Goal: Task Accomplishment & Management: Manage account settings

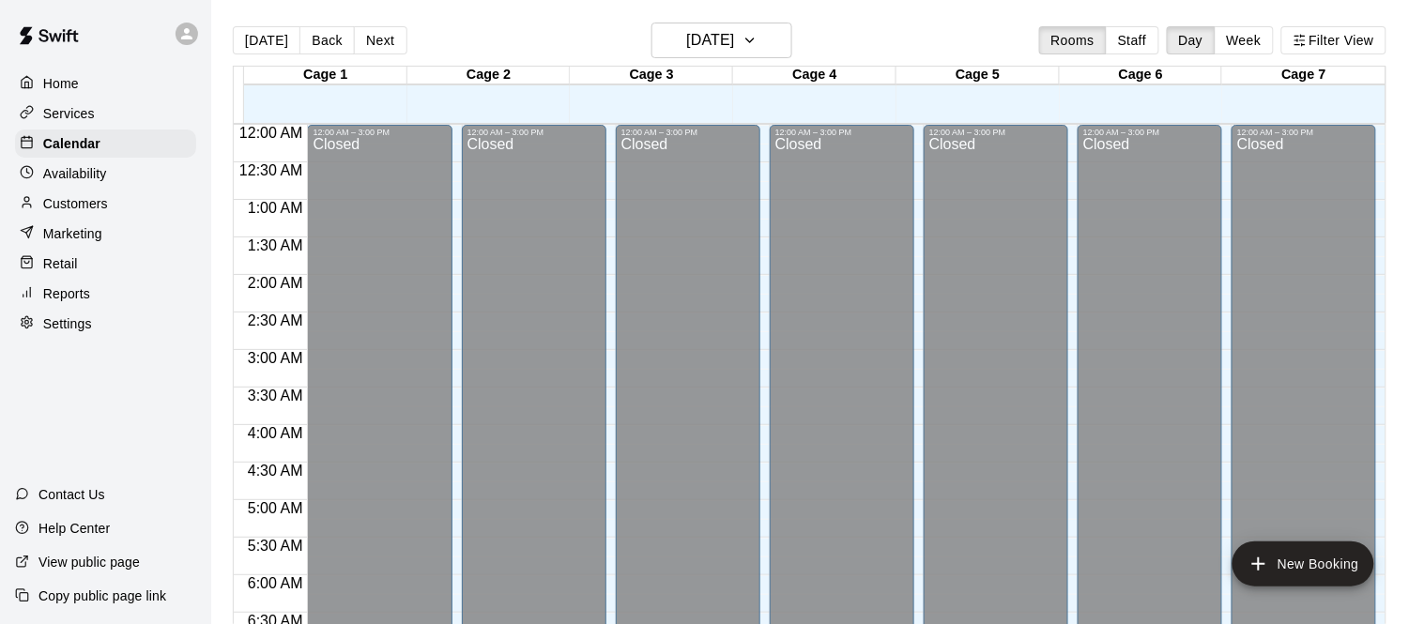
scroll to position [1181, 0]
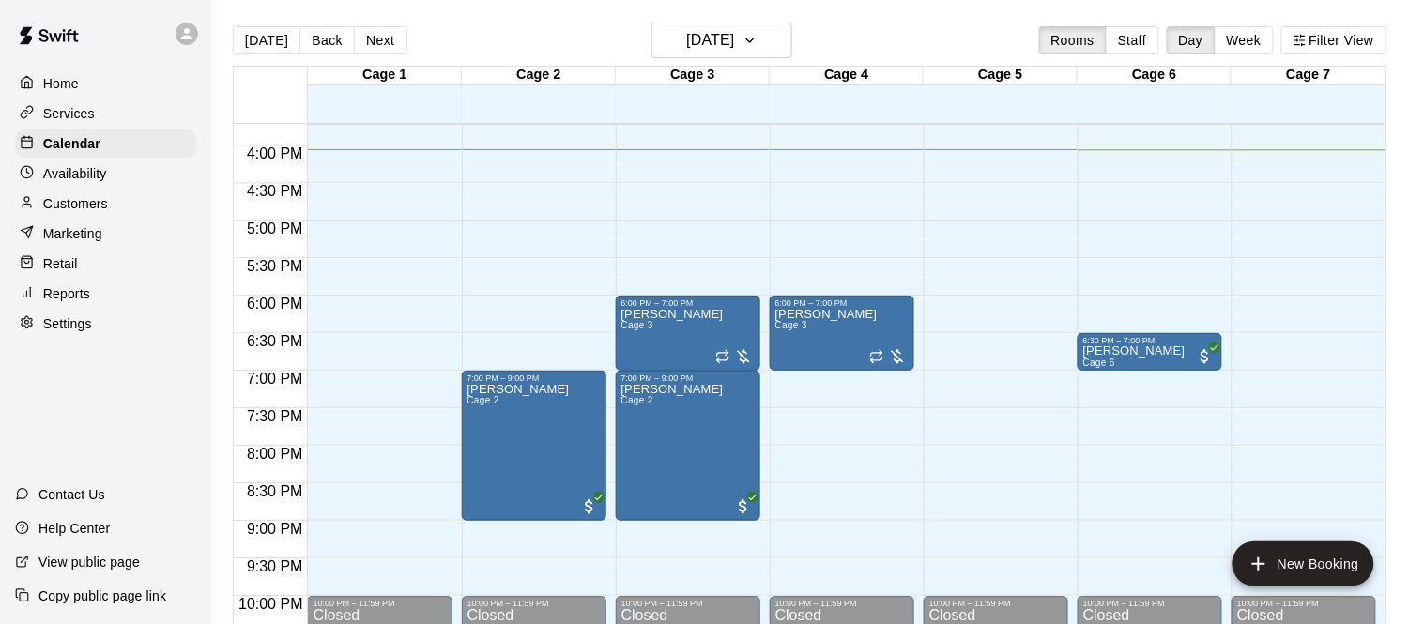
click at [90, 224] on p "Marketing" at bounding box center [72, 233] width 59 height 19
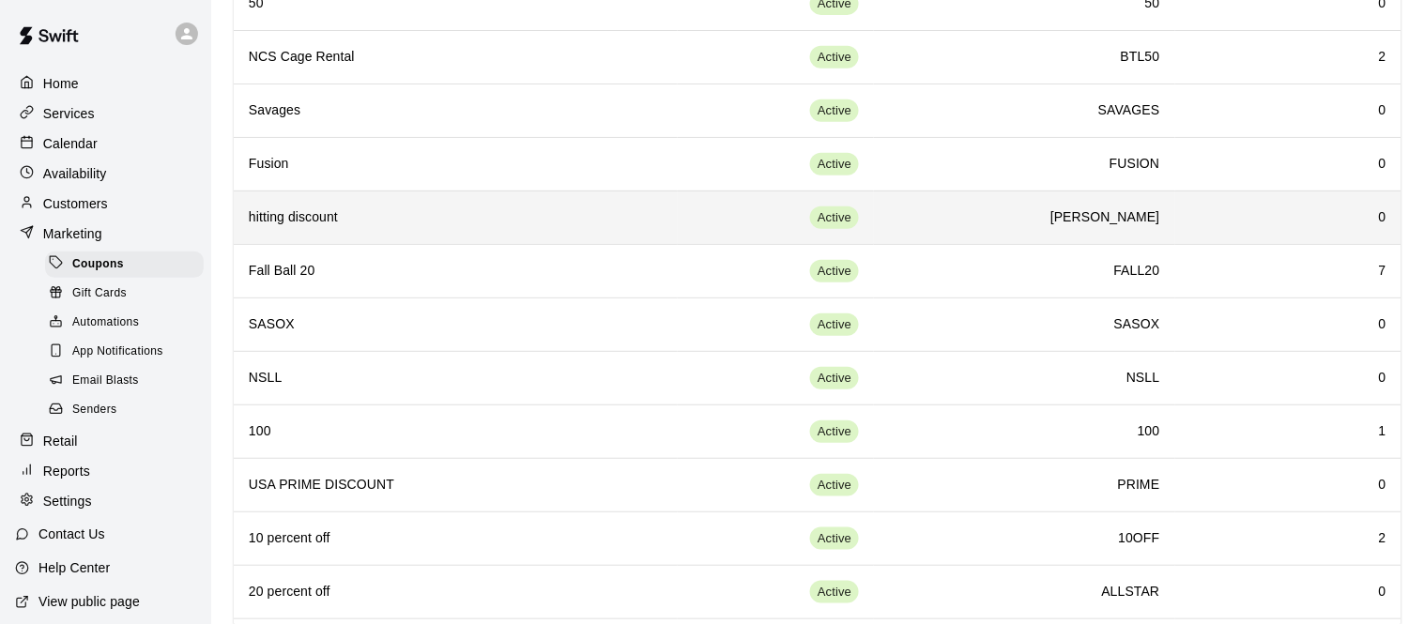
scroll to position [212, 0]
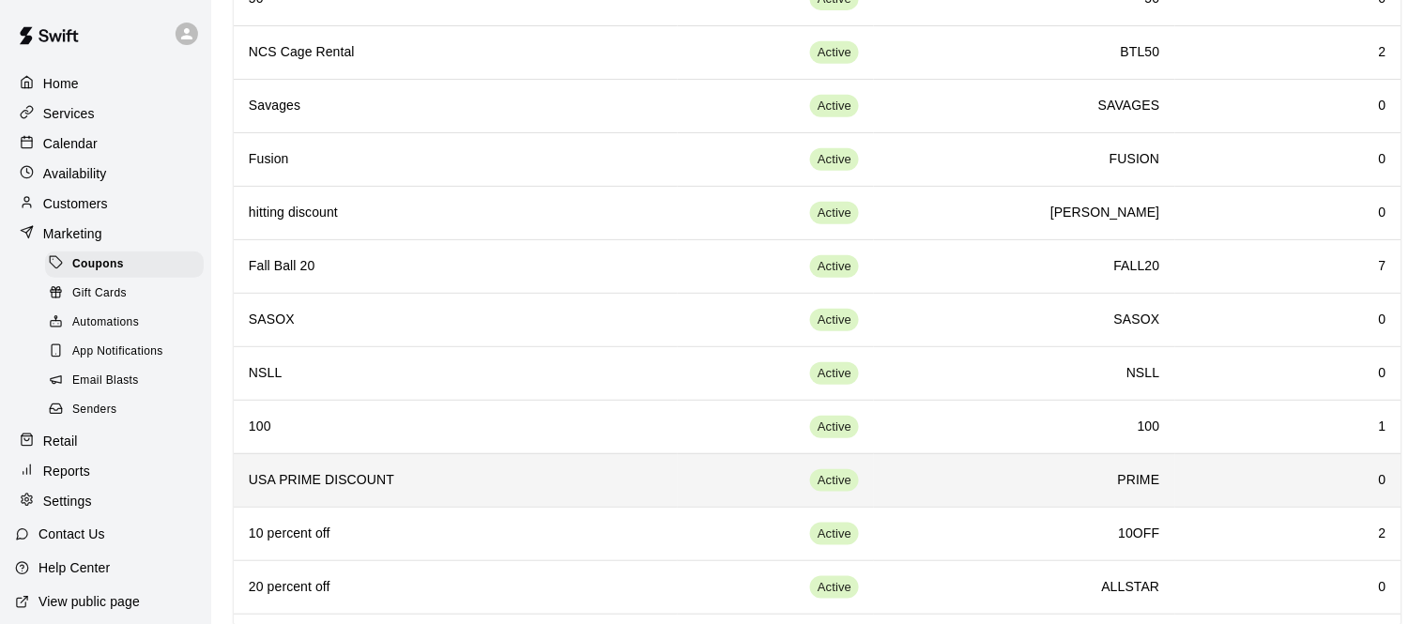
click at [464, 470] on h6 "USA PRIME DISCOUNT" at bounding box center [456, 480] width 414 height 21
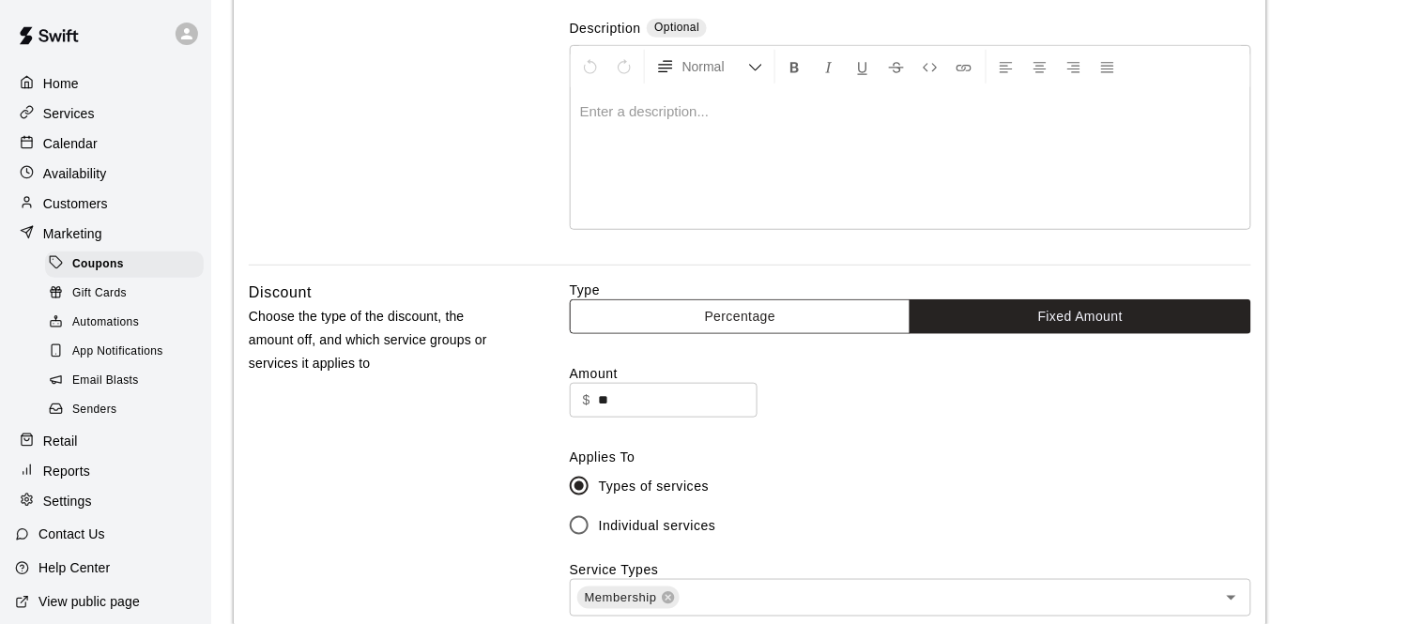
scroll to position [233, 0]
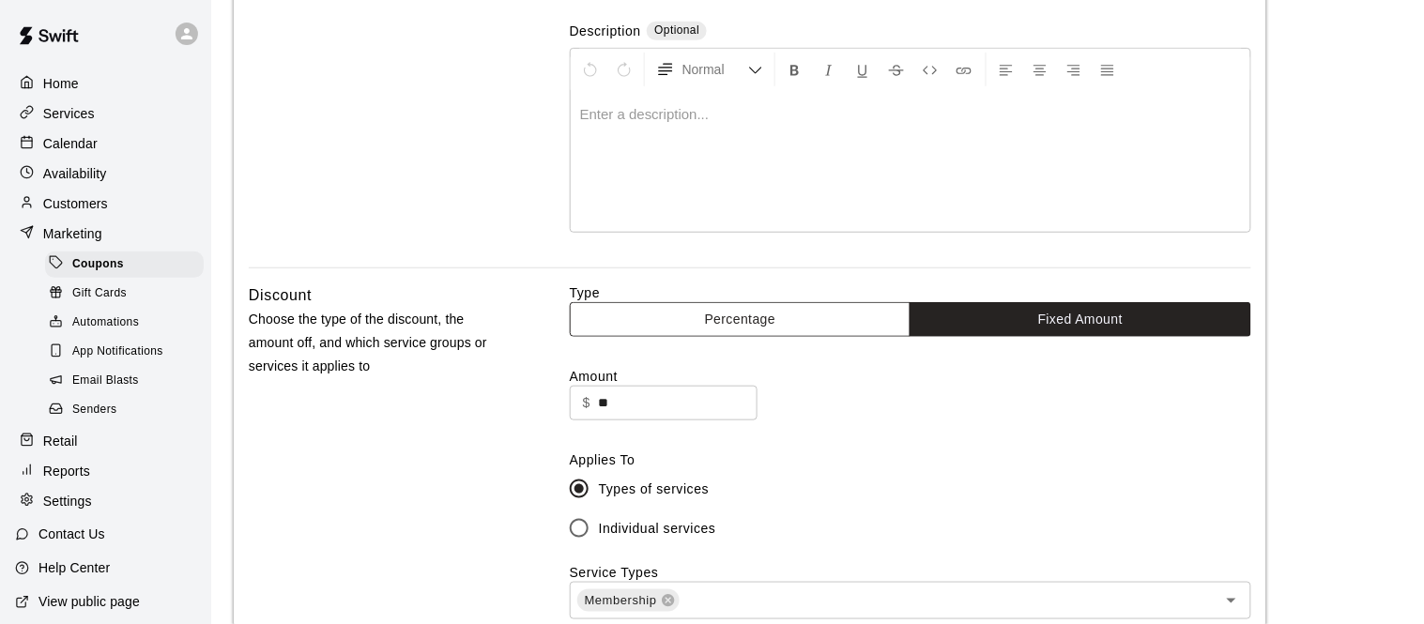
click at [684, 302] on button "Percentage" at bounding box center [741, 319] width 342 height 35
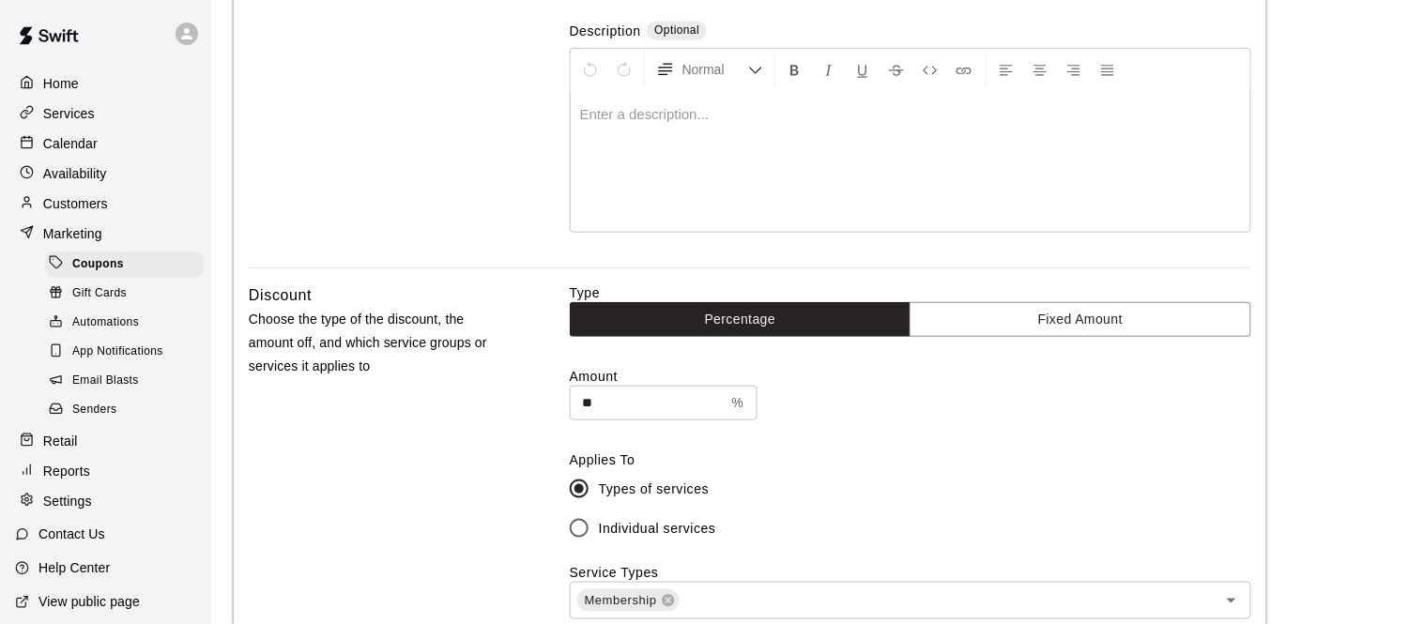
click at [631, 399] on input "**" at bounding box center [647, 403] width 155 height 35
type input "*"
type input "**"
click at [853, 410] on div "Amount ** % ​" at bounding box center [911, 394] width 682 height 54
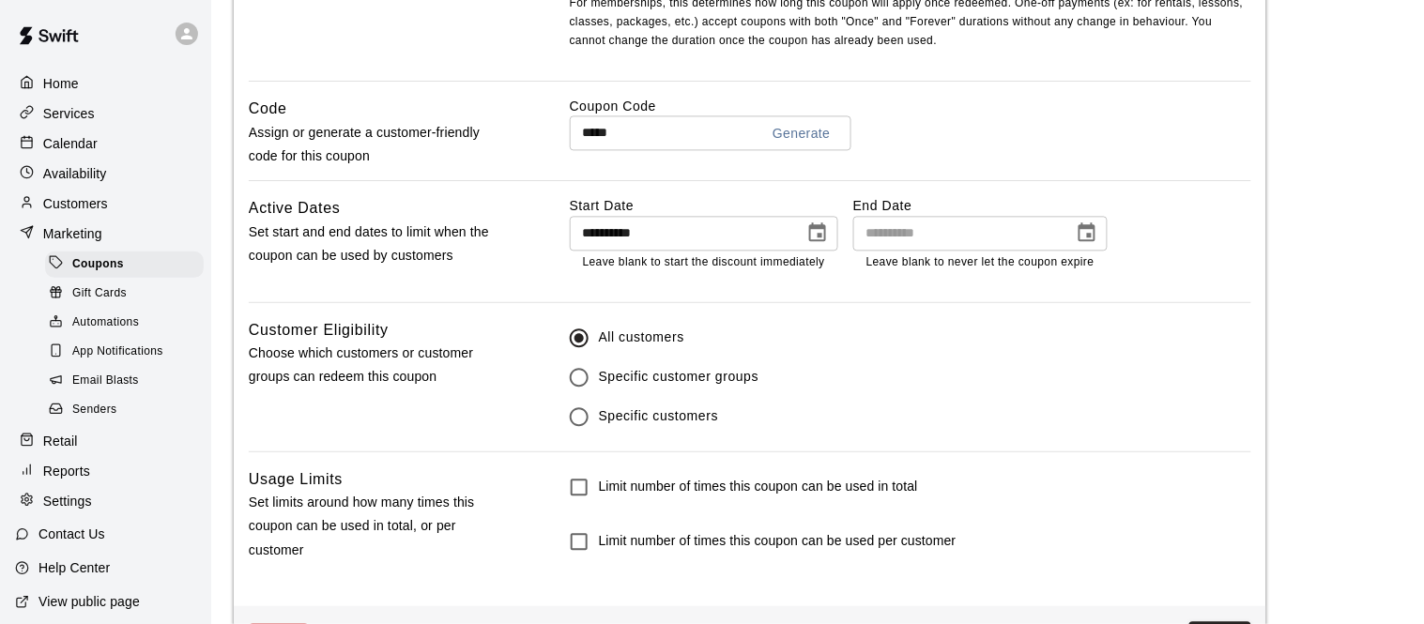
scroll to position [1141, 0]
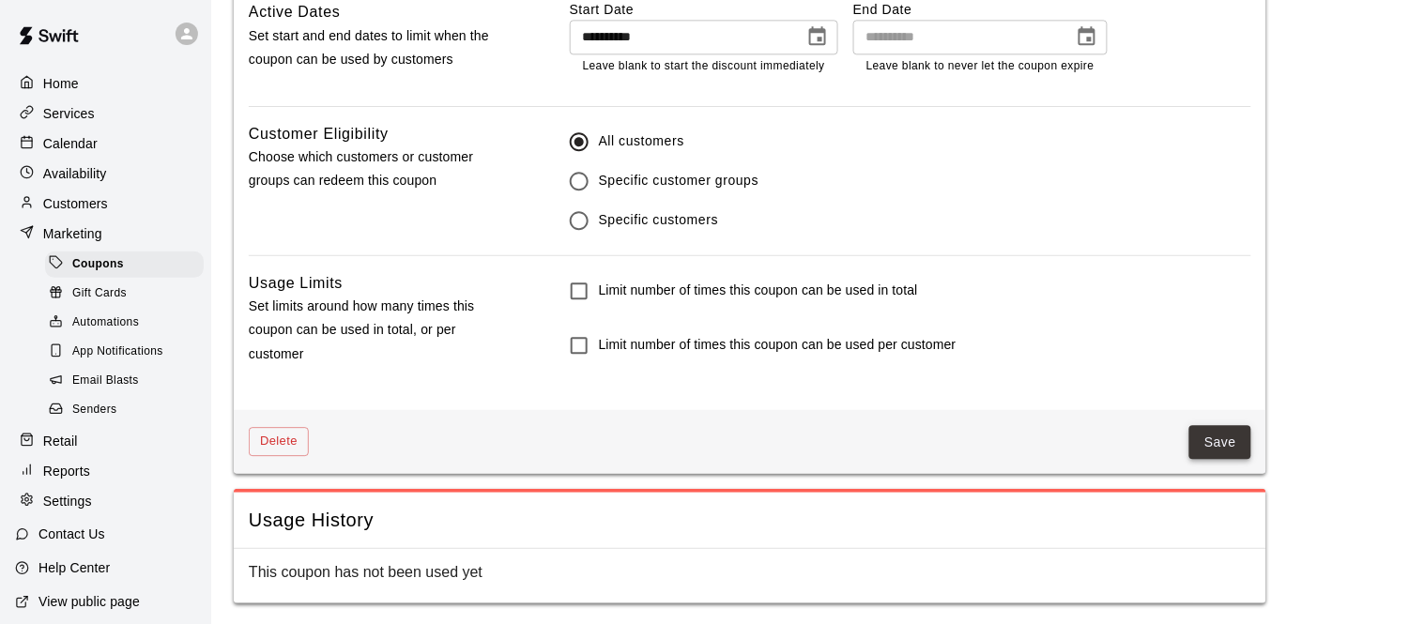
click at [1215, 438] on button "Save" at bounding box center [1221, 442] width 62 height 35
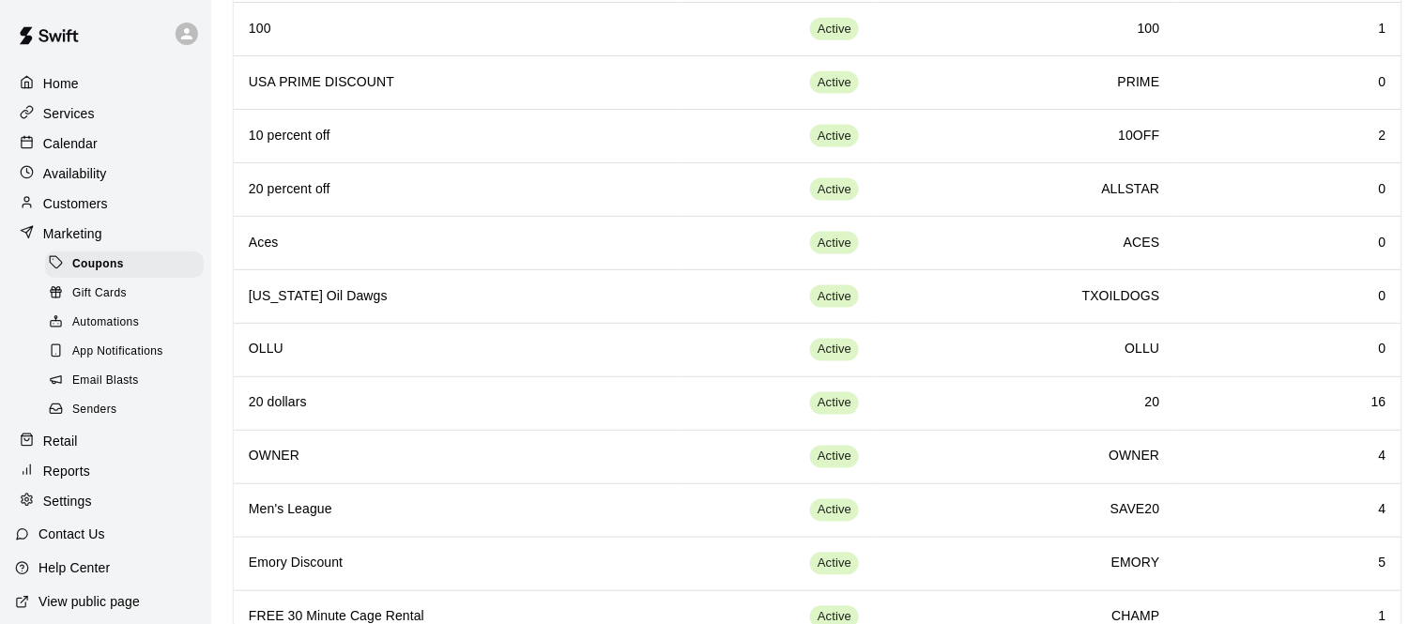
scroll to position [615, 0]
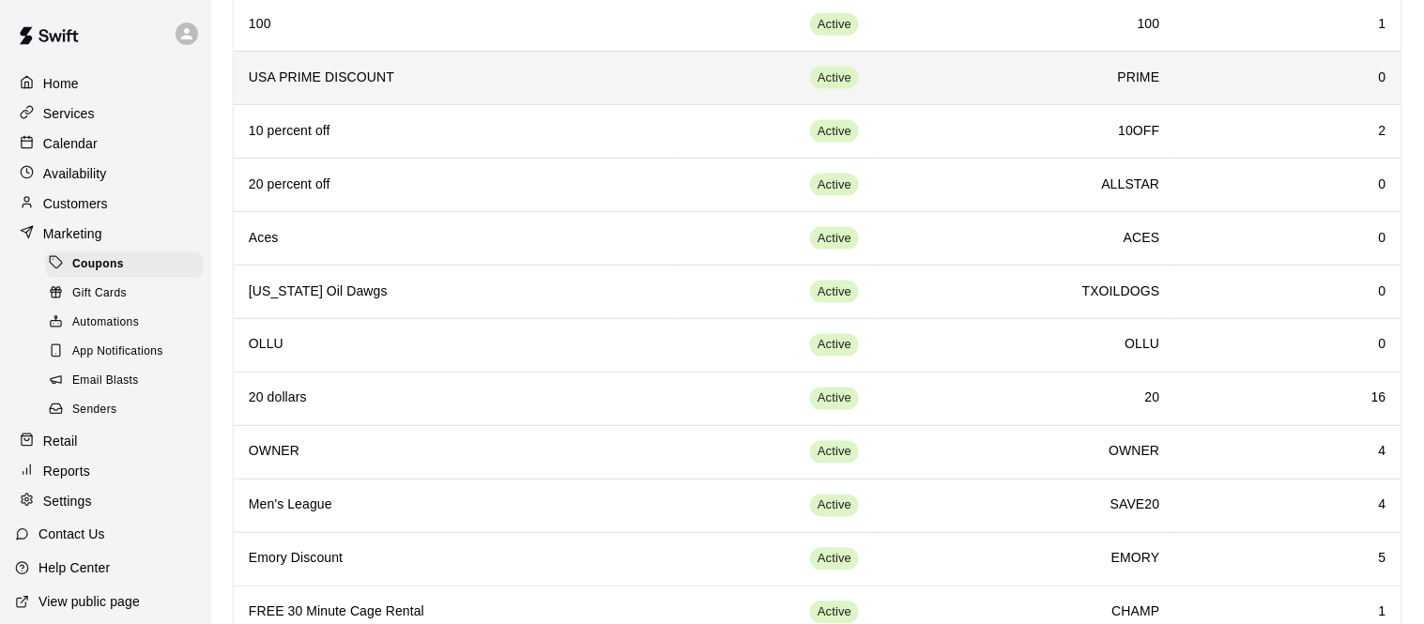
click at [603, 93] on th "USA PRIME DISCOUNT" at bounding box center [456, 78] width 444 height 54
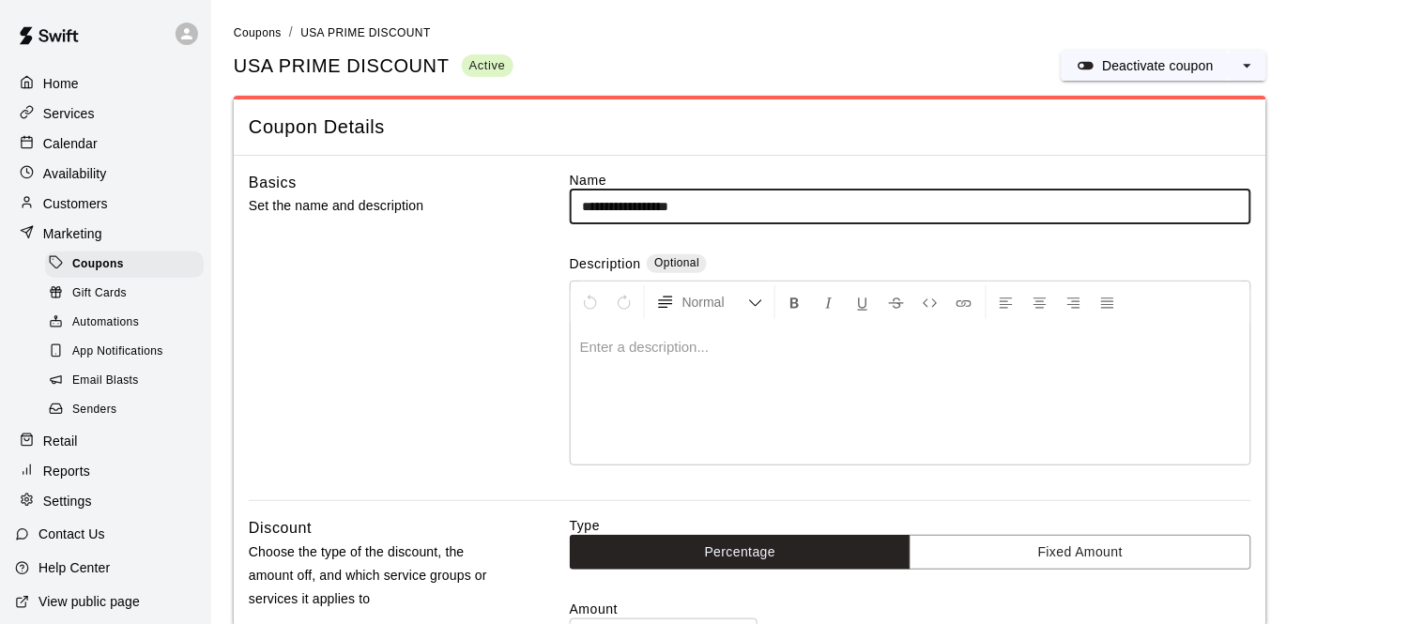
click at [100, 141] on div "Calendar" at bounding box center [105, 144] width 181 height 28
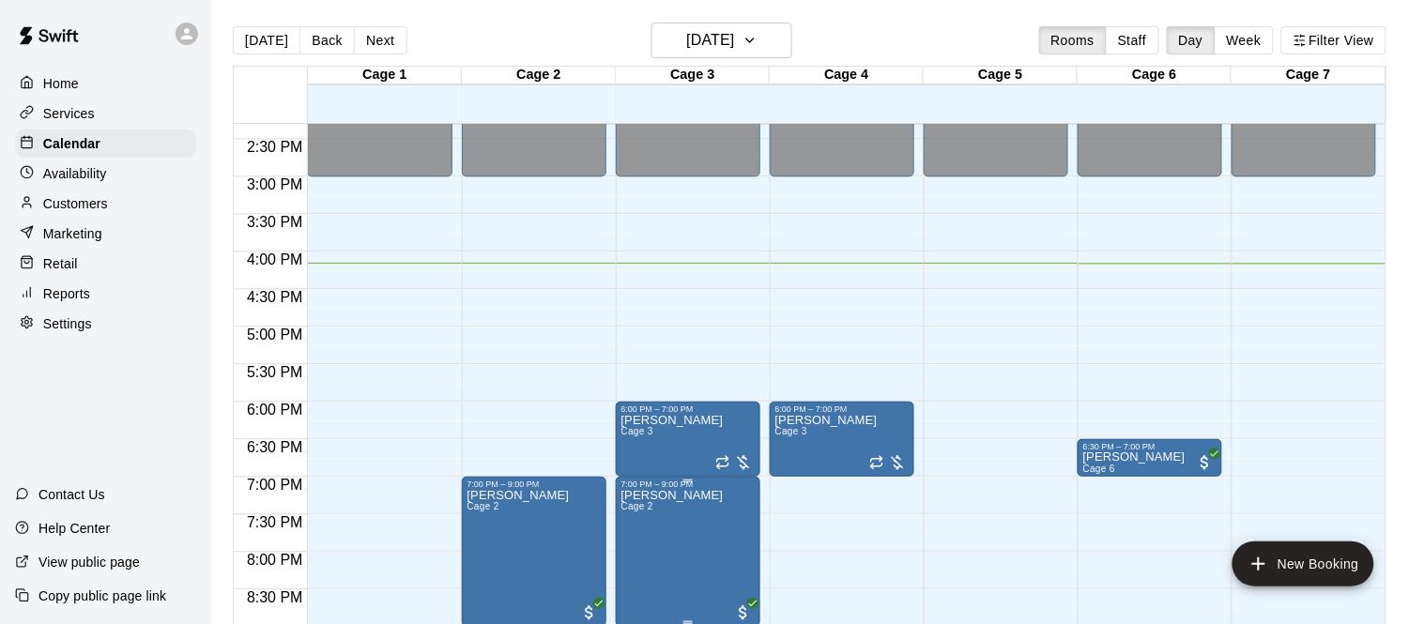
scroll to position [1053, 0]
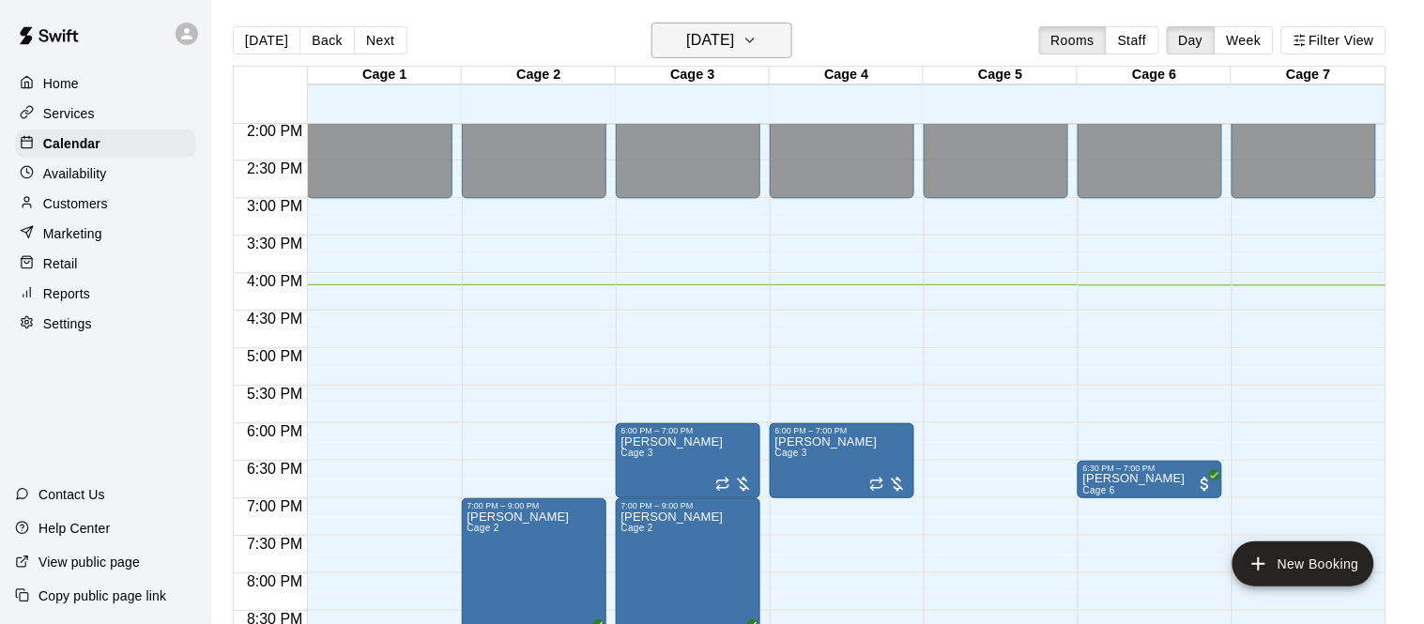
click at [734, 37] on h6 "[DATE]" at bounding box center [710, 40] width 48 height 26
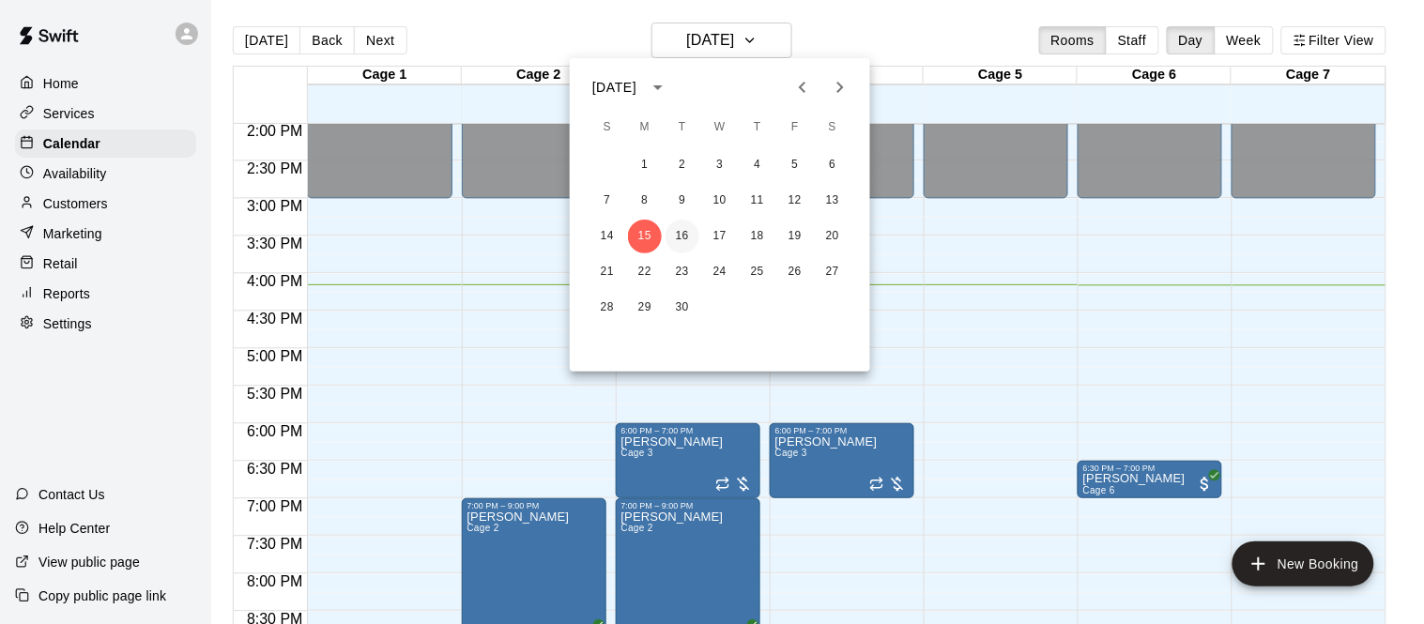
click at [682, 247] on button "16" at bounding box center [683, 237] width 34 height 34
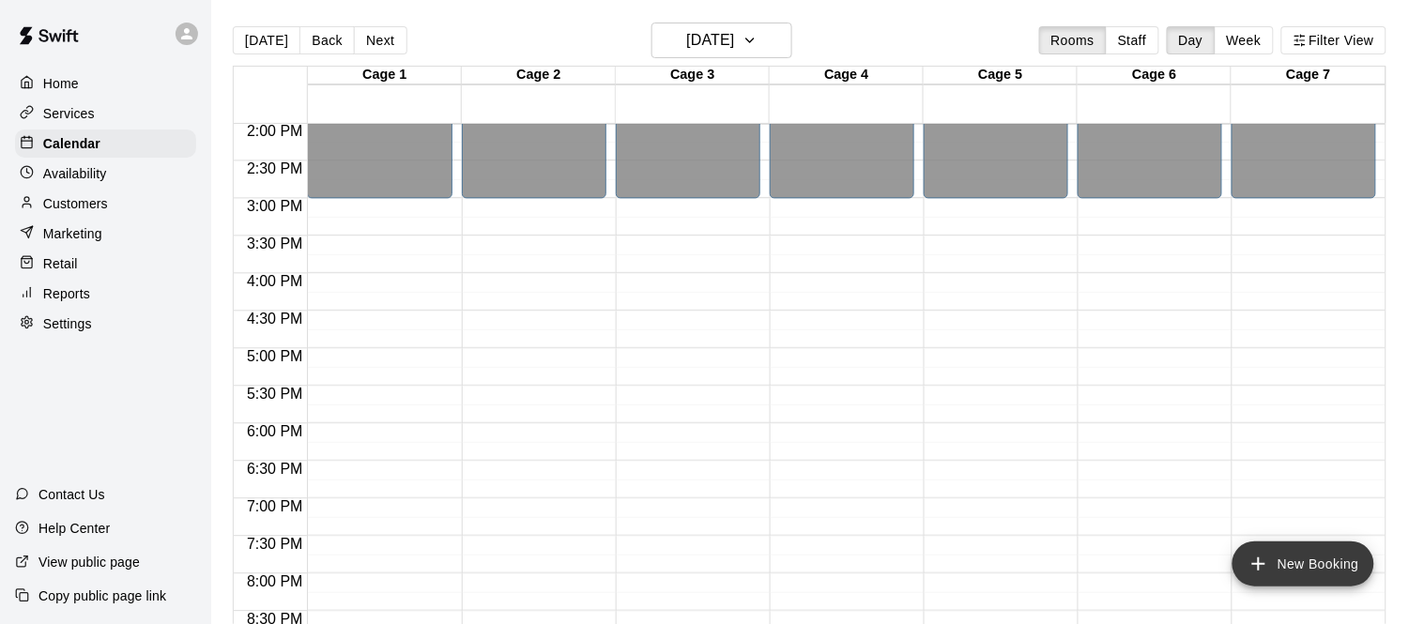
click at [1322, 576] on button "New Booking" at bounding box center [1304, 564] width 142 height 45
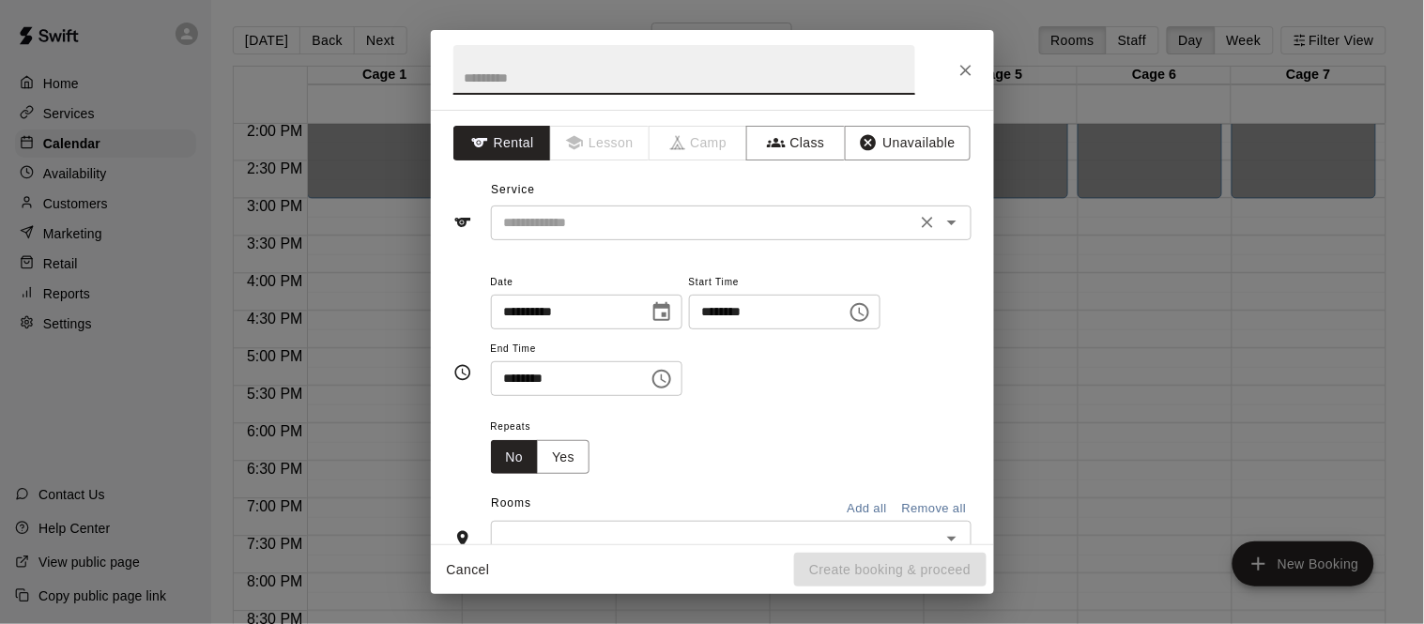
click at [651, 225] on input "text" at bounding box center [704, 222] width 414 height 23
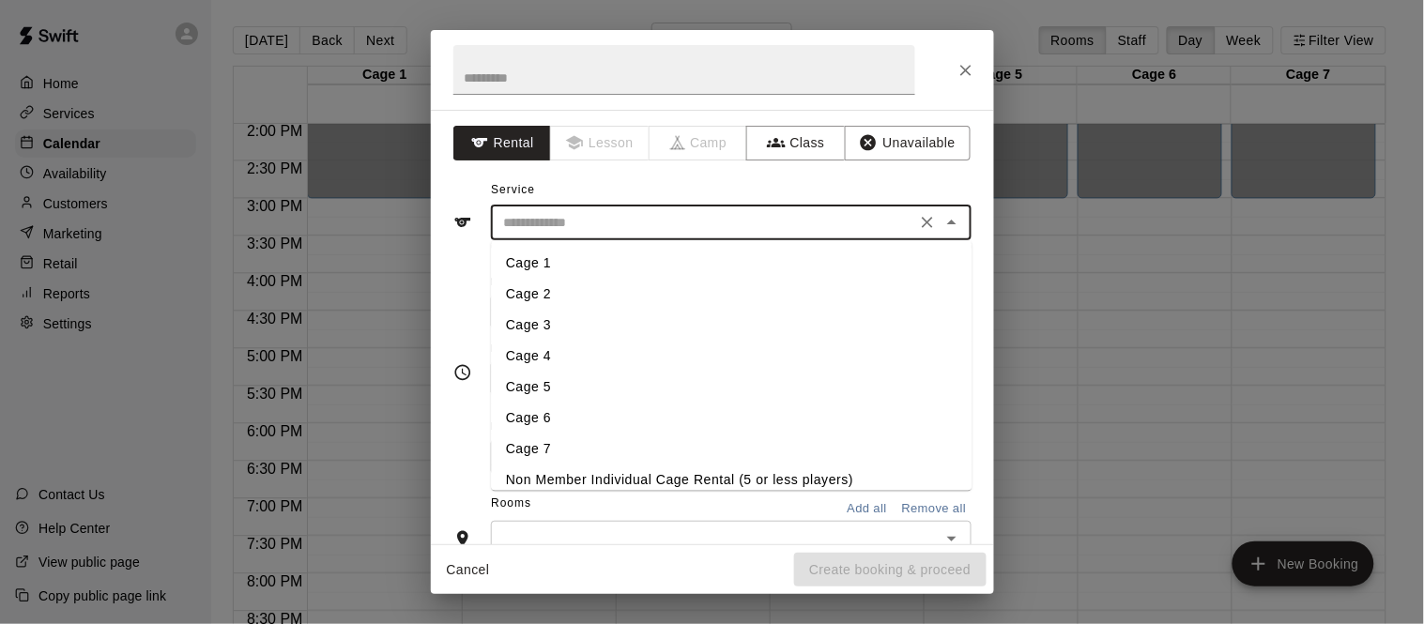
click at [553, 291] on li "Cage 2" at bounding box center [731, 294] width 481 height 31
type input "******"
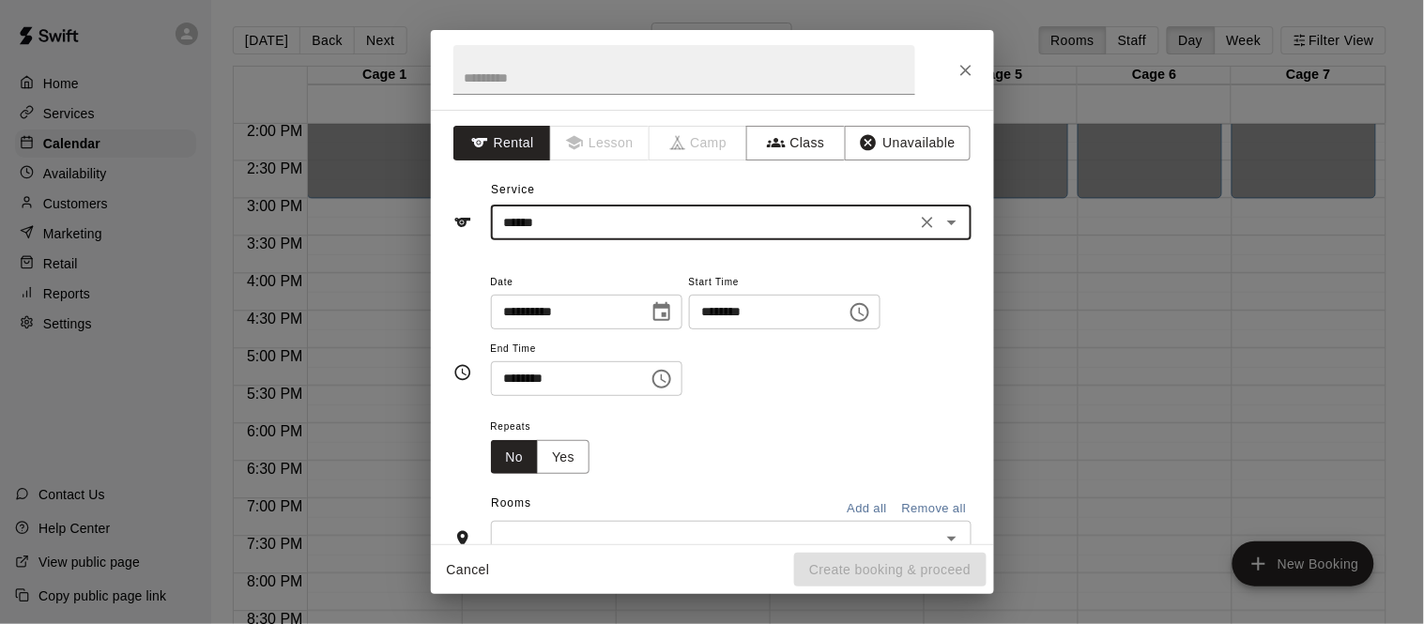
click at [689, 330] on input "********" at bounding box center [761, 312] width 145 height 35
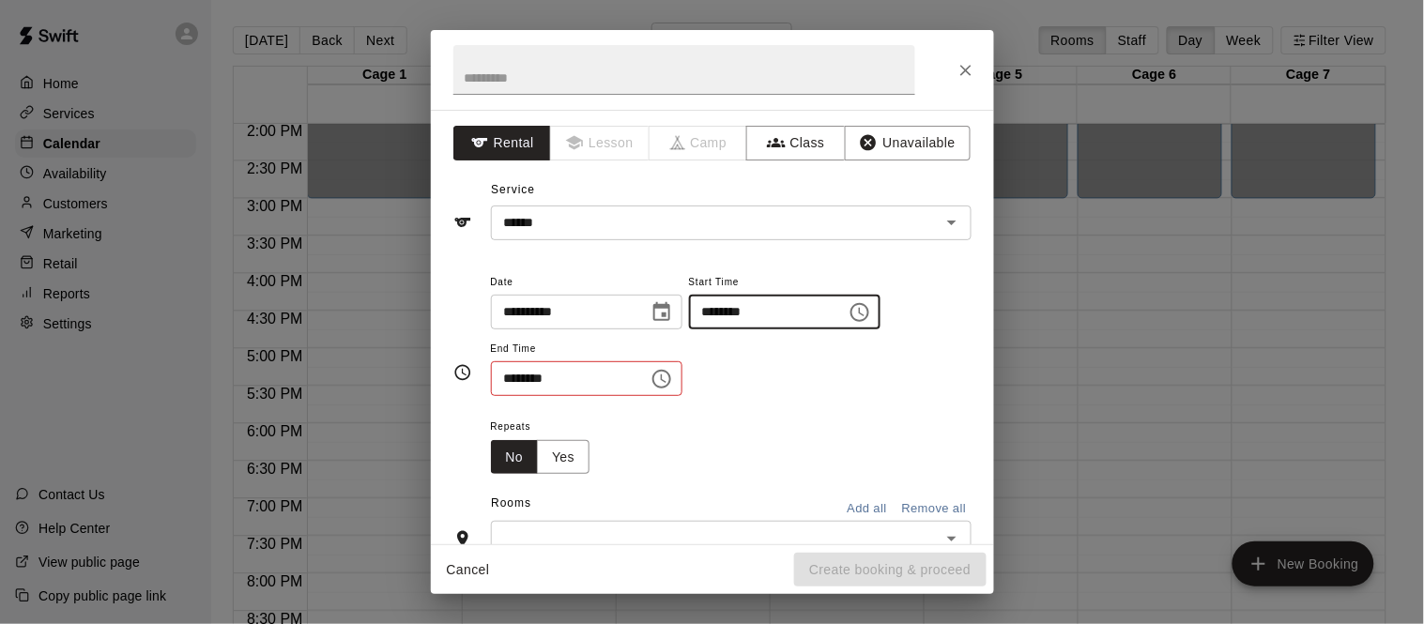
type input "********"
click at [504, 396] on input "********" at bounding box center [563, 378] width 145 height 35
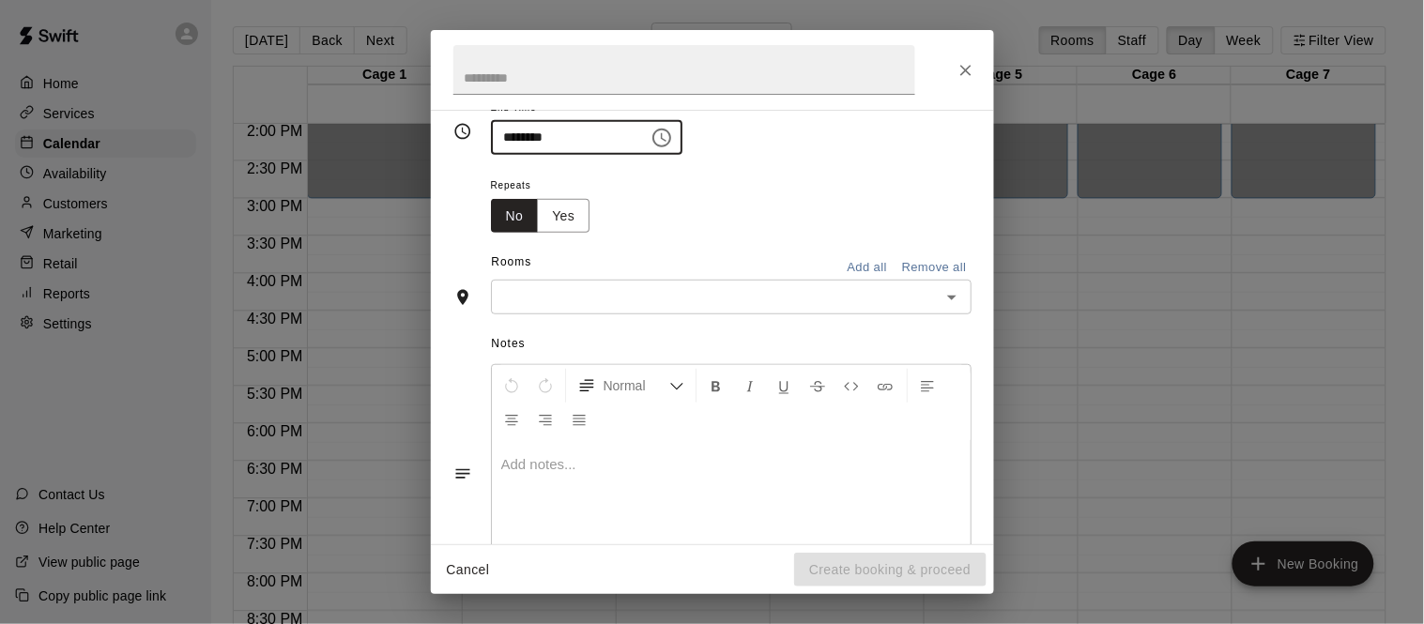
scroll to position [327, 0]
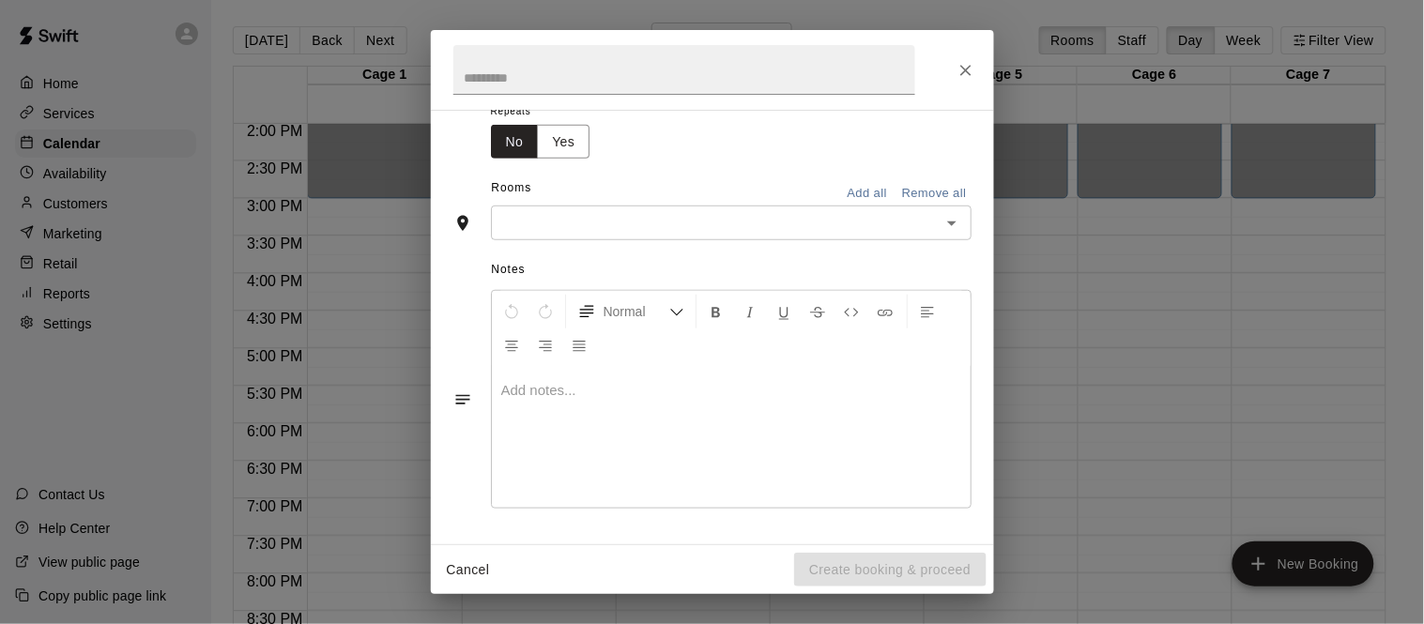
type input "********"
click at [634, 235] on input "text" at bounding box center [716, 222] width 438 height 23
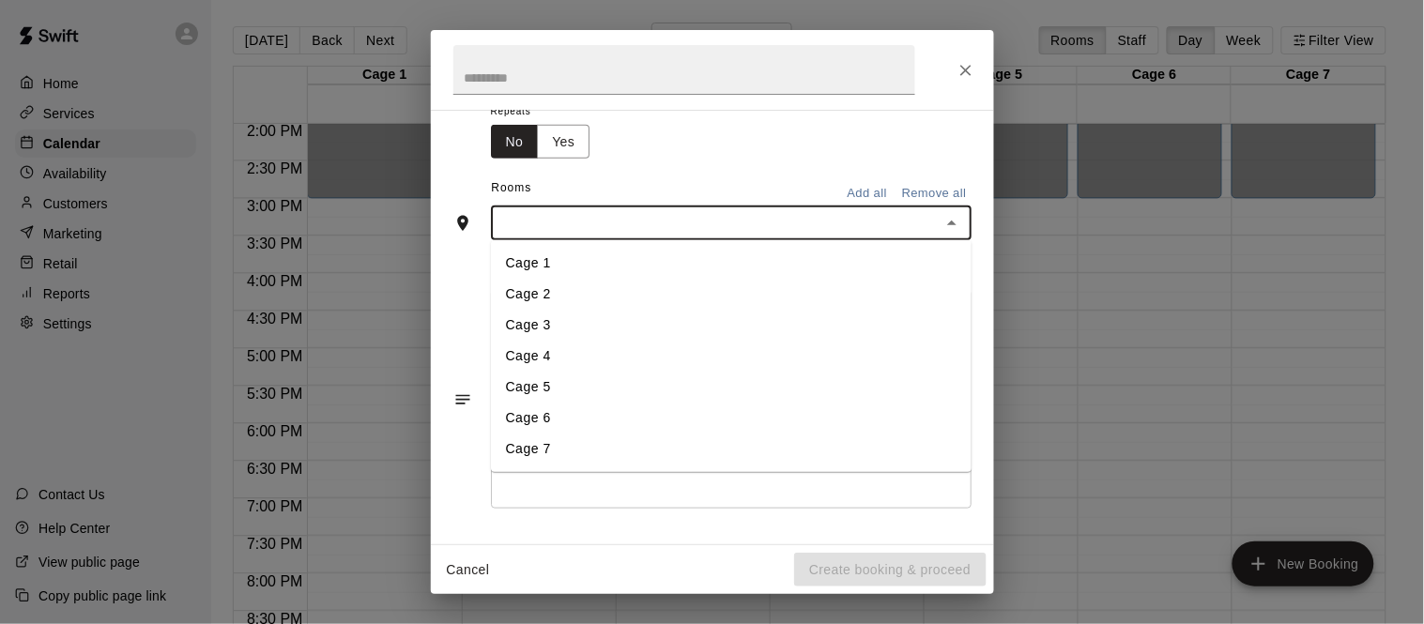
click at [553, 310] on li "Cage 2" at bounding box center [731, 294] width 481 height 31
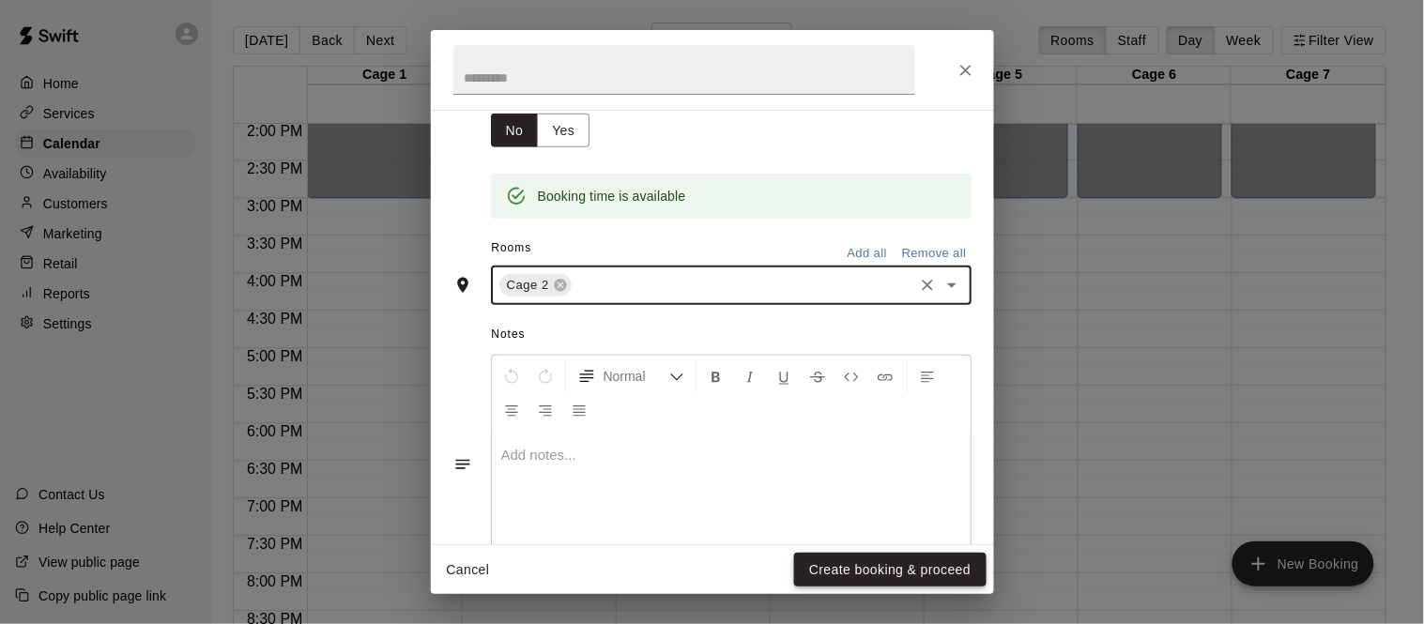
click at [840, 563] on button "Create booking & proceed" at bounding box center [890, 570] width 192 height 35
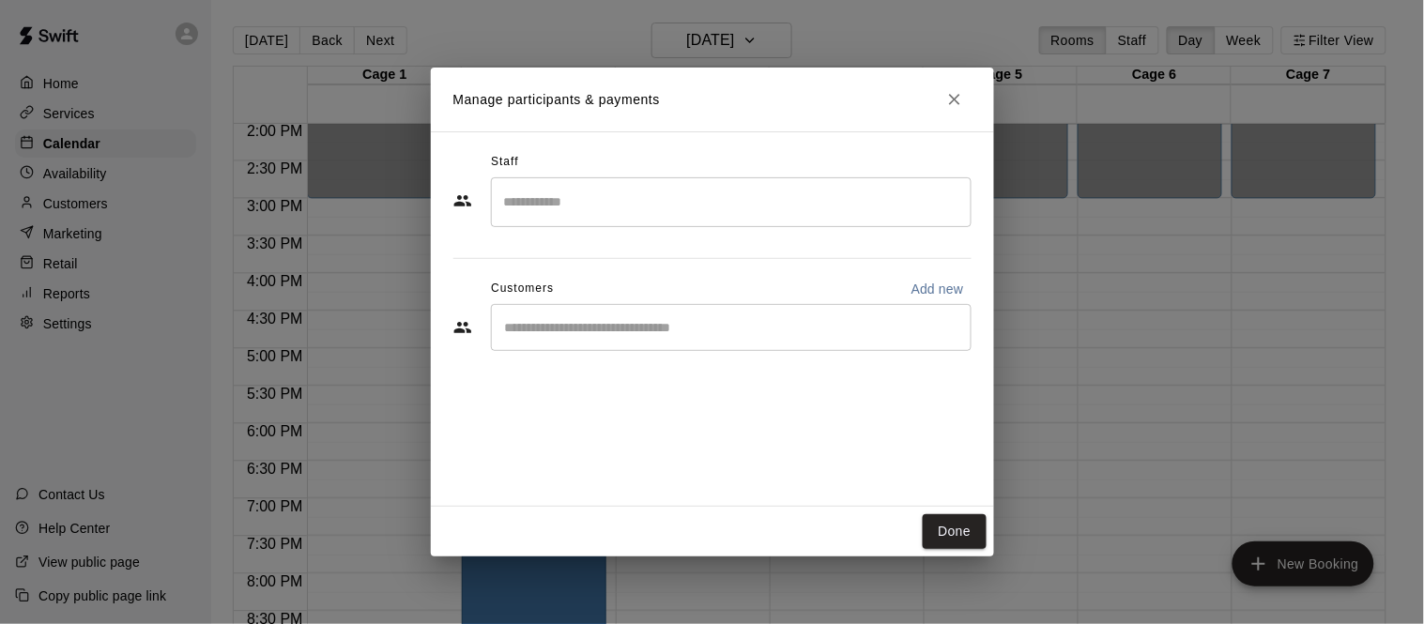
click at [787, 319] on input "Start typing to search customers..." at bounding box center [732, 327] width 464 height 19
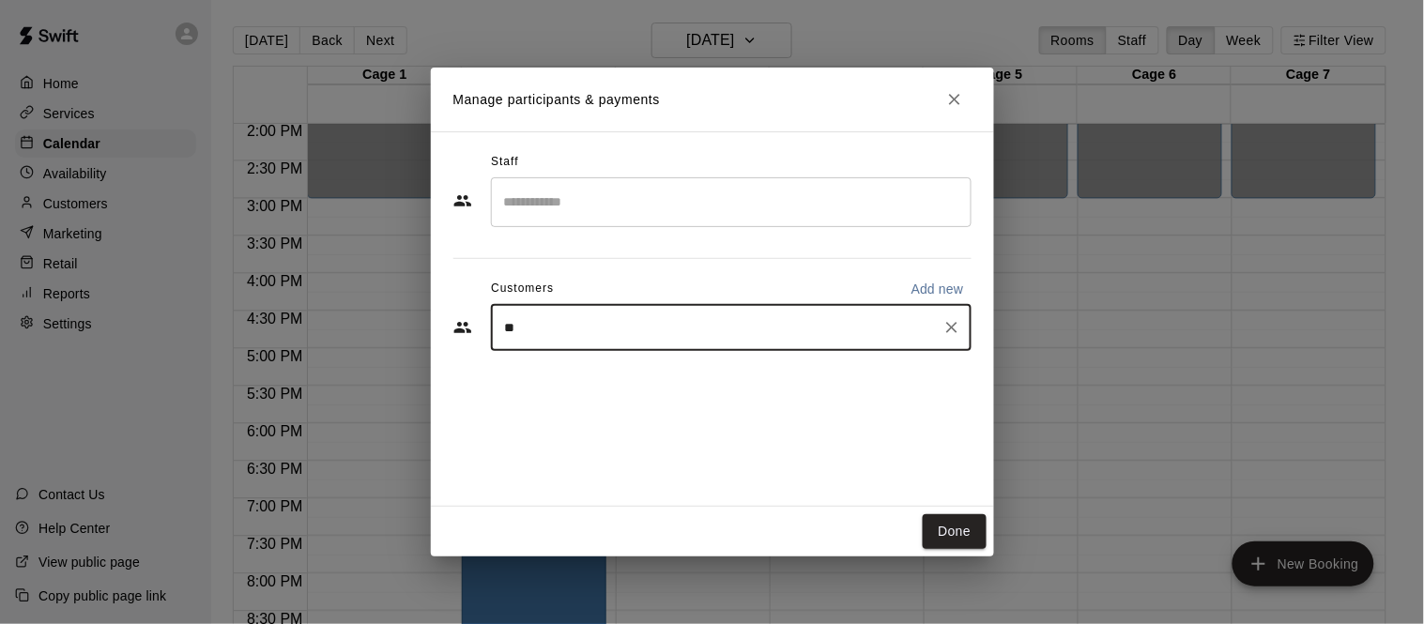
type input "***"
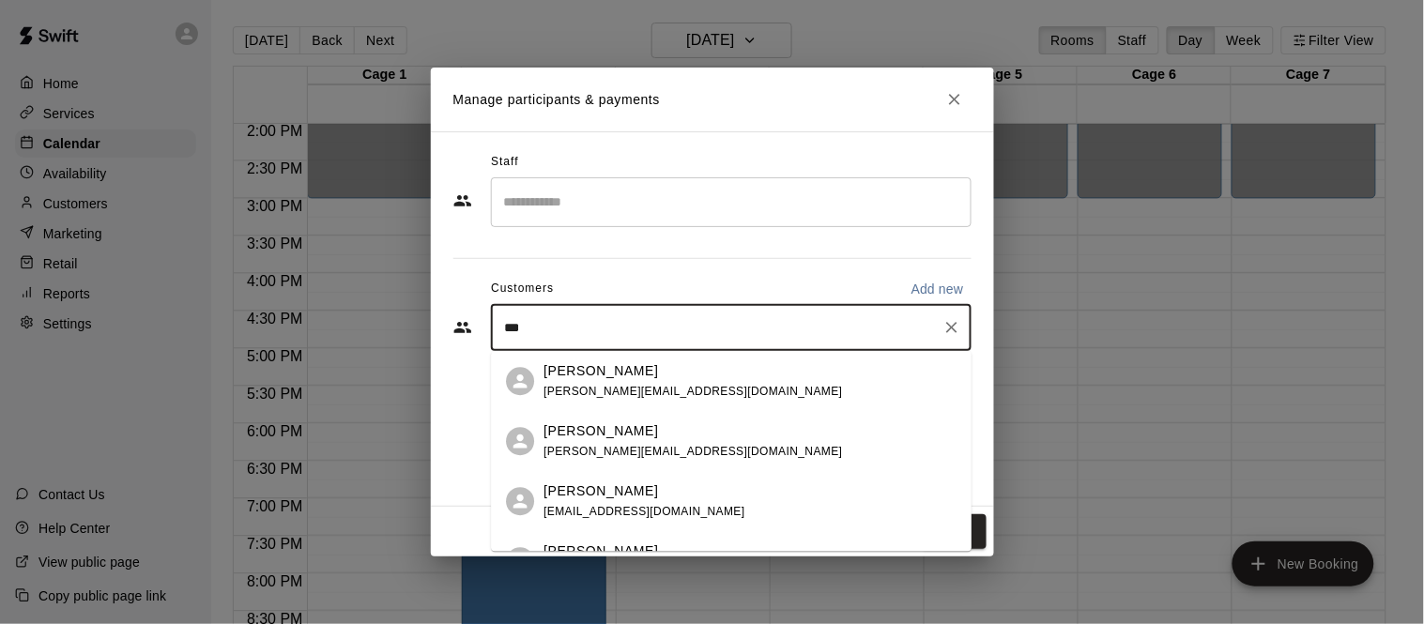
click at [723, 504] on div "Jay WALKUP jaywalkup@gmail.com" at bounding box center [750, 502] width 413 height 40
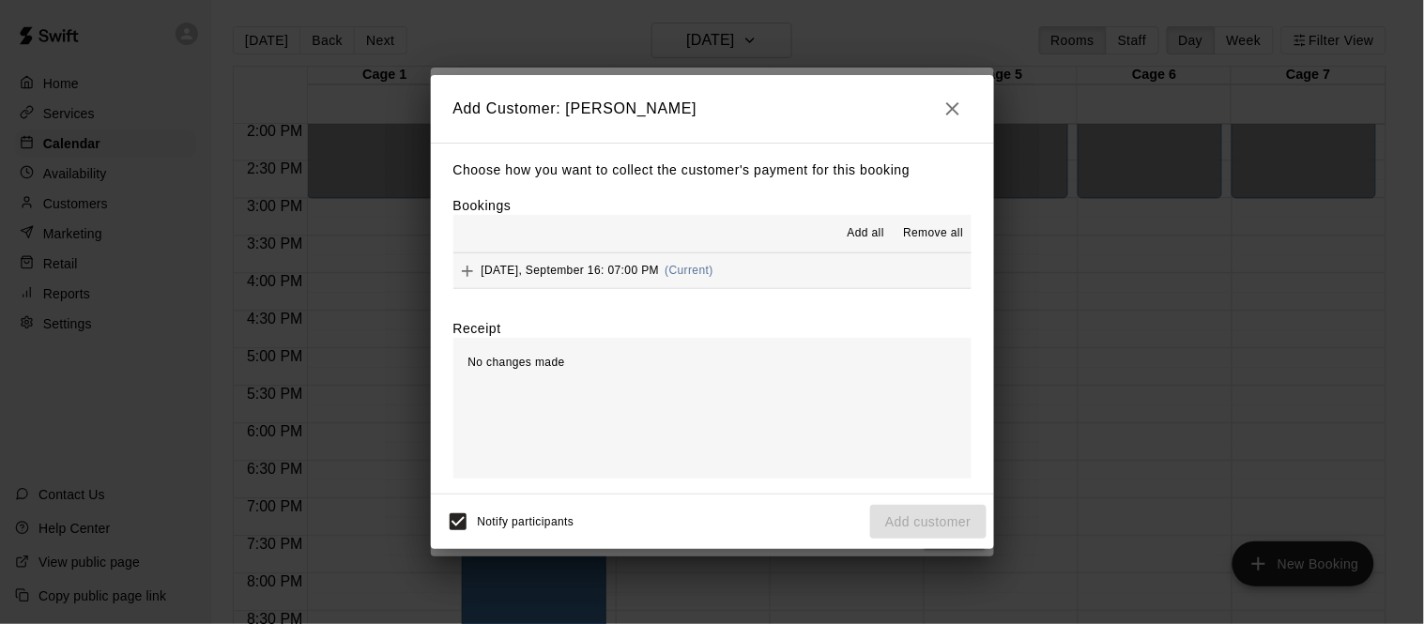
click at [635, 280] on div "Tuesday, September 16: 07:00 PM (Current)" at bounding box center [584, 271] width 260 height 28
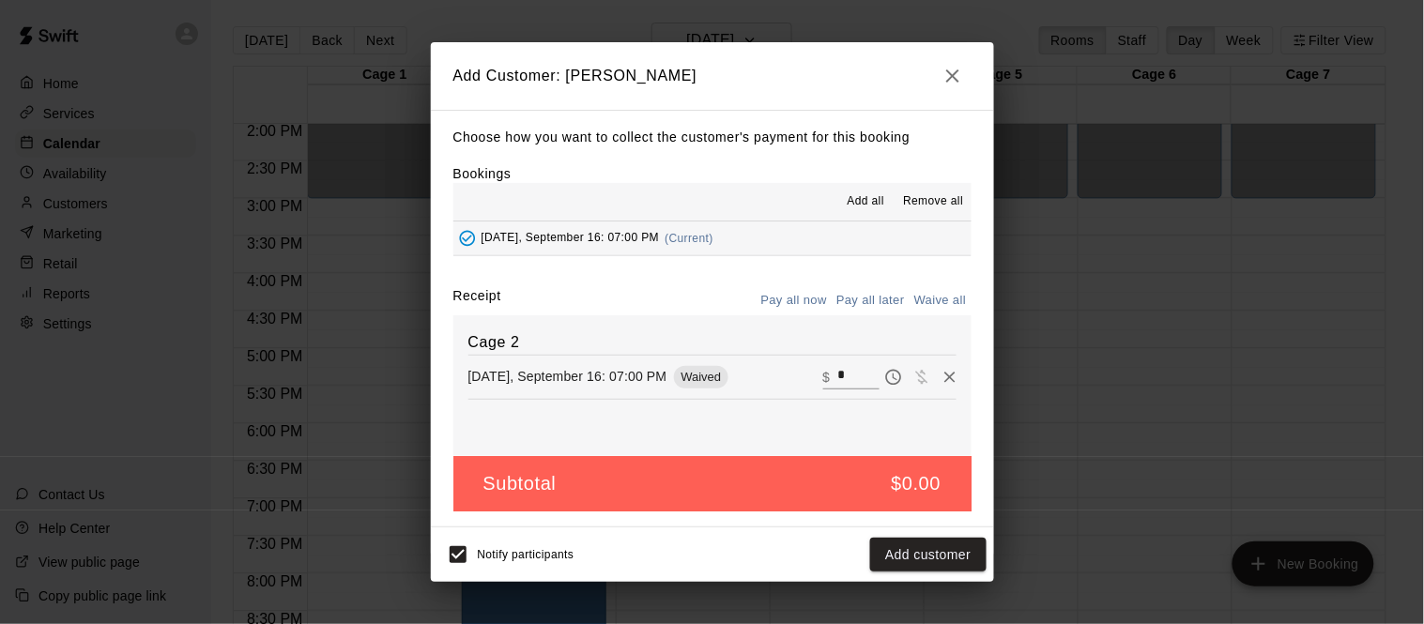
click at [837, 377] on div "​ $ *" at bounding box center [851, 377] width 56 height 24
type input "**"
click at [876, 291] on button "Pay all later" at bounding box center [871, 300] width 78 height 29
click at [918, 558] on button "Add customer" at bounding box center [927, 555] width 115 height 35
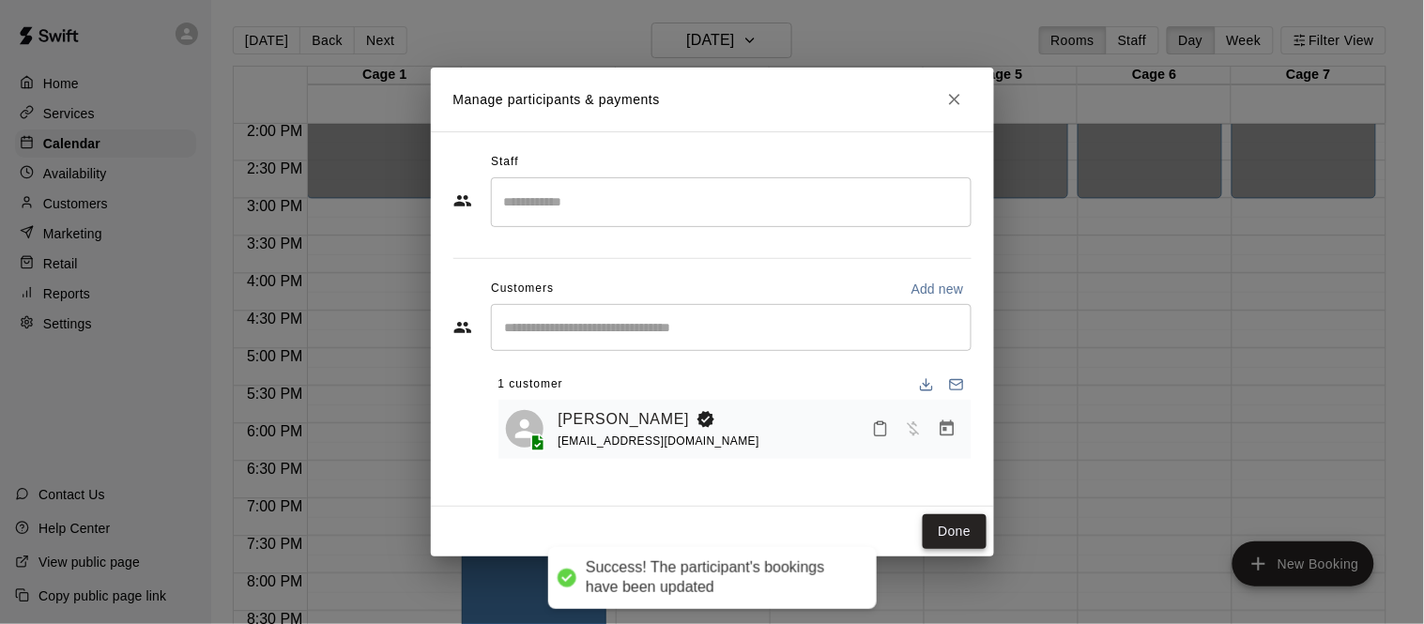
click at [944, 538] on button "Done" at bounding box center [954, 532] width 63 height 35
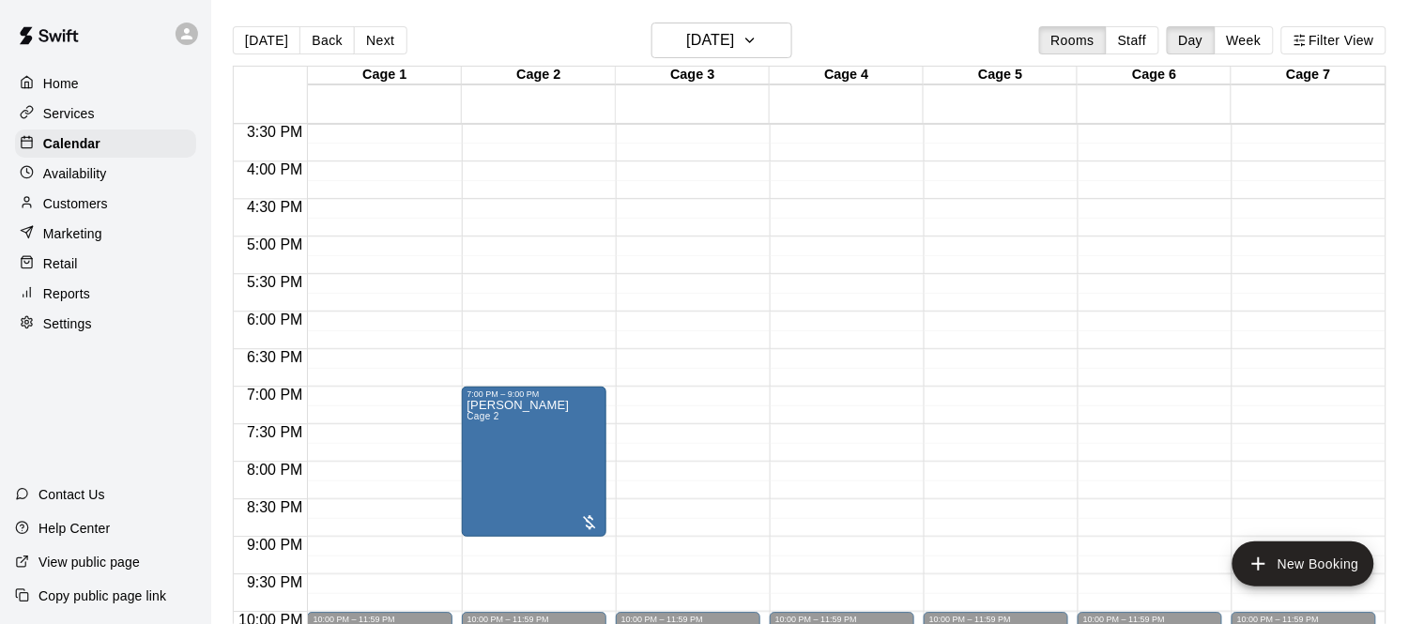
scroll to position [1162, 0]
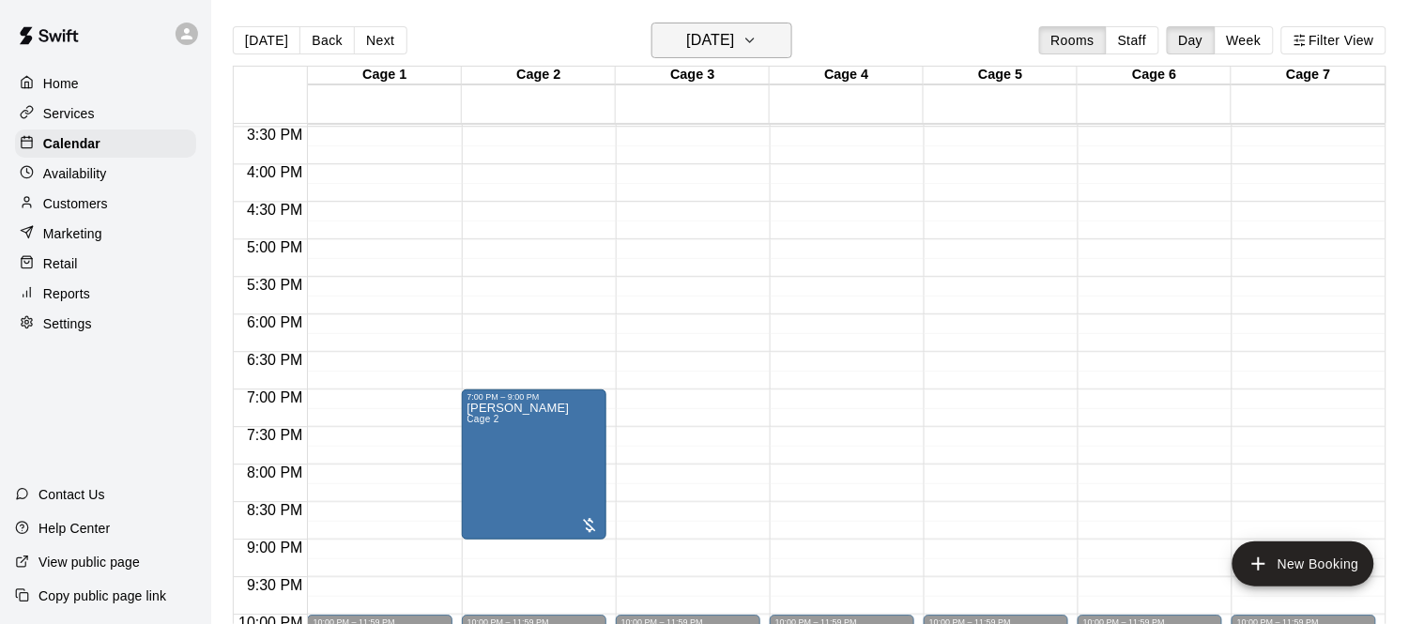
click at [730, 32] on h6 "Tuesday Sep 16" at bounding box center [710, 40] width 48 height 26
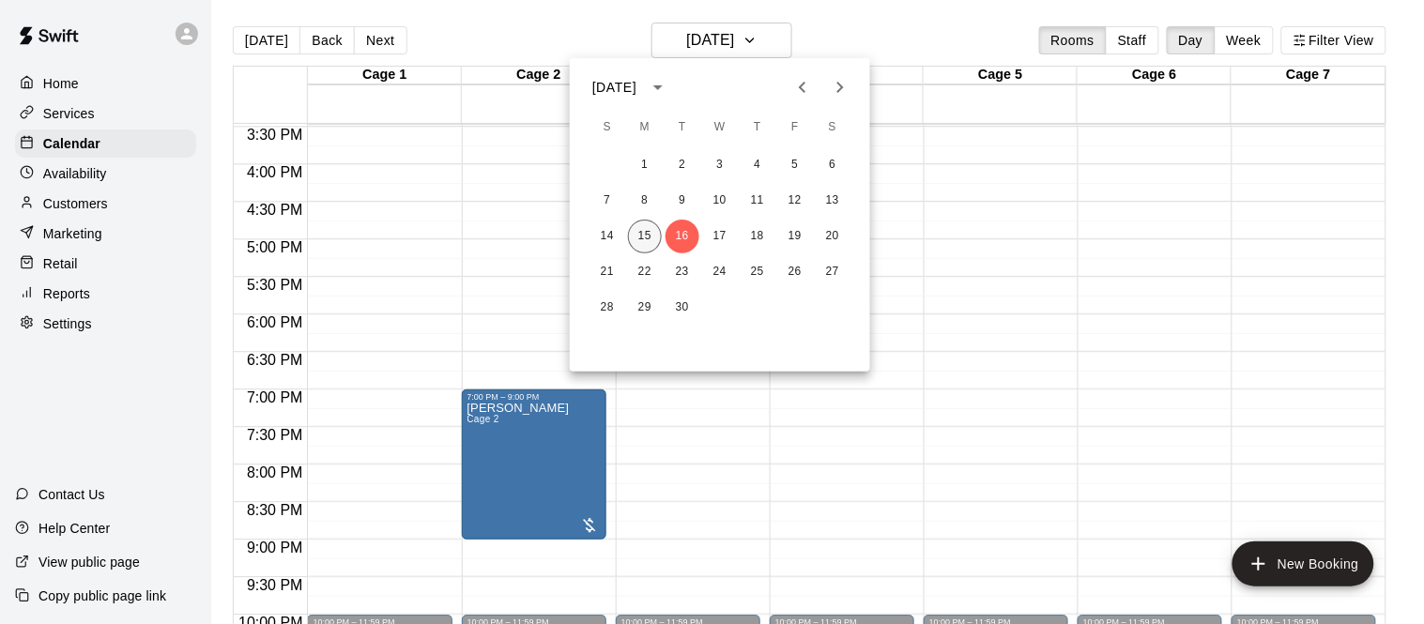
click at [645, 235] on button "15" at bounding box center [645, 237] width 34 height 34
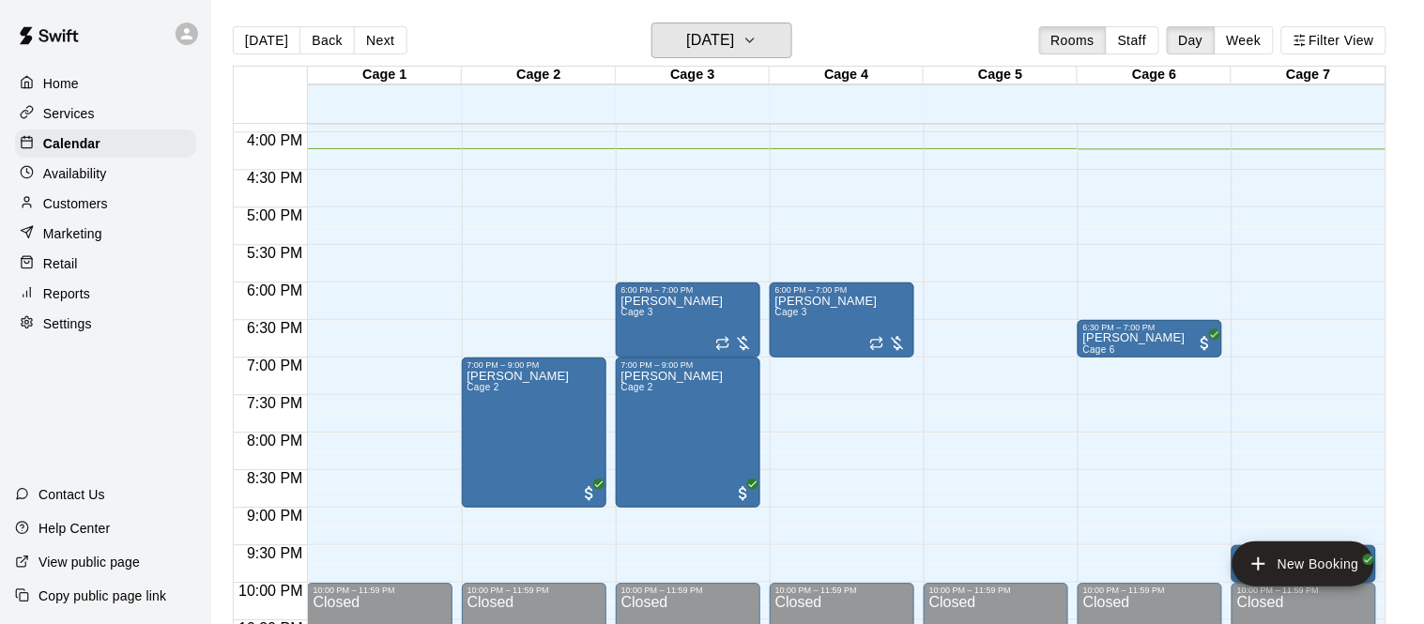
scroll to position [1179, 0]
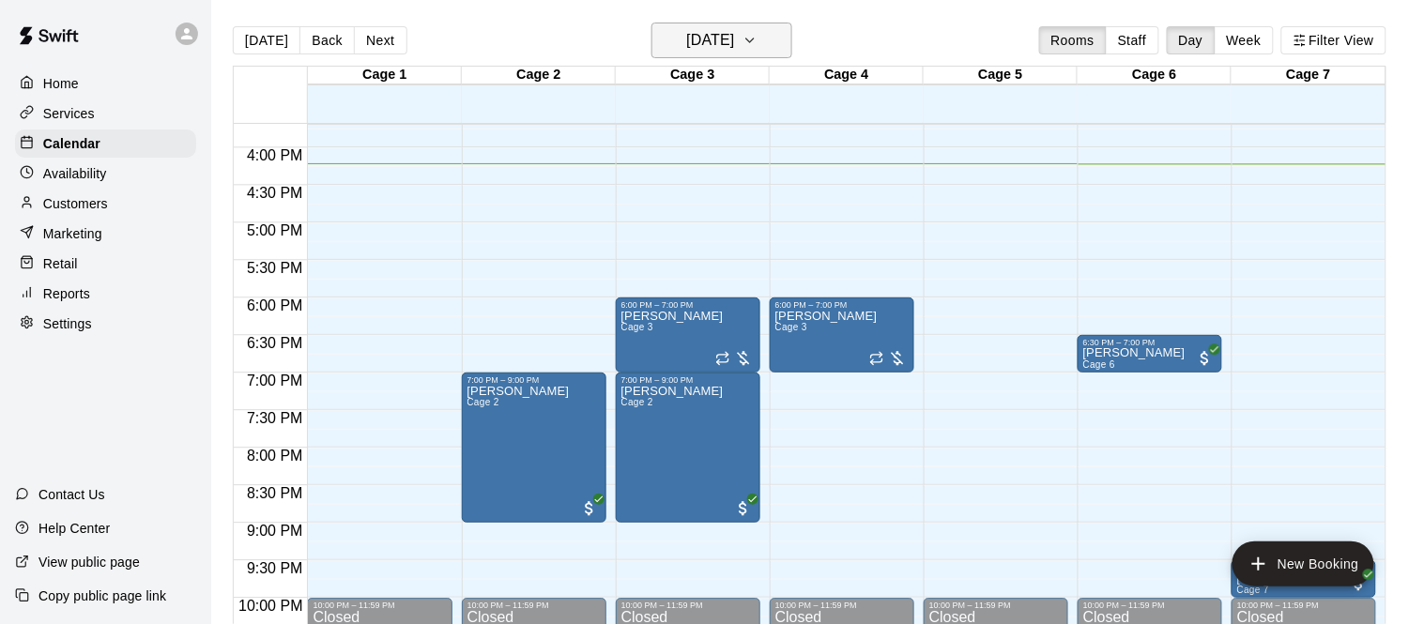
click at [686, 37] on h6 "[DATE]" at bounding box center [710, 40] width 48 height 26
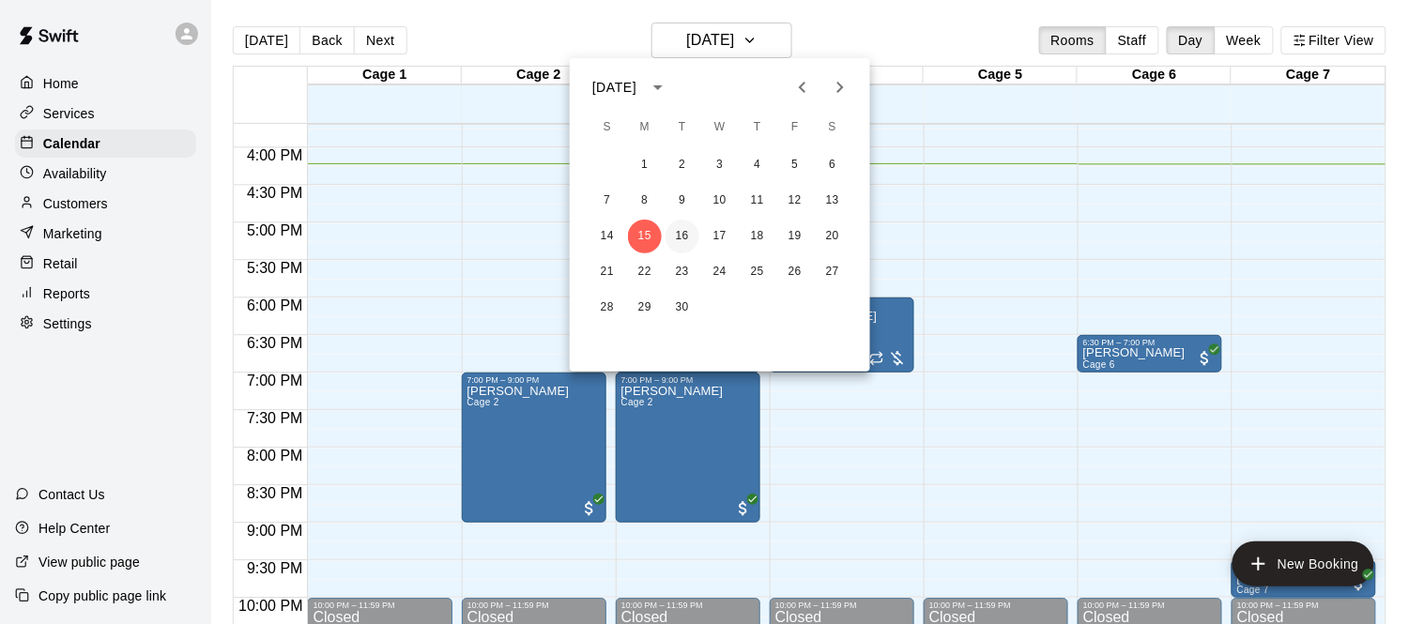
click at [679, 228] on button "16" at bounding box center [683, 237] width 34 height 34
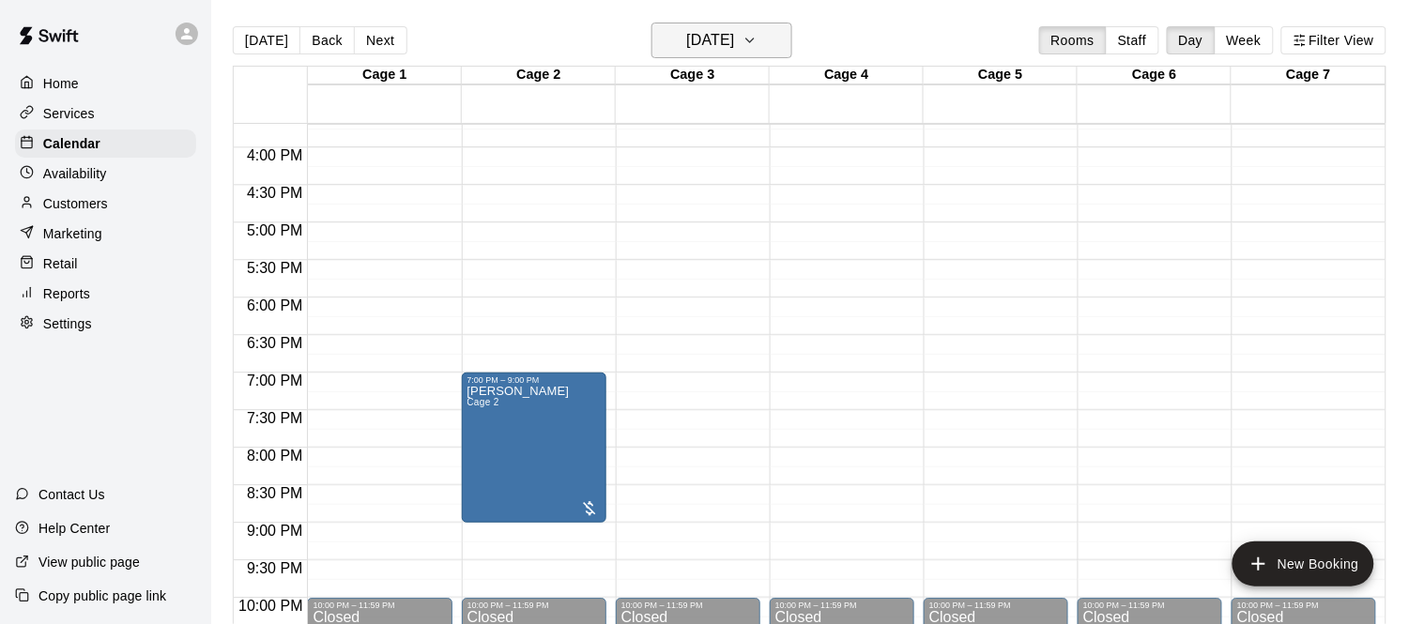
click at [689, 48] on h6 "Tuesday Sep 16" at bounding box center [710, 40] width 48 height 26
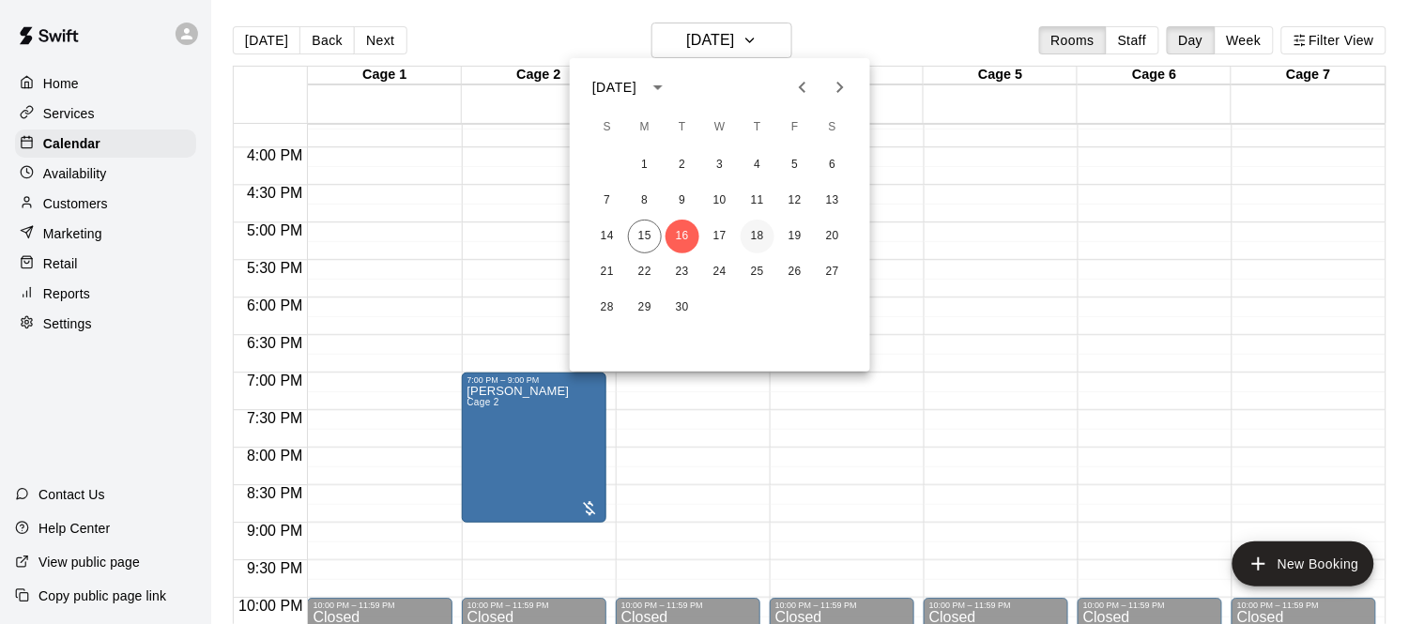
click at [758, 241] on button "18" at bounding box center [758, 237] width 34 height 34
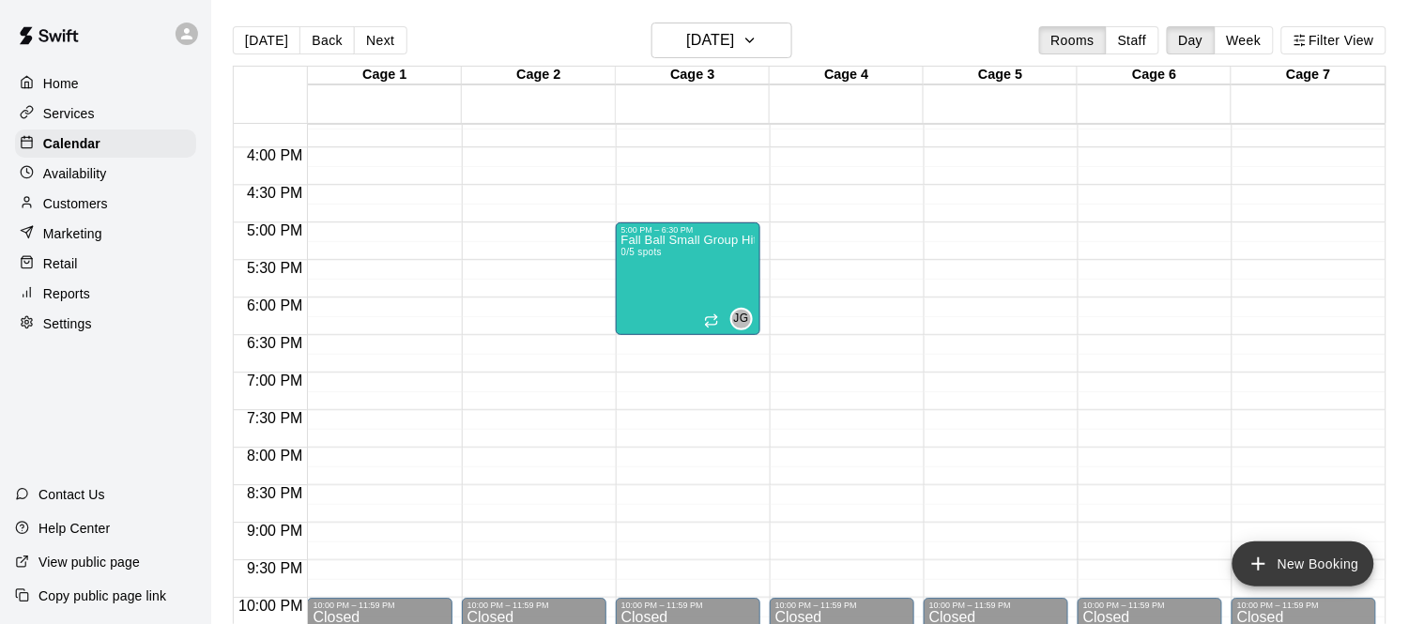
click at [1319, 556] on button "New Booking" at bounding box center [1304, 564] width 142 height 45
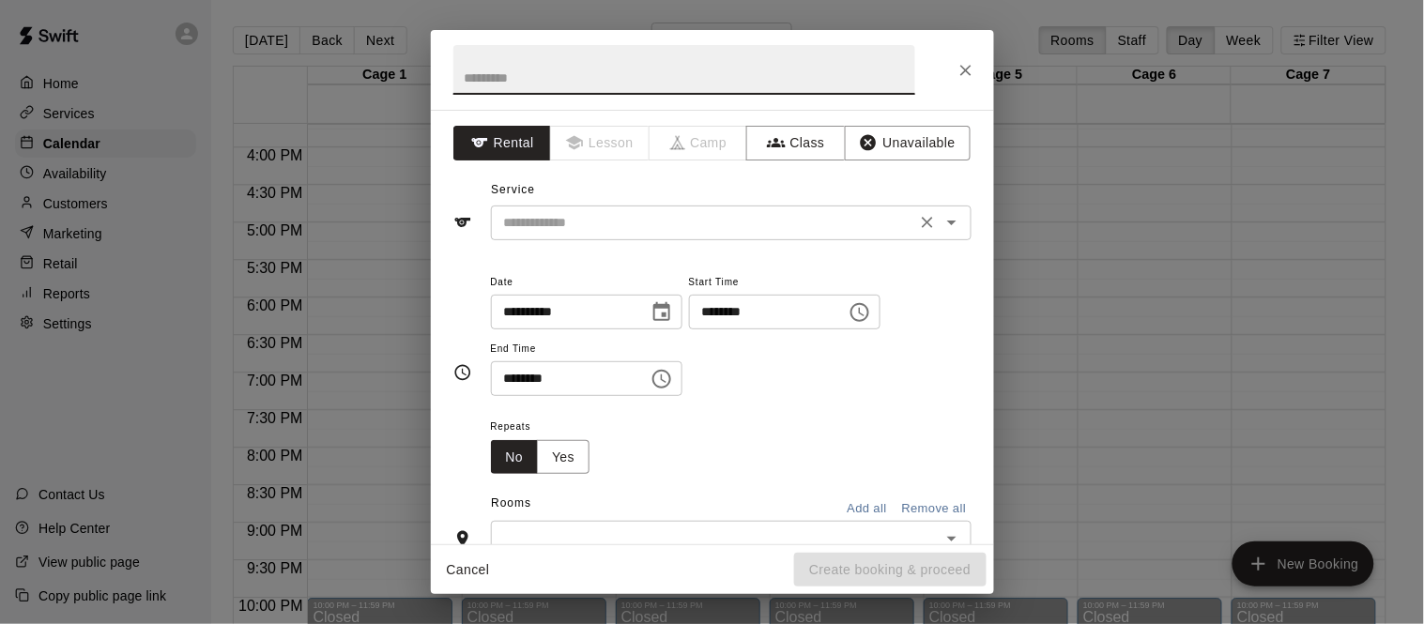
click at [661, 224] on input "text" at bounding box center [704, 222] width 414 height 23
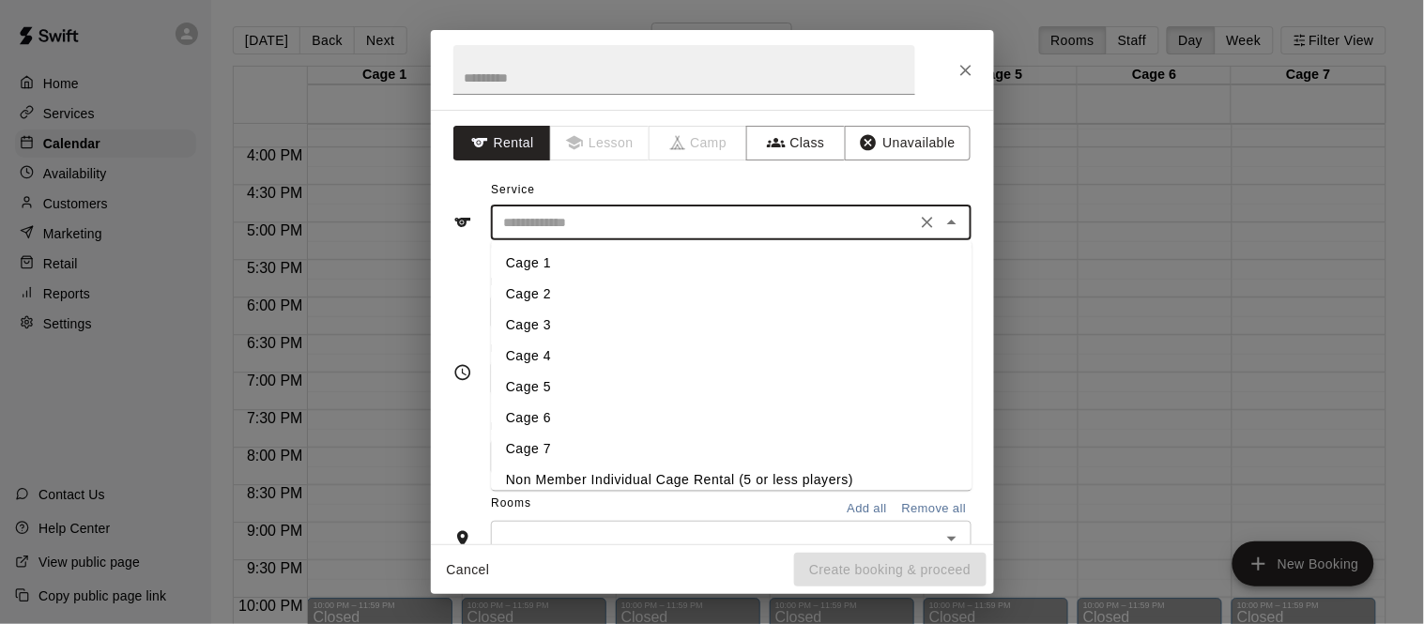
click at [556, 416] on li "Cage 6" at bounding box center [731, 418] width 481 height 31
type input "******"
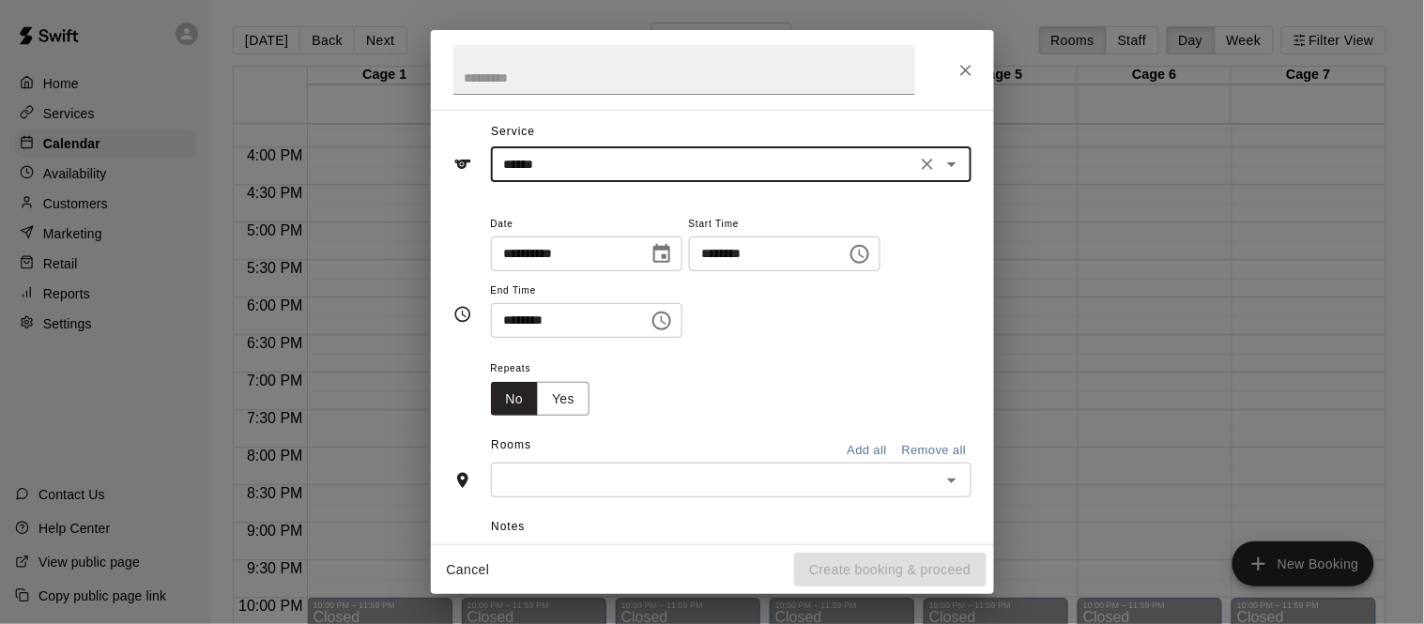
scroll to position [69, 0]
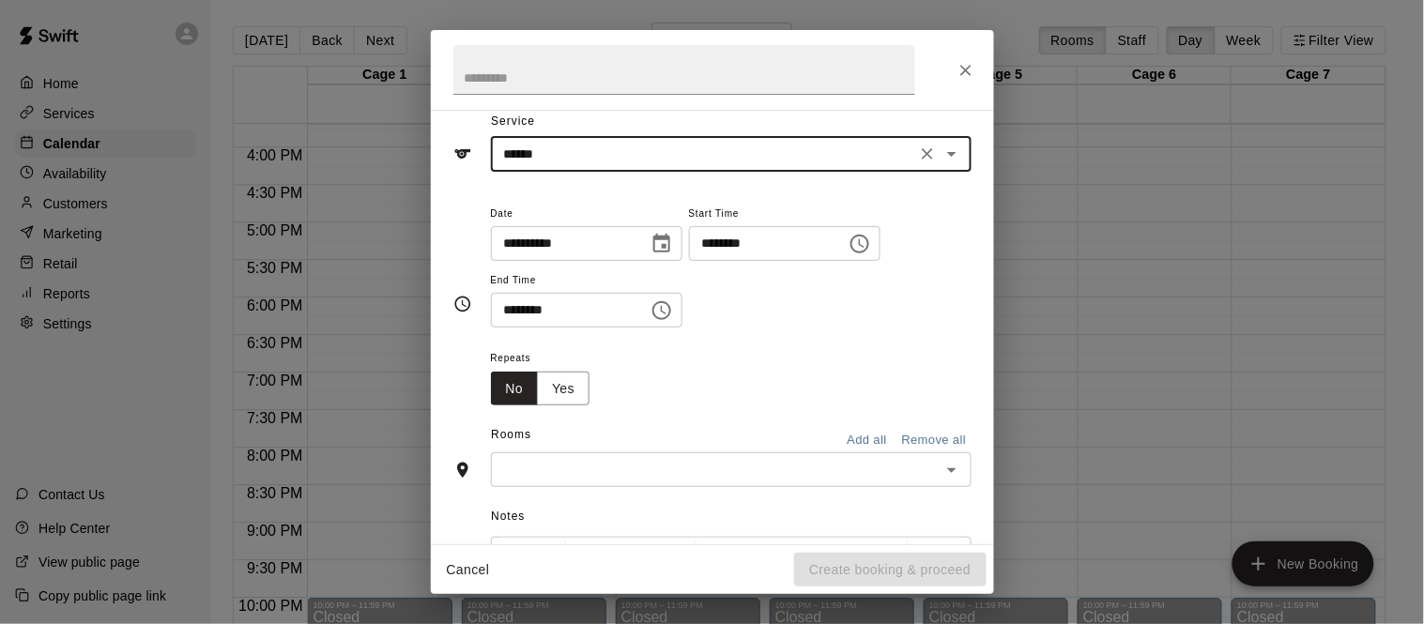
click at [689, 261] on input "********" at bounding box center [761, 243] width 145 height 35
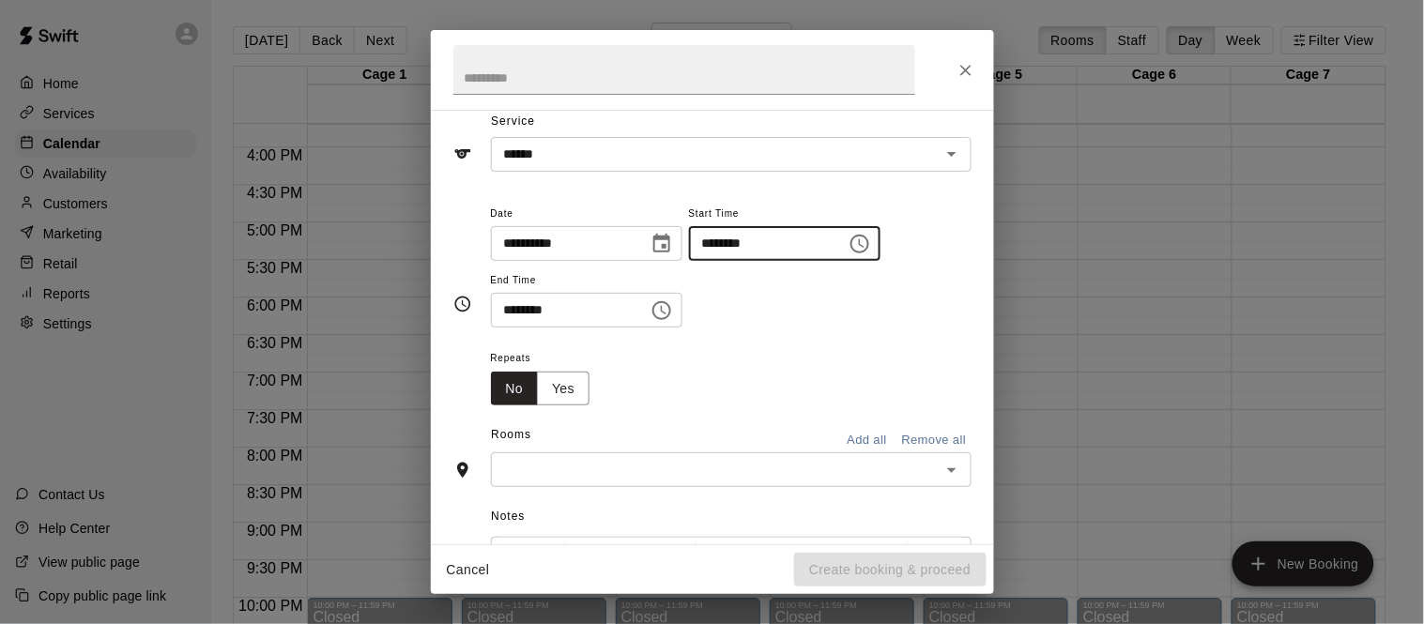
type input "********"
click at [507, 328] on input "********" at bounding box center [563, 310] width 145 height 35
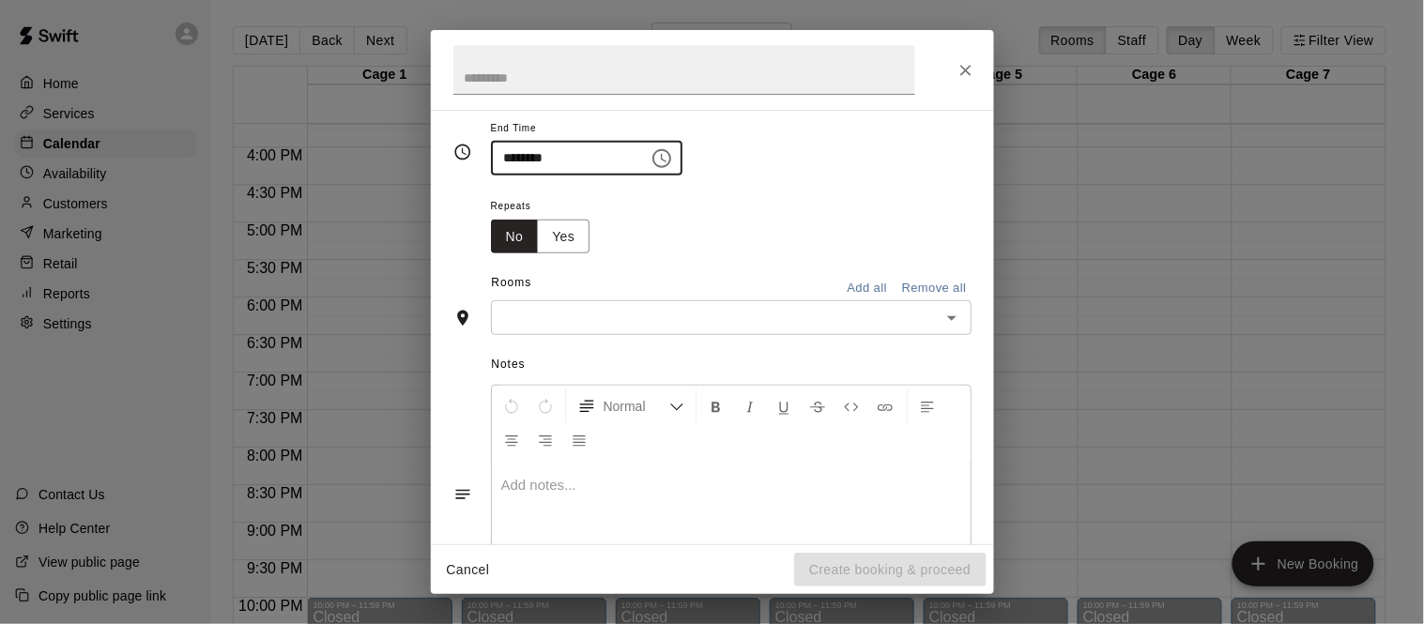
scroll to position [252, 0]
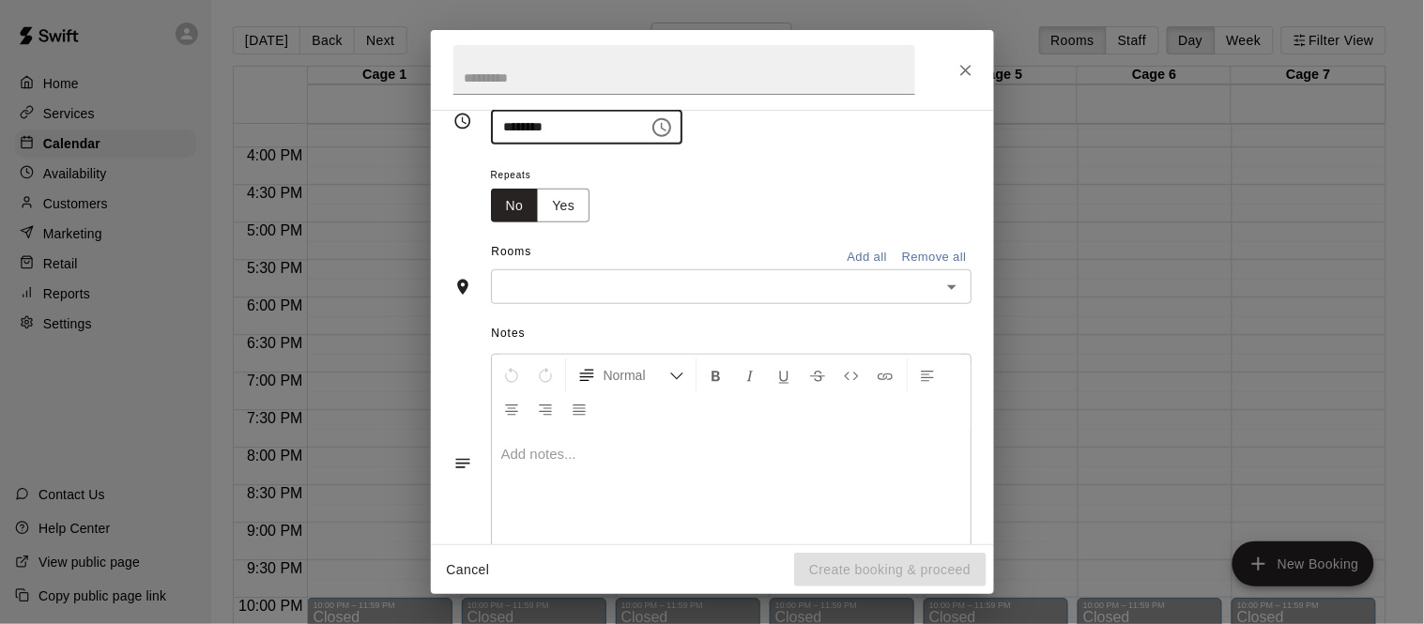
click at [617, 304] on div "​" at bounding box center [731, 286] width 481 height 35
type input "********"
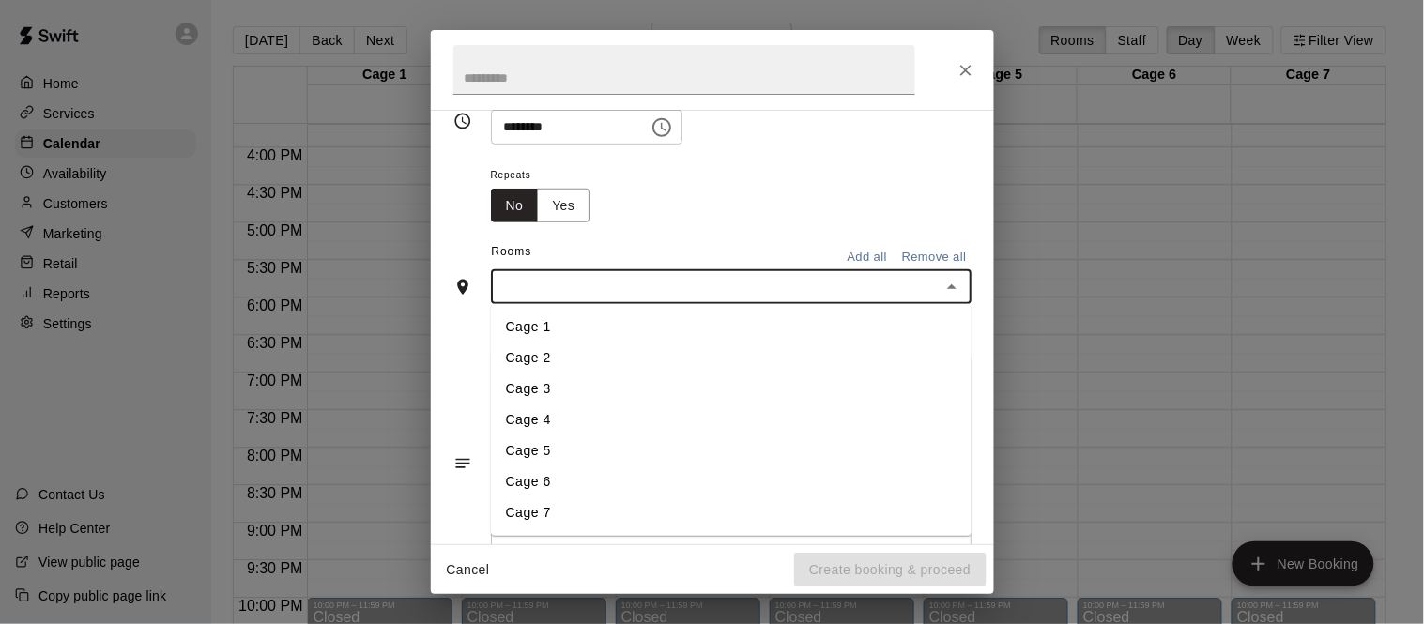
click at [552, 498] on li "Cage 6" at bounding box center [731, 482] width 481 height 31
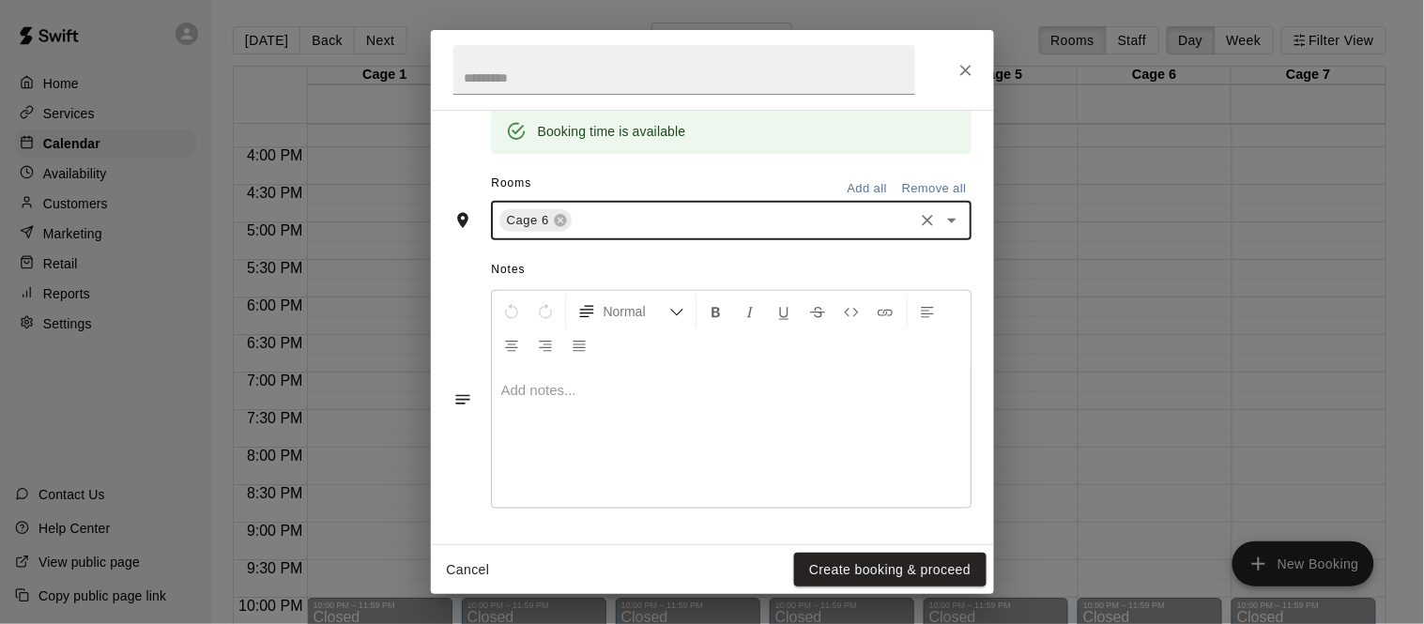
scroll to position [454, 0]
click at [873, 577] on button "Create booking & proceed" at bounding box center [890, 570] width 192 height 35
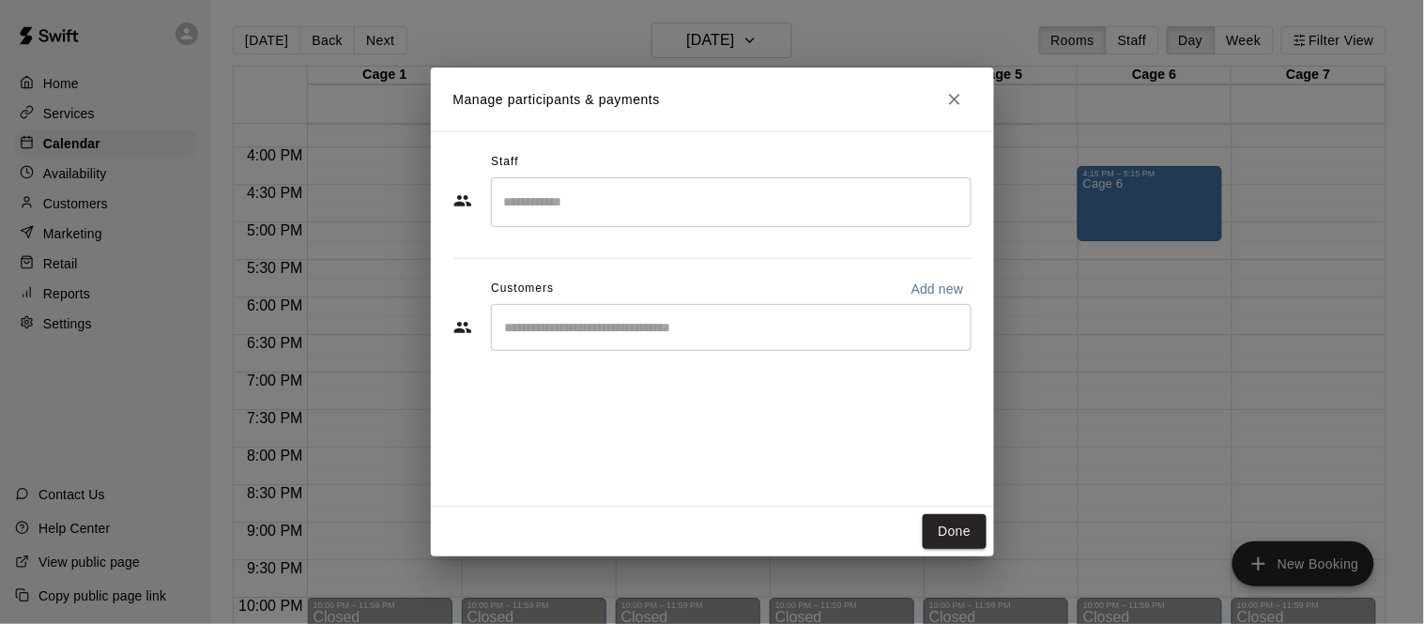
click at [687, 326] on input "Start typing to search customers..." at bounding box center [732, 327] width 464 height 19
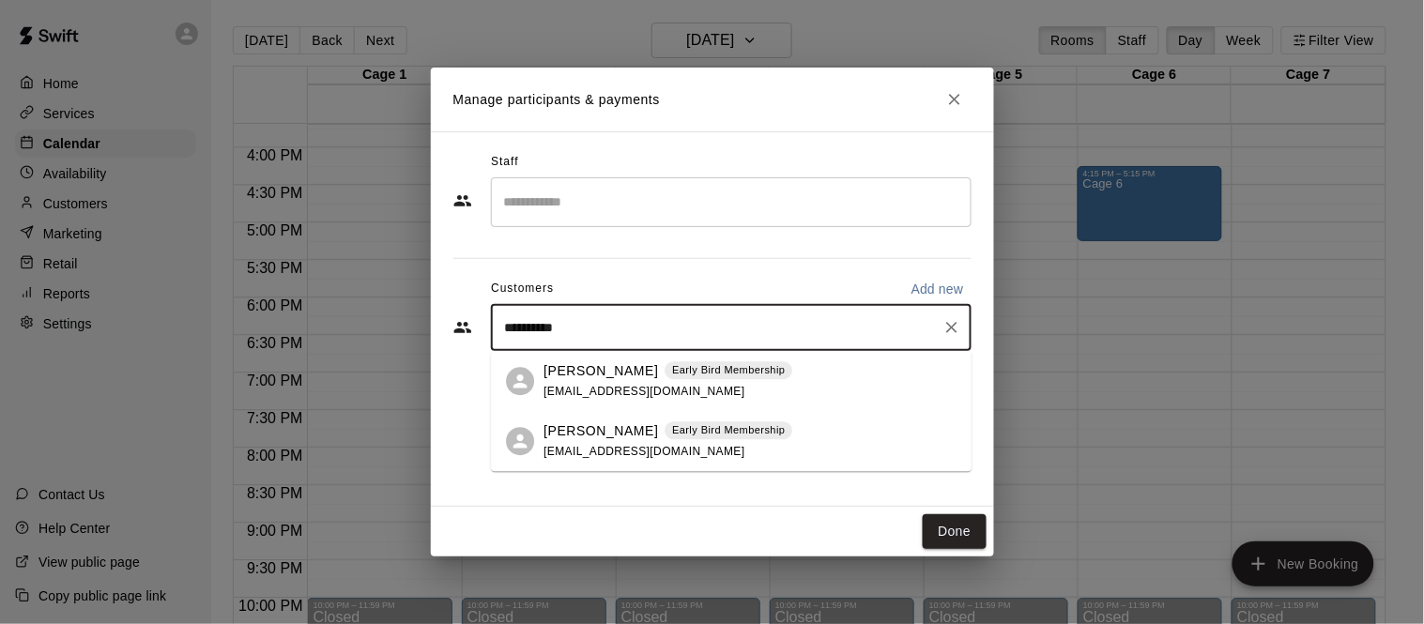
type input "**********"
click at [638, 391] on span "sanchezjoseph33@gmail.com" at bounding box center [645, 391] width 202 height 13
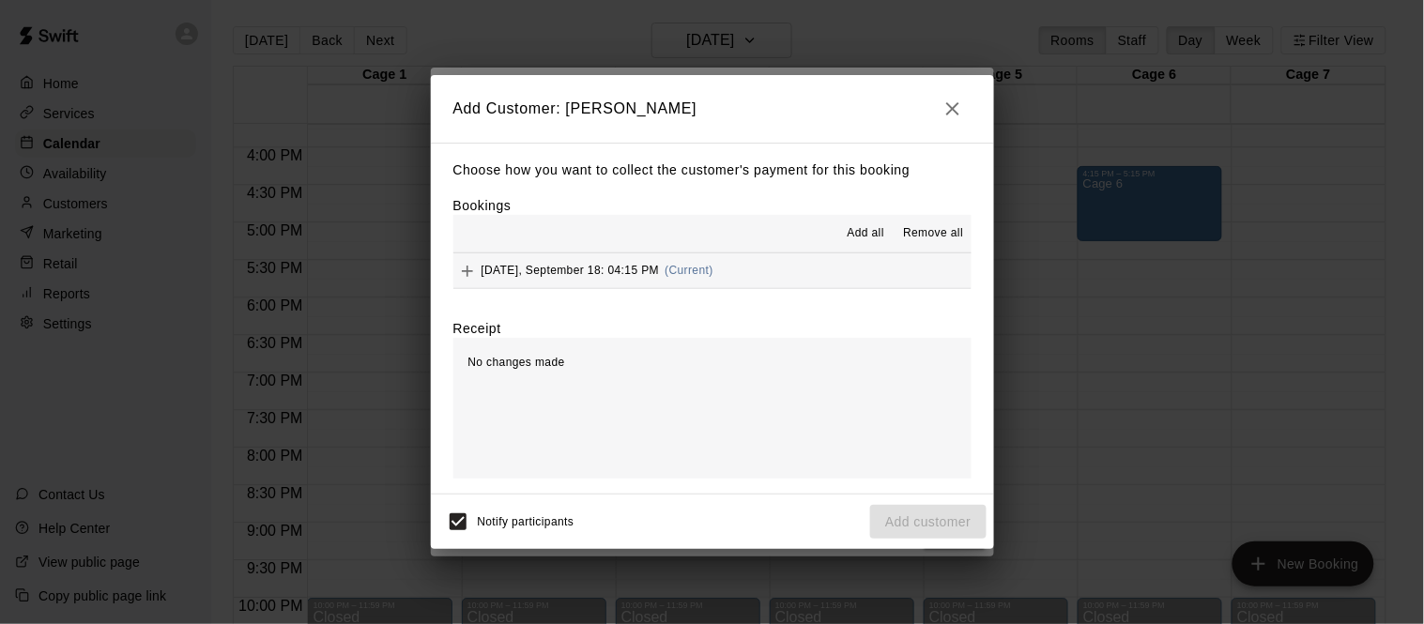
click at [629, 276] on span "Thursday, September 18: 04:15 PM" at bounding box center [571, 270] width 178 height 13
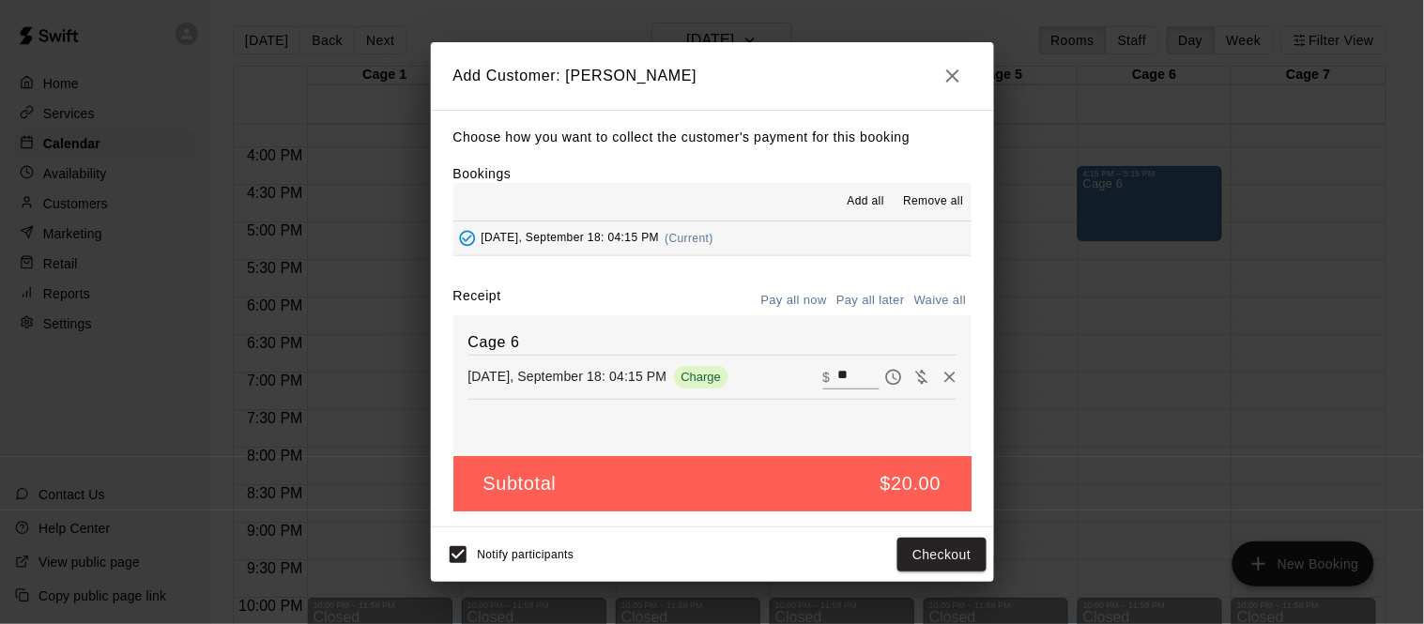
click at [838, 379] on input "**" at bounding box center [858, 377] width 41 height 24
type input "**"
click at [957, 553] on button "Checkout" at bounding box center [942, 555] width 88 height 35
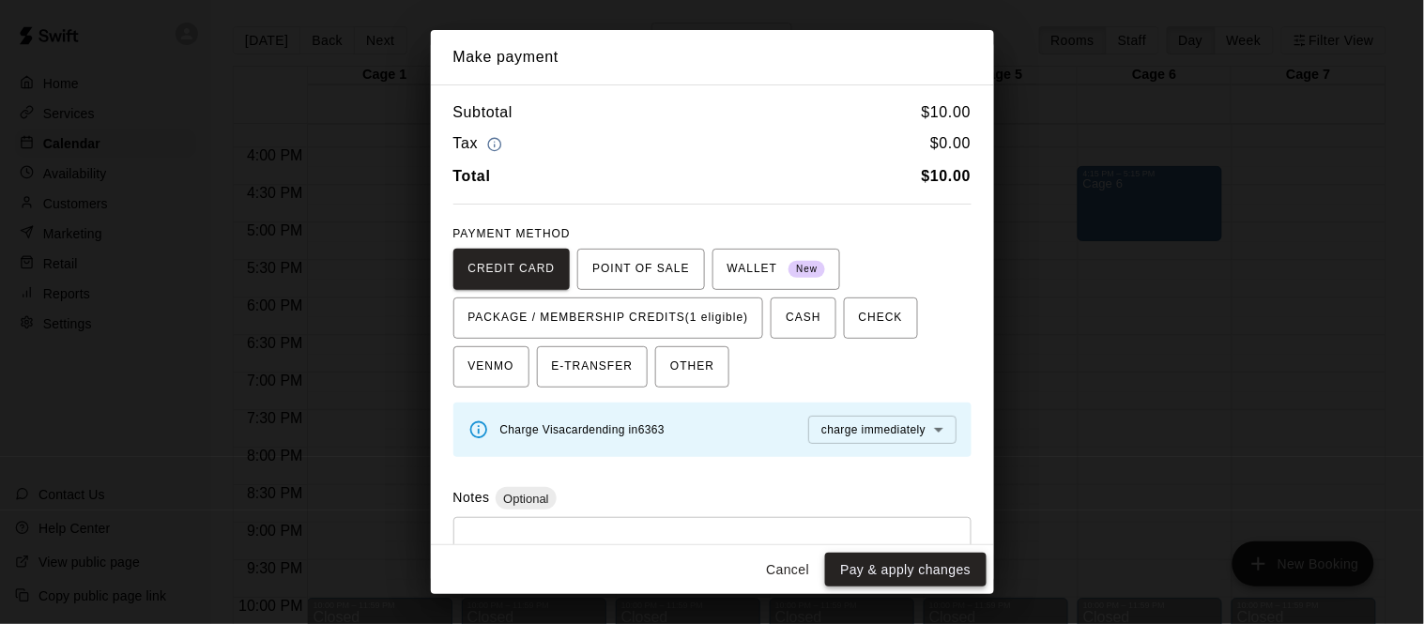
click at [925, 565] on button "Pay & apply changes" at bounding box center [905, 570] width 161 height 35
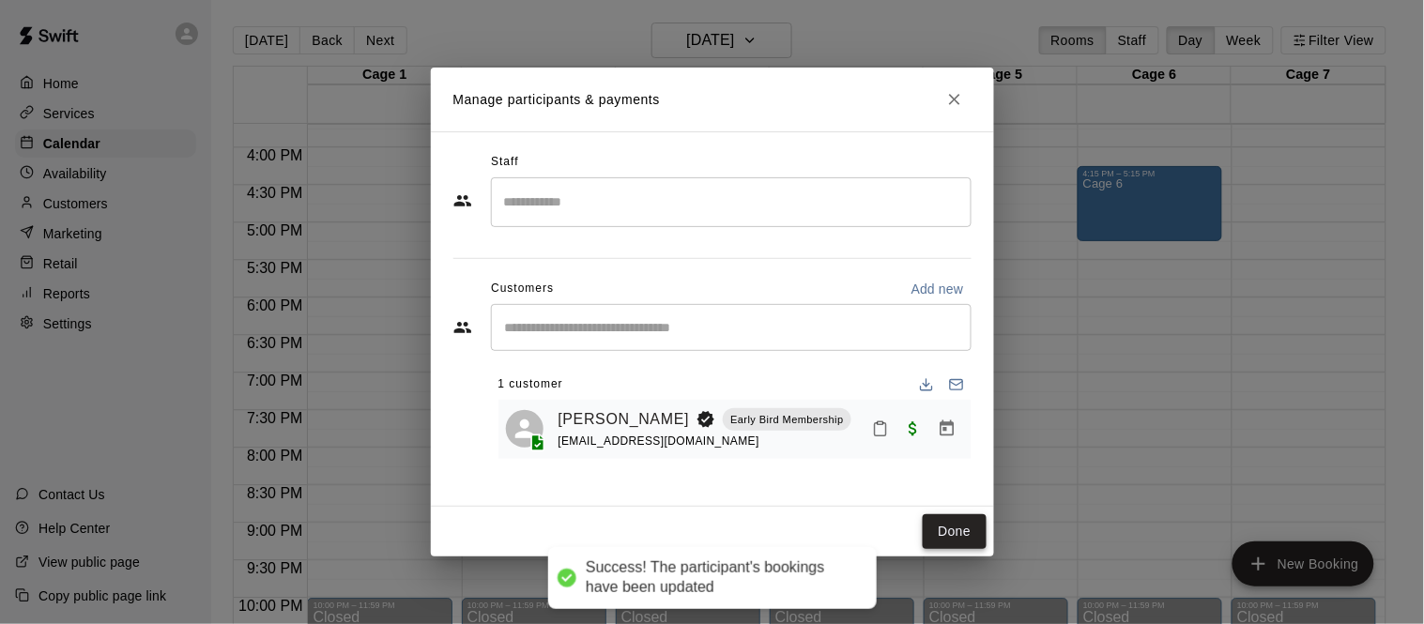
click at [956, 530] on button "Done" at bounding box center [954, 532] width 63 height 35
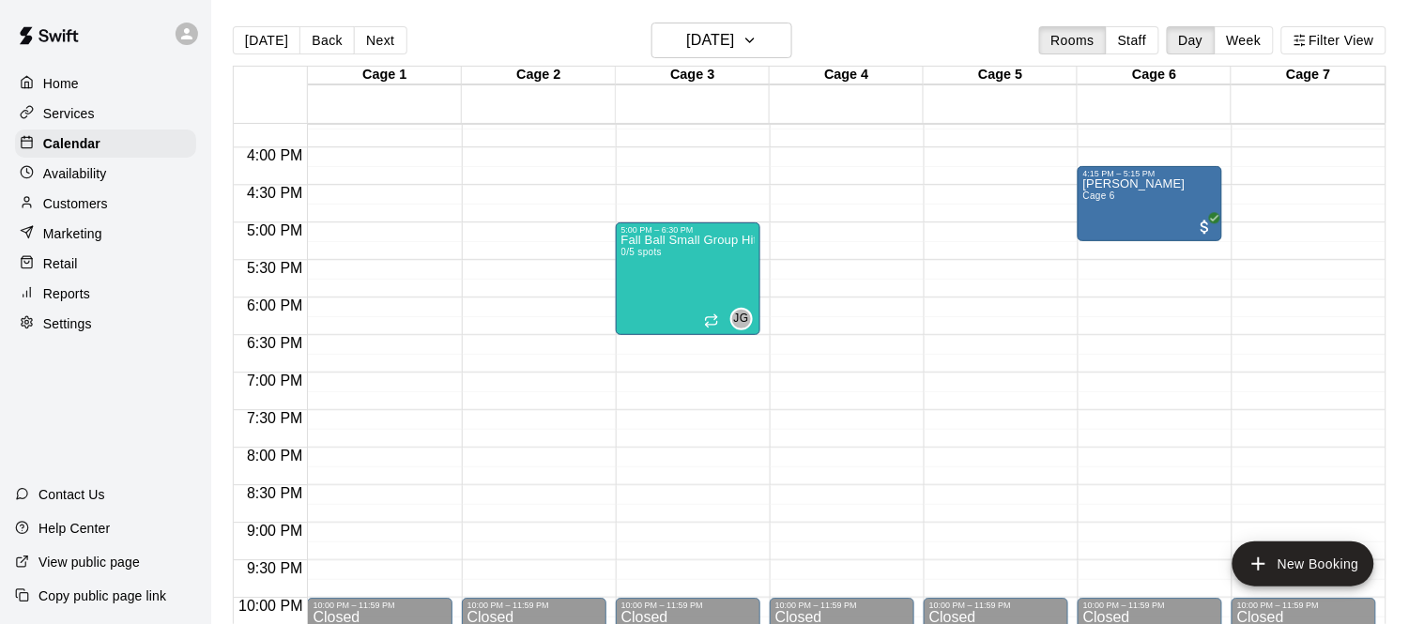
click at [150, 271] on div "Retail" at bounding box center [105, 264] width 181 height 28
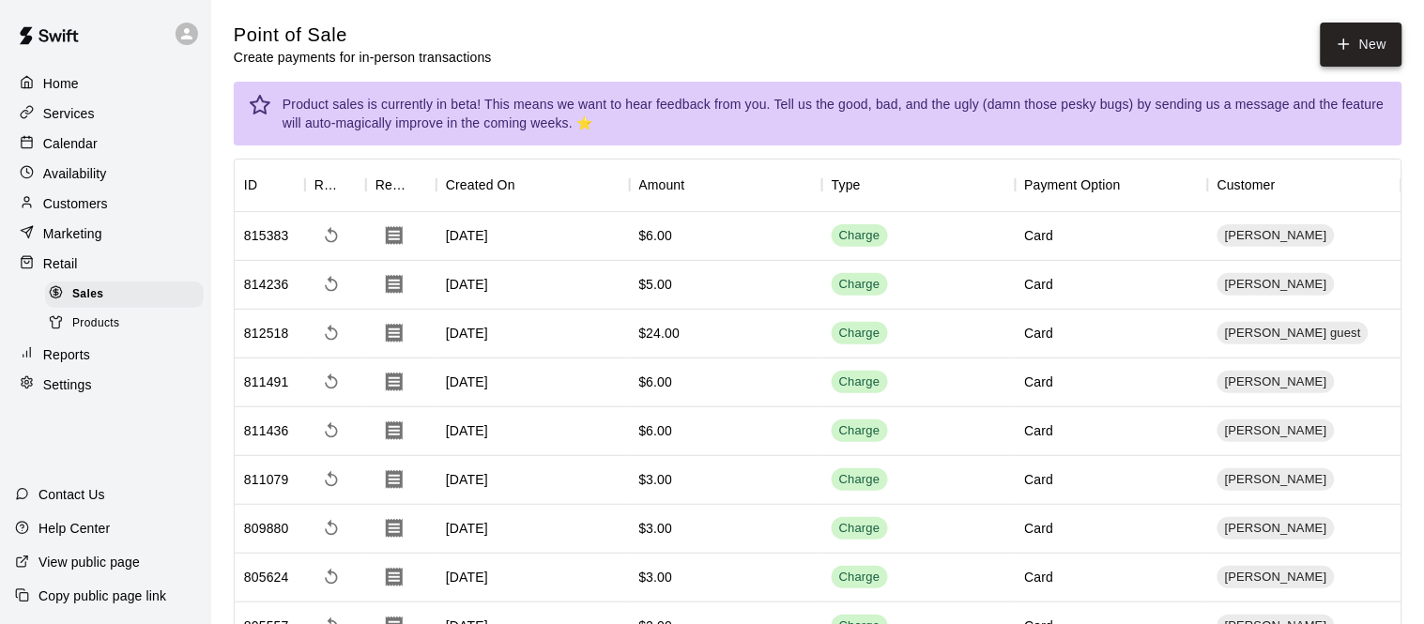
click at [1375, 43] on button "New" at bounding box center [1361, 45] width 81 height 44
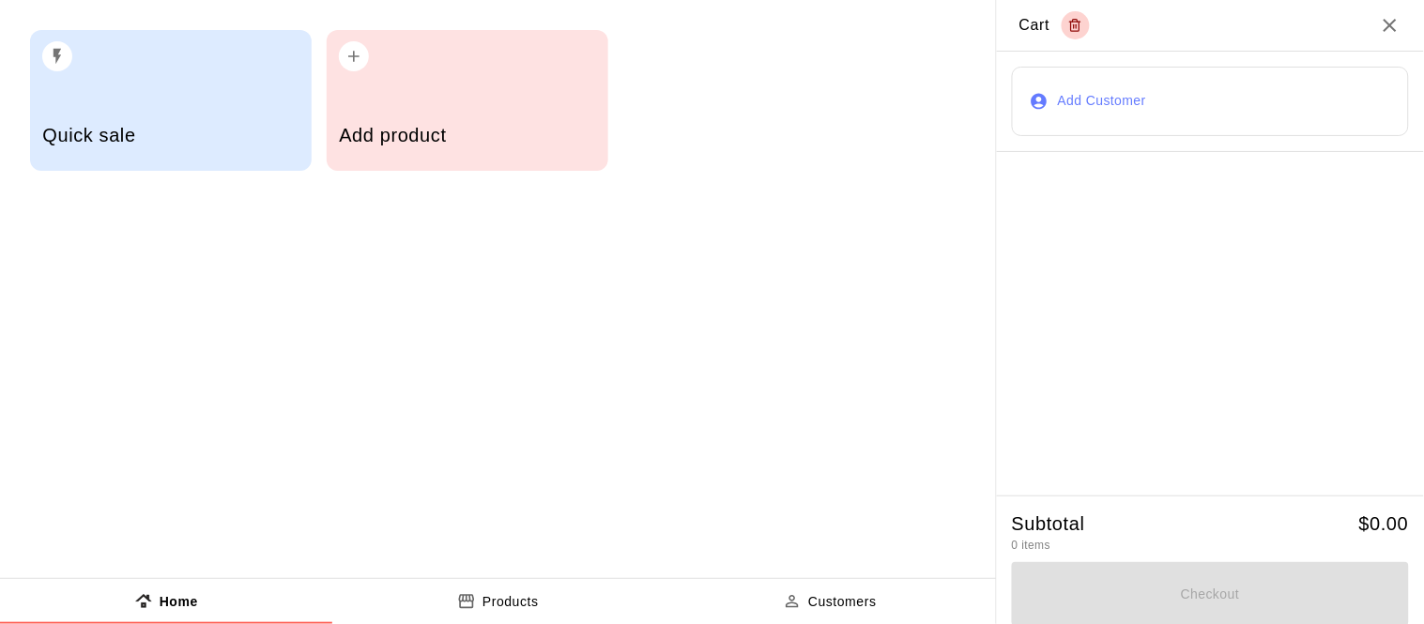
click at [412, 91] on div "Add product" at bounding box center [468, 100] width 282 height 141
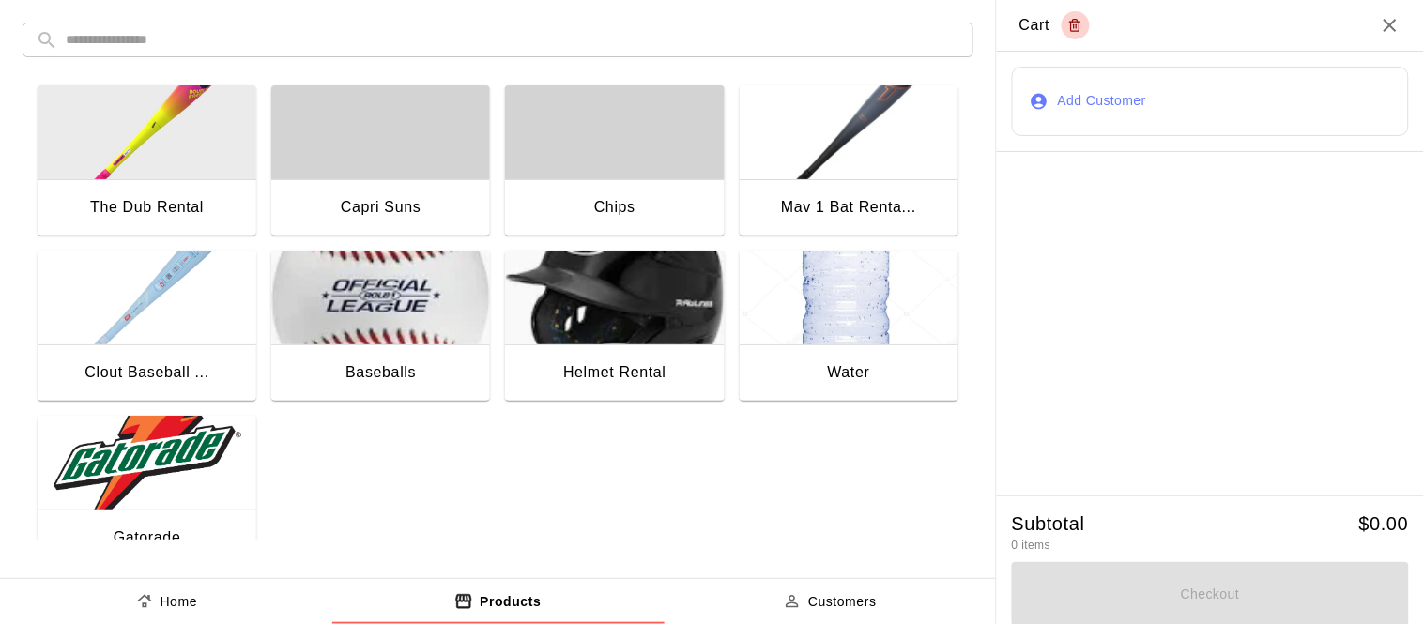
click at [836, 326] on img "button" at bounding box center [849, 298] width 219 height 94
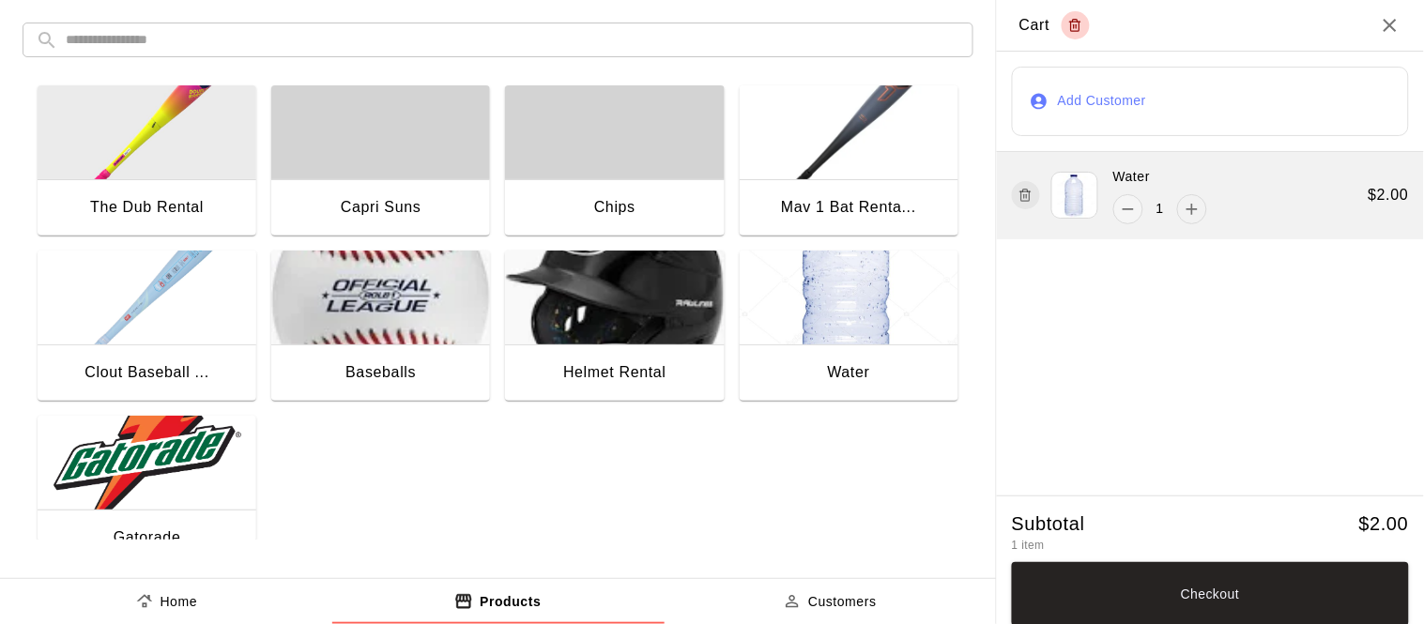
click at [1188, 212] on icon "add" at bounding box center [1192, 209] width 19 height 19
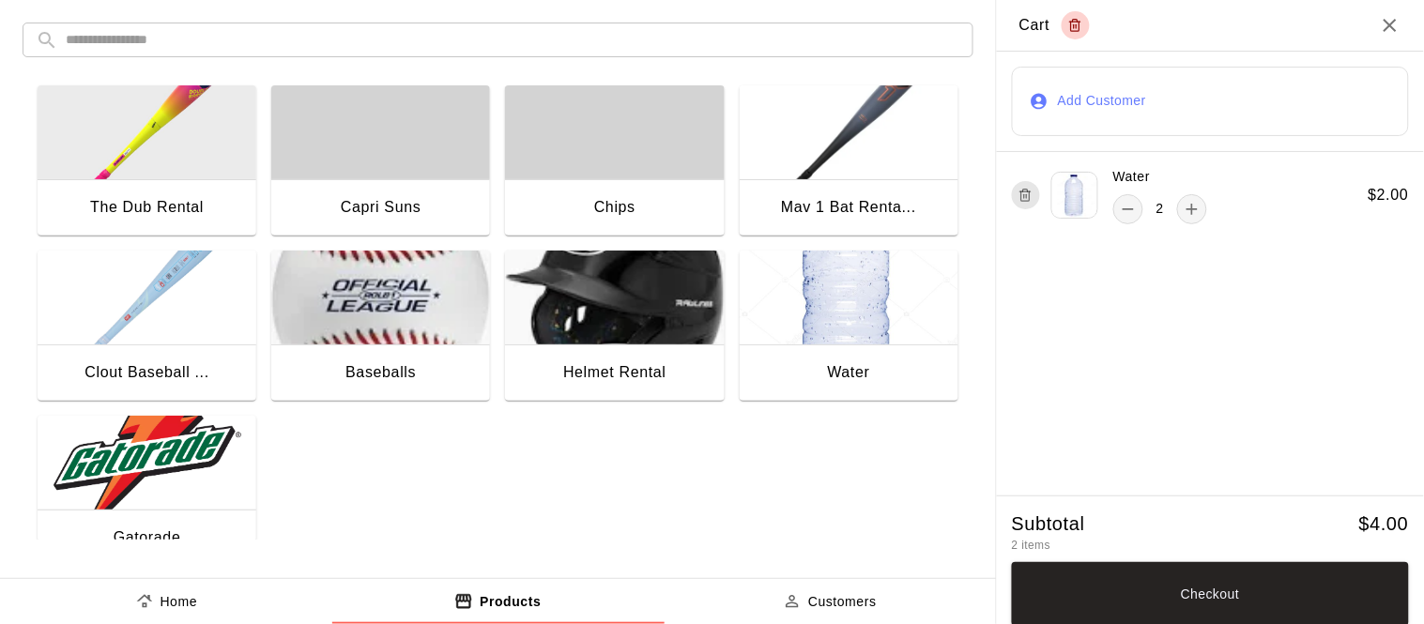
click at [1083, 100] on button "Add Customer" at bounding box center [1210, 101] width 397 height 69
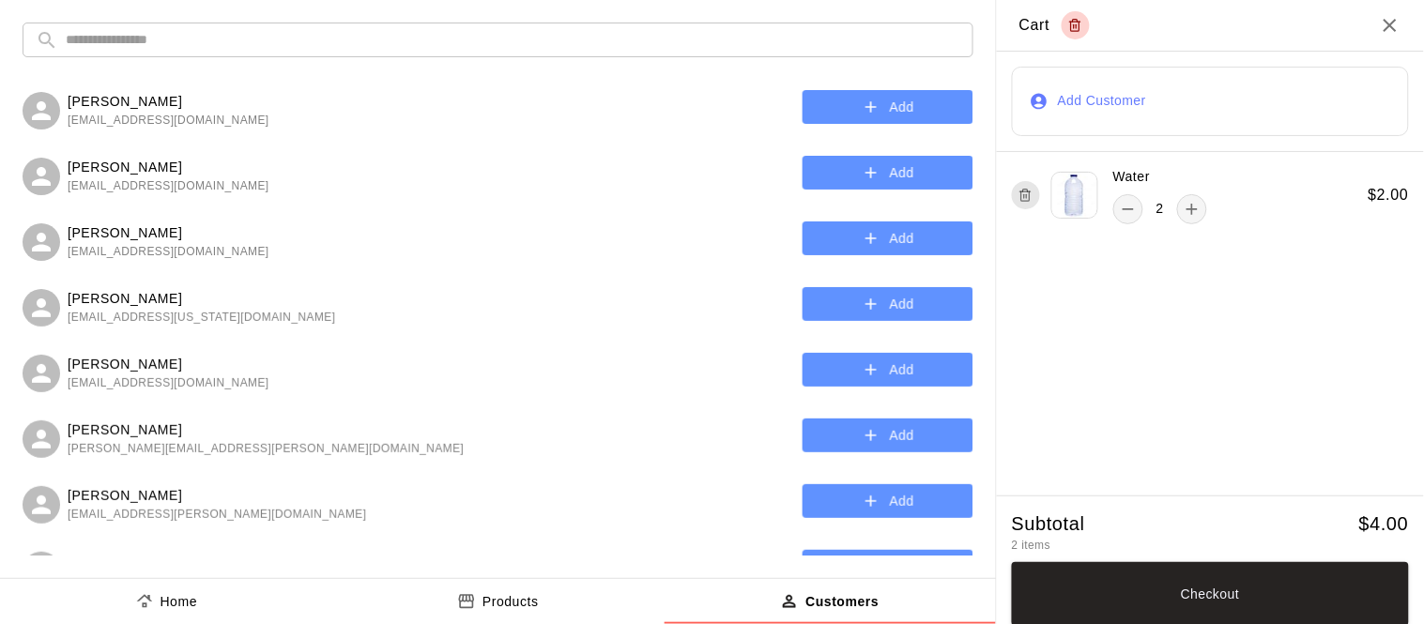
click at [469, 38] on input "text" at bounding box center [513, 40] width 895 height 35
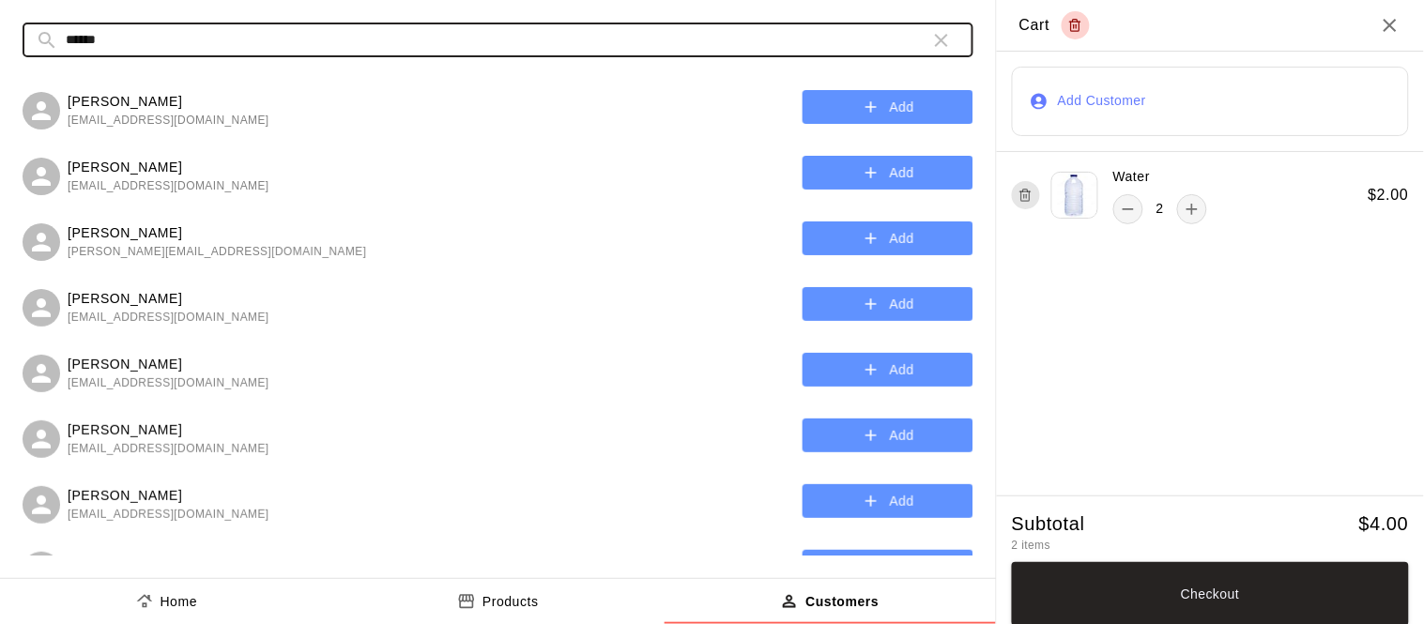
type input "******"
click at [847, 101] on button "Add" at bounding box center [888, 107] width 171 height 35
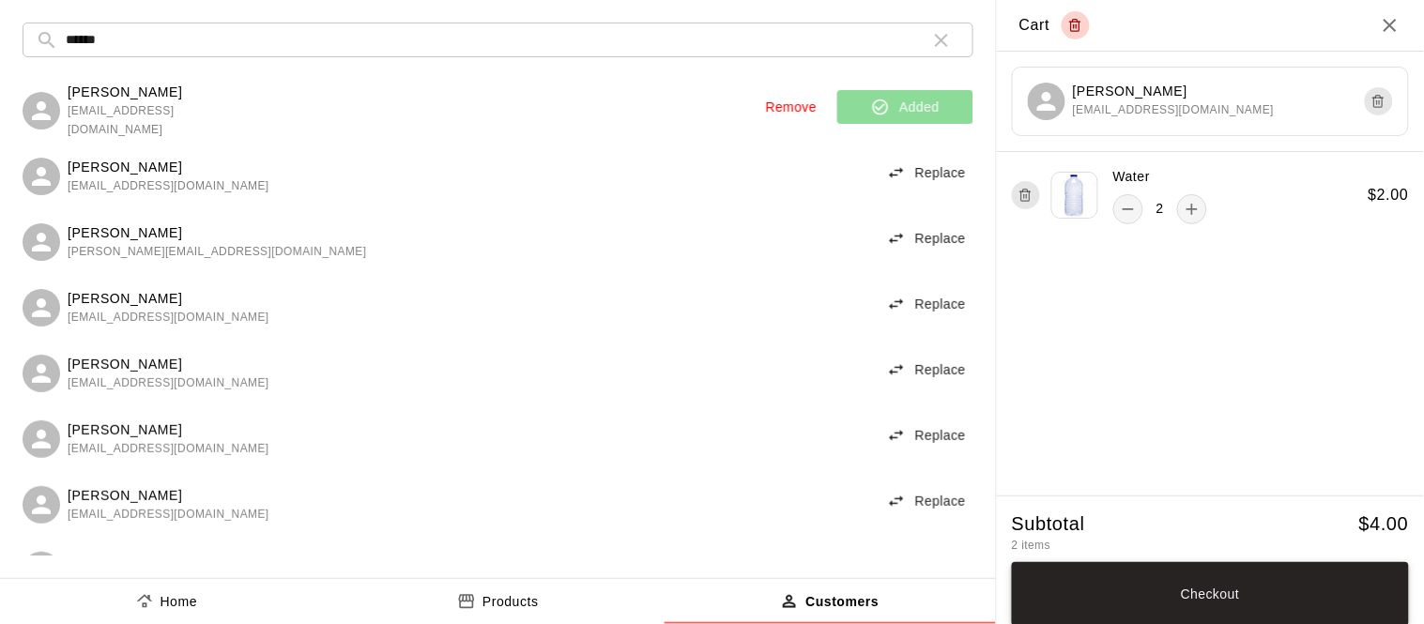
click at [1166, 576] on button "Checkout" at bounding box center [1210, 594] width 397 height 64
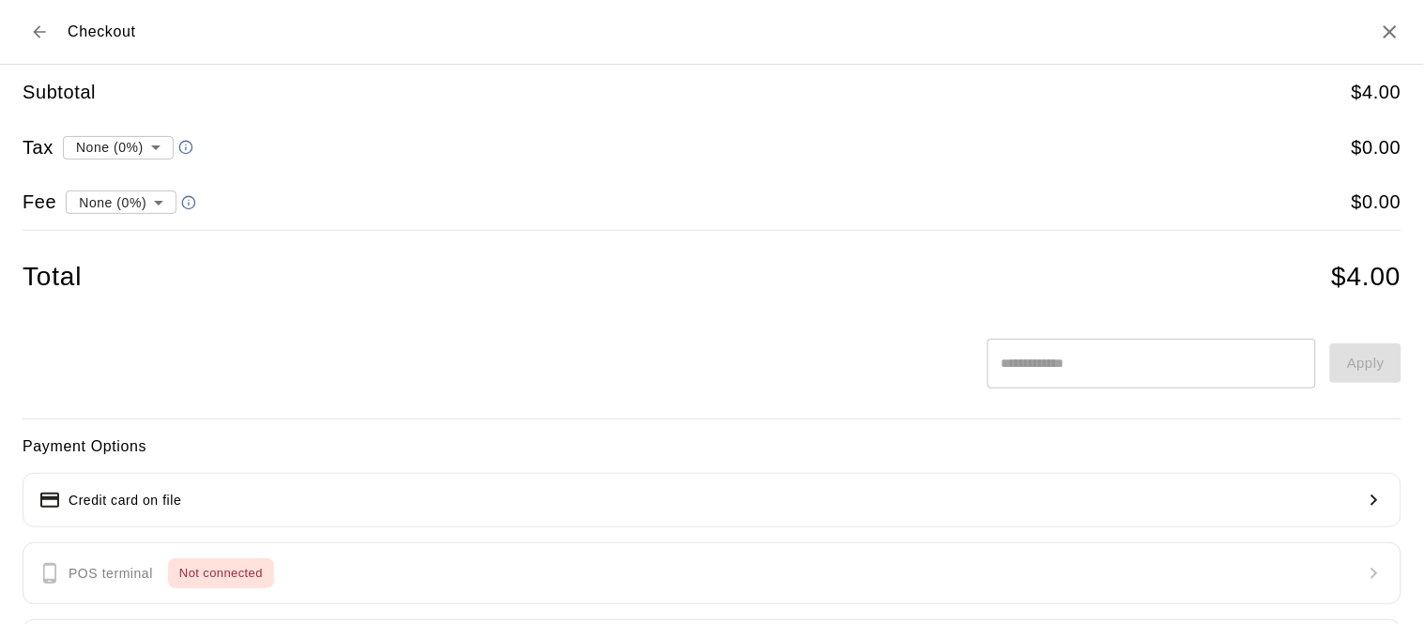
scroll to position [230, 0]
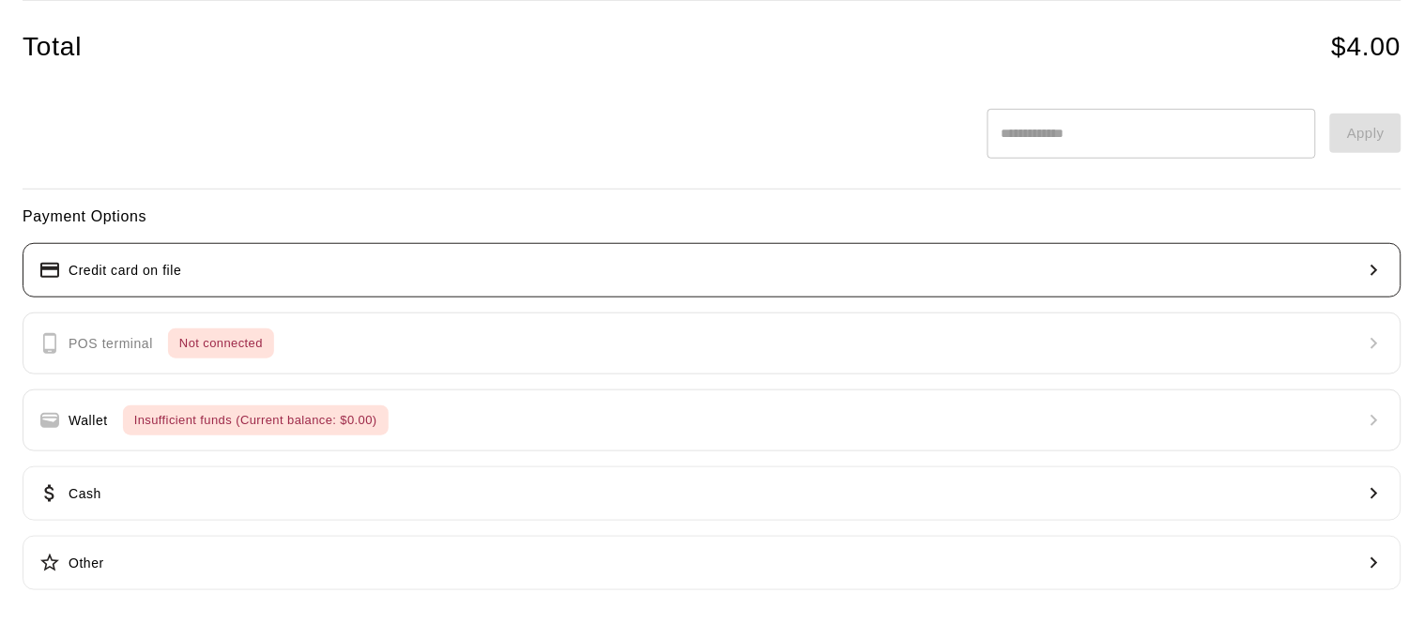
click at [445, 278] on button "Credit card on file" at bounding box center [712, 270] width 1379 height 54
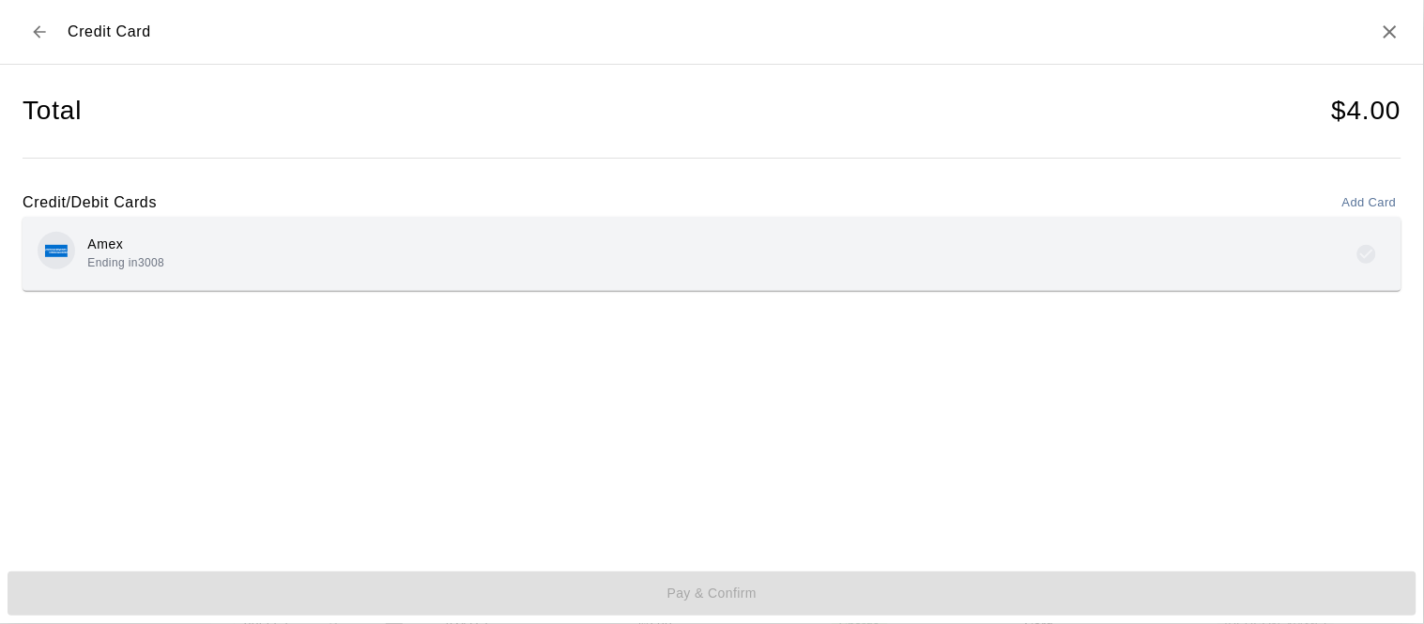
click at [266, 262] on div "Amex Ending in 3008" at bounding box center [712, 254] width 1349 height 44
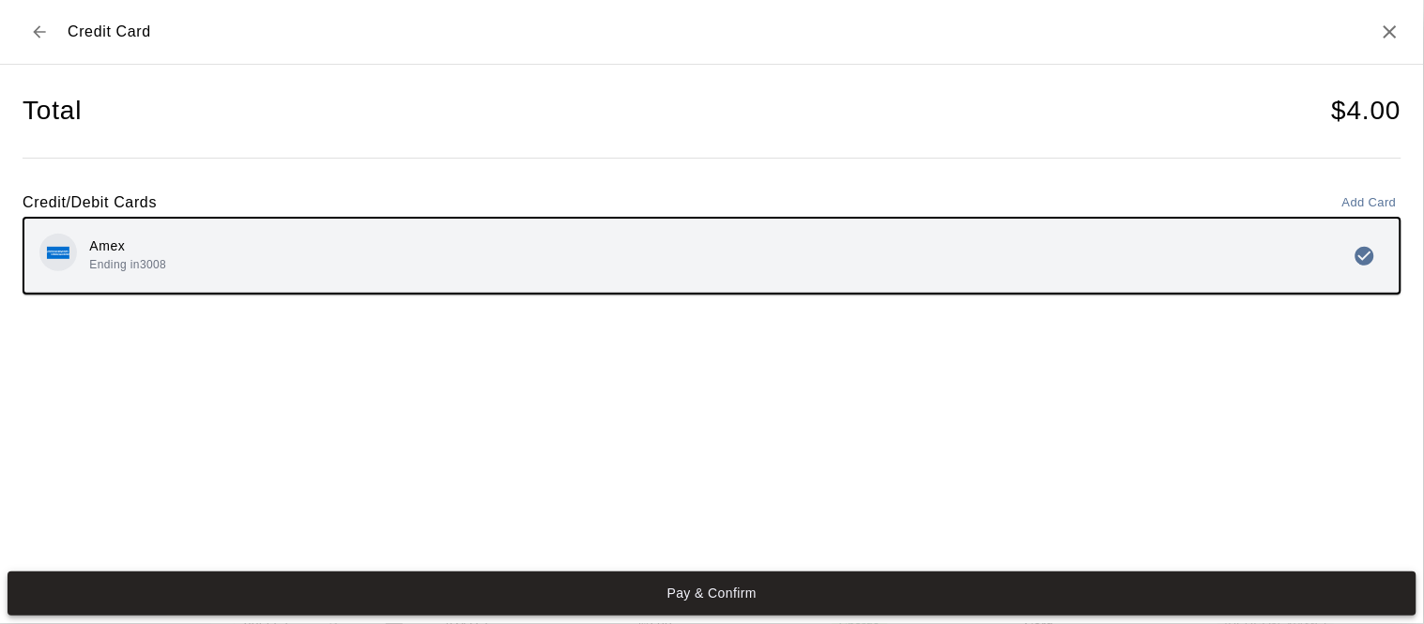
click at [619, 580] on button "Pay & Confirm" at bounding box center [712, 594] width 1409 height 44
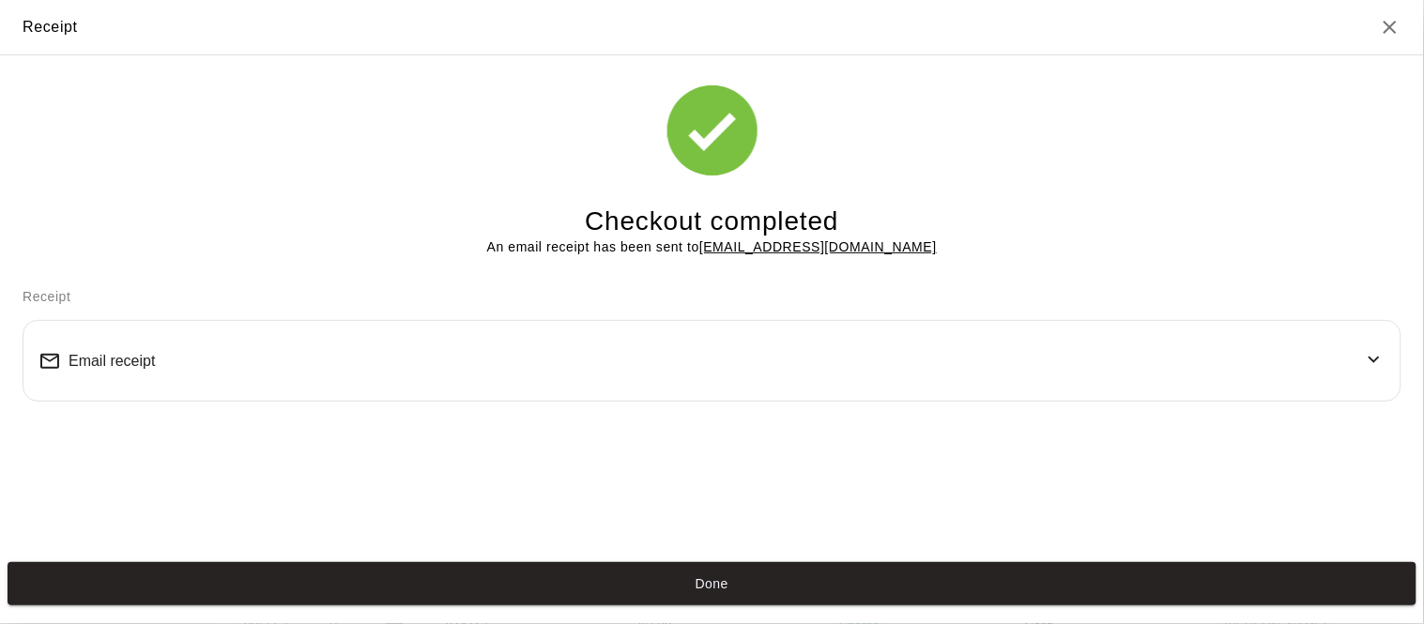
click at [619, 580] on button "Done" at bounding box center [712, 584] width 1409 height 44
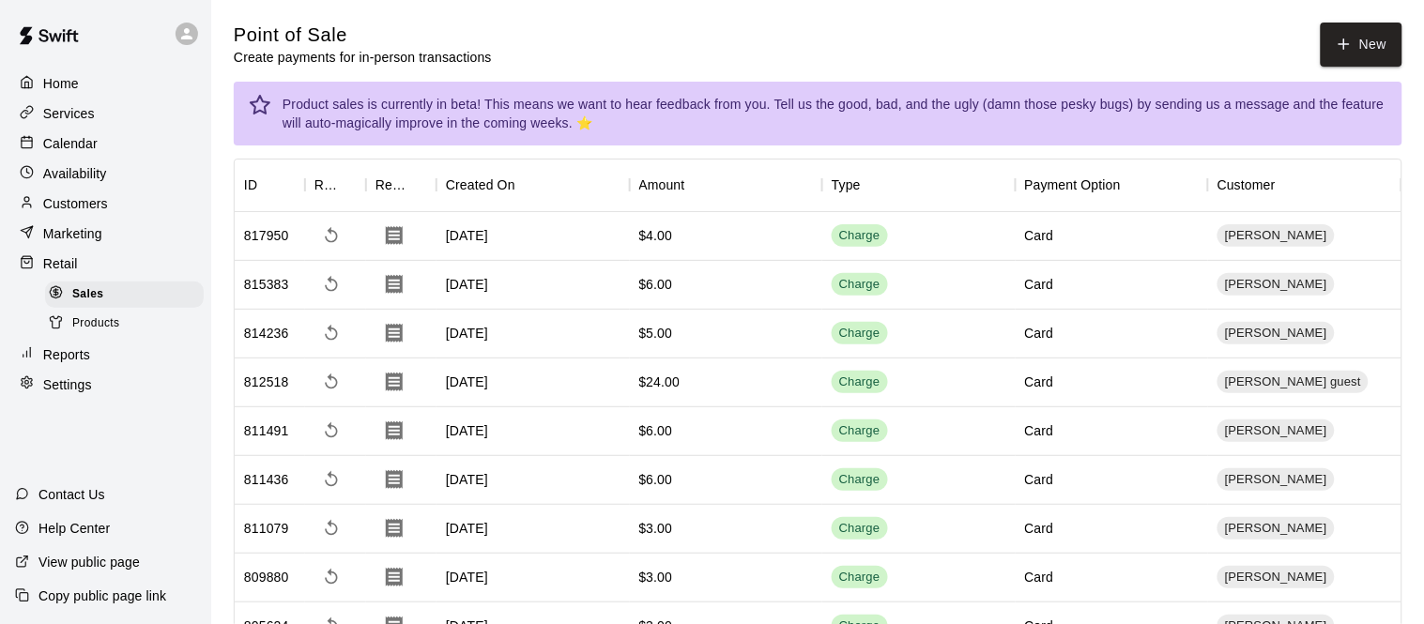
click at [78, 157] on div "Calendar" at bounding box center [105, 144] width 181 height 28
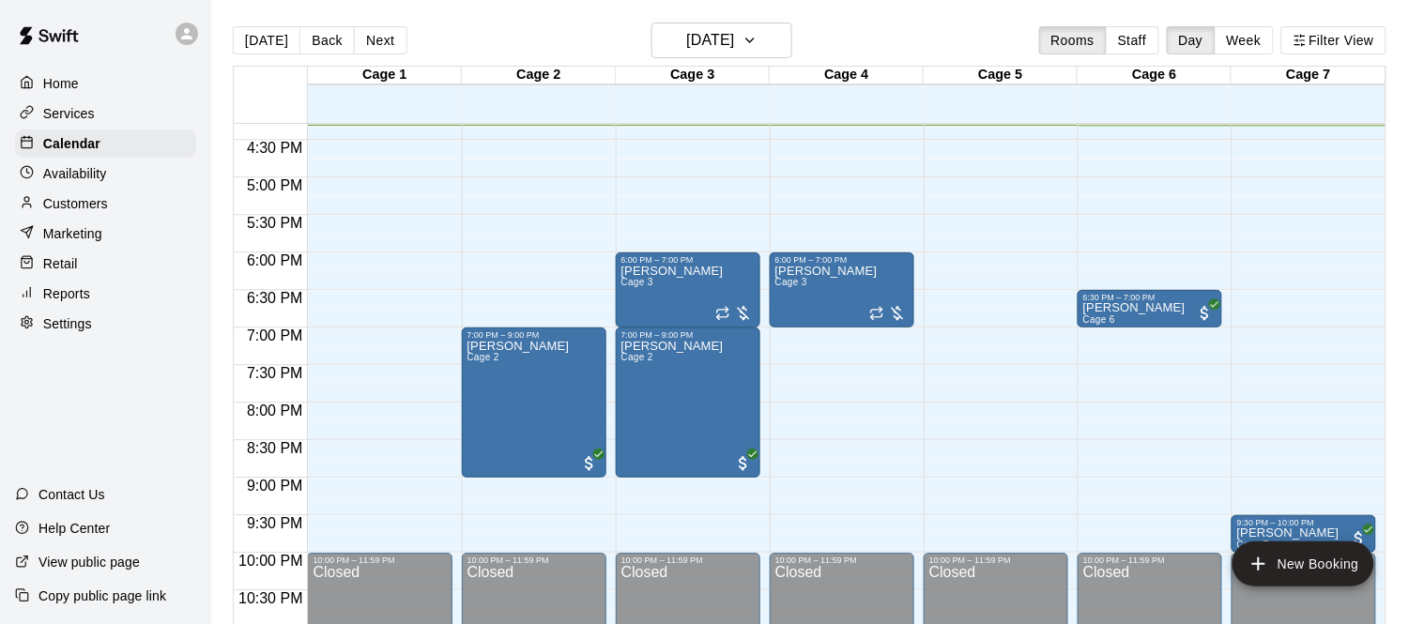
scroll to position [1074, 0]
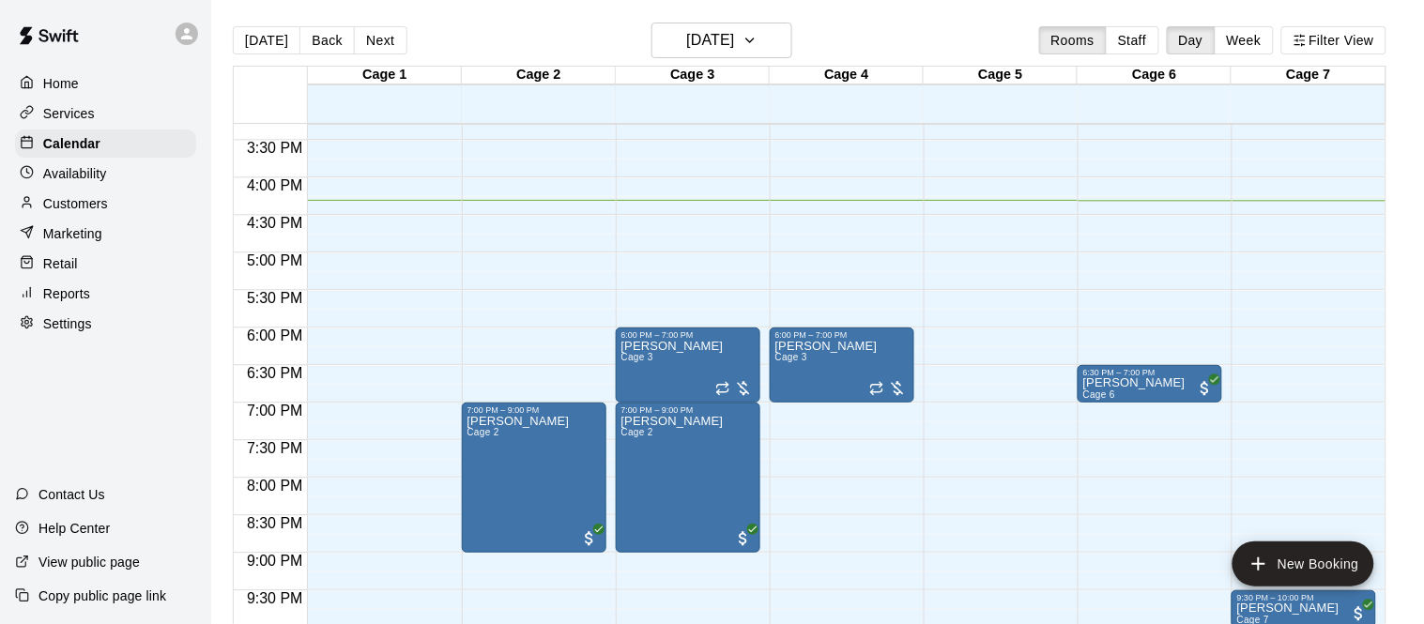
scroll to position [1148, 0]
click at [727, 41] on h6 "[DATE]" at bounding box center [710, 40] width 48 height 26
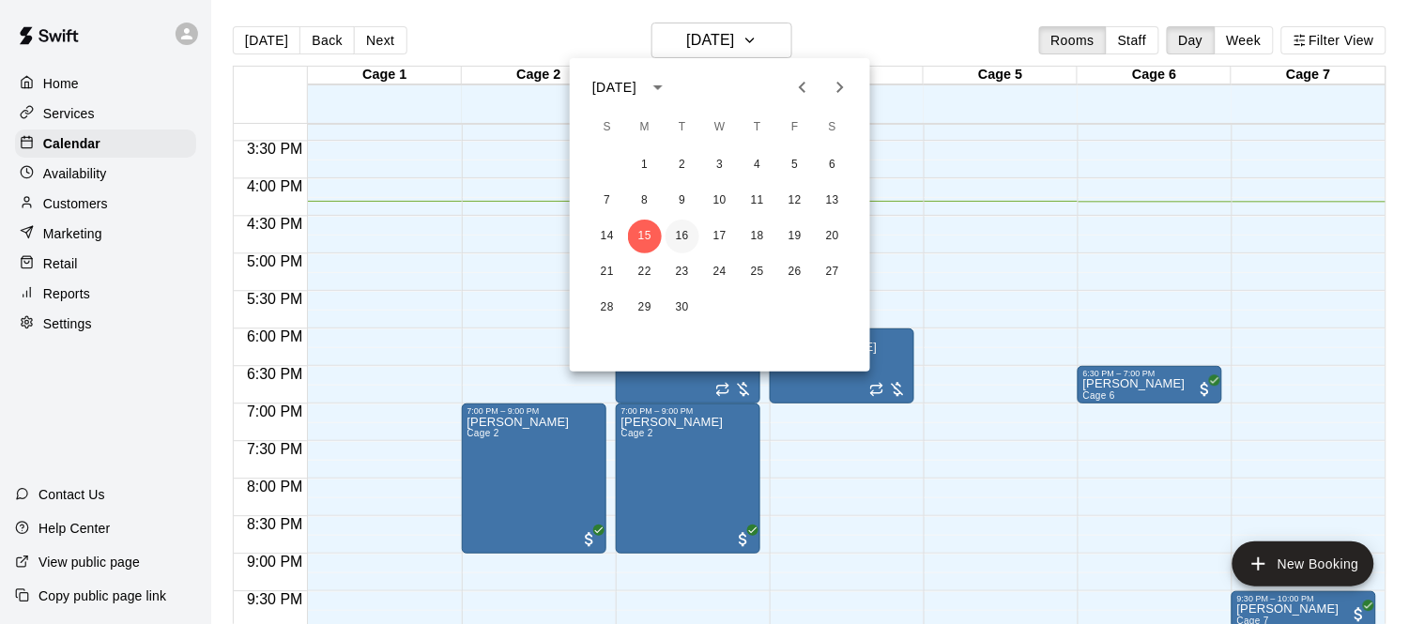
click at [685, 231] on button "16" at bounding box center [683, 237] width 34 height 34
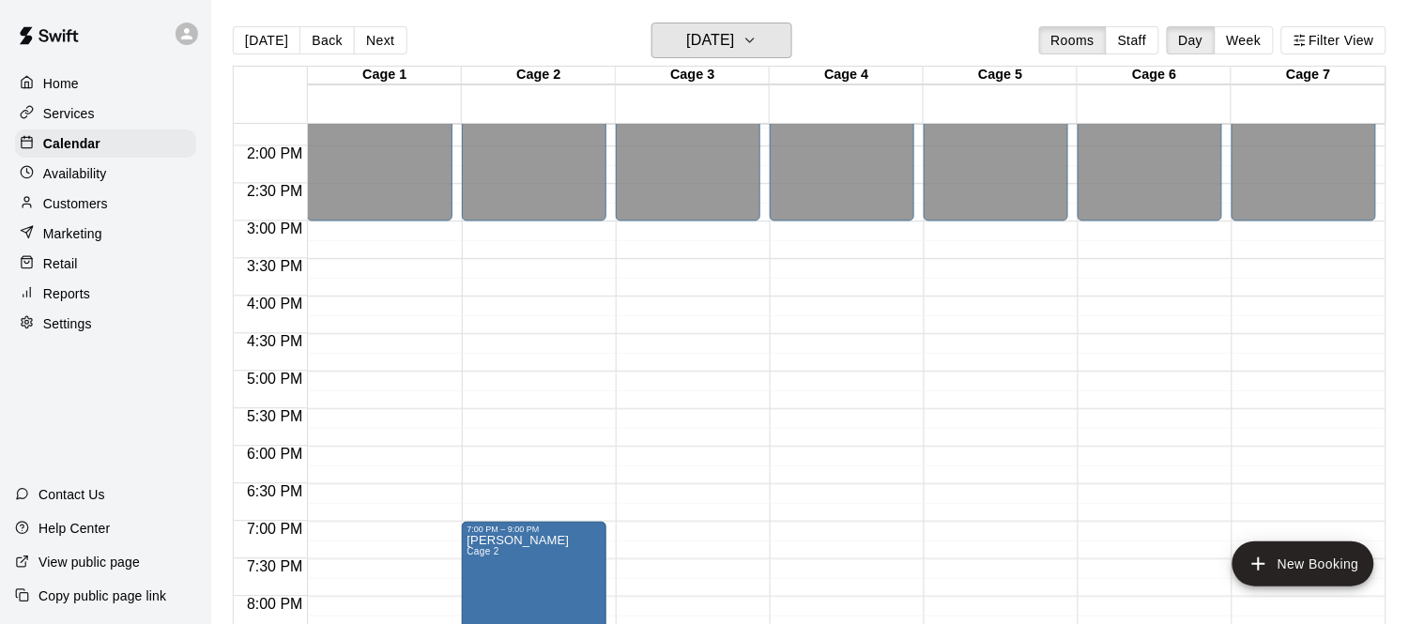
scroll to position [1035, 0]
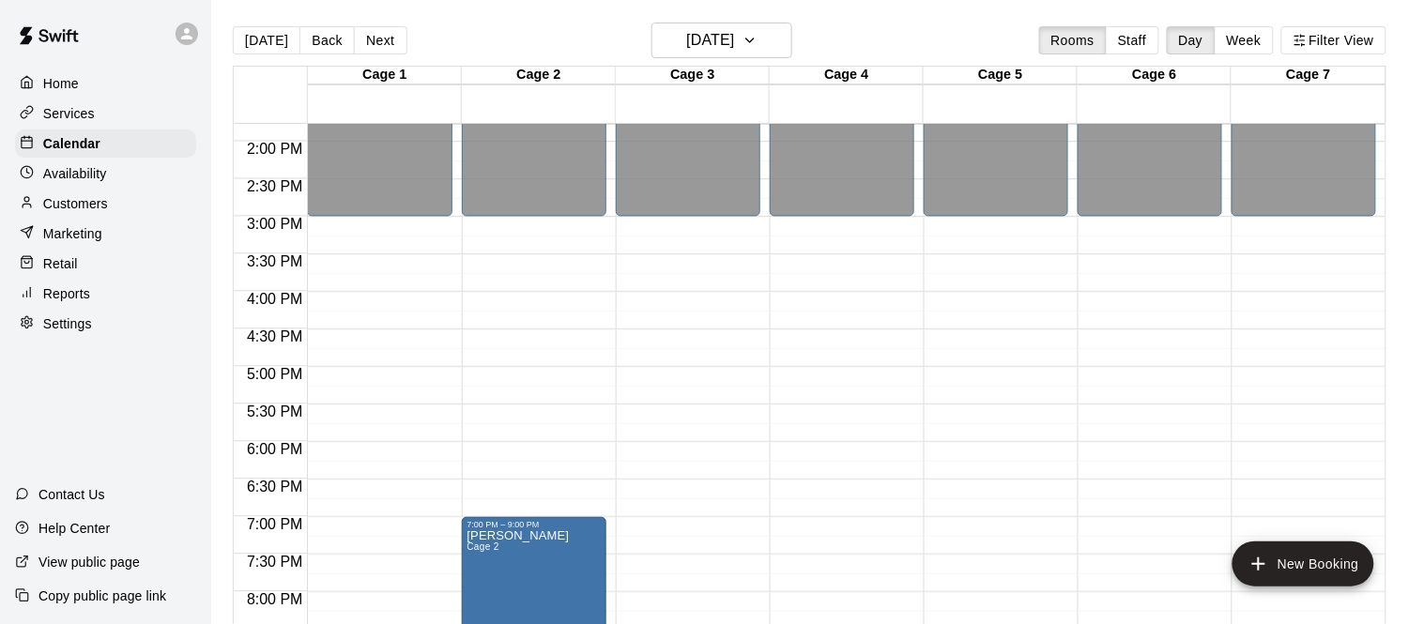
click at [708, 21] on main "Today Back Next Tuesday Sep 16 Rooms Staff Day Week Filter View Cage 1 16 Tue C…" at bounding box center [817, 327] width 1213 height 654
click at [704, 45] on h6 "[DATE]" at bounding box center [710, 40] width 48 height 26
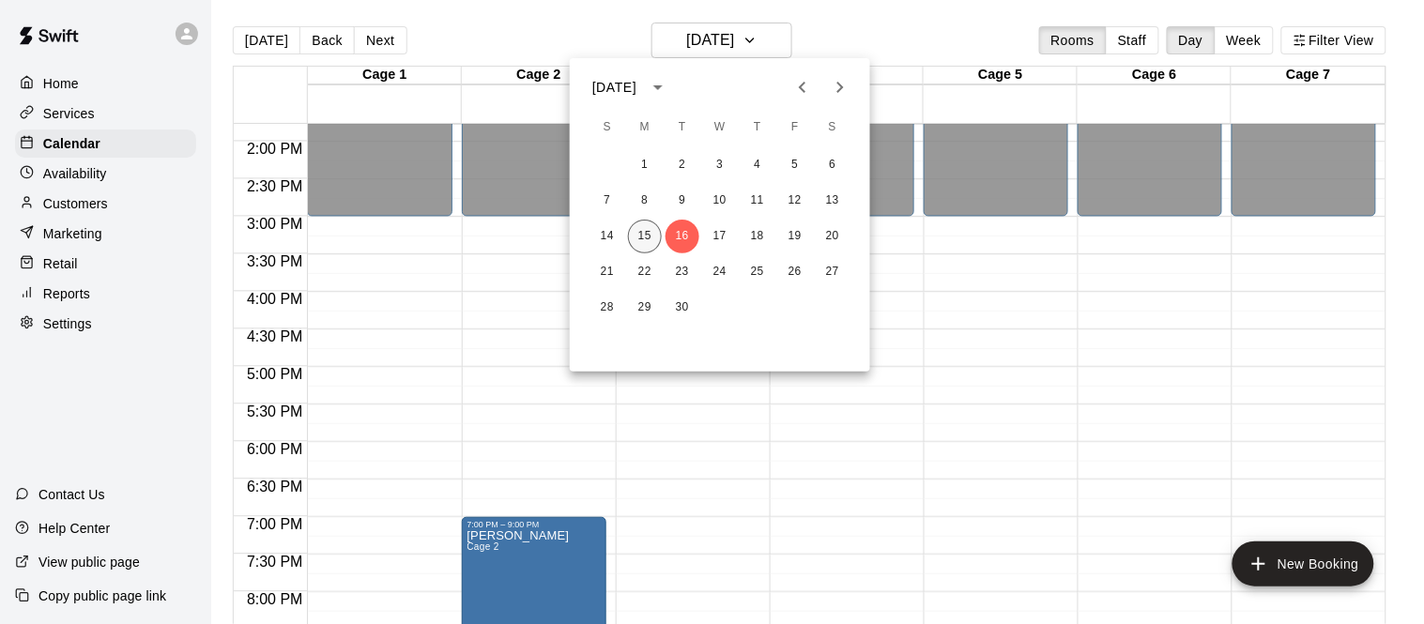
click at [646, 239] on button "15" at bounding box center [645, 237] width 34 height 34
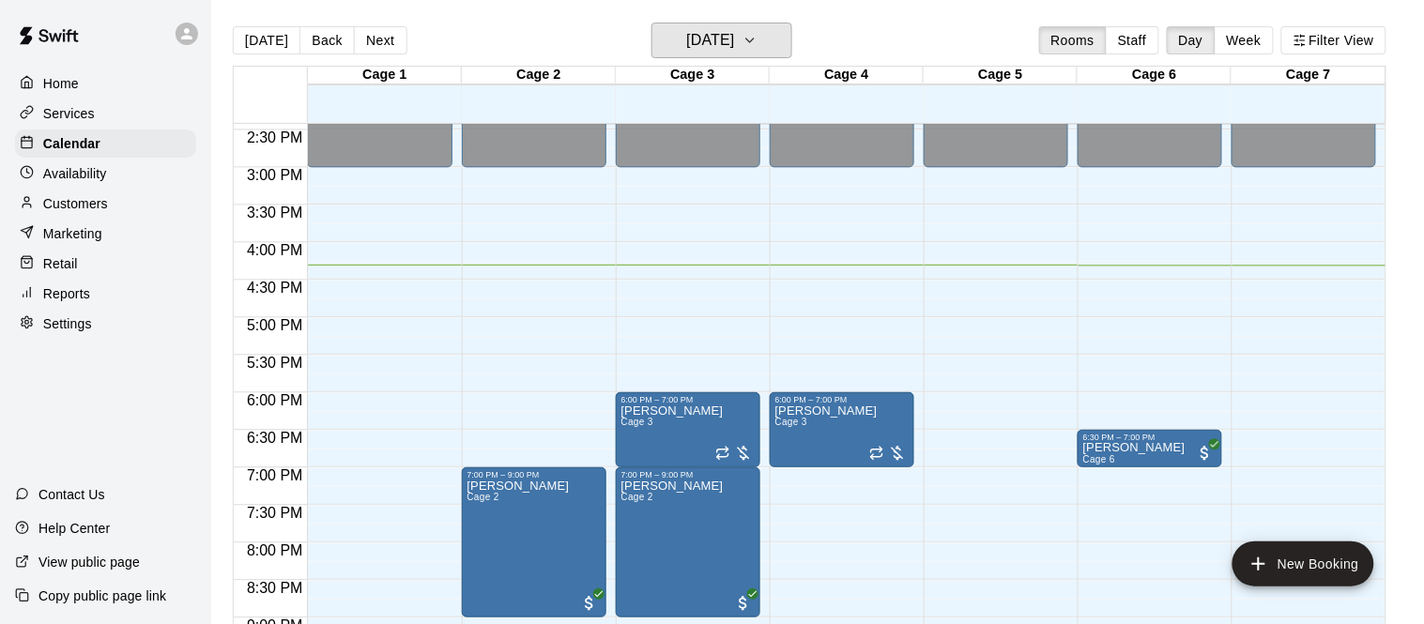
scroll to position [1089, 0]
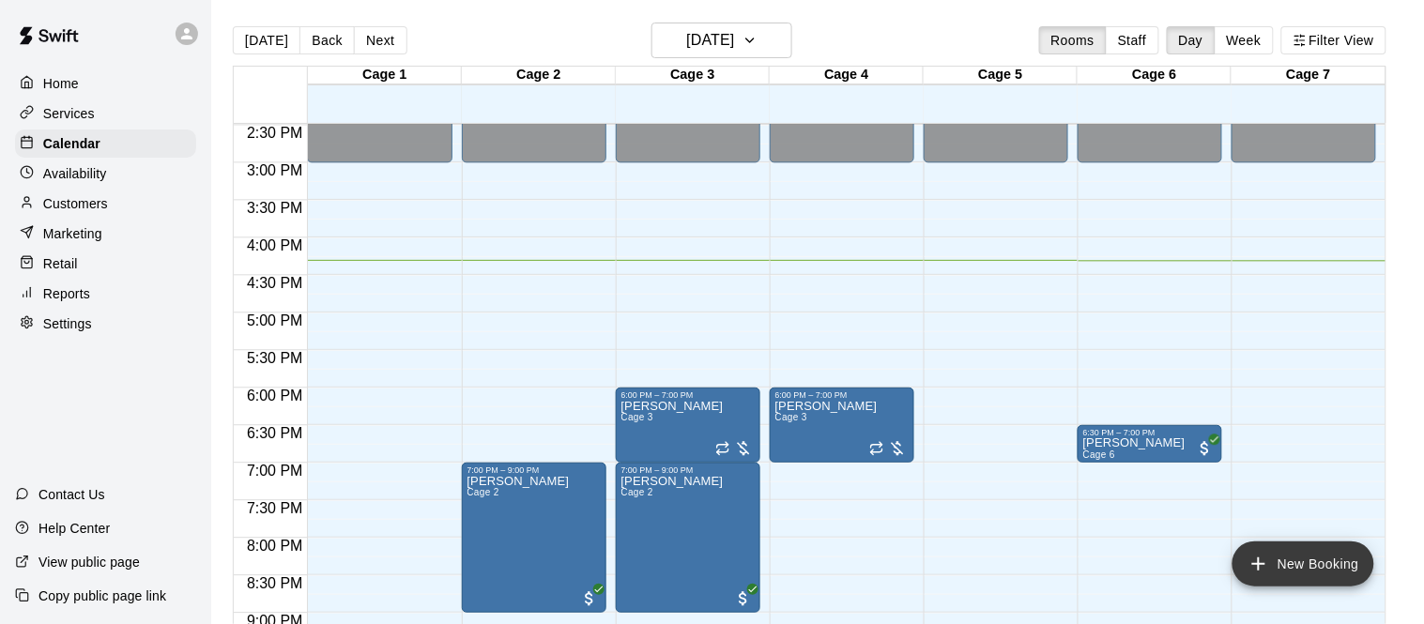
click at [1302, 560] on button "New Booking" at bounding box center [1304, 564] width 142 height 45
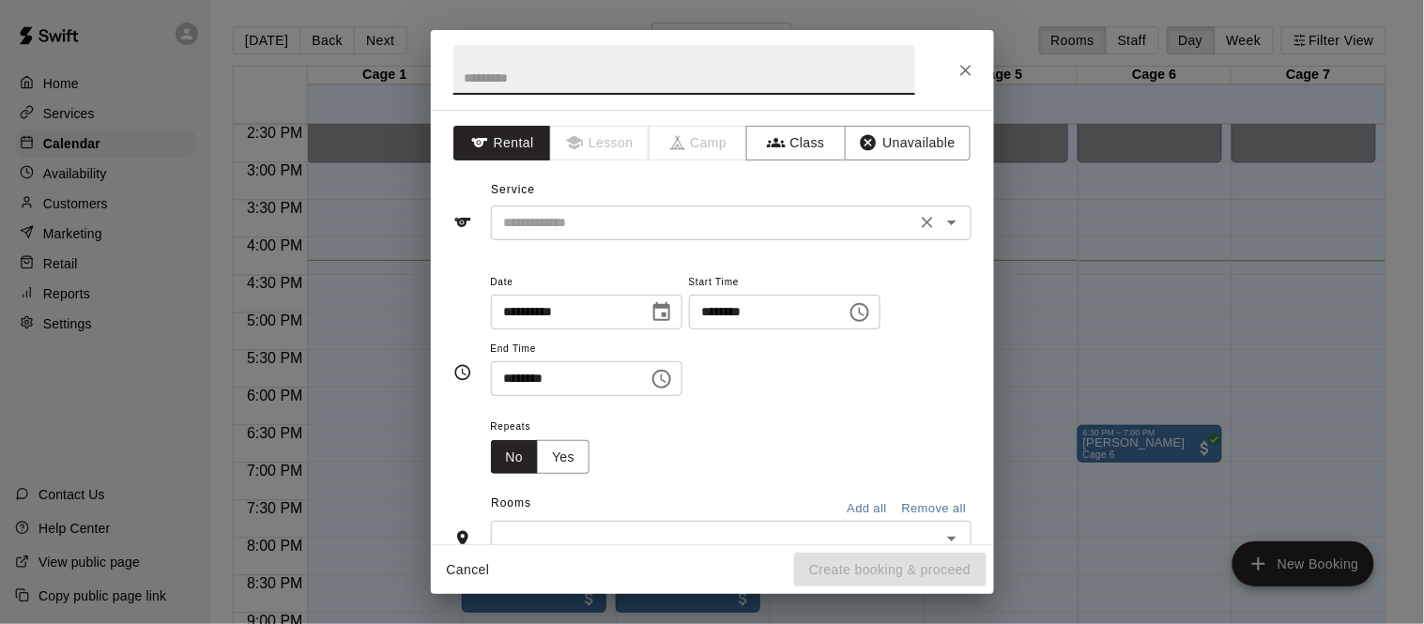
click at [727, 238] on div "​" at bounding box center [731, 223] width 481 height 35
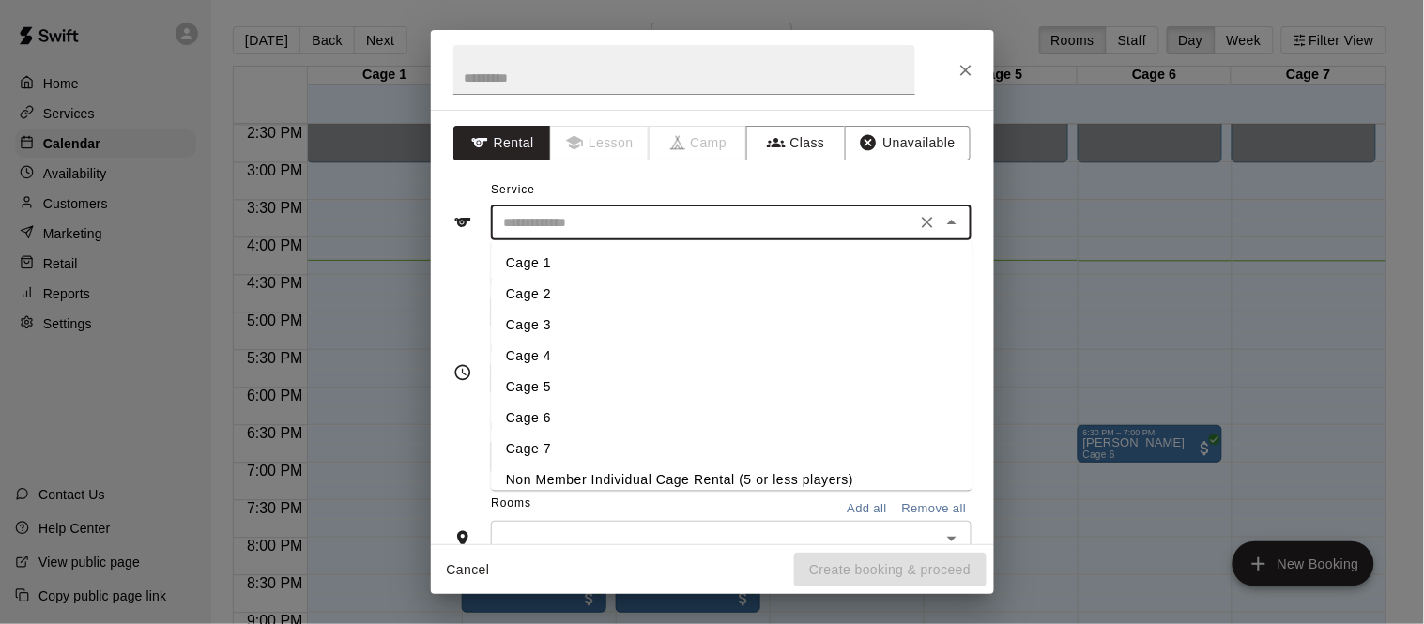
click at [550, 350] on li "Cage 4" at bounding box center [731, 356] width 481 height 31
type input "******"
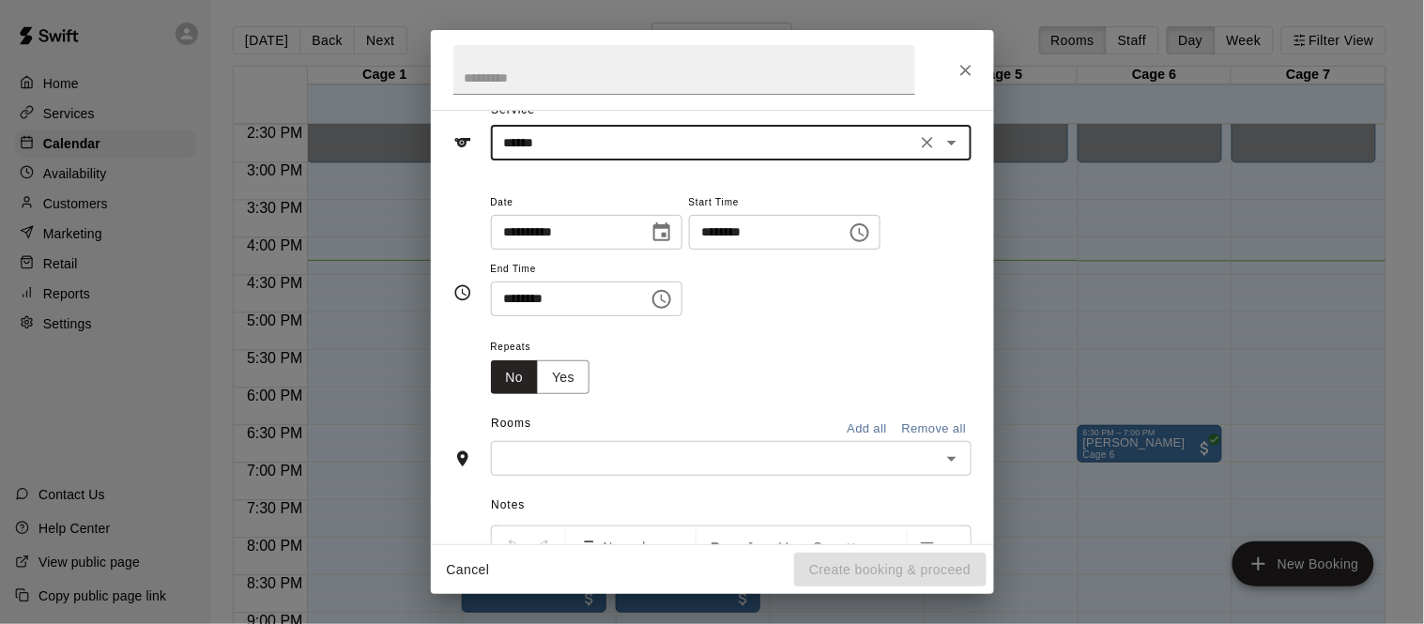
scroll to position [95, 0]
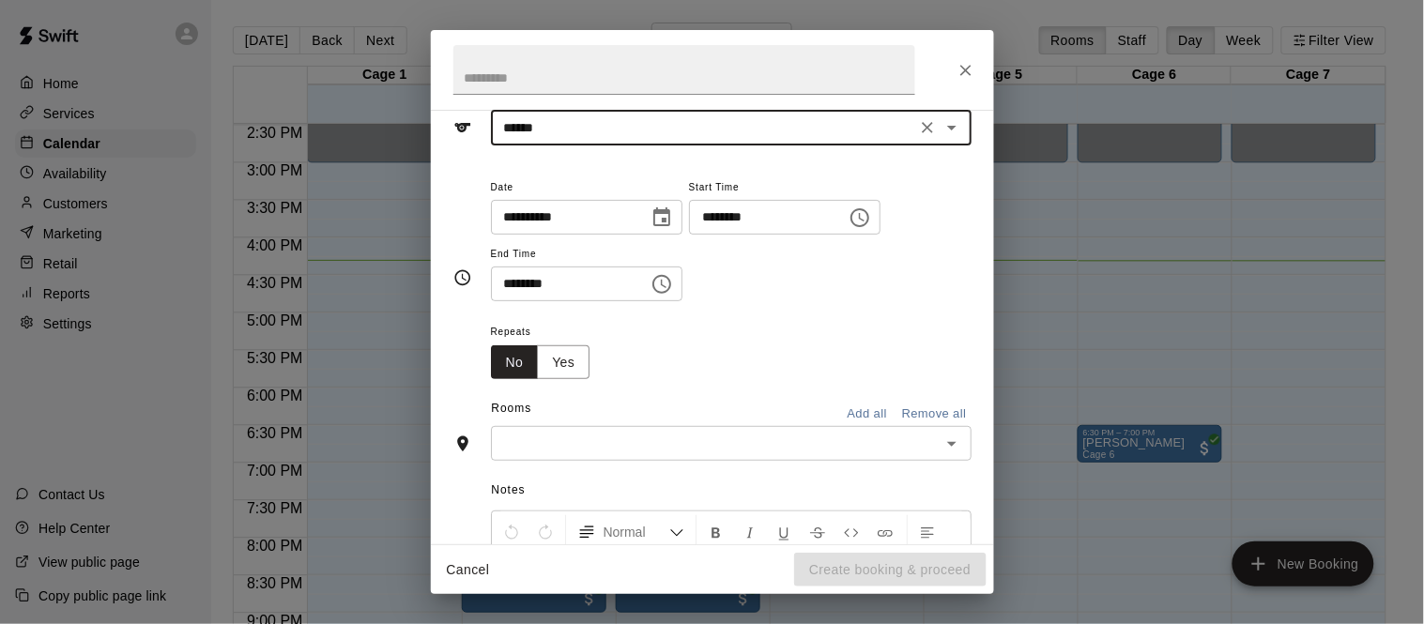
click at [689, 235] on input "********" at bounding box center [761, 217] width 145 height 35
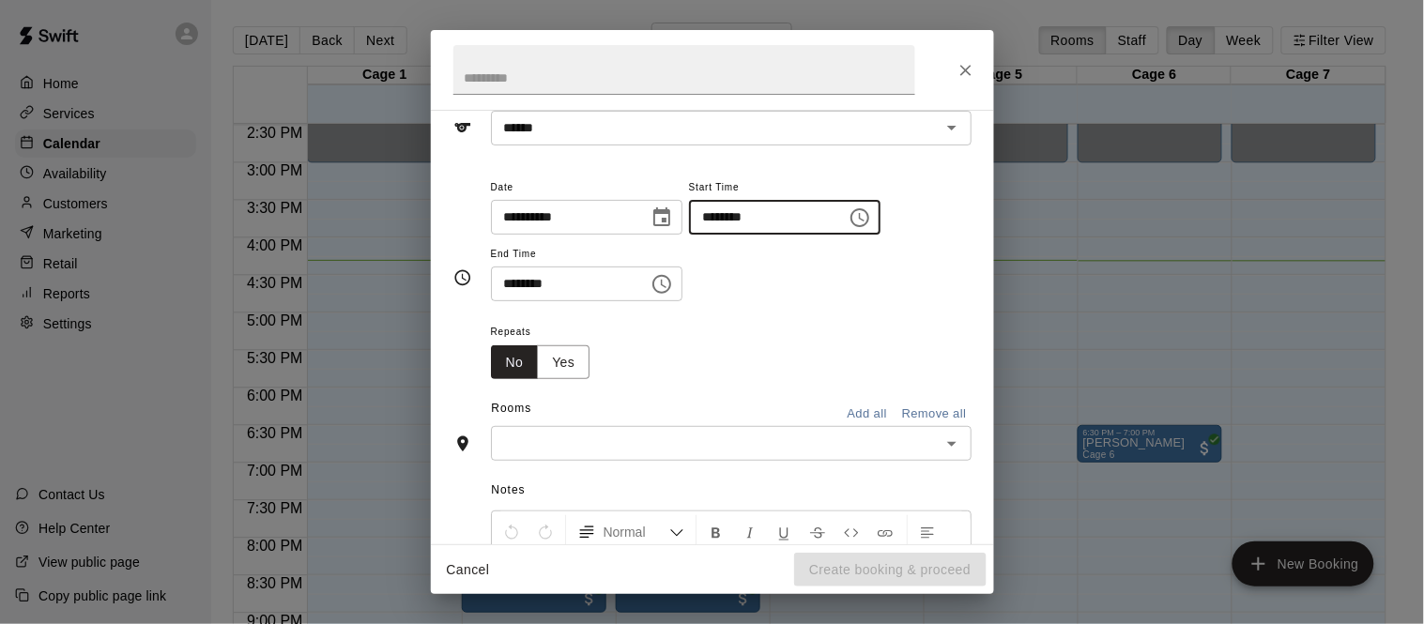
type input "********"
click at [517, 301] on input "********" at bounding box center [563, 284] width 145 height 35
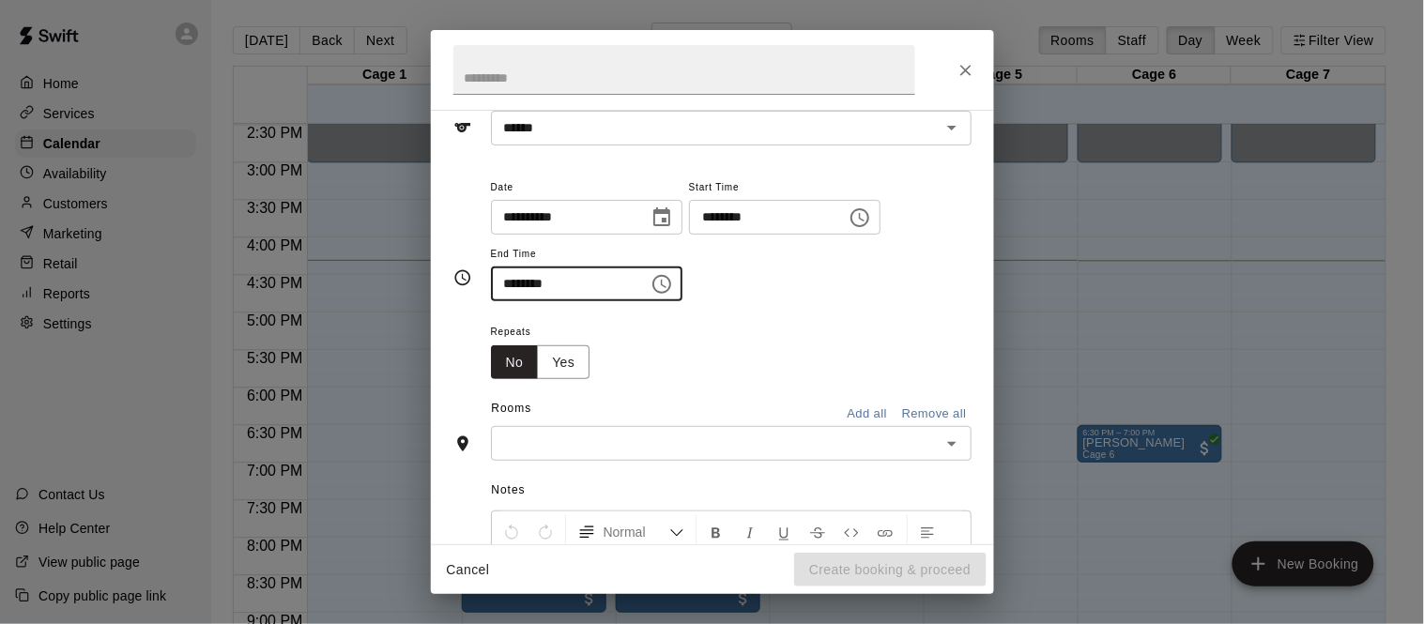
type input "********"
click at [590, 455] on input "text" at bounding box center [716, 443] width 438 height 23
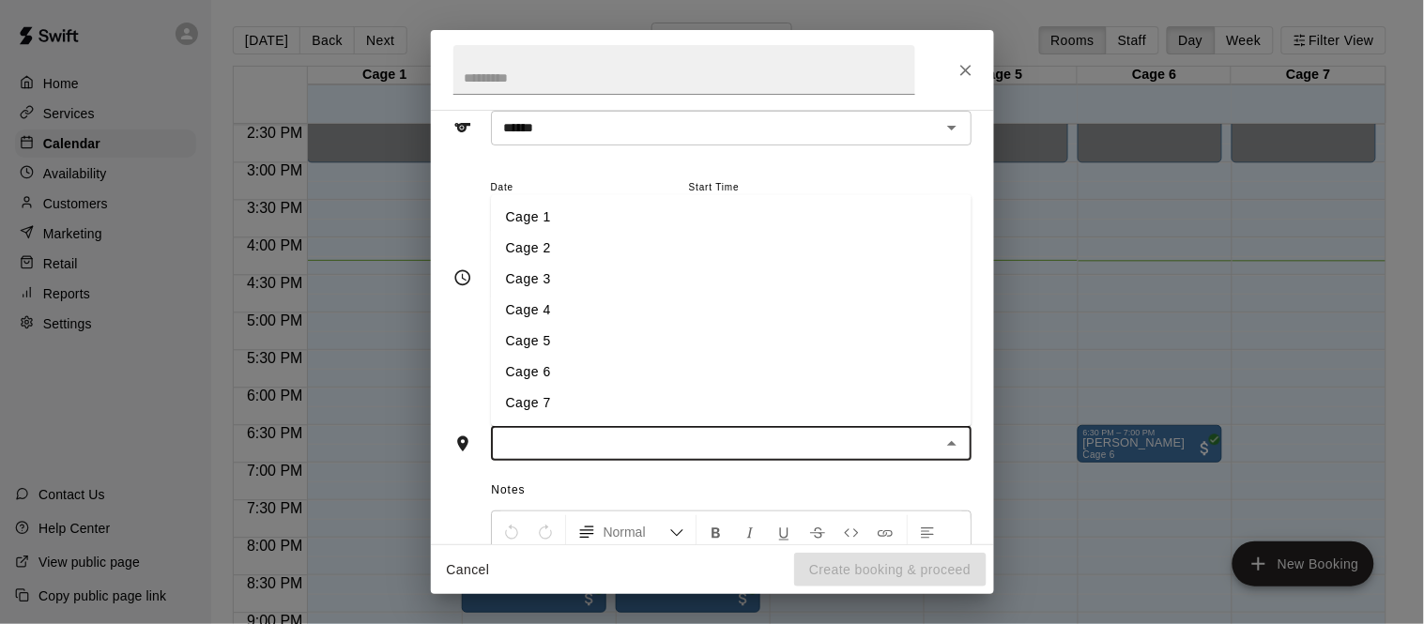
click at [546, 265] on li "Cage 2" at bounding box center [731, 249] width 481 height 31
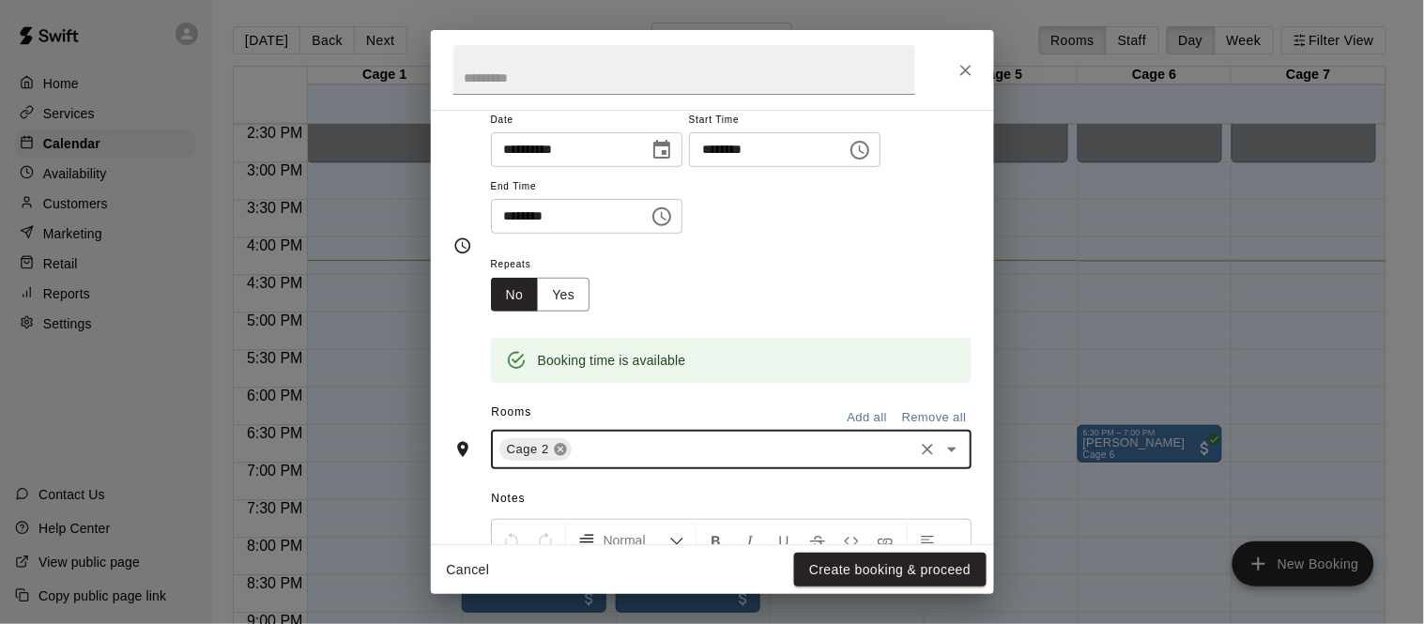
click at [561, 456] on icon at bounding box center [560, 450] width 12 height 12
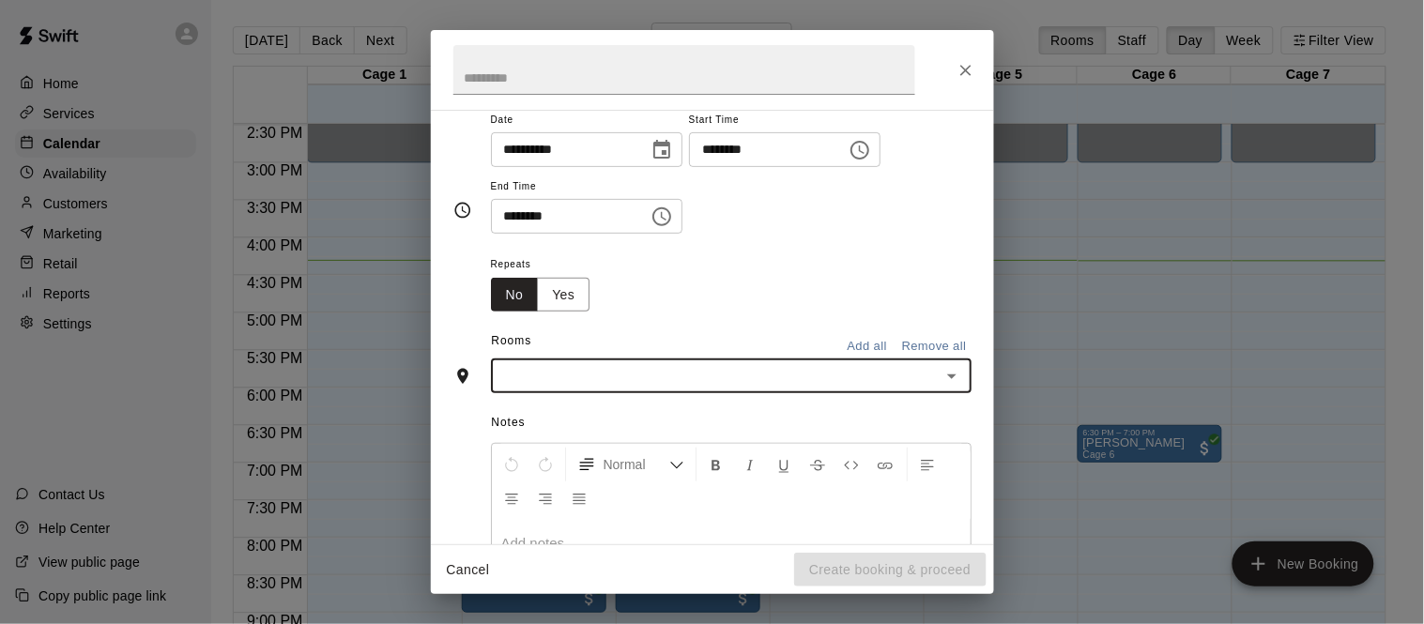
scroll to position [127, 0]
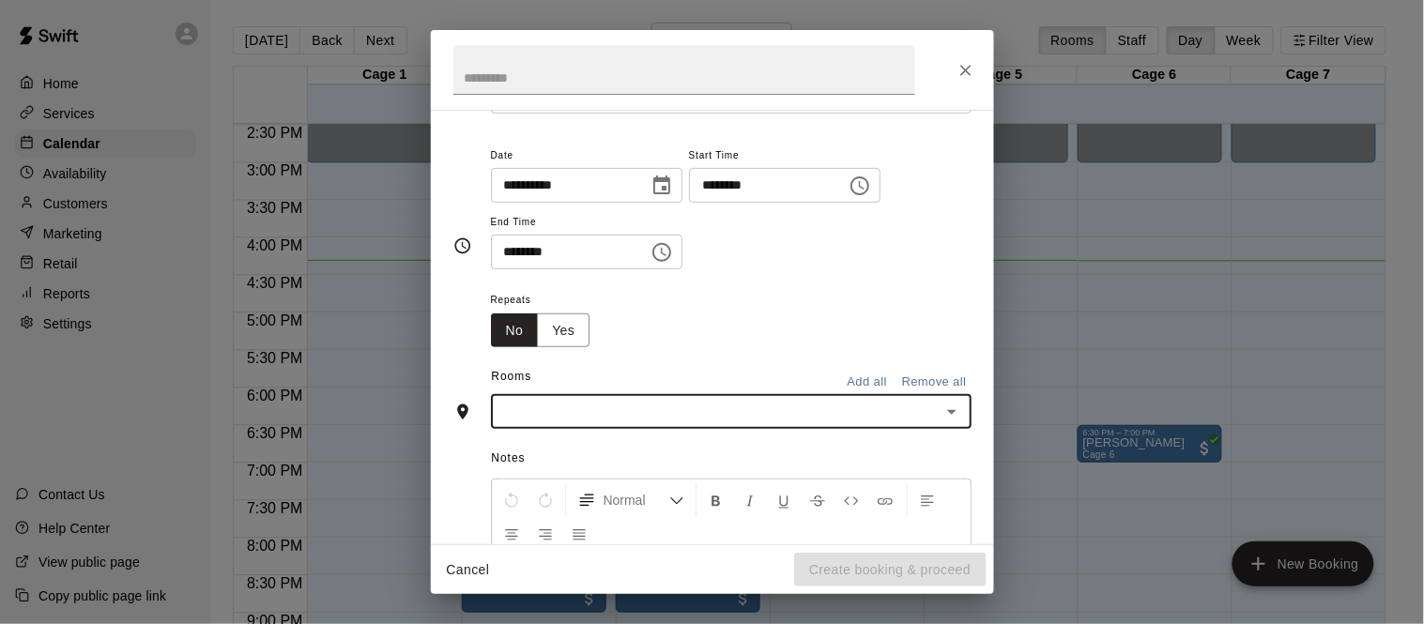
click at [604, 423] on input "text" at bounding box center [716, 411] width 438 height 23
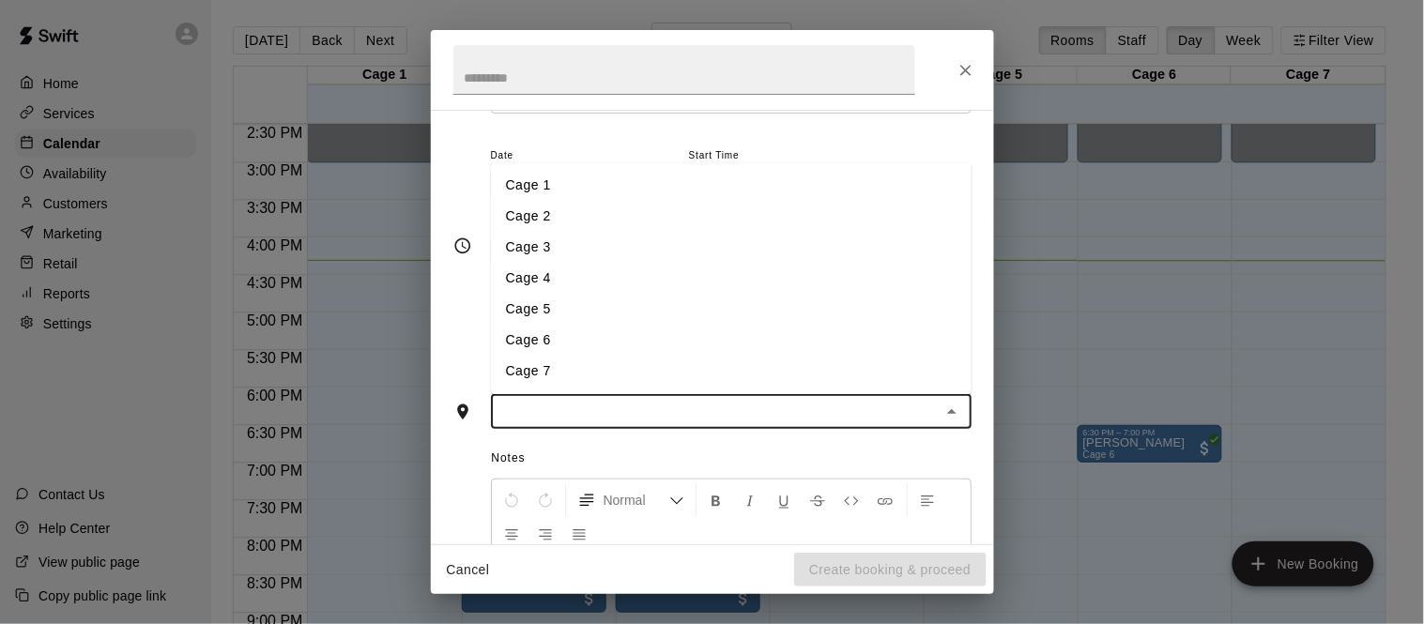
click at [540, 295] on li "Cage 4" at bounding box center [731, 279] width 481 height 31
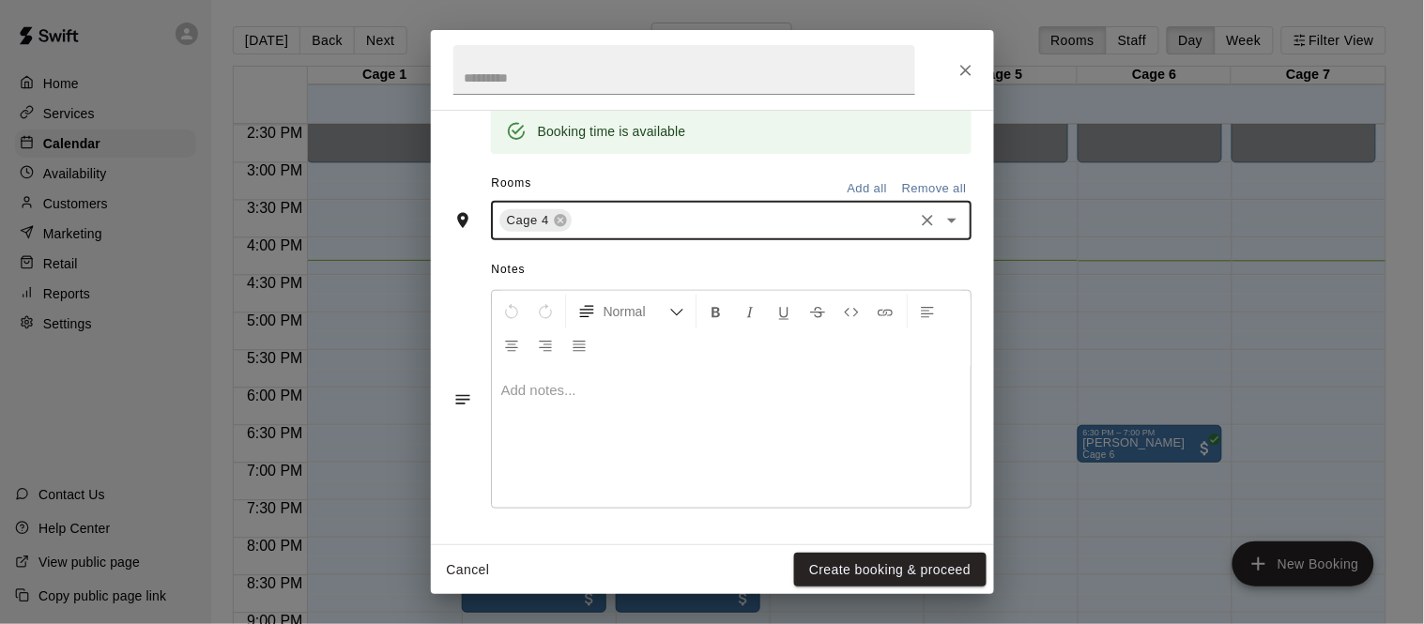
scroll to position [456, 0]
click at [877, 570] on button "Create booking & proceed" at bounding box center [890, 570] width 192 height 35
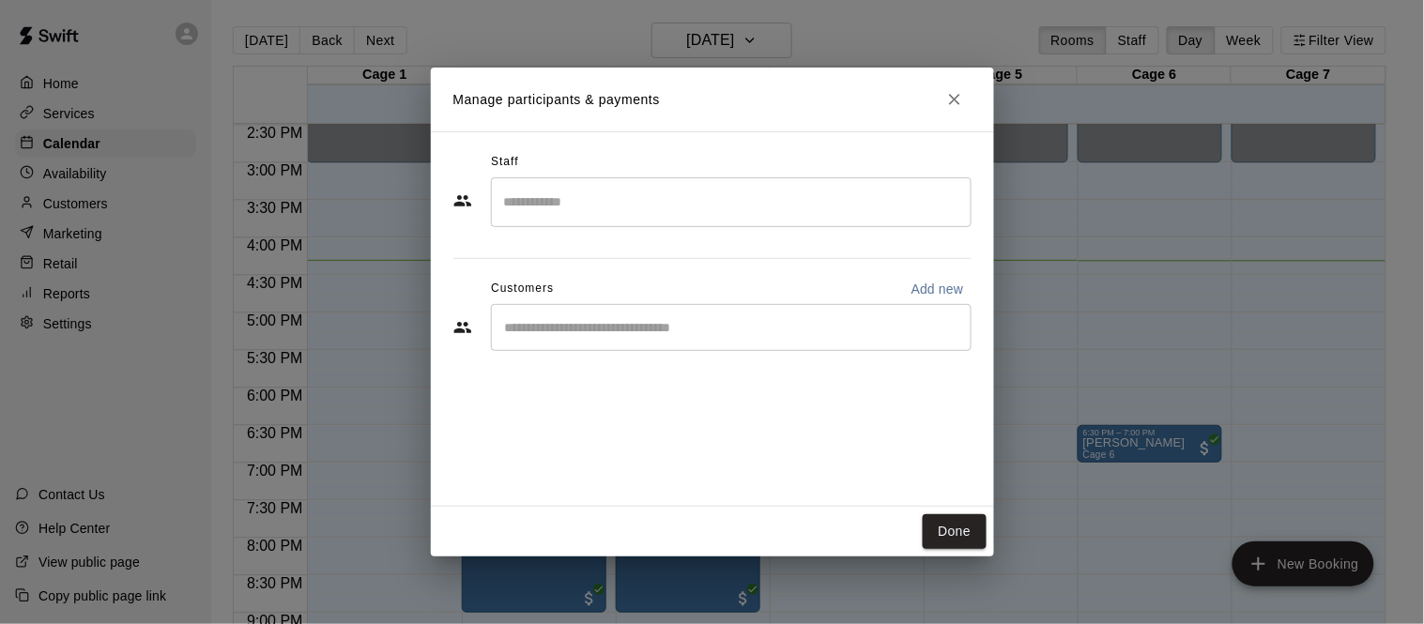
click at [600, 308] on div "​" at bounding box center [731, 327] width 481 height 47
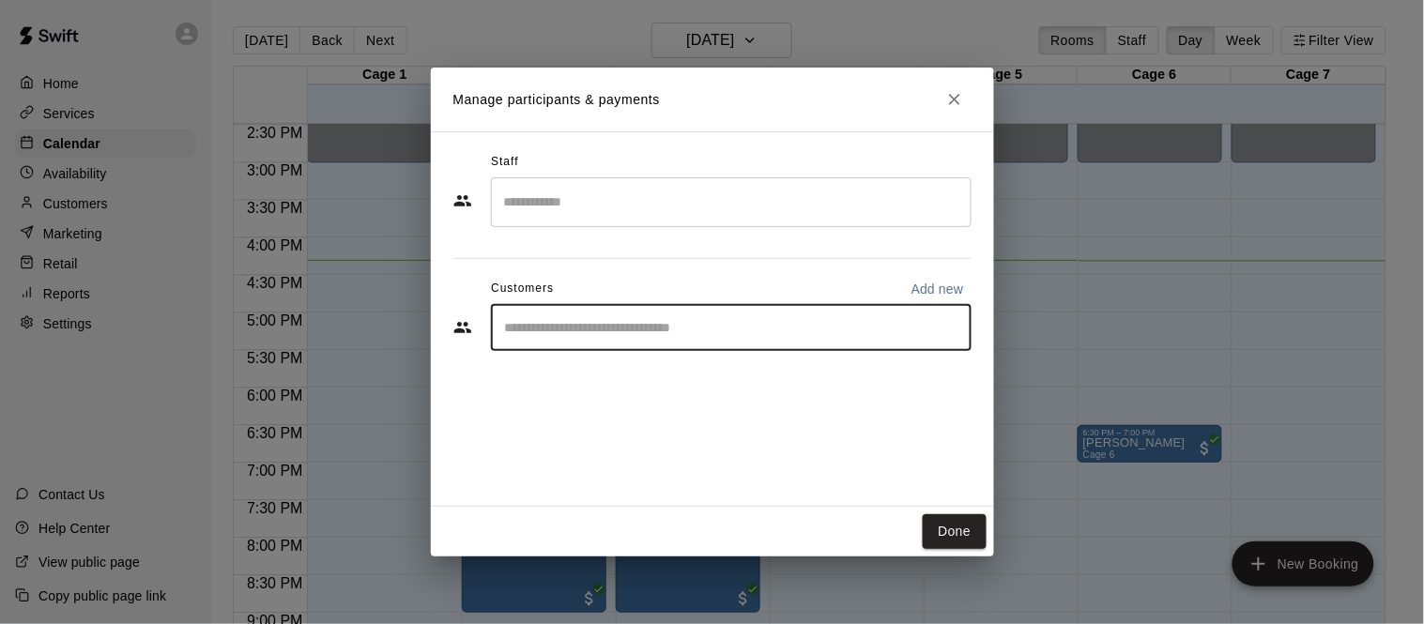
click at [945, 293] on p "Add new" at bounding box center [938, 289] width 53 height 19
select select "**"
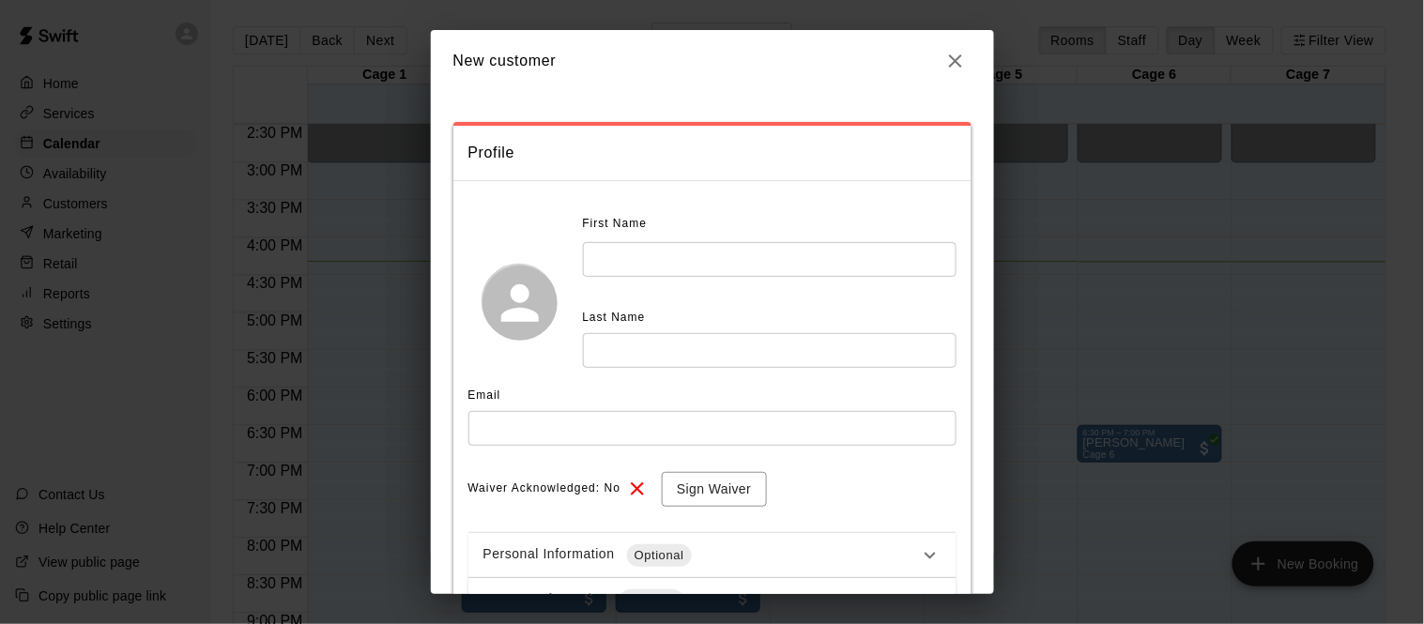
click at [673, 245] on input "text" at bounding box center [770, 259] width 374 height 35
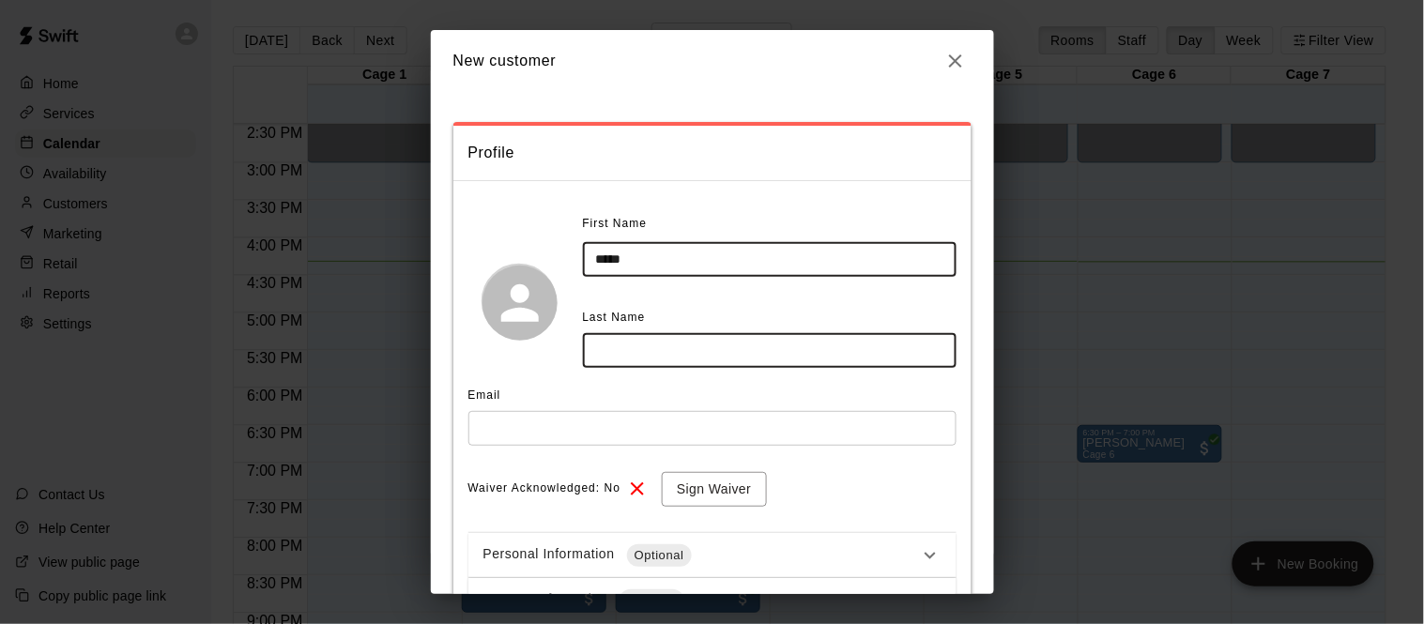
type input "*****"
click at [633, 442] on input "text" at bounding box center [713, 428] width 488 height 35
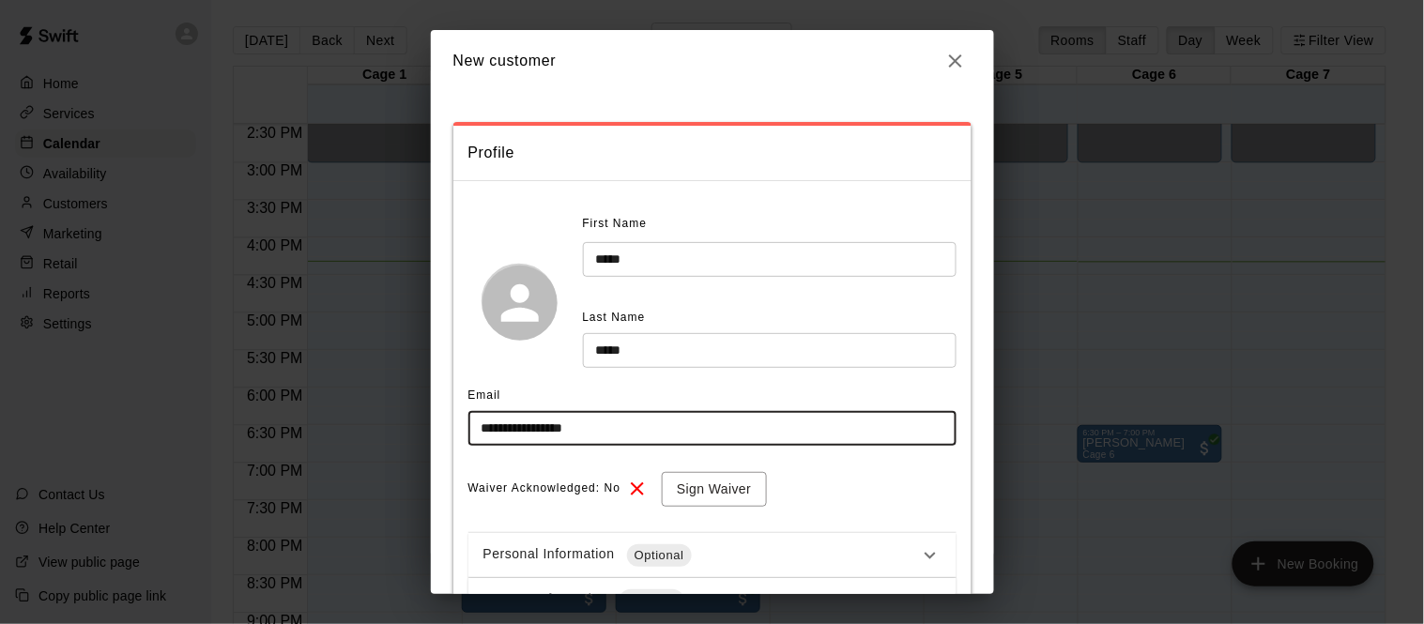
type input "**********"
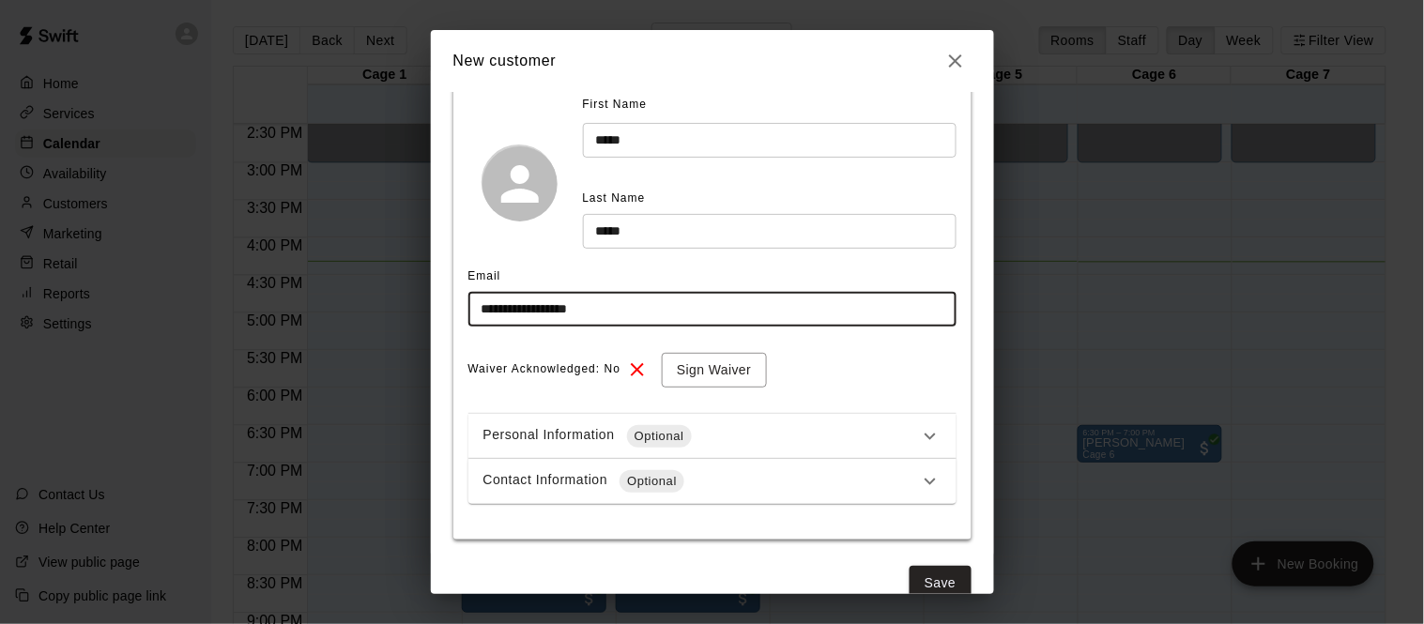
scroll to position [142, 0]
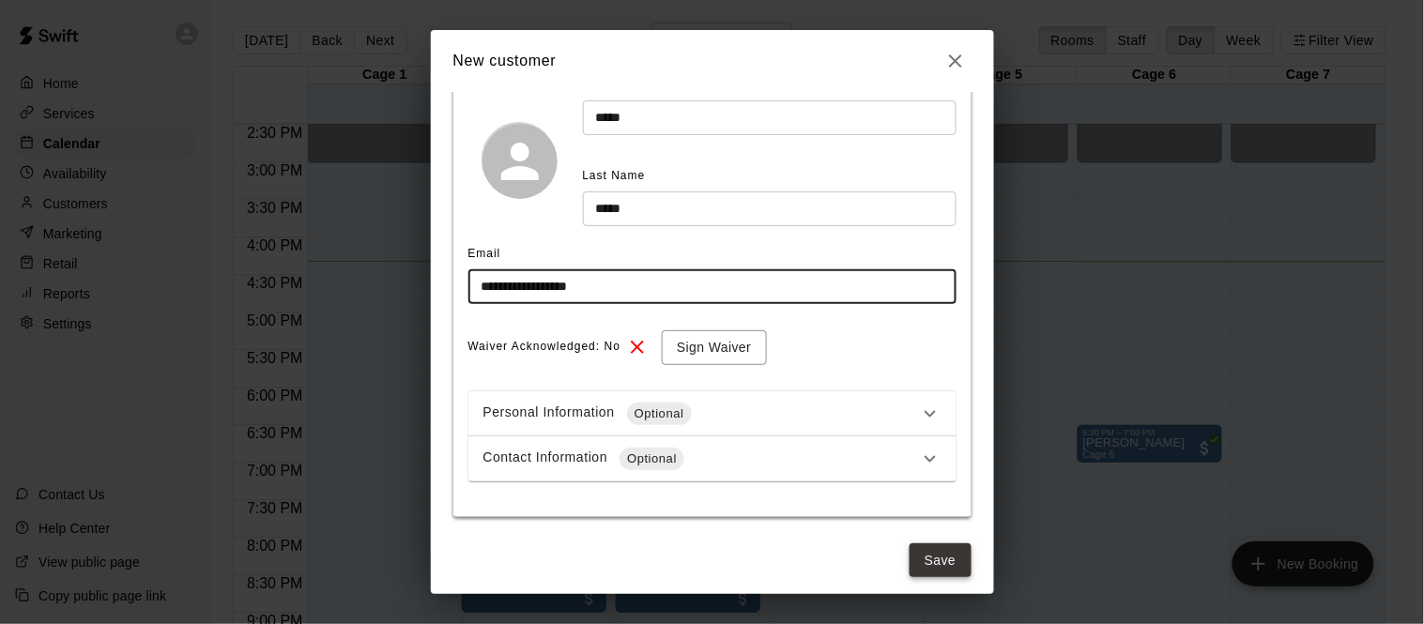
click at [957, 562] on button "Save" at bounding box center [941, 561] width 62 height 35
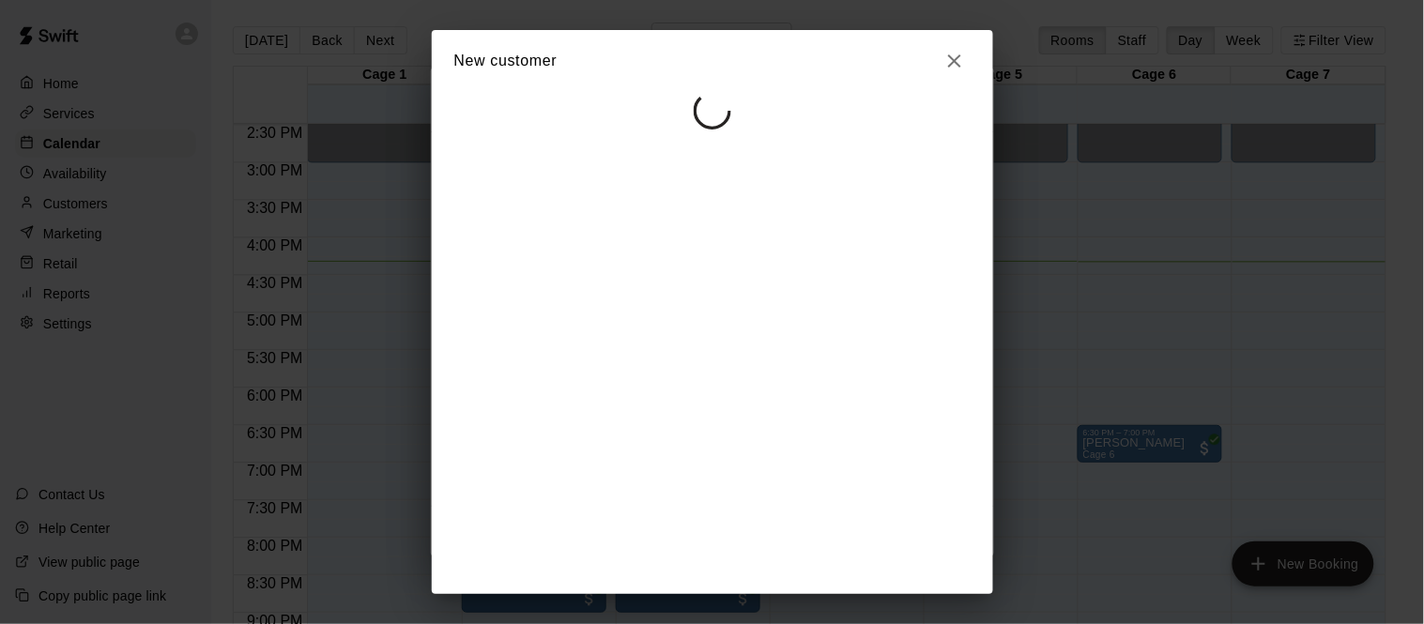
select select "**"
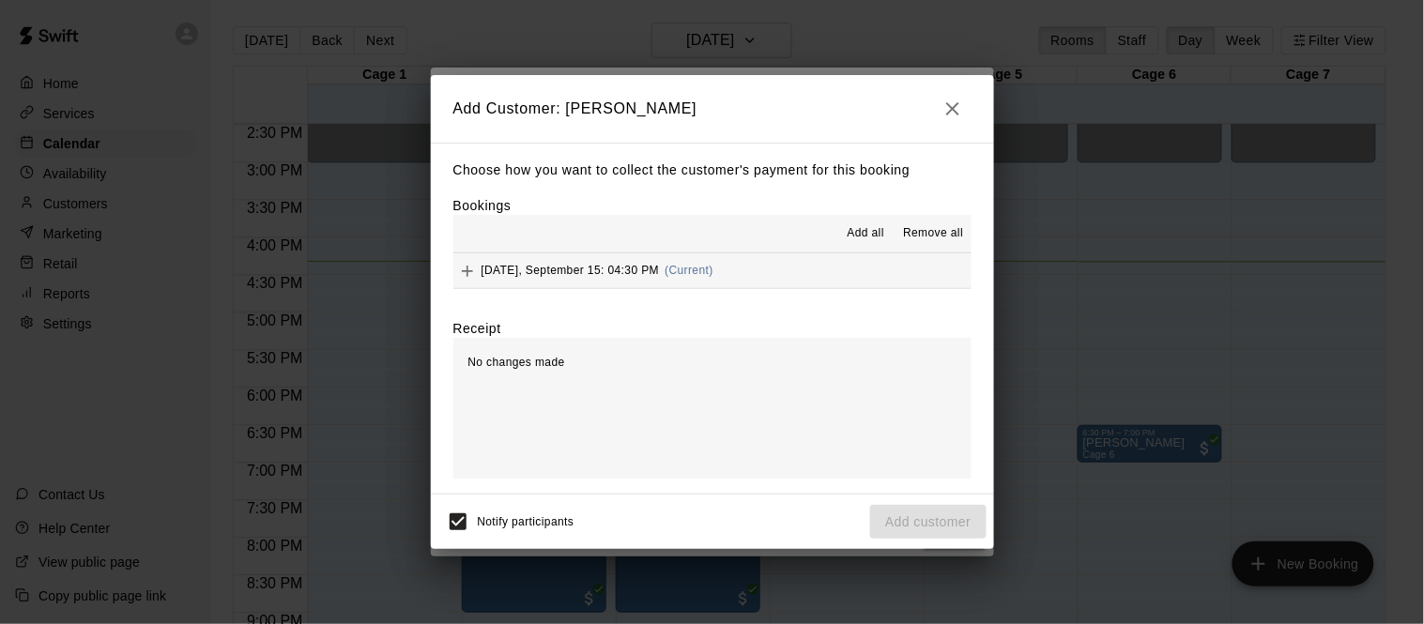
click at [566, 261] on div "Monday, September 15: 04:30 PM (Current)" at bounding box center [584, 271] width 260 height 28
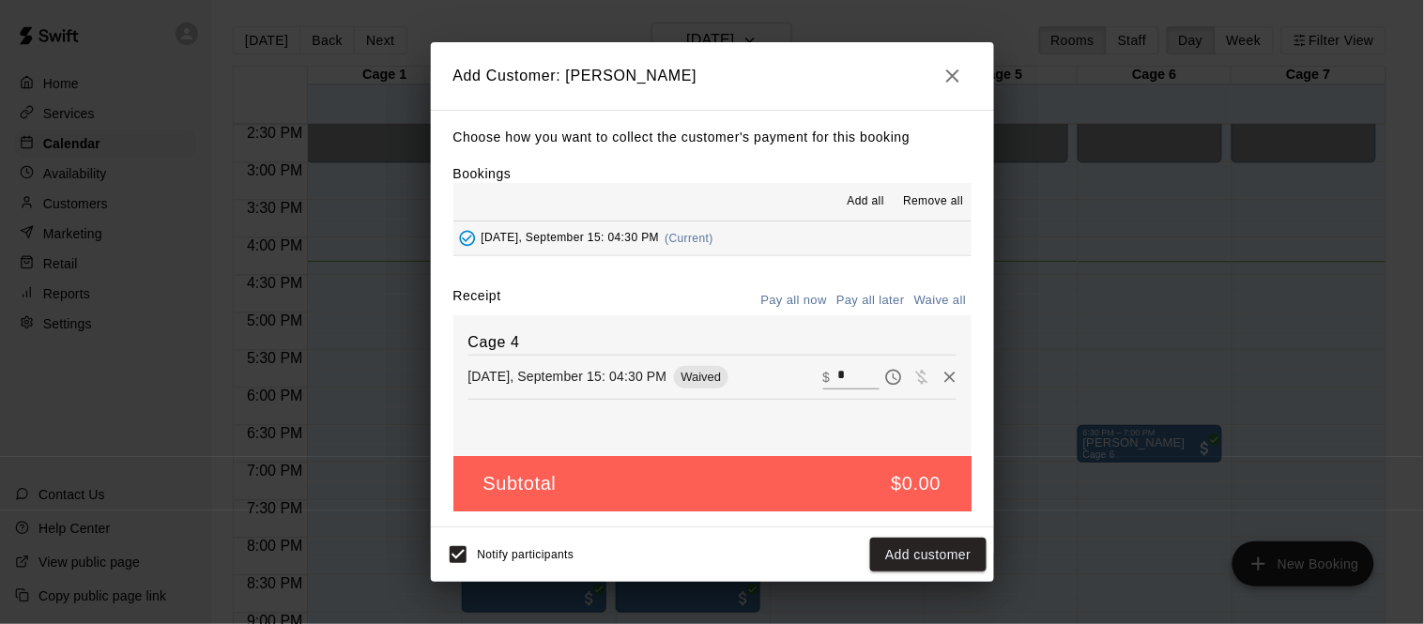
click at [838, 378] on input "*" at bounding box center [858, 377] width 41 height 24
type input "**"
click at [924, 547] on button "Checkout" at bounding box center [942, 555] width 88 height 35
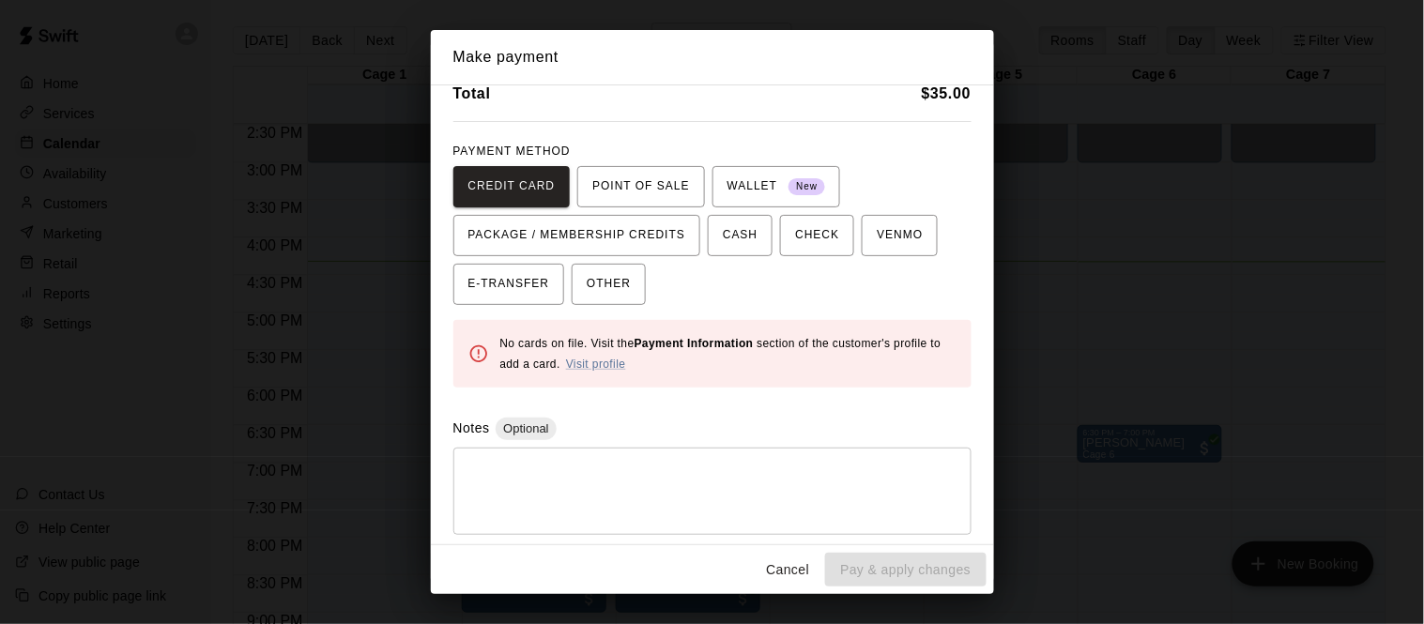
scroll to position [82, 0]
click at [622, 362] on link "Visit profile" at bounding box center [596, 365] width 60 height 13
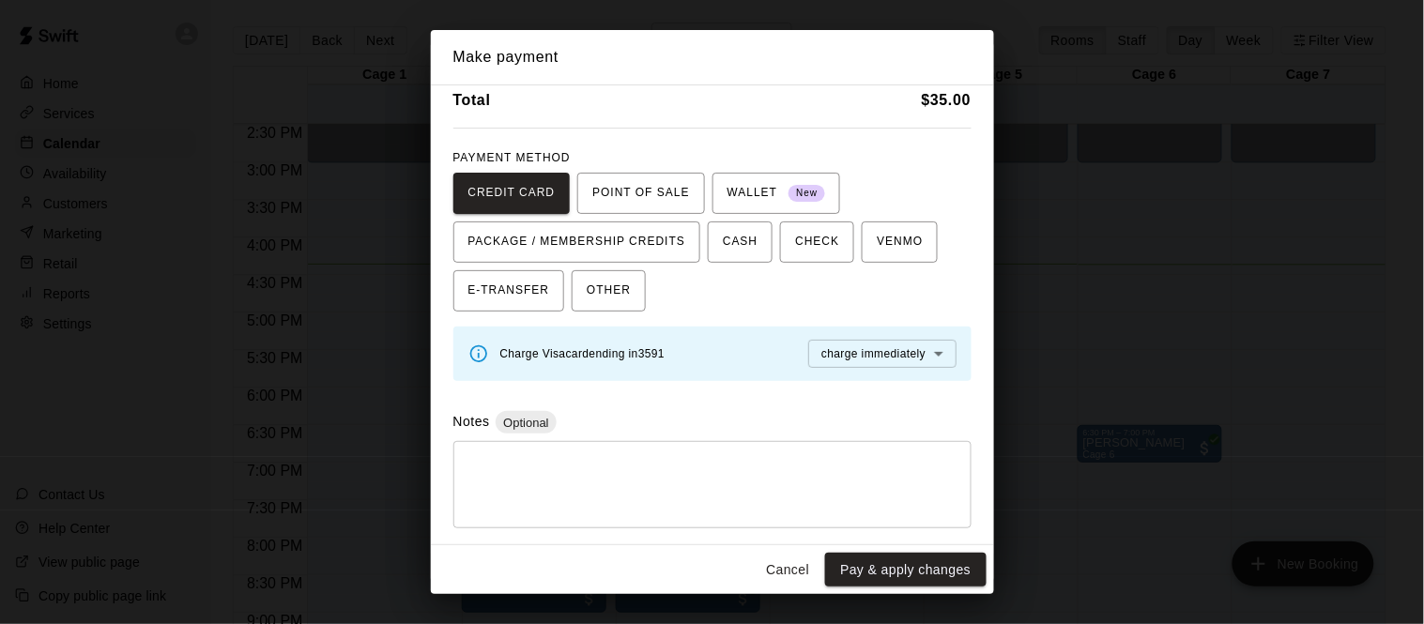
scroll to position [76, 0]
click at [891, 561] on button "Pay & apply changes" at bounding box center [905, 570] width 161 height 35
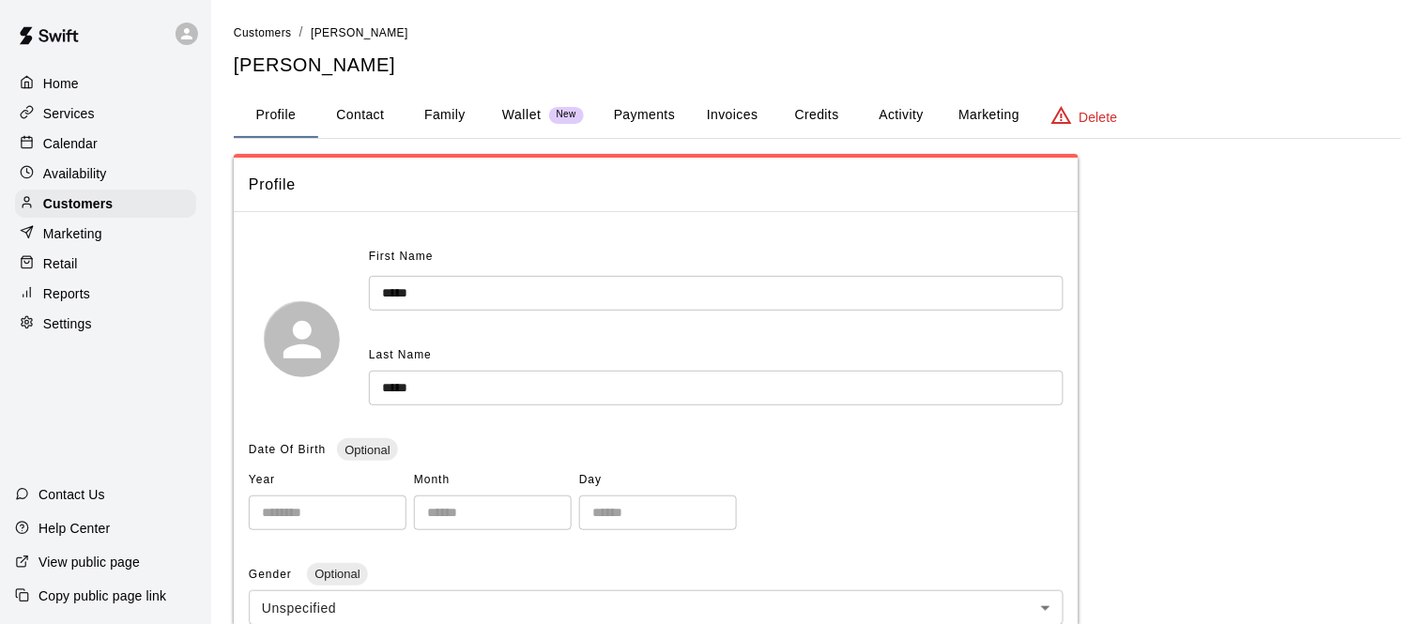
click at [653, 116] on button "Payments" at bounding box center [644, 115] width 91 height 45
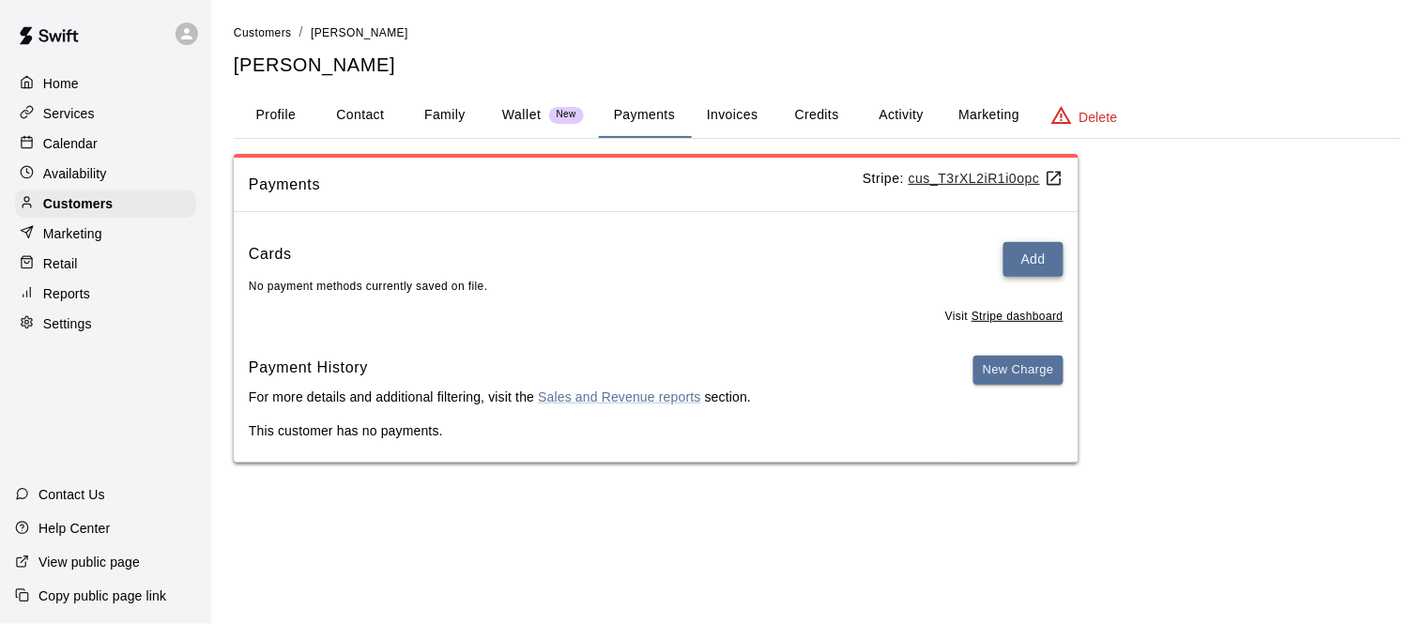
click at [1021, 271] on button "Add" at bounding box center [1034, 259] width 60 height 35
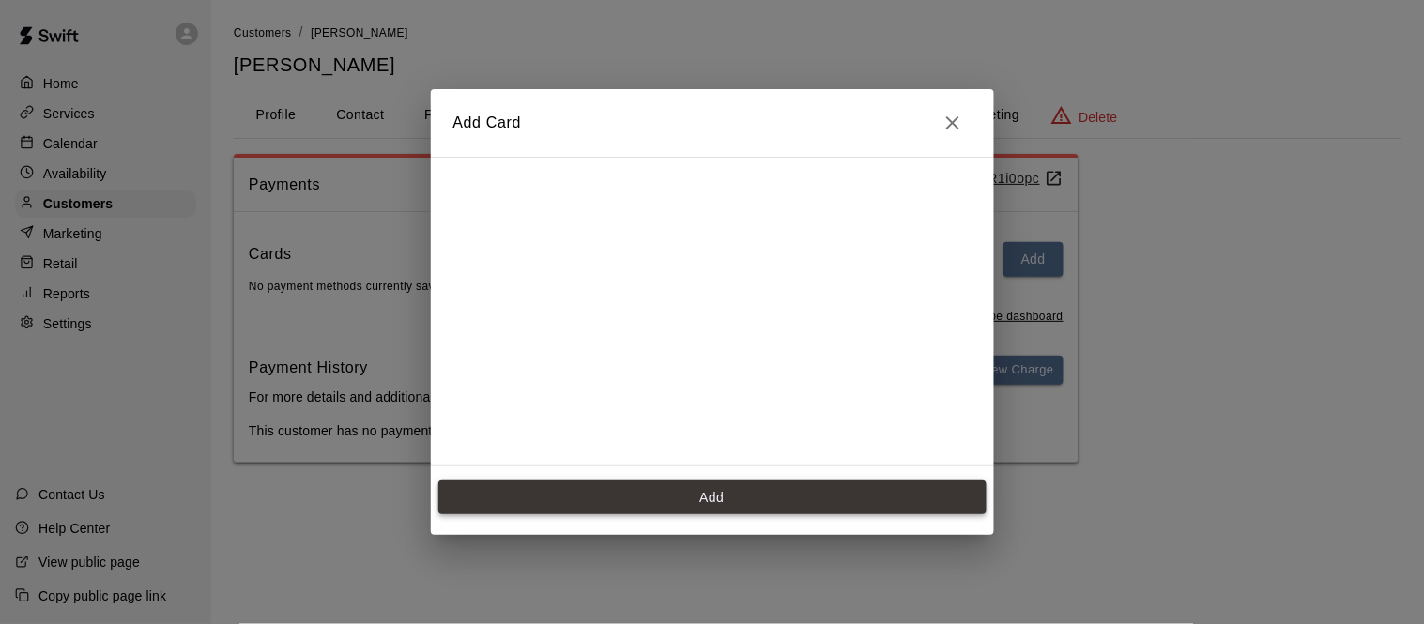
click at [683, 494] on button "Add" at bounding box center [712, 498] width 548 height 35
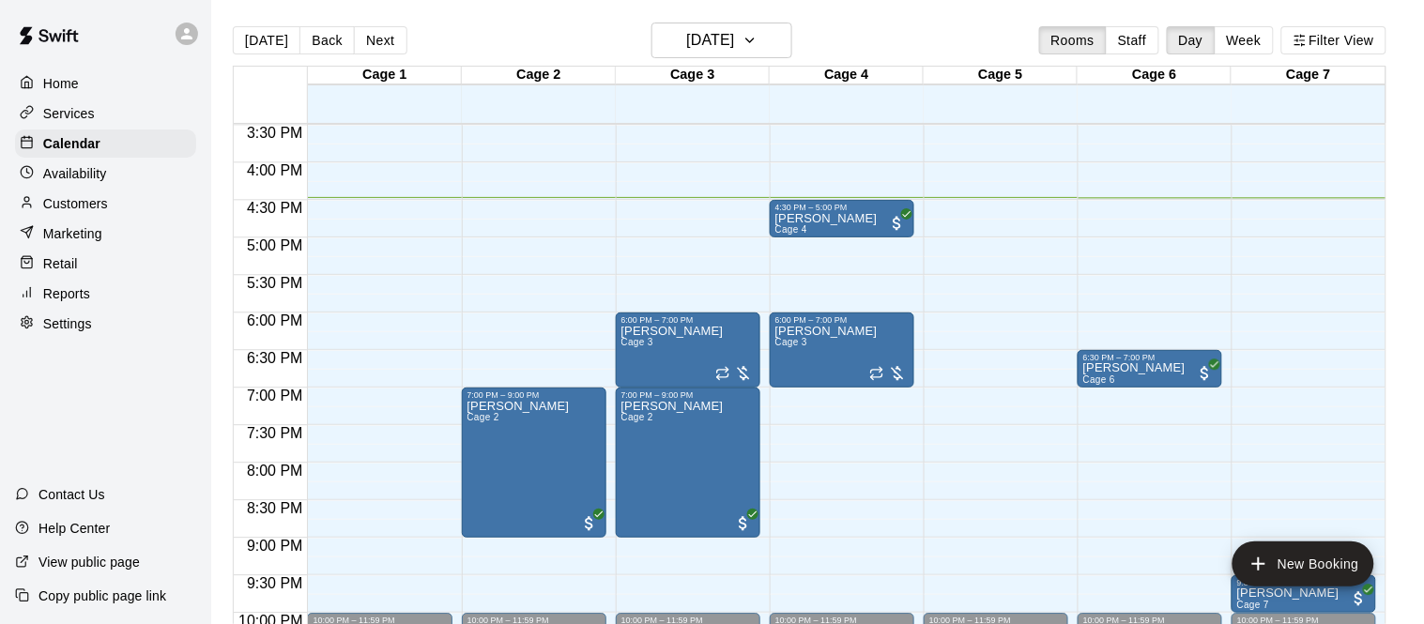
scroll to position [1153, 0]
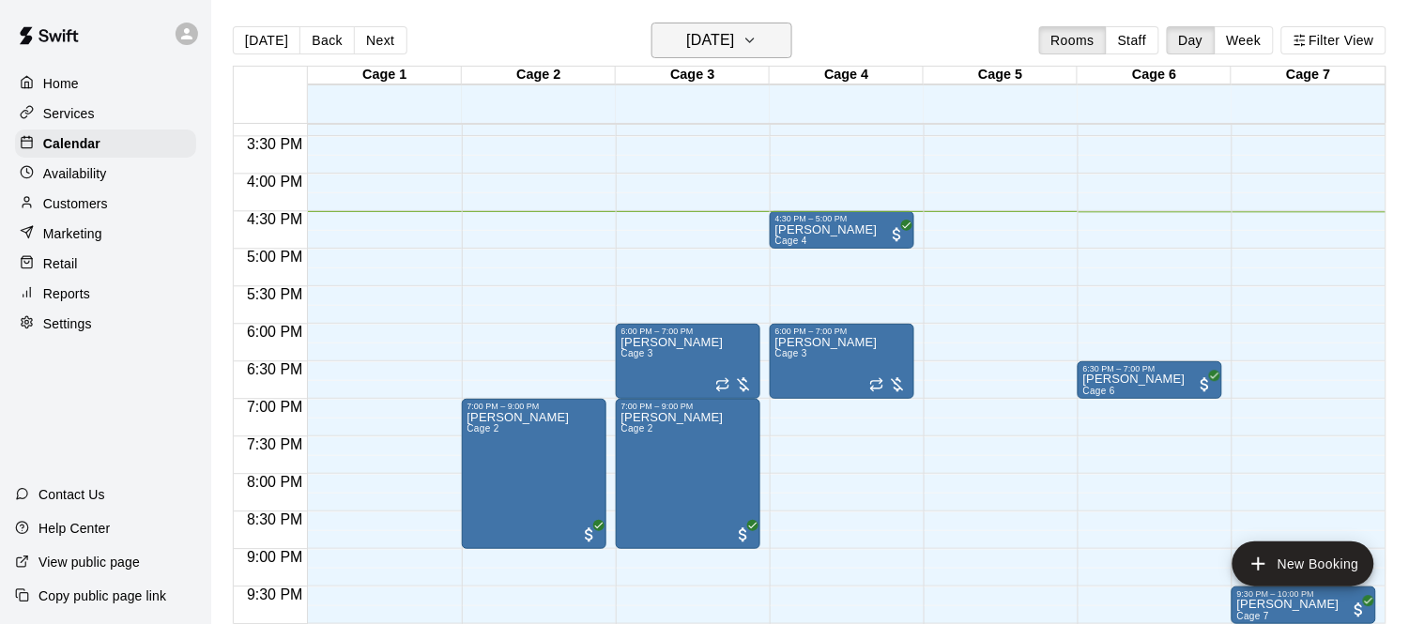
click at [758, 49] on icon "button" at bounding box center [750, 40] width 15 height 23
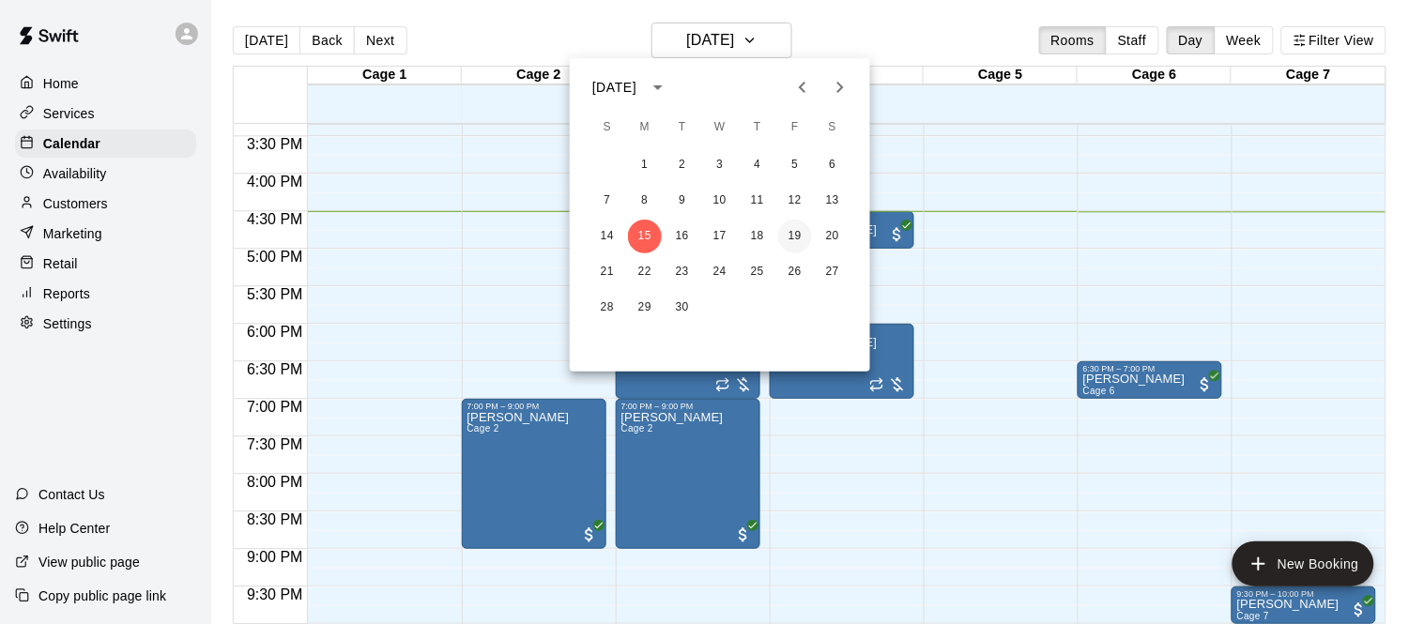
click at [798, 231] on button "19" at bounding box center [795, 237] width 34 height 34
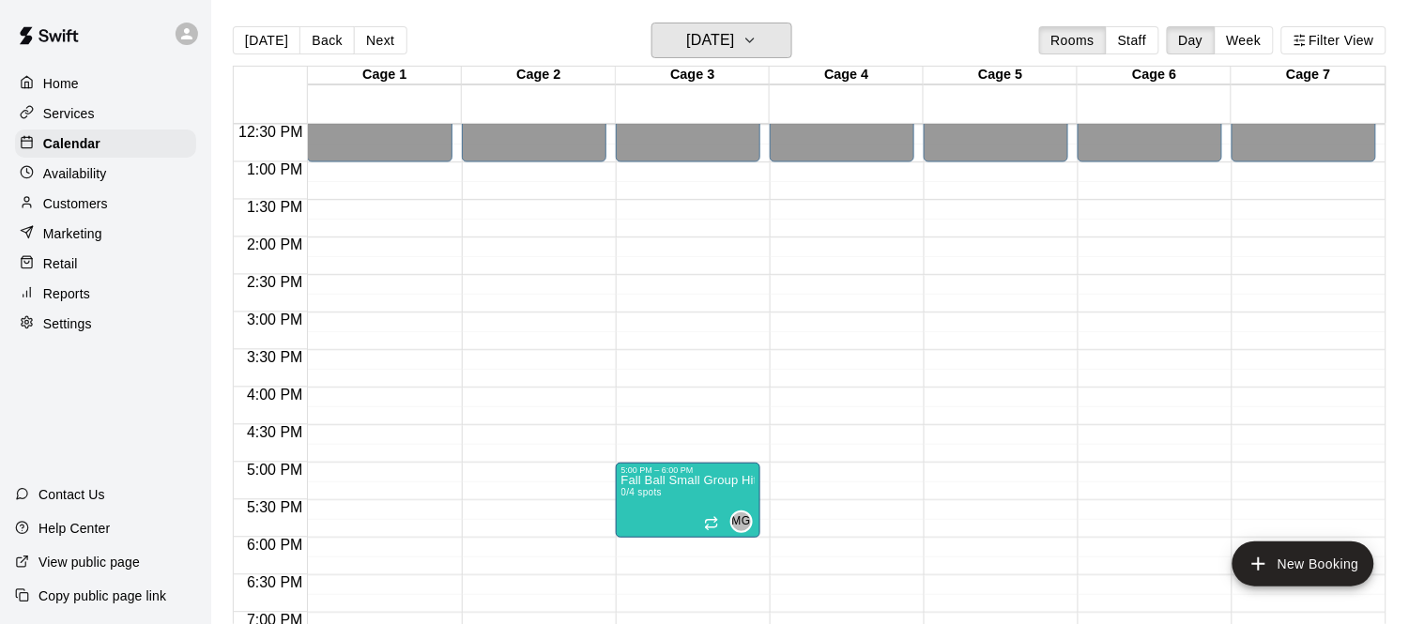
scroll to position [939, 0]
click at [724, 49] on h6 "Friday Sep 19" at bounding box center [710, 40] width 48 height 26
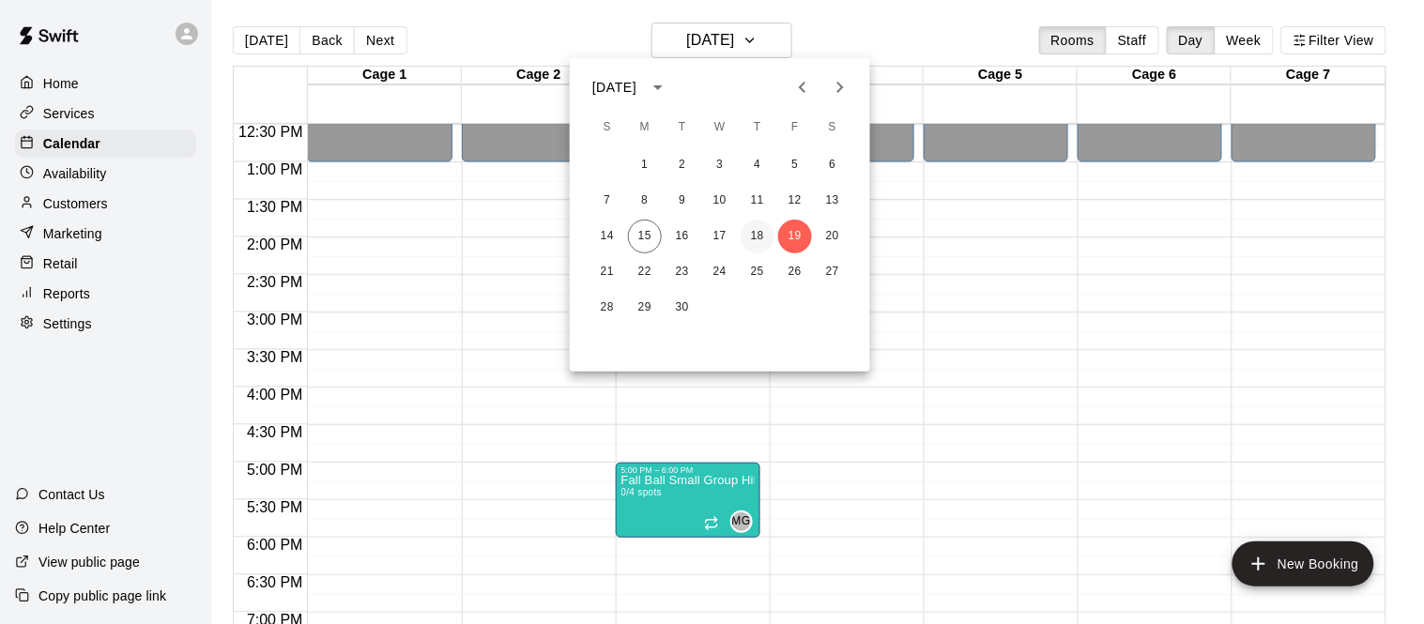
click at [761, 237] on button "18" at bounding box center [758, 237] width 34 height 34
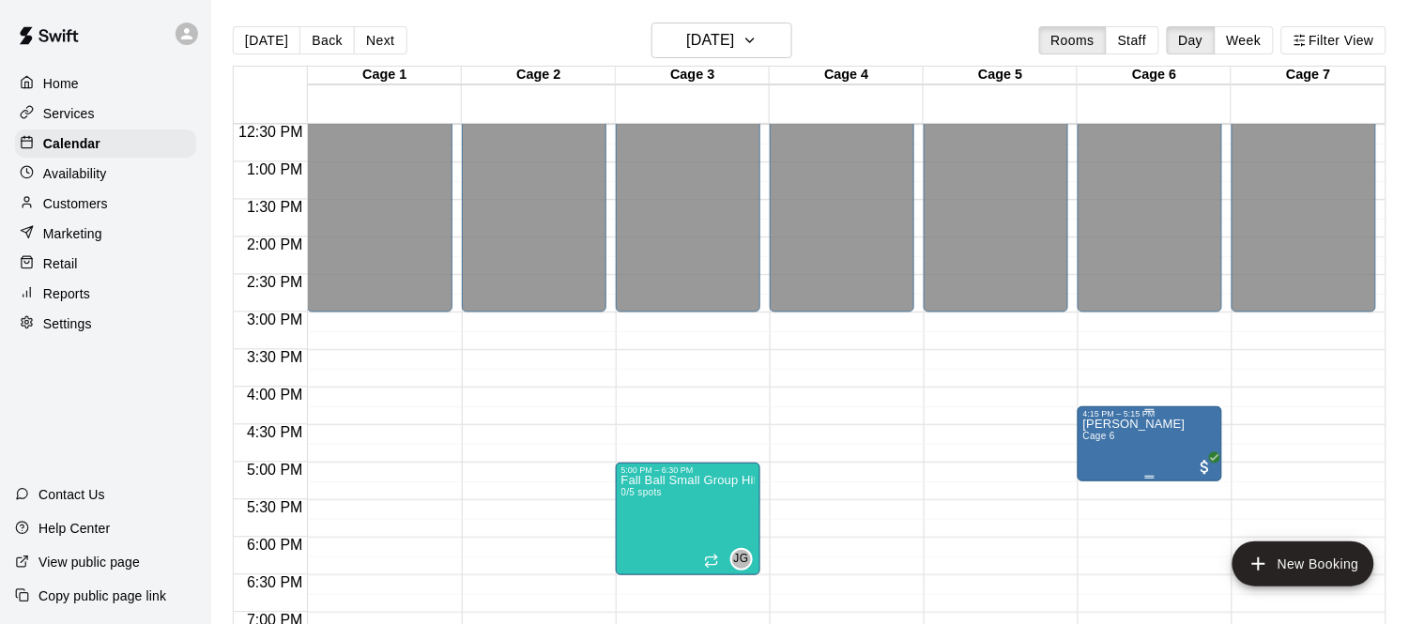
click at [1115, 434] on button "edit" at bounding box center [1103, 439] width 38 height 38
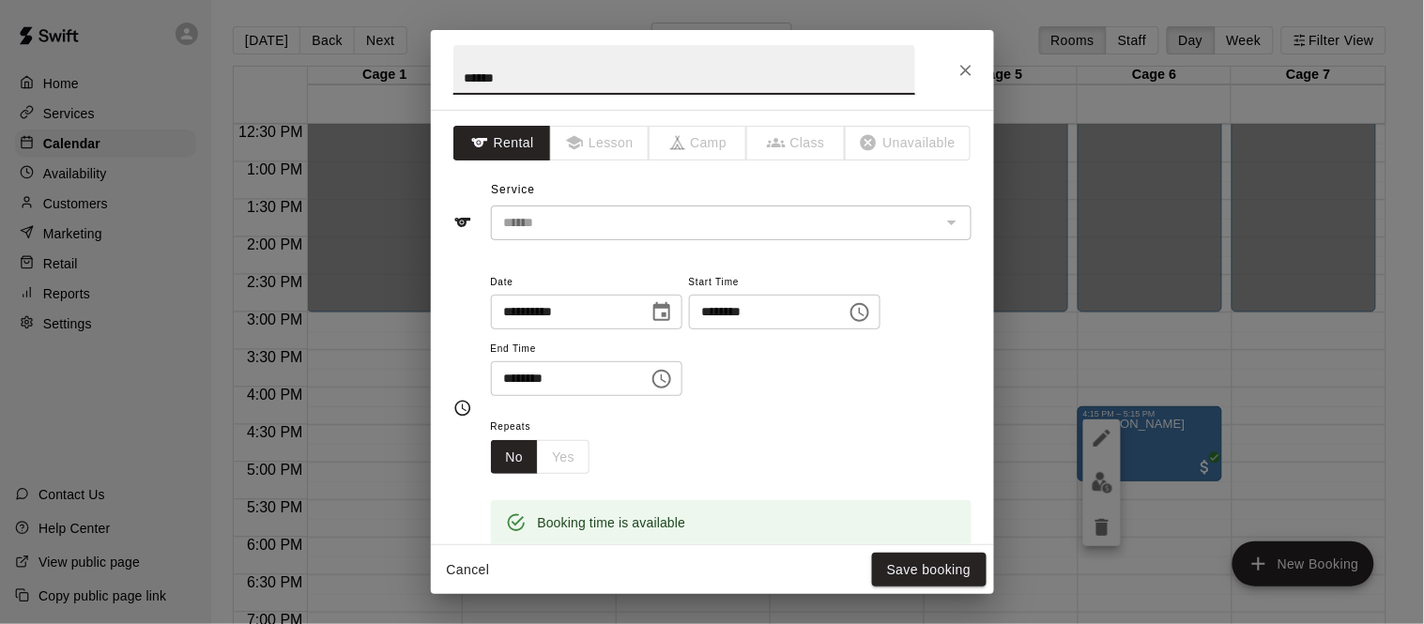
click at [513, 318] on input "**********" at bounding box center [563, 312] width 145 height 35
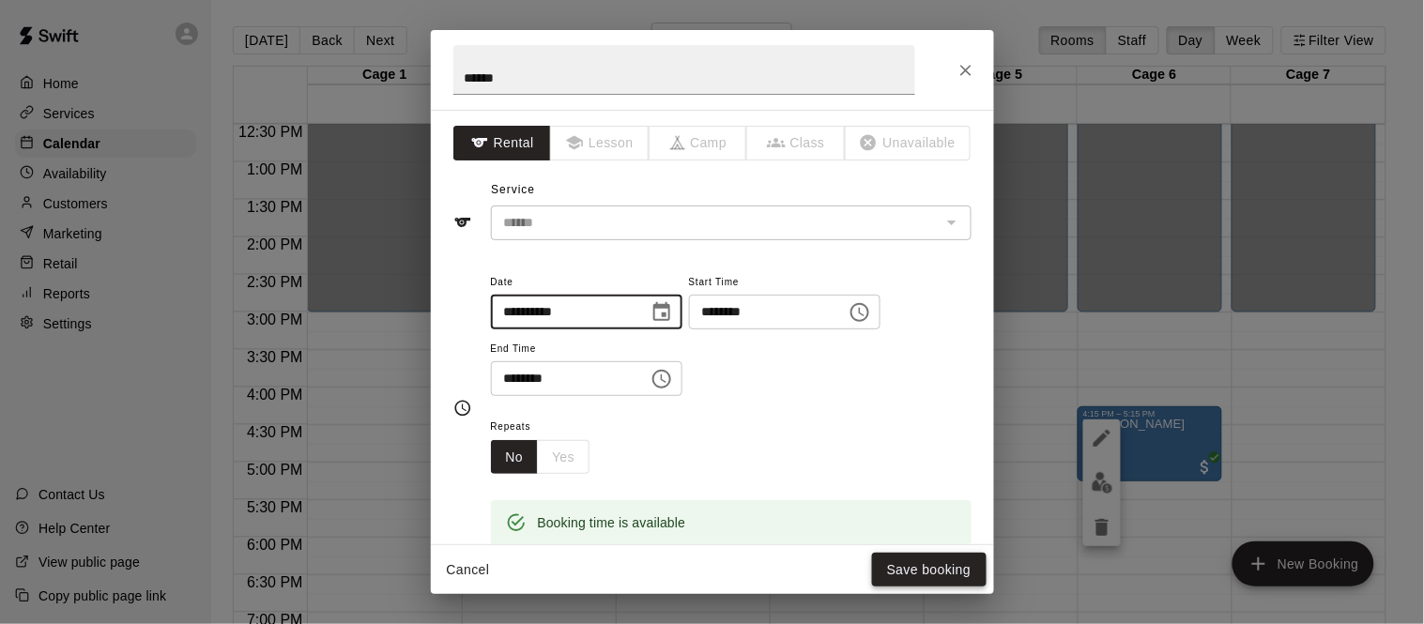
type input "**********"
click at [929, 572] on button "Save booking" at bounding box center [929, 570] width 115 height 35
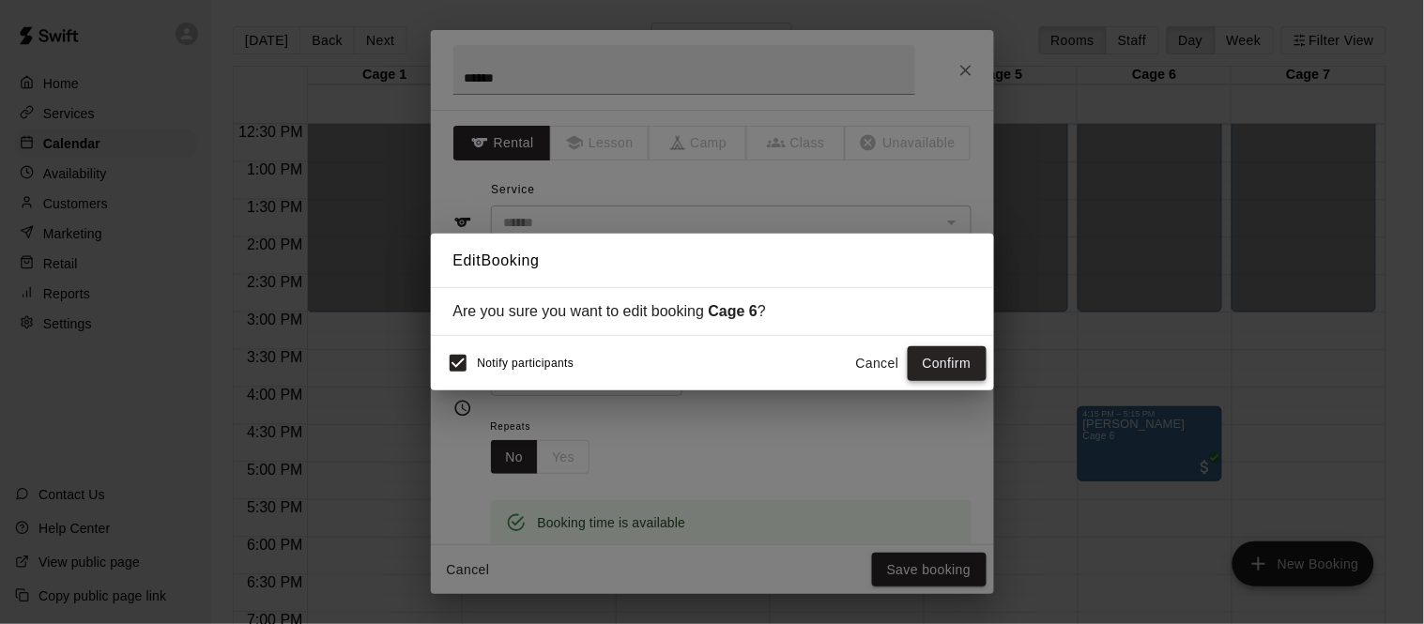
click at [970, 365] on button "Confirm" at bounding box center [947, 363] width 79 height 35
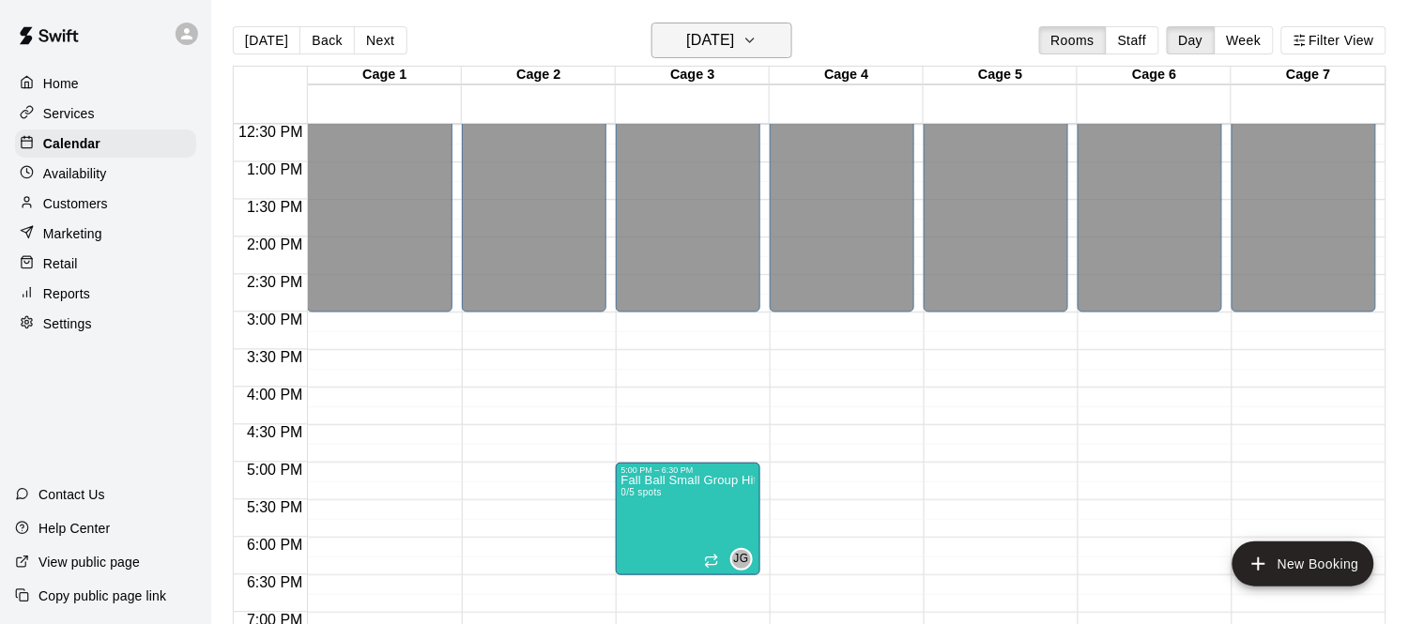
click at [734, 49] on h6 "Thursday Sep 18" at bounding box center [710, 40] width 48 height 26
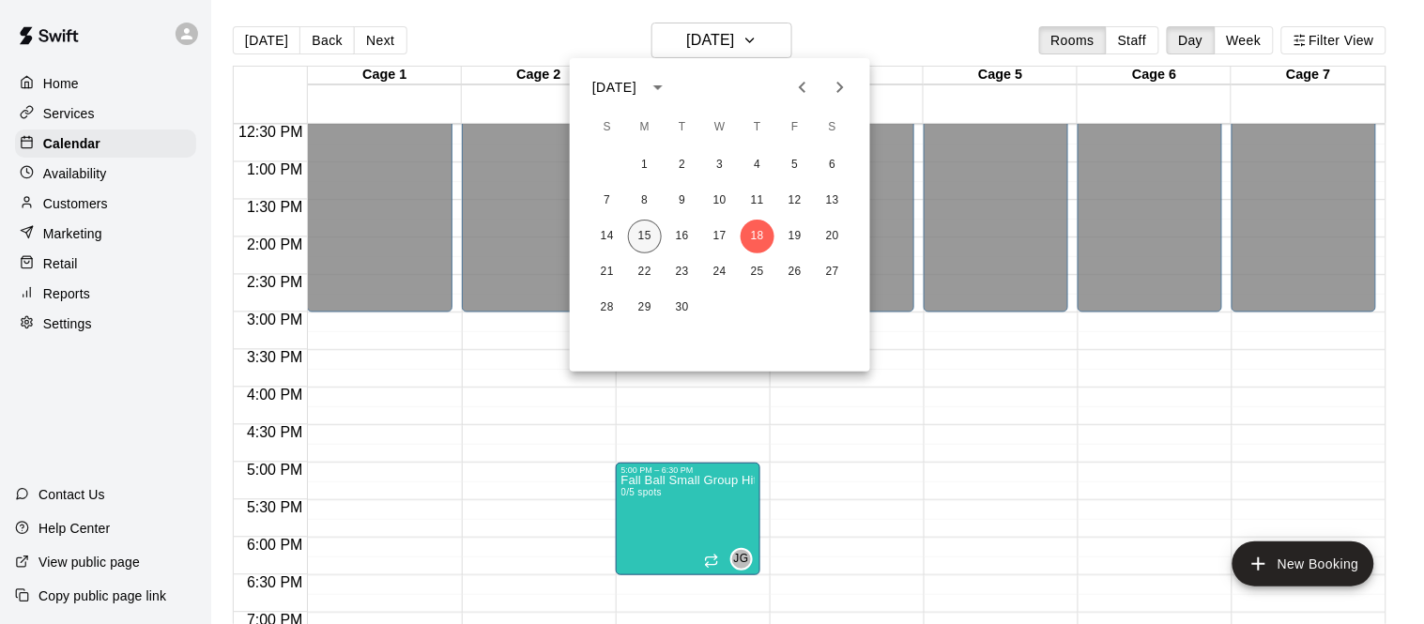
click at [631, 235] on button "15" at bounding box center [645, 237] width 34 height 34
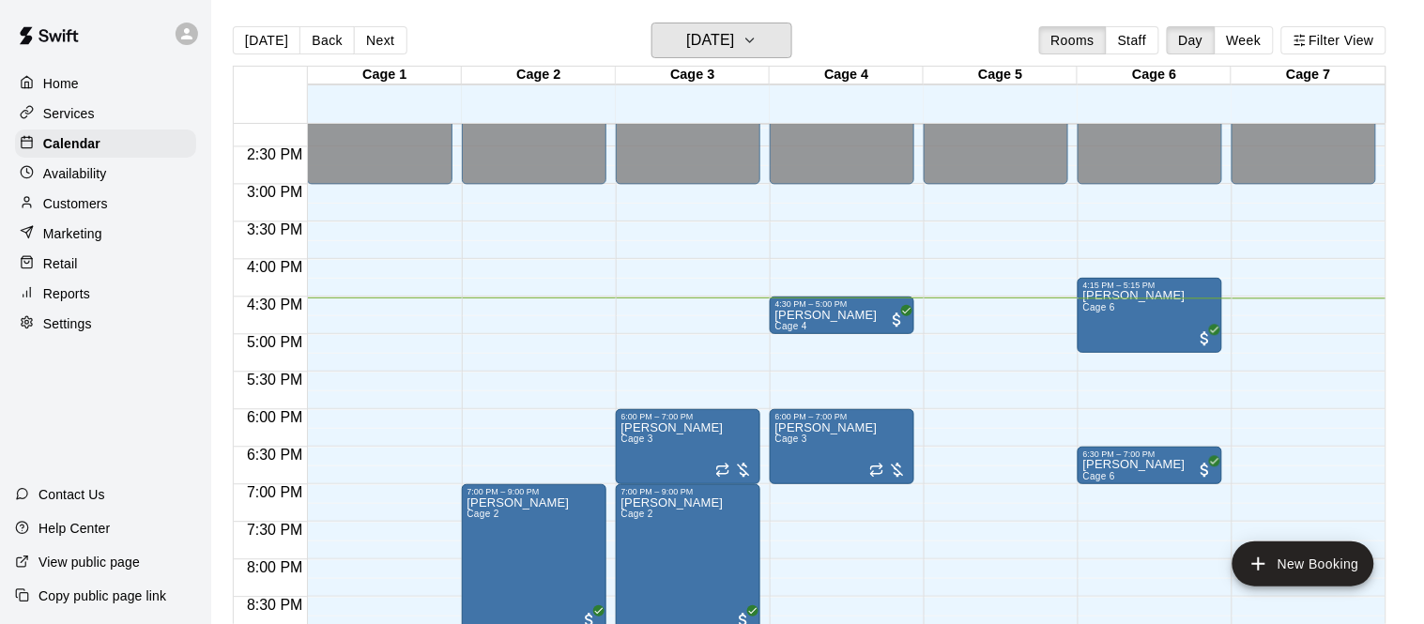
scroll to position [1073, 0]
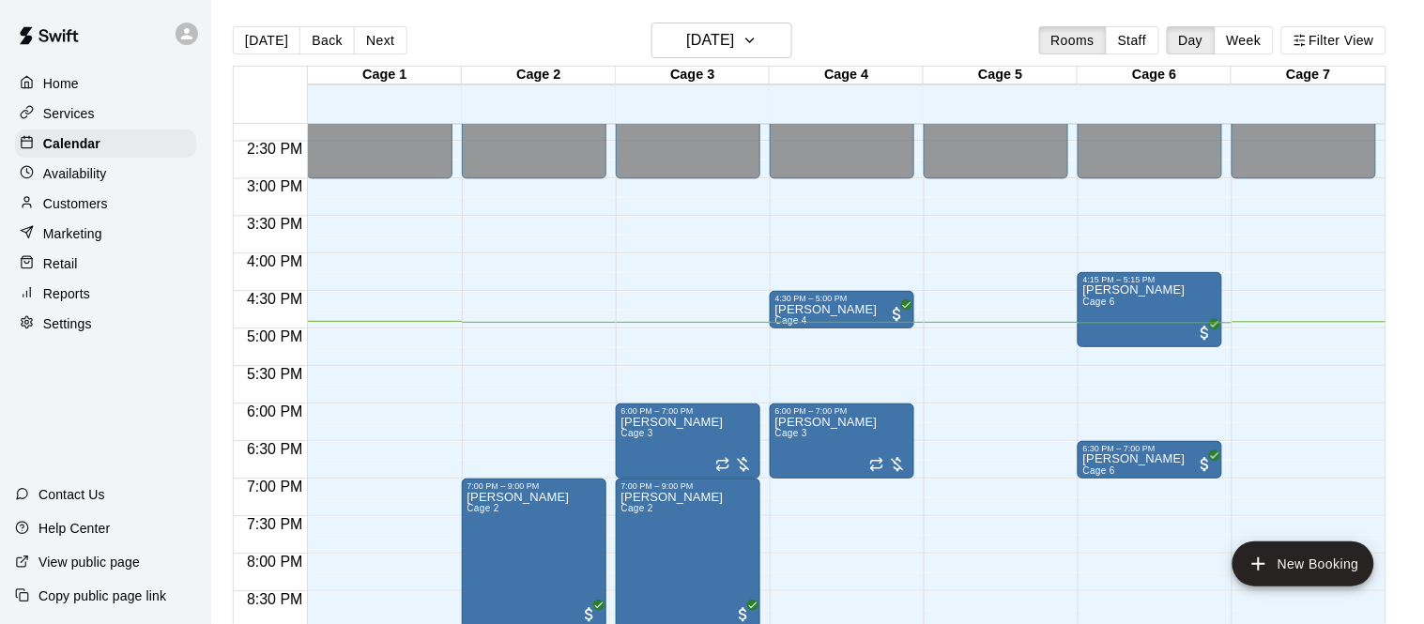
click at [99, 258] on div "Retail" at bounding box center [105, 264] width 181 height 28
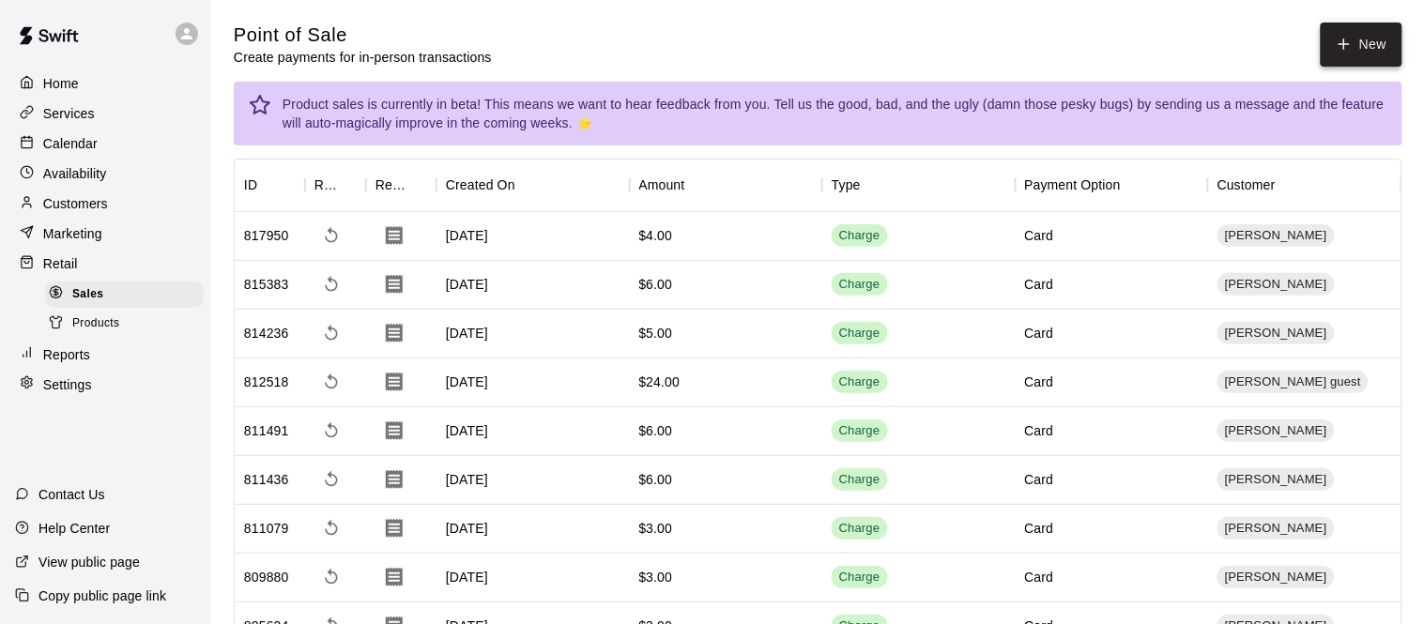
click at [1380, 56] on button "New" at bounding box center [1361, 45] width 81 height 44
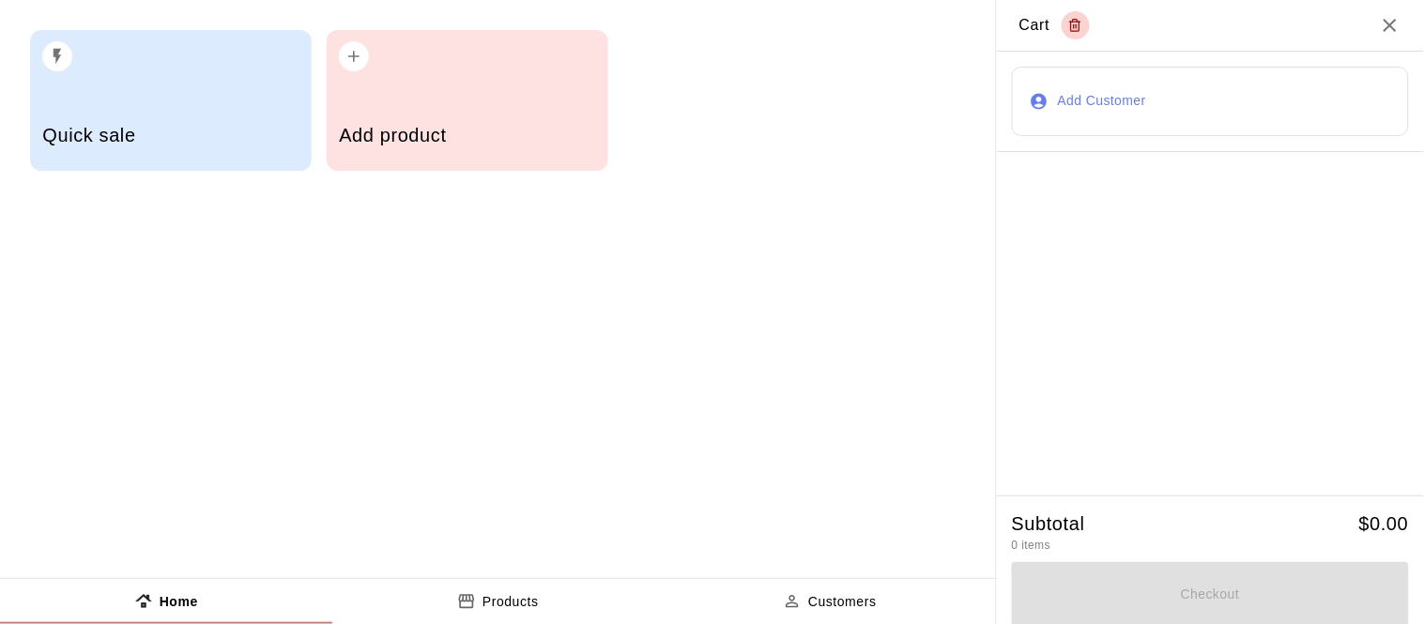
click at [503, 42] on div "button" at bounding box center [467, 50] width 256 height 41
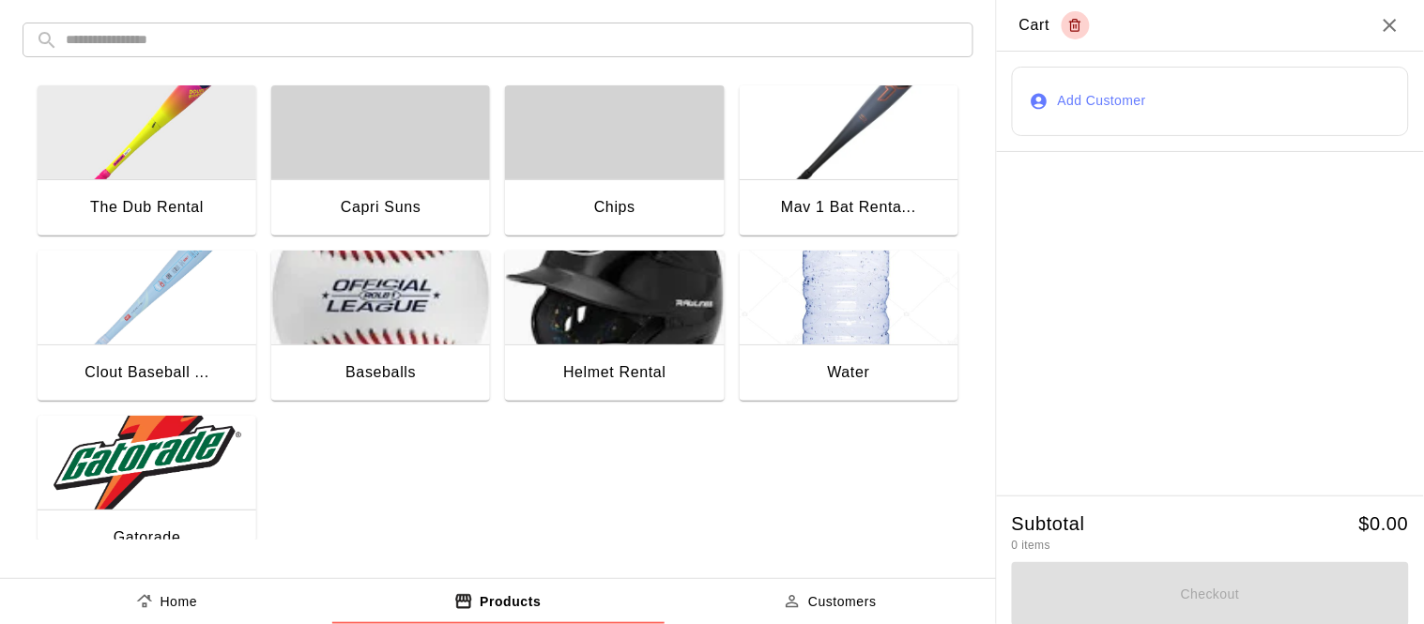
click at [151, 480] on img "button" at bounding box center [147, 463] width 219 height 94
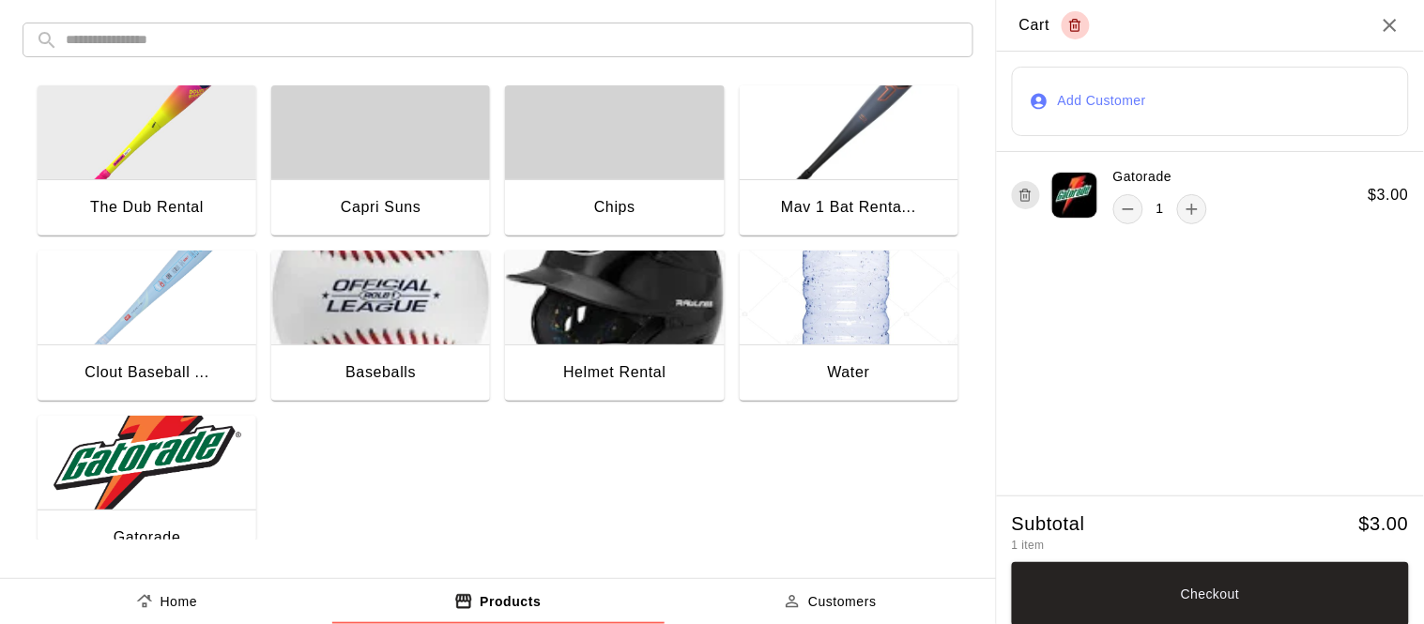
click at [1112, 102] on button "Add Customer" at bounding box center [1210, 101] width 397 height 69
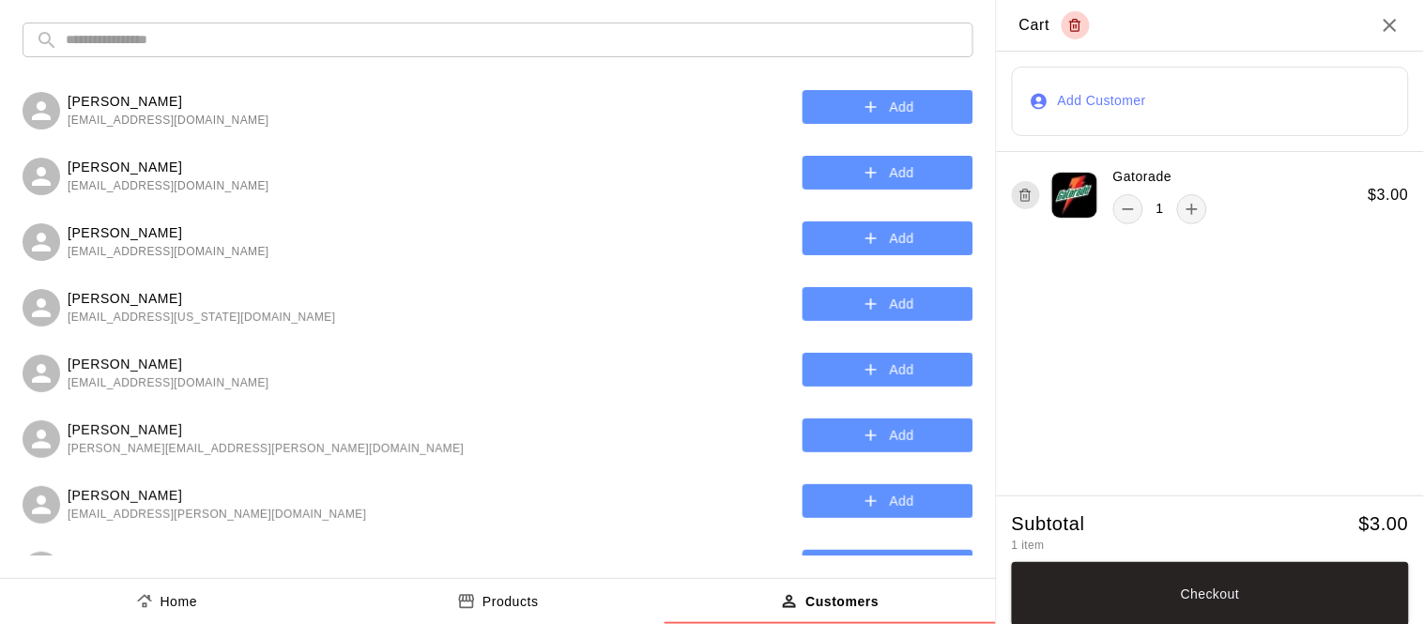
click at [293, 34] on input "text" at bounding box center [513, 40] width 895 height 35
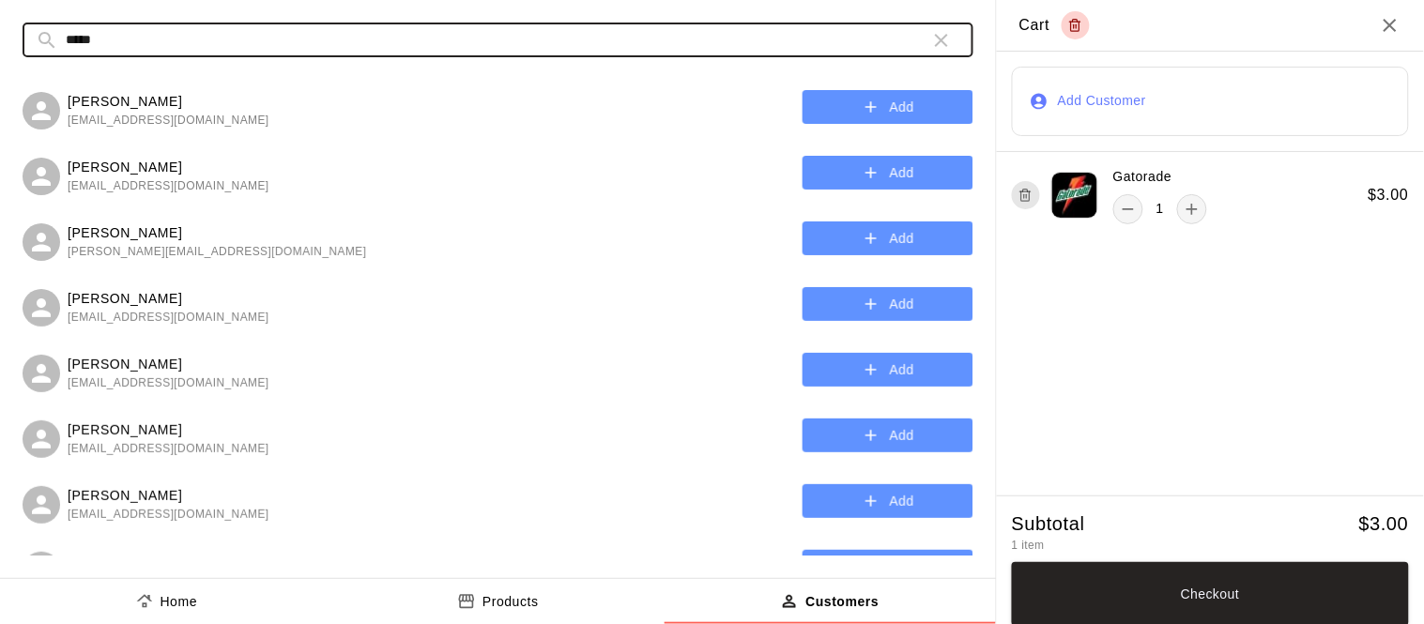
type input "*****"
click at [116, 121] on span "jacobsanchez0903@icloud.com" at bounding box center [169, 121] width 202 height 19
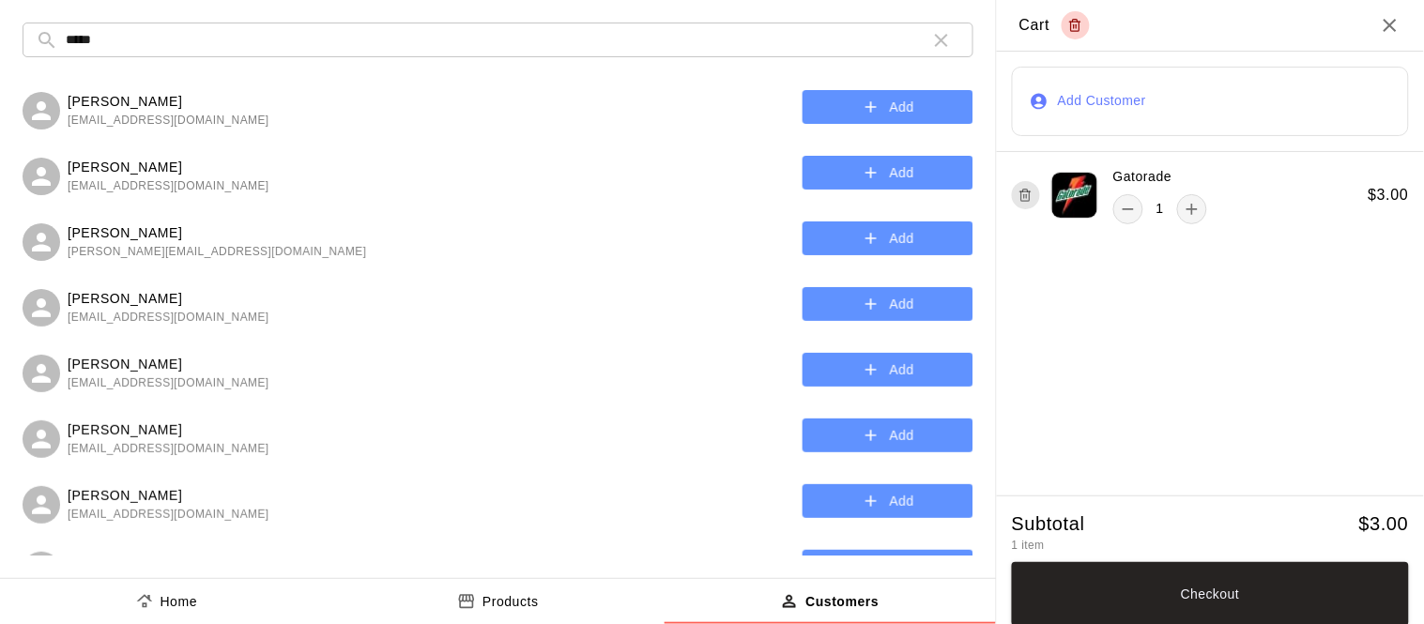
click at [910, 101] on button "Add" at bounding box center [888, 107] width 171 height 35
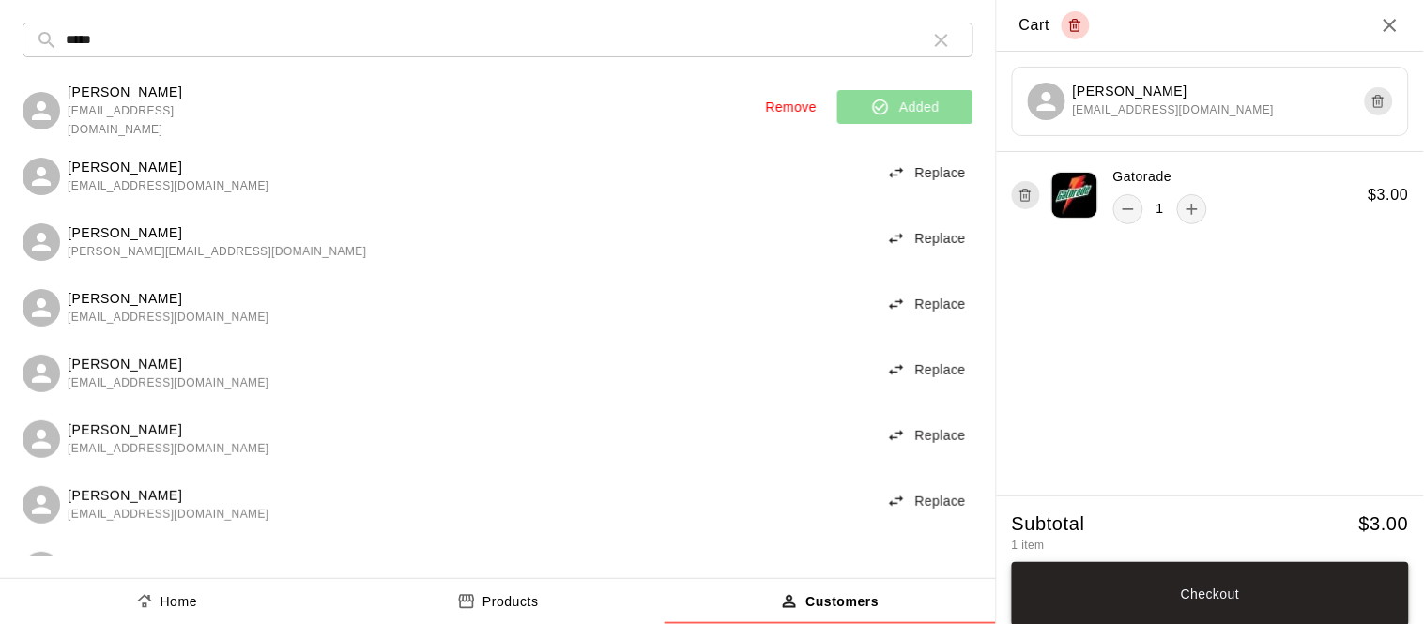
click at [1167, 582] on button "Checkout" at bounding box center [1210, 594] width 397 height 64
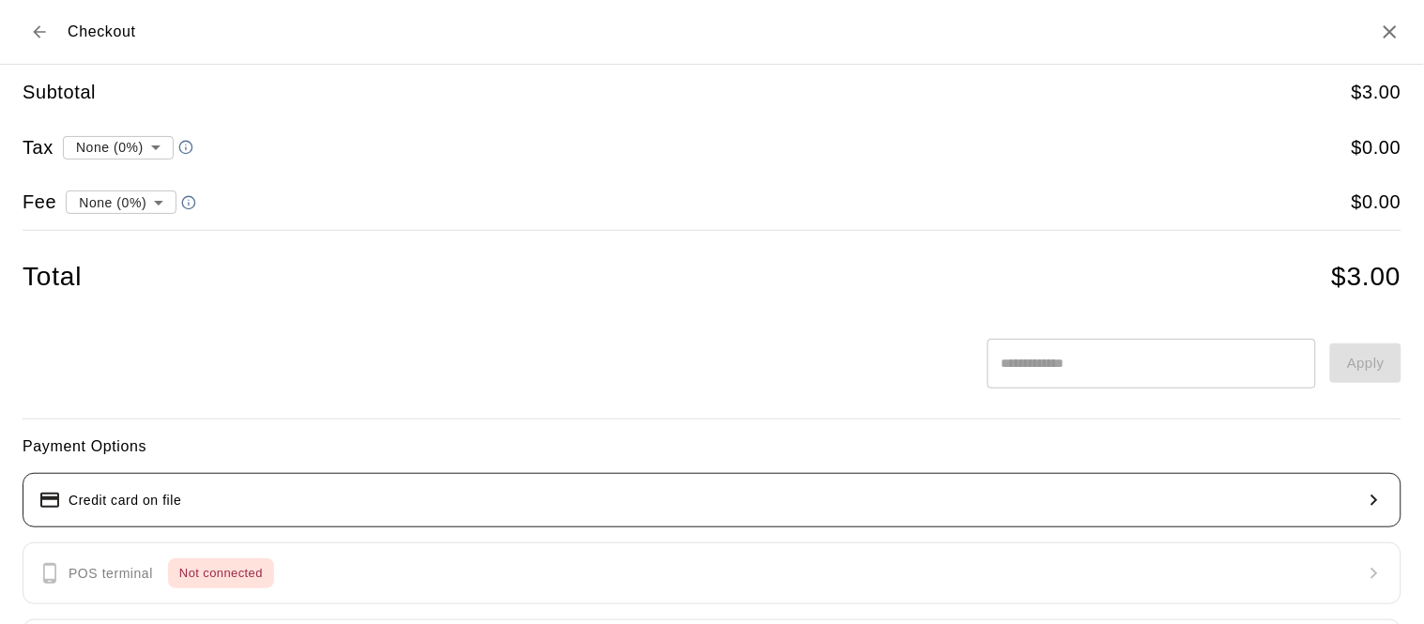
click at [254, 505] on button "Credit card on file" at bounding box center [712, 500] width 1379 height 54
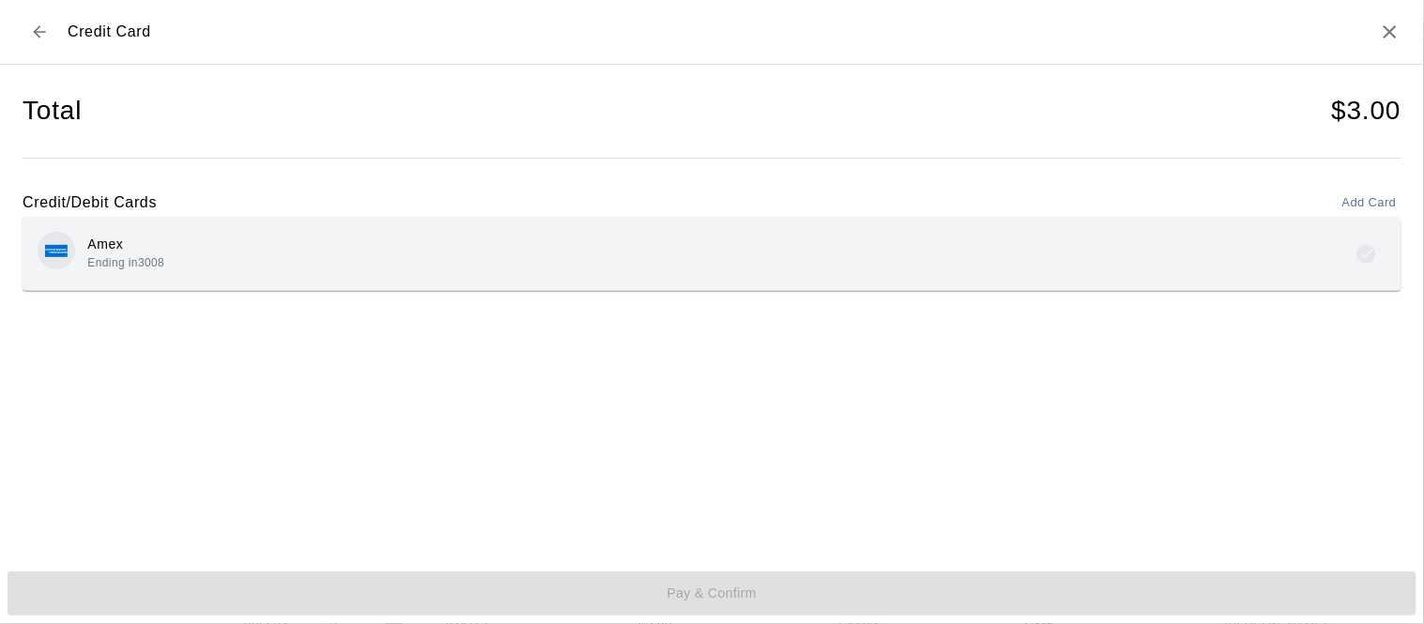
click at [211, 264] on div "Amex Ending in 3008" at bounding box center [712, 254] width 1349 height 44
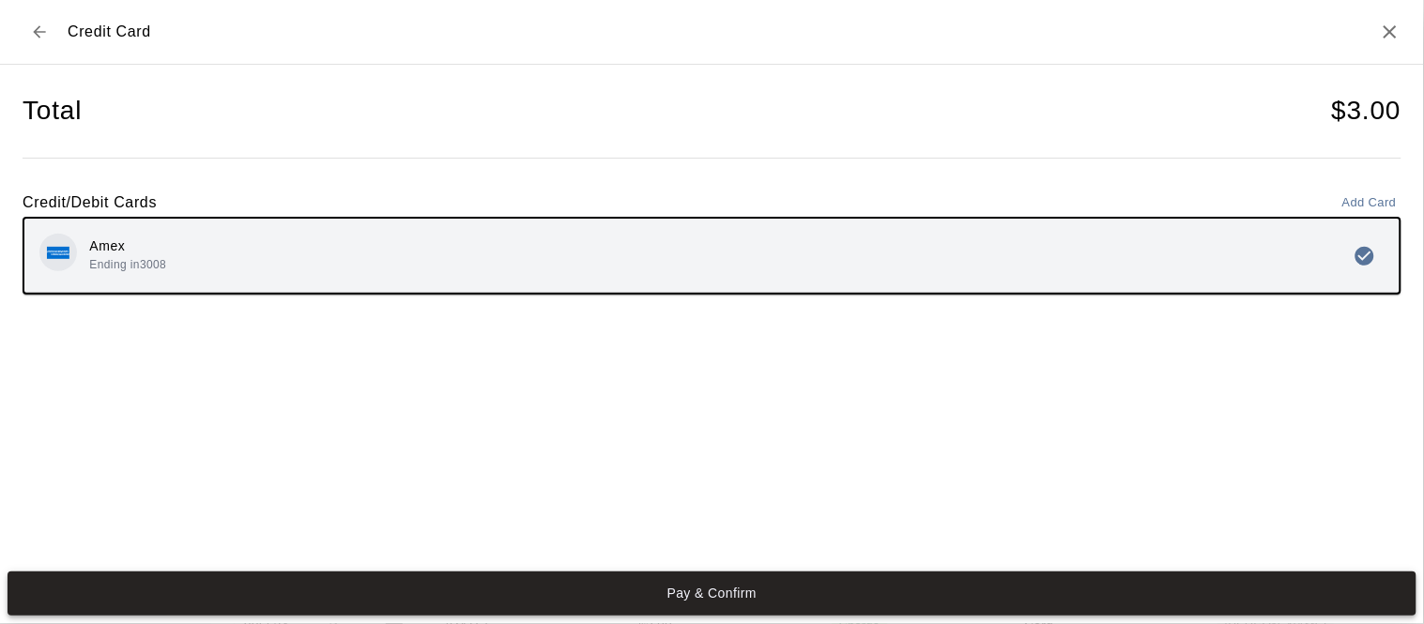
click at [404, 592] on button "Pay & Confirm" at bounding box center [712, 594] width 1409 height 44
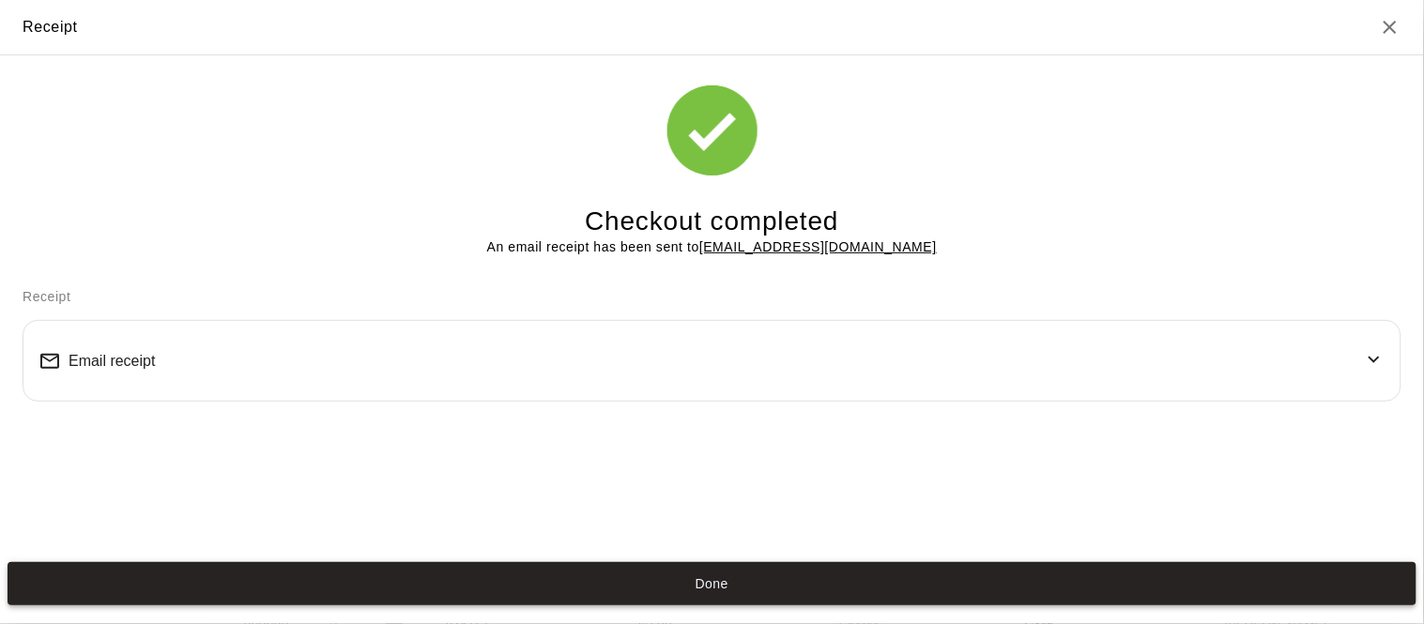
click at [746, 576] on button "Done" at bounding box center [712, 584] width 1409 height 44
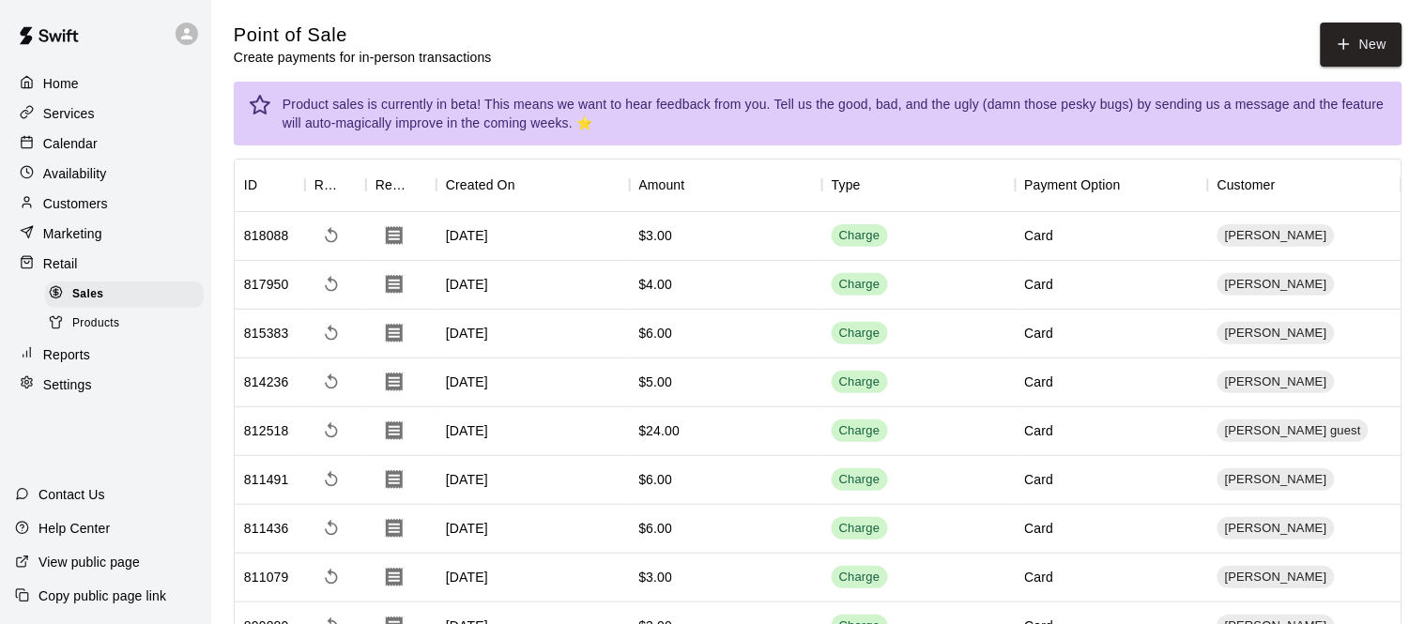
click at [79, 149] on p "Calendar" at bounding box center [70, 143] width 54 height 19
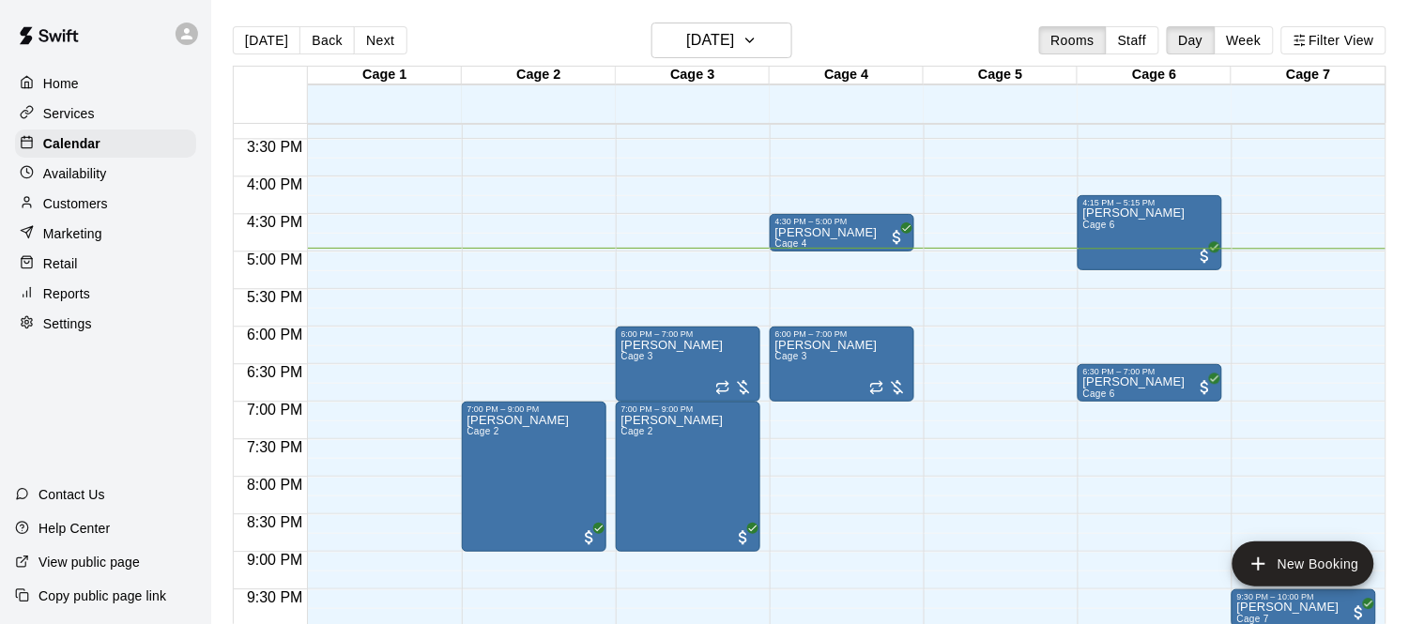
scroll to position [1134, 0]
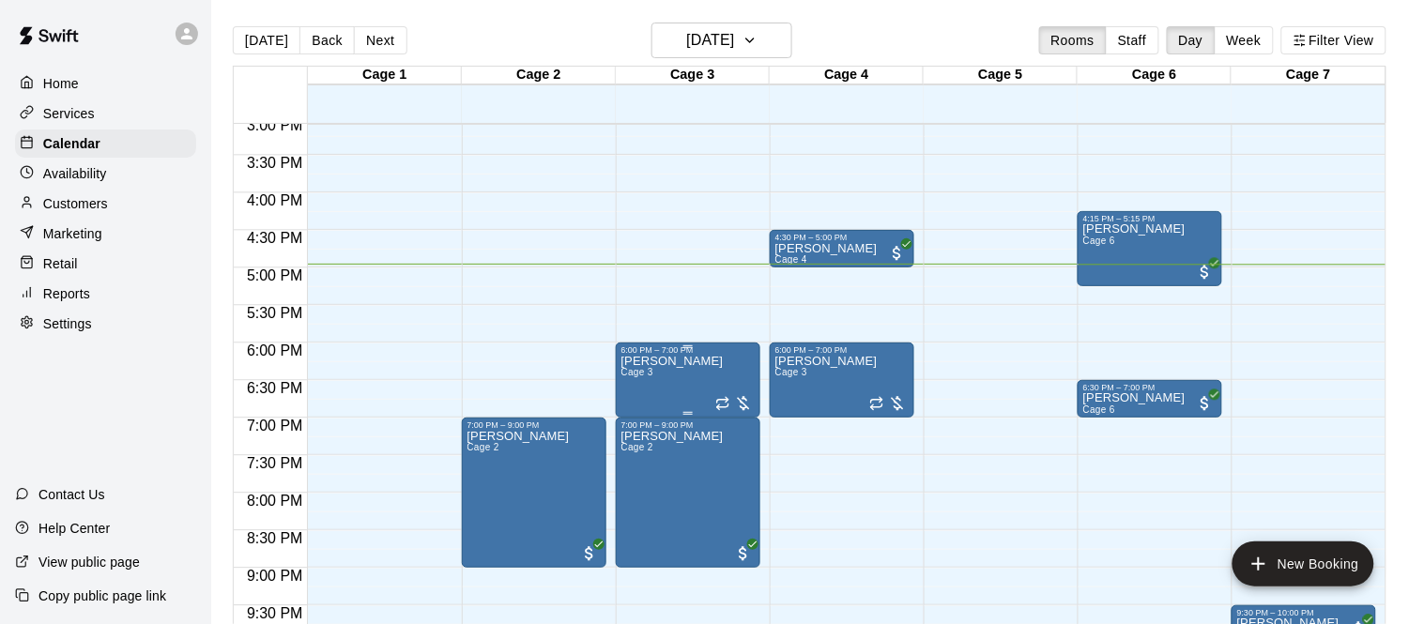
click at [702, 361] on p "[PERSON_NAME]" at bounding box center [673, 361] width 102 height 0
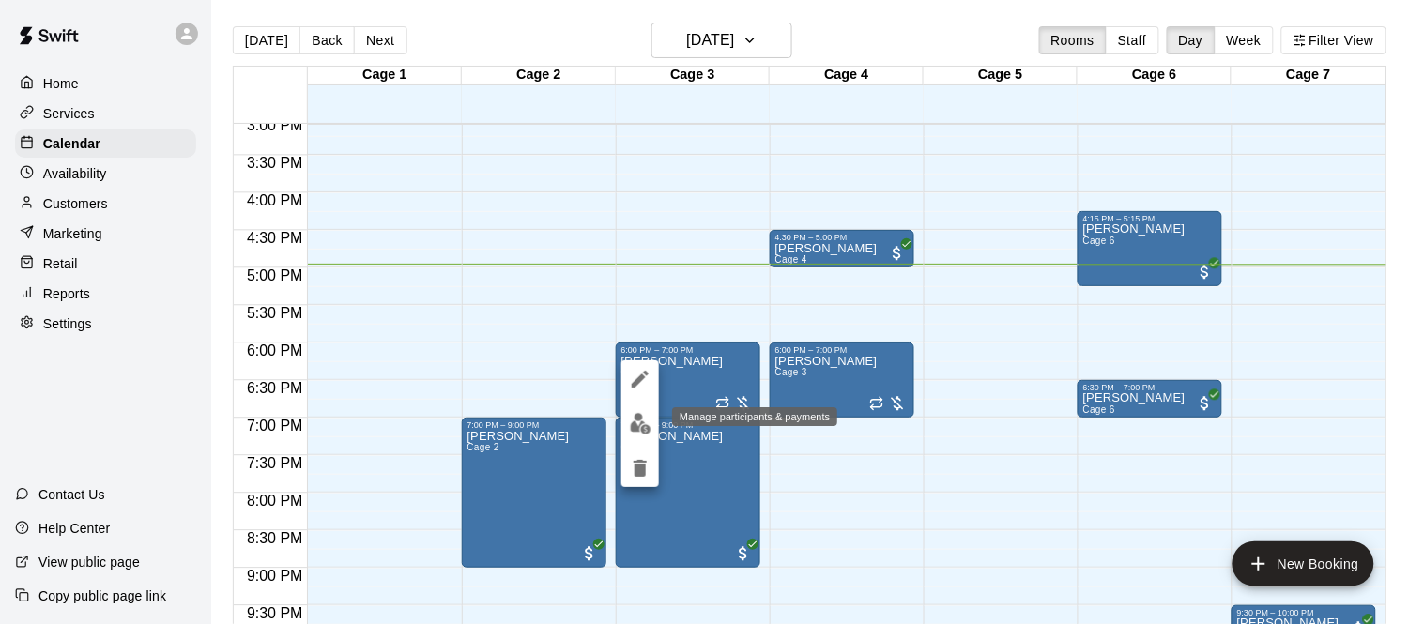
click at [643, 418] on img "edit" at bounding box center [641, 424] width 22 height 22
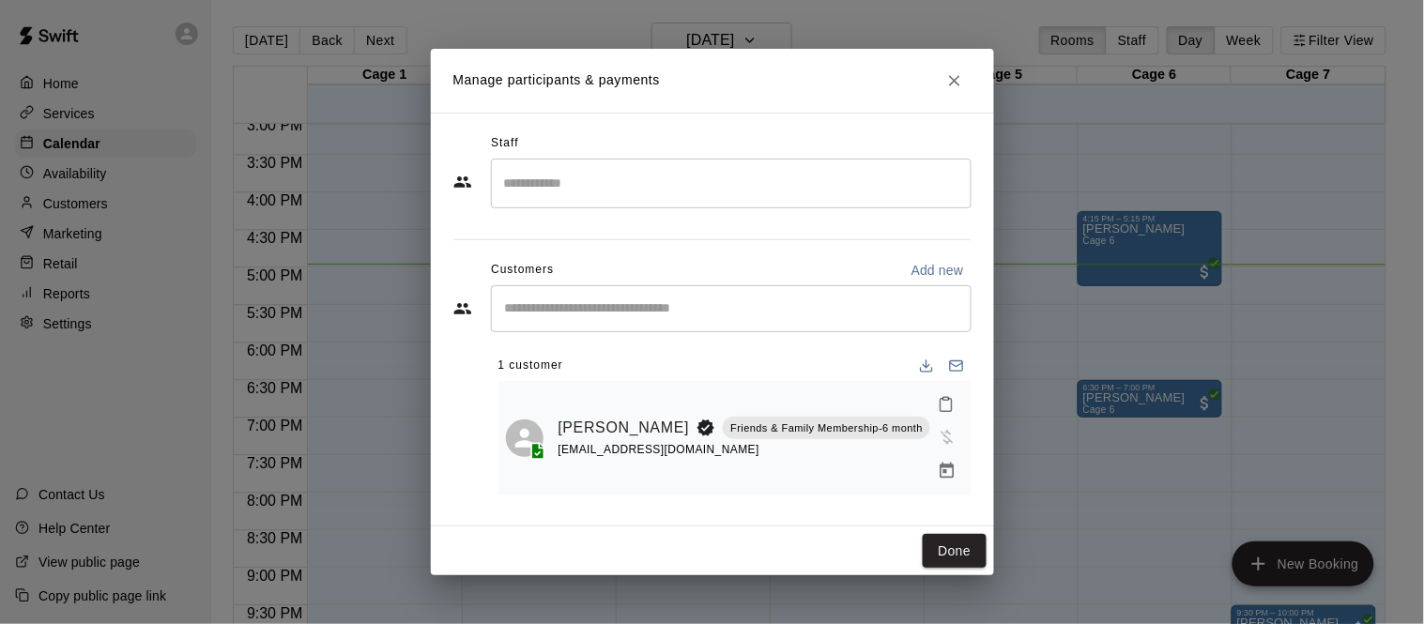
click at [949, 90] on icon "Close" at bounding box center [954, 80] width 19 height 19
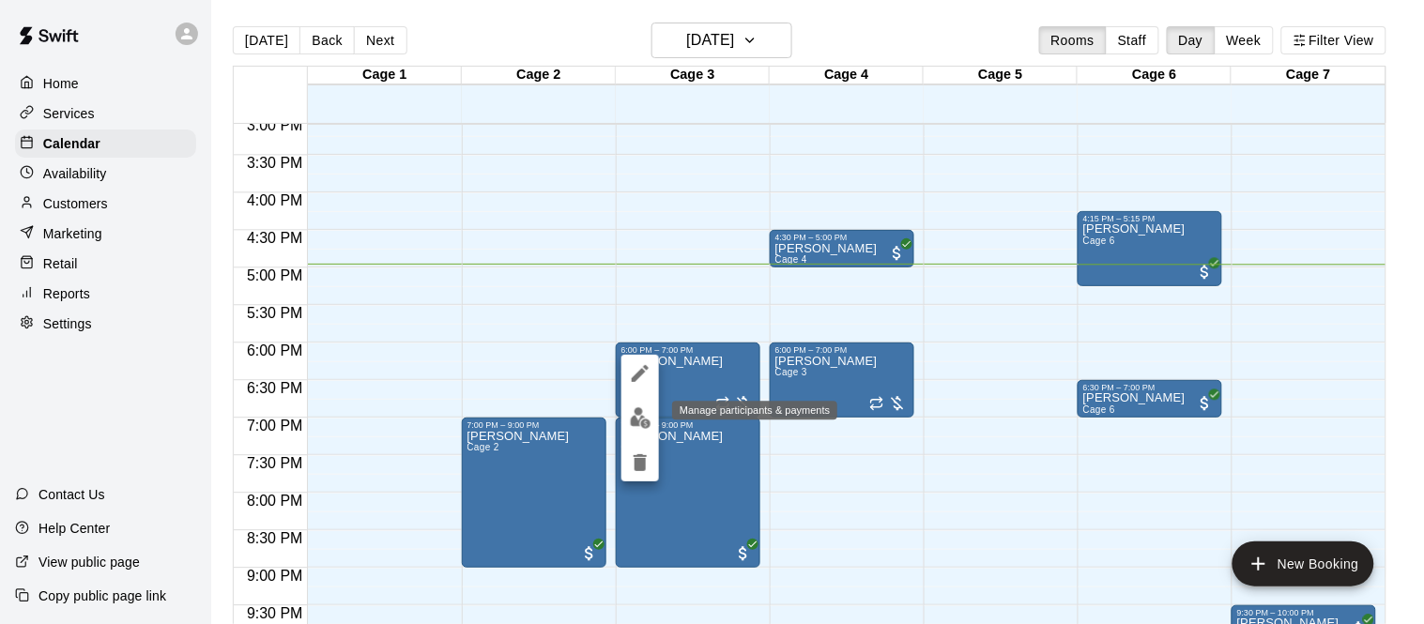
click at [638, 427] on img "edit" at bounding box center [641, 418] width 22 height 22
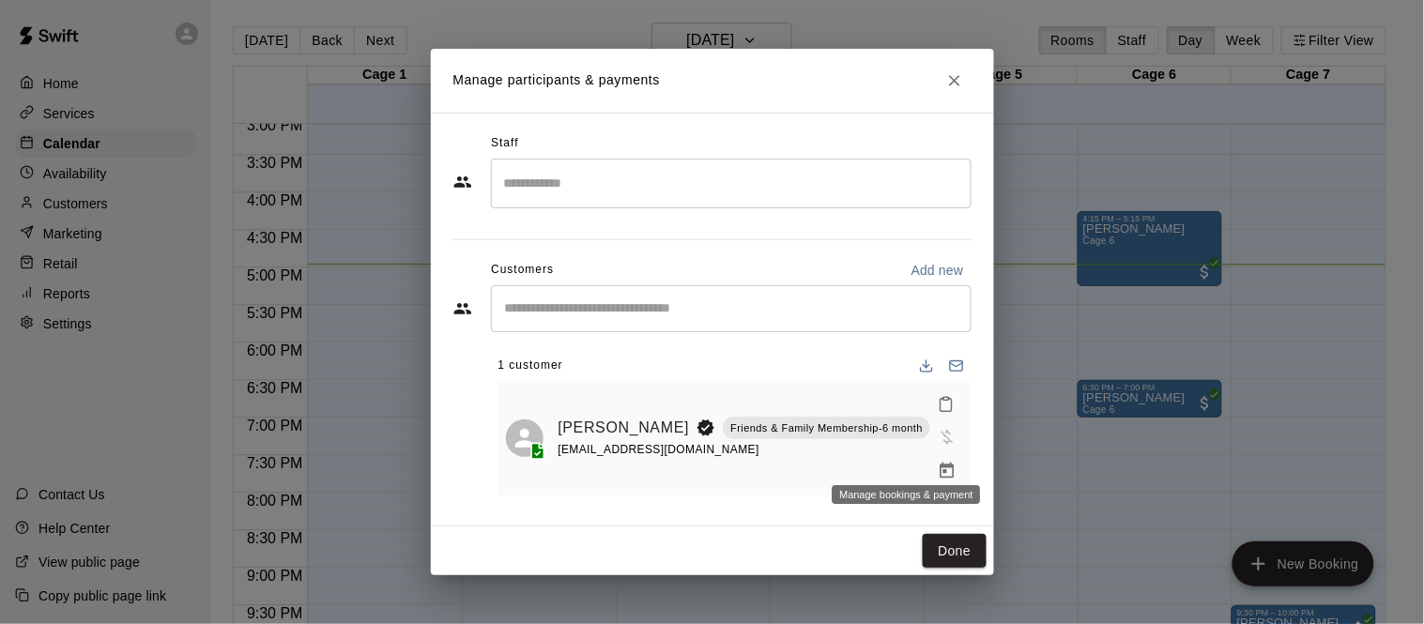
click at [941, 463] on icon "Manage bookings & payment" at bounding box center [948, 471] width 14 height 16
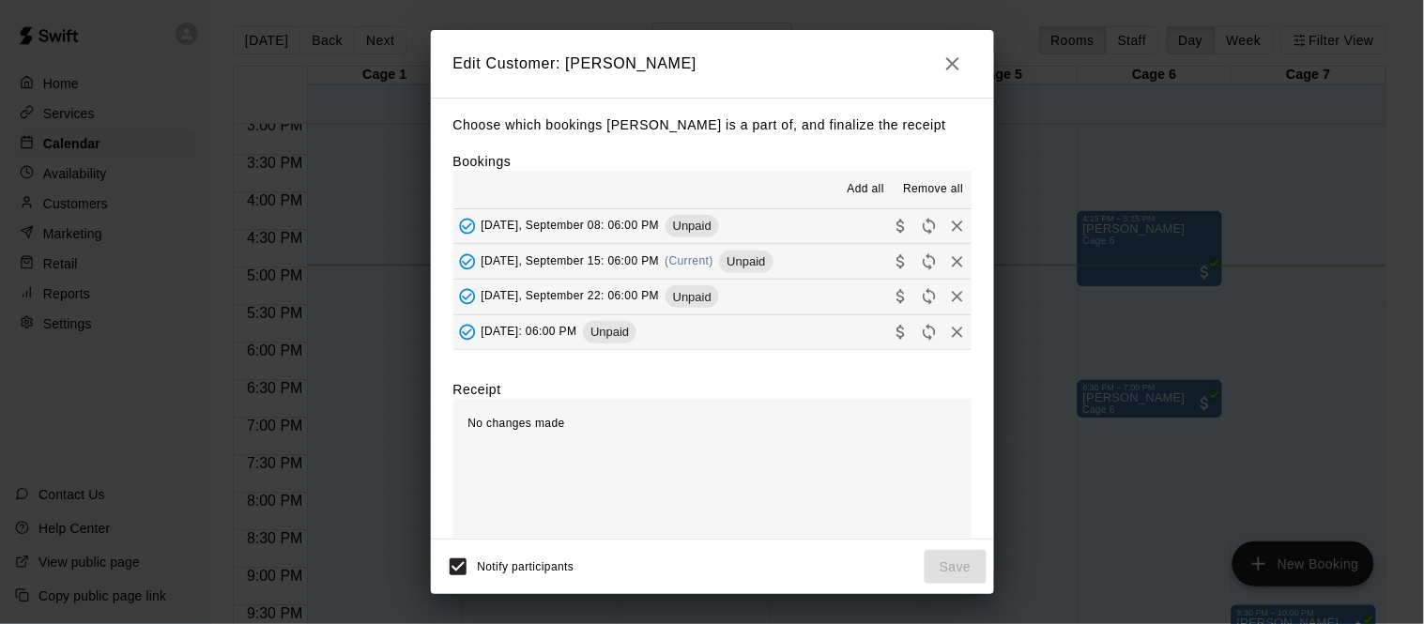
click at [633, 266] on span "Monday, September 15: 06:00 PM" at bounding box center [571, 260] width 178 height 13
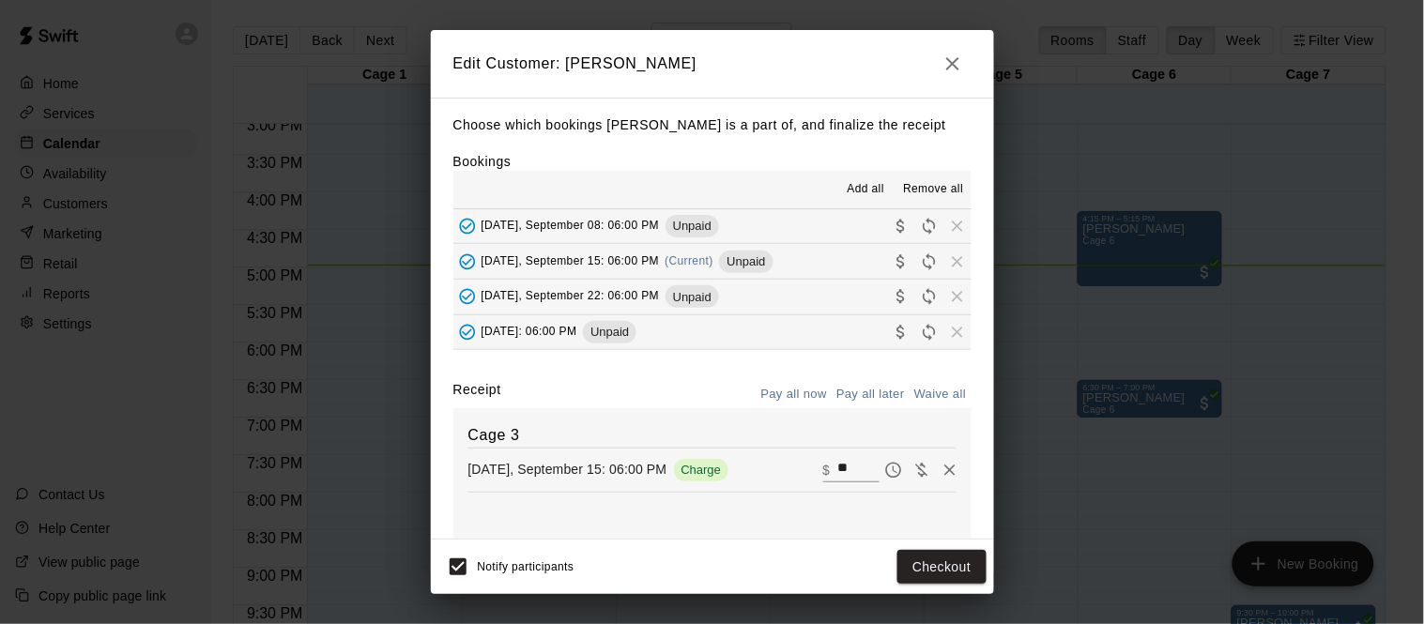
click at [840, 469] on input "**" at bounding box center [858, 470] width 41 height 24
click at [950, 73] on icon "button" at bounding box center [953, 64] width 23 height 23
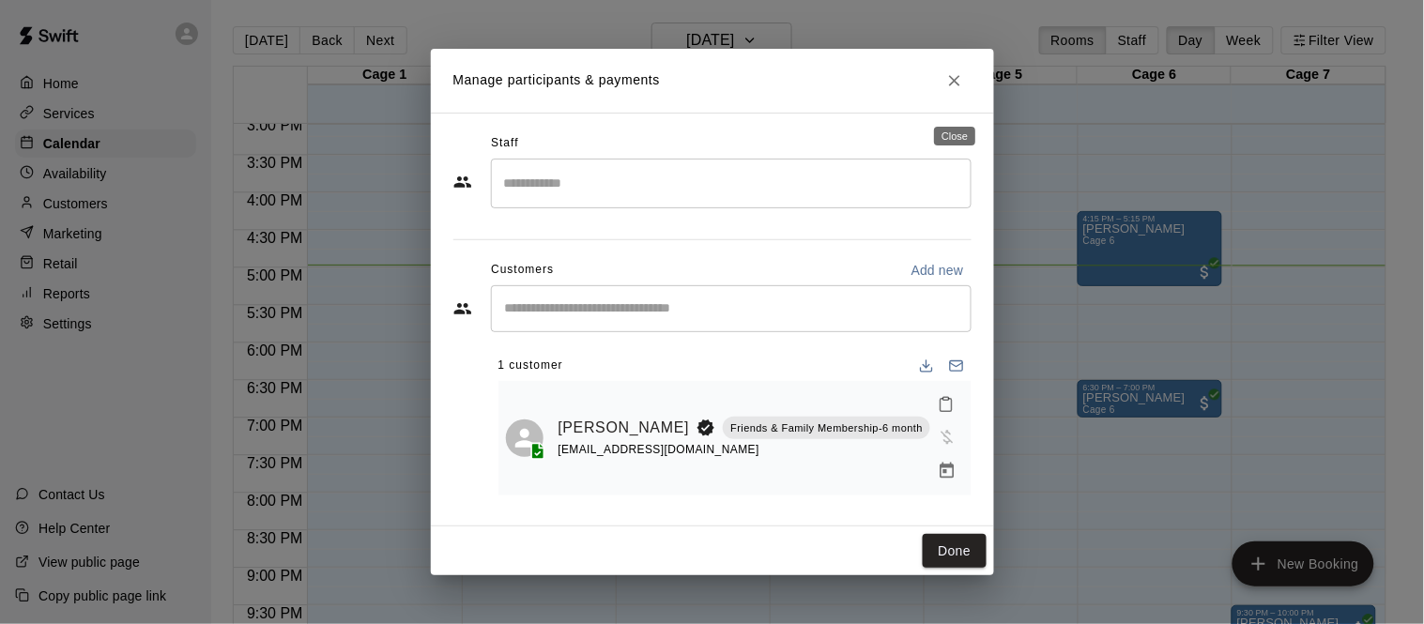
click at [948, 98] on button "Close" at bounding box center [955, 81] width 34 height 34
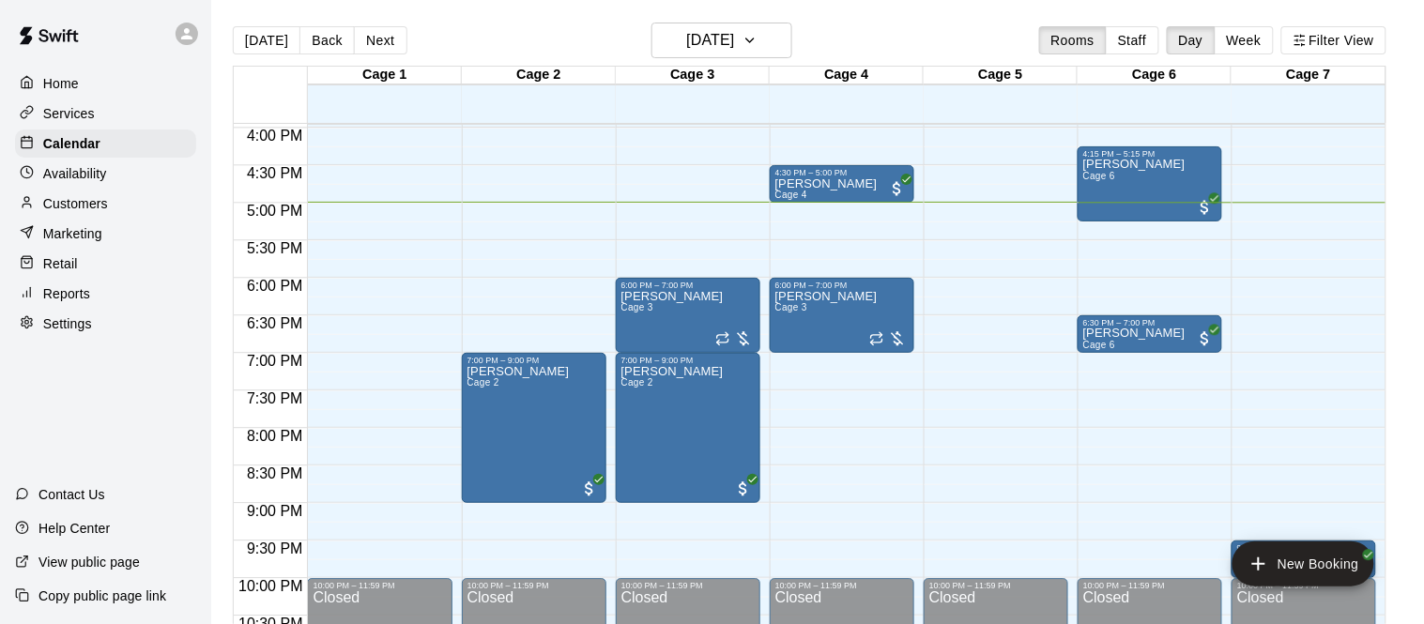
scroll to position [1198, 0]
click at [727, 28] on h6 "[DATE]" at bounding box center [710, 40] width 48 height 26
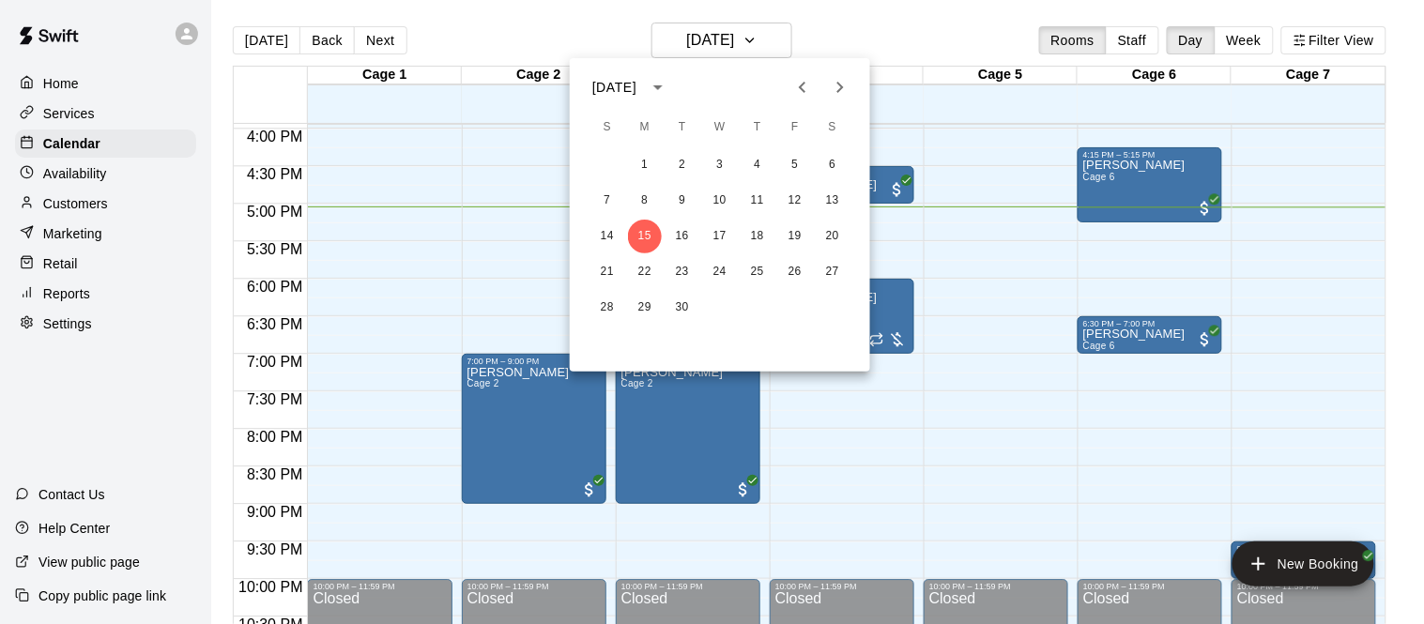
click at [811, 81] on icon "Previous month" at bounding box center [803, 87] width 23 height 23
click at [726, 303] on button "27" at bounding box center [720, 308] width 34 height 34
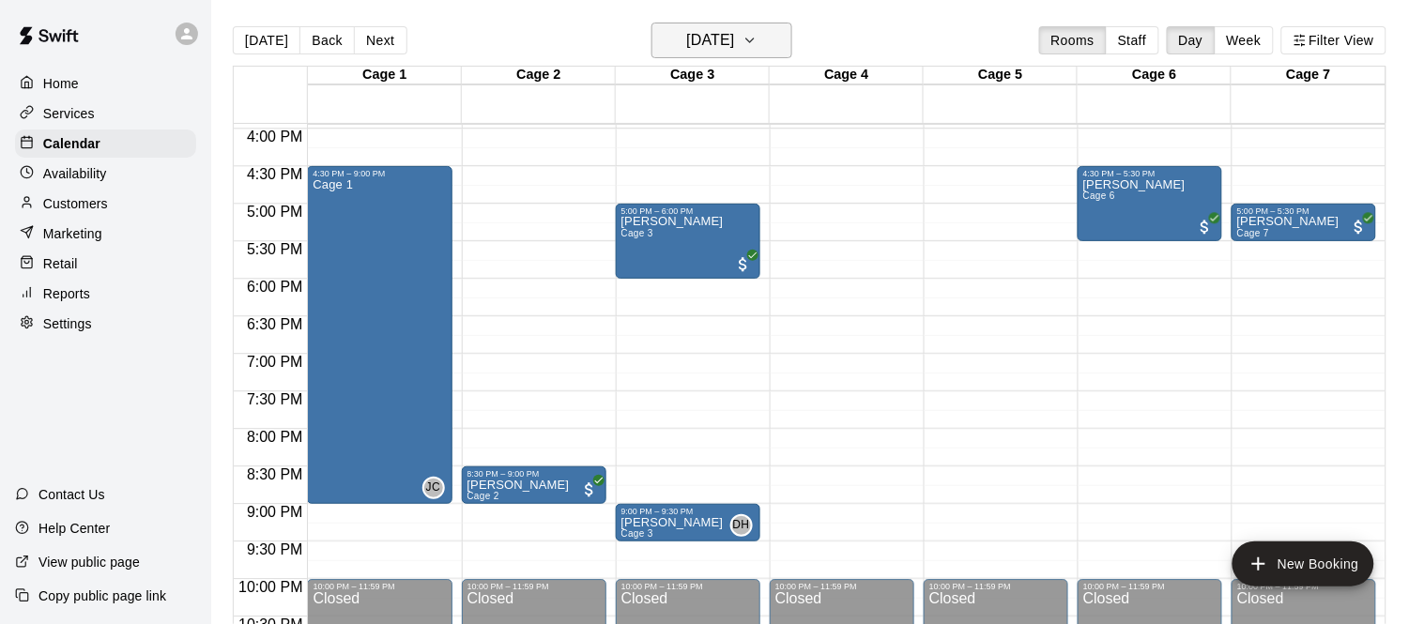
click at [734, 29] on h6 "Wednesday Aug 27" at bounding box center [710, 40] width 48 height 26
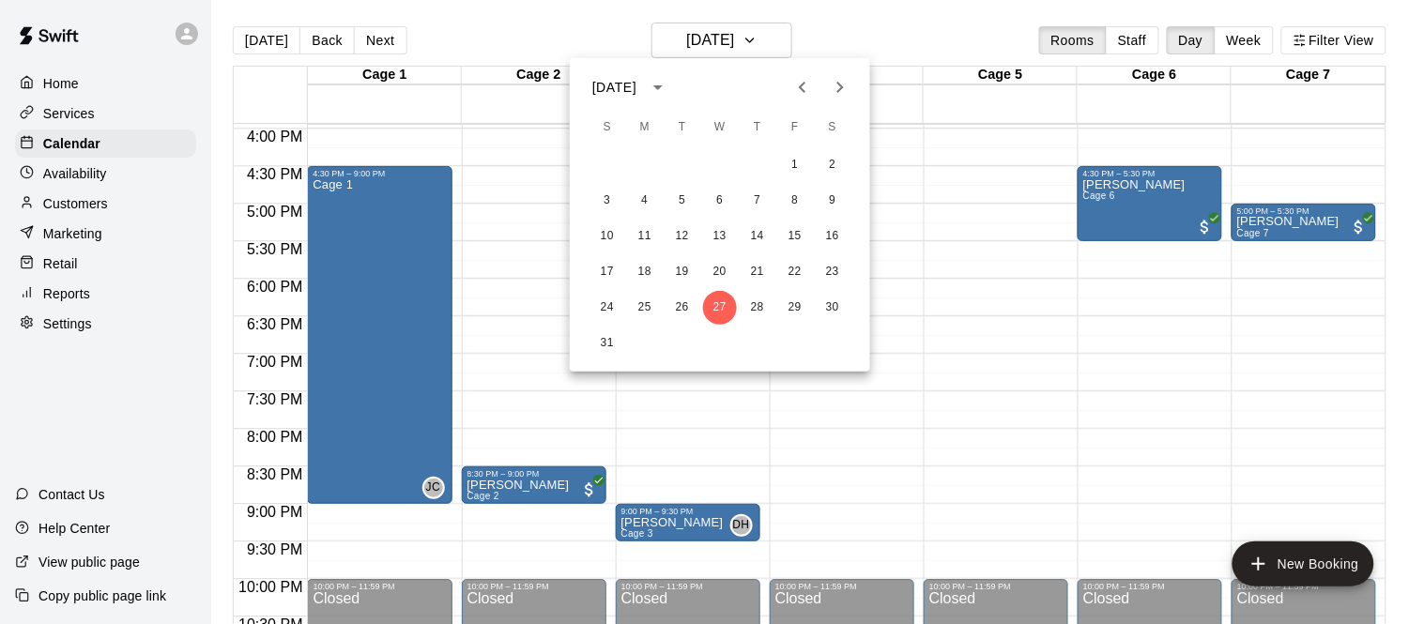
click at [843, 81] on icon "Next month" at bounding box center [840, 87] width 23 height 23
click at [727, 200] on button "10" at bounding box center [720, 201] width 34 height 34
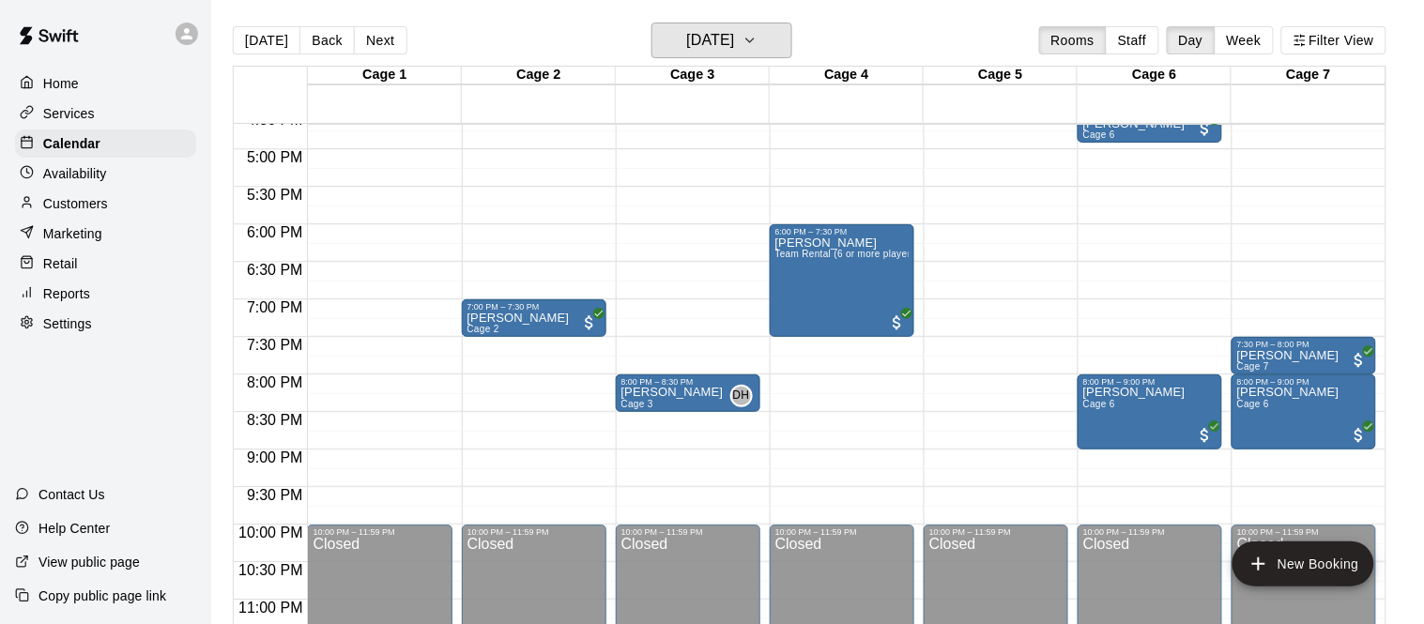
scroll to position [1255, 0]
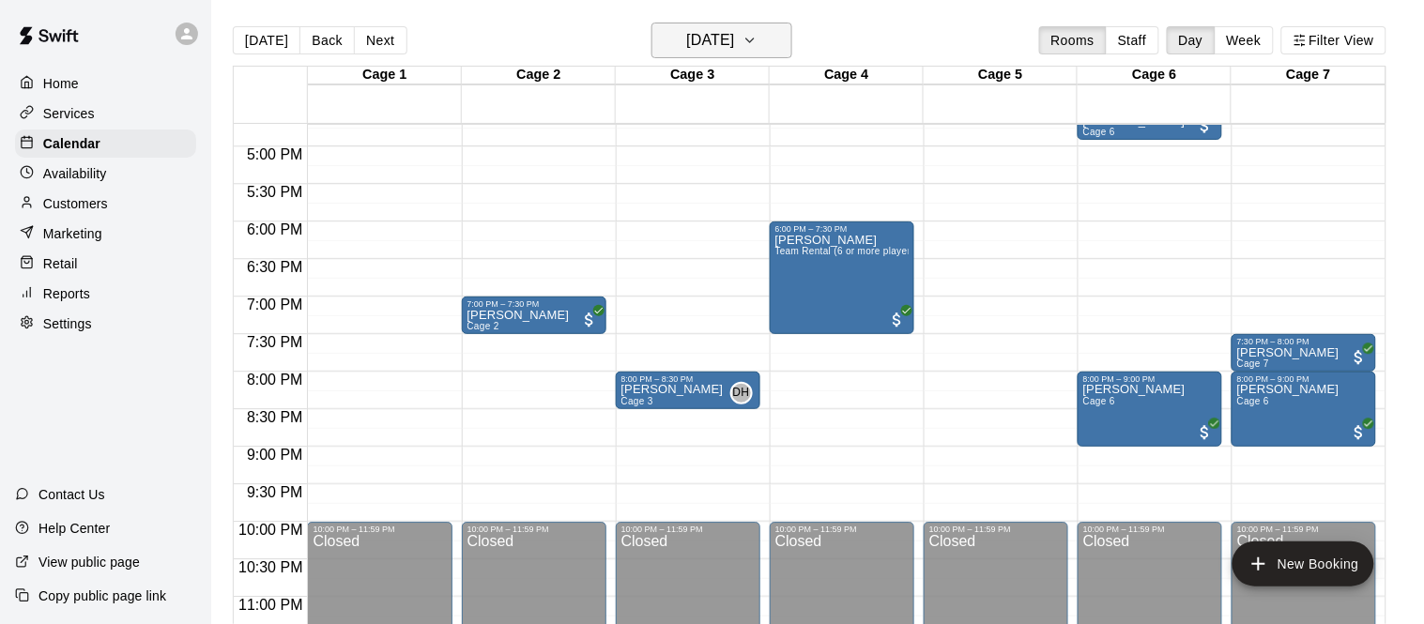
click at [730, 55] on button "Wednesday Sep 10" at bounding box center [722, 41] width 141 height 36
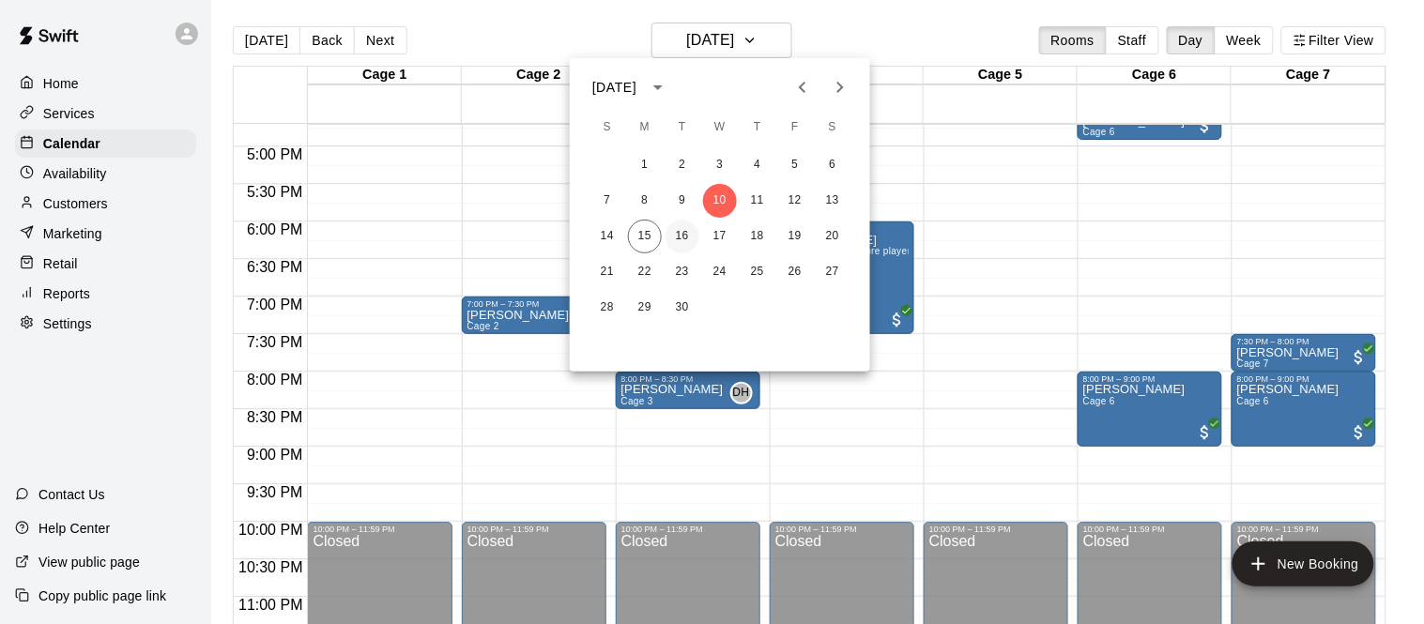
click at [679, 231] on button "16" at bounding box center [683, 237] width 34 height 34
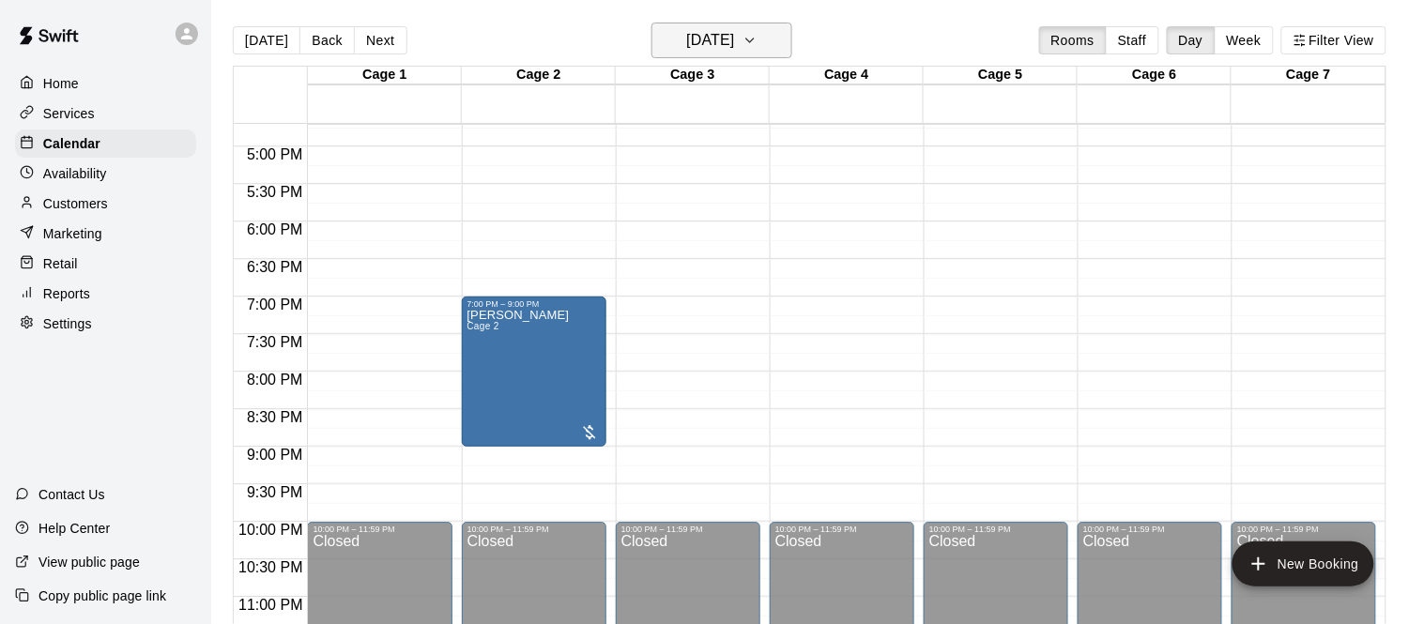
click at [712, 37] on h6 "Tuesday Sep 16" at bounding box center [710, 40] width 48 height 26
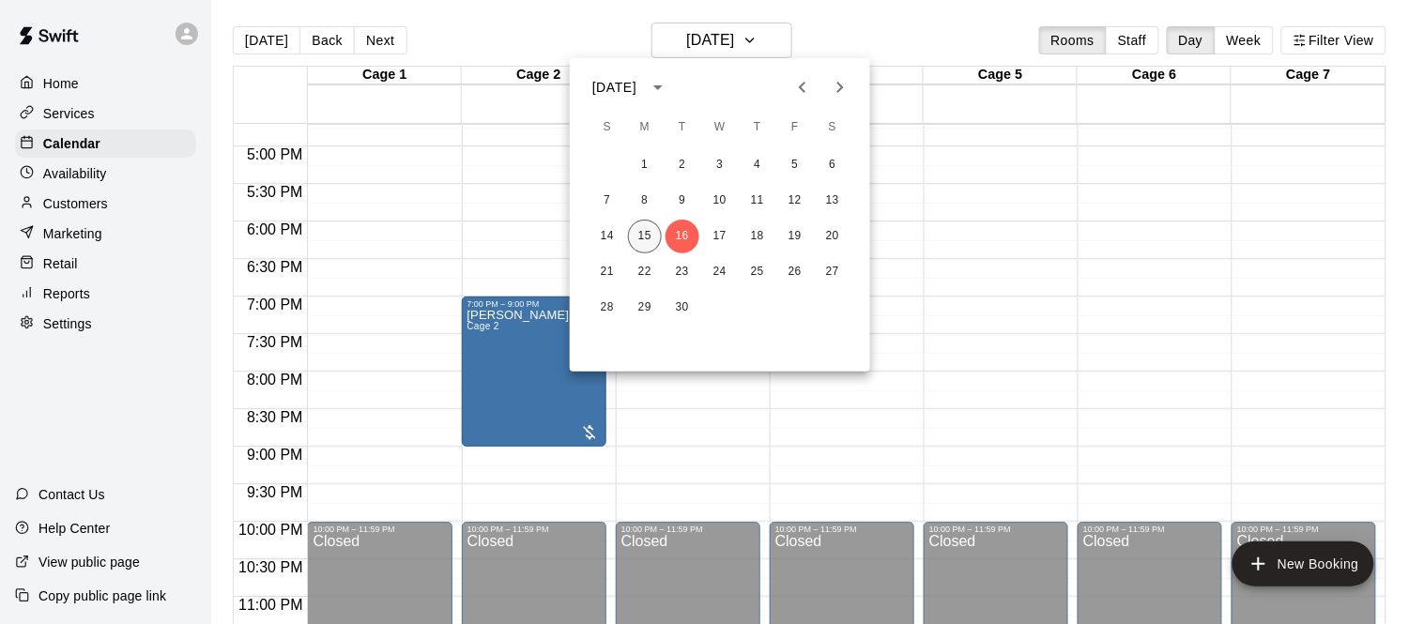
click at [644, 227] on button "15" at bounding box center [645, 237] width 34 height 34
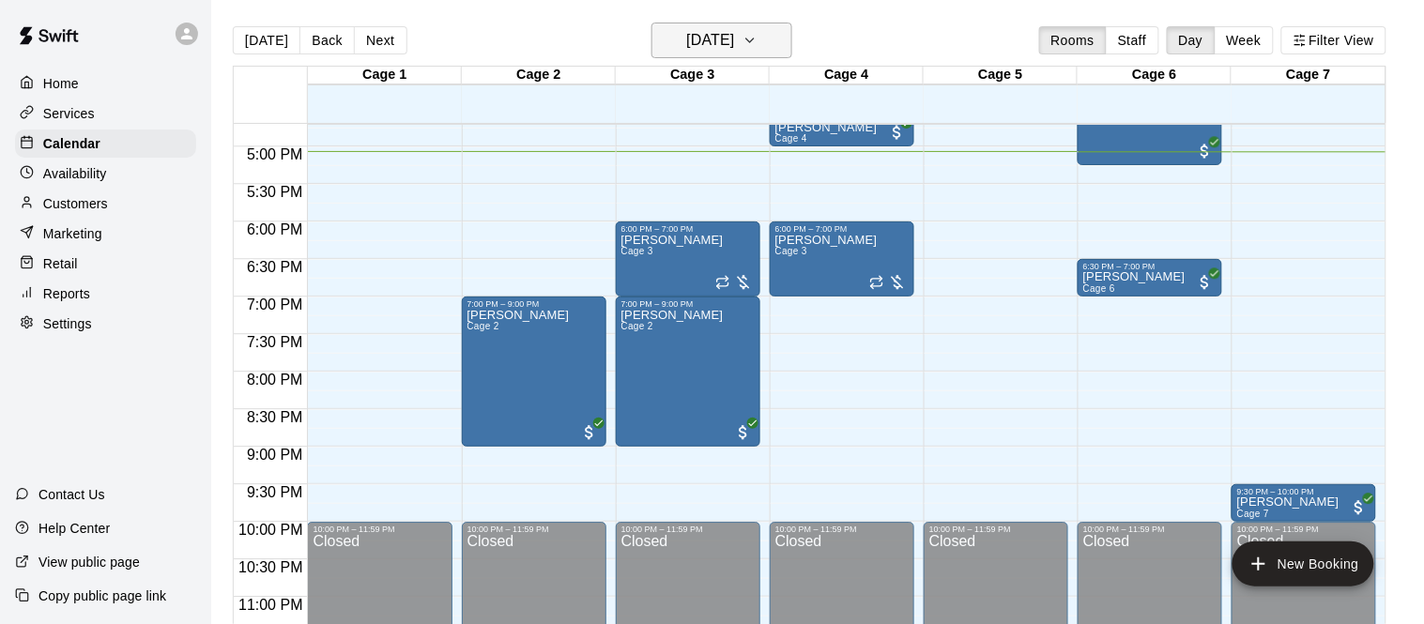
click at [734, 27] on h6 "[DATE]" at bounding box center [710, 40] width 48 height 26
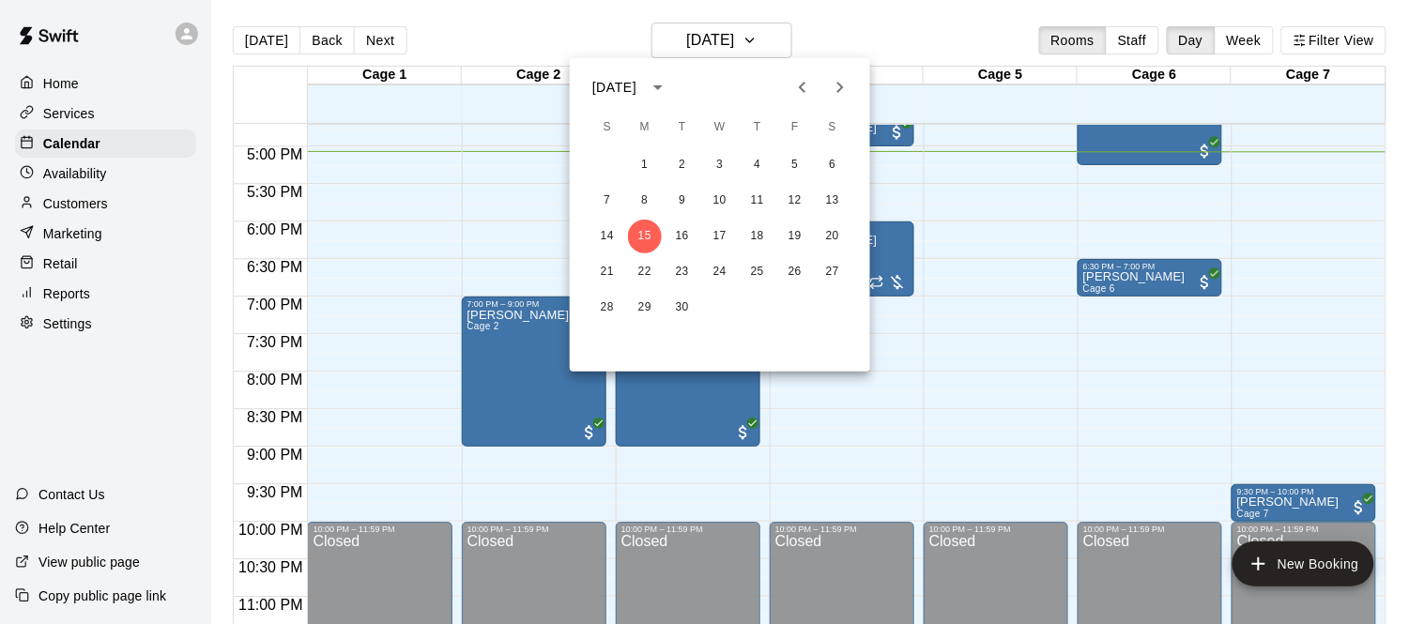
click at [578, 42] on div at bounding box center [712, 312] width 1424 height 624
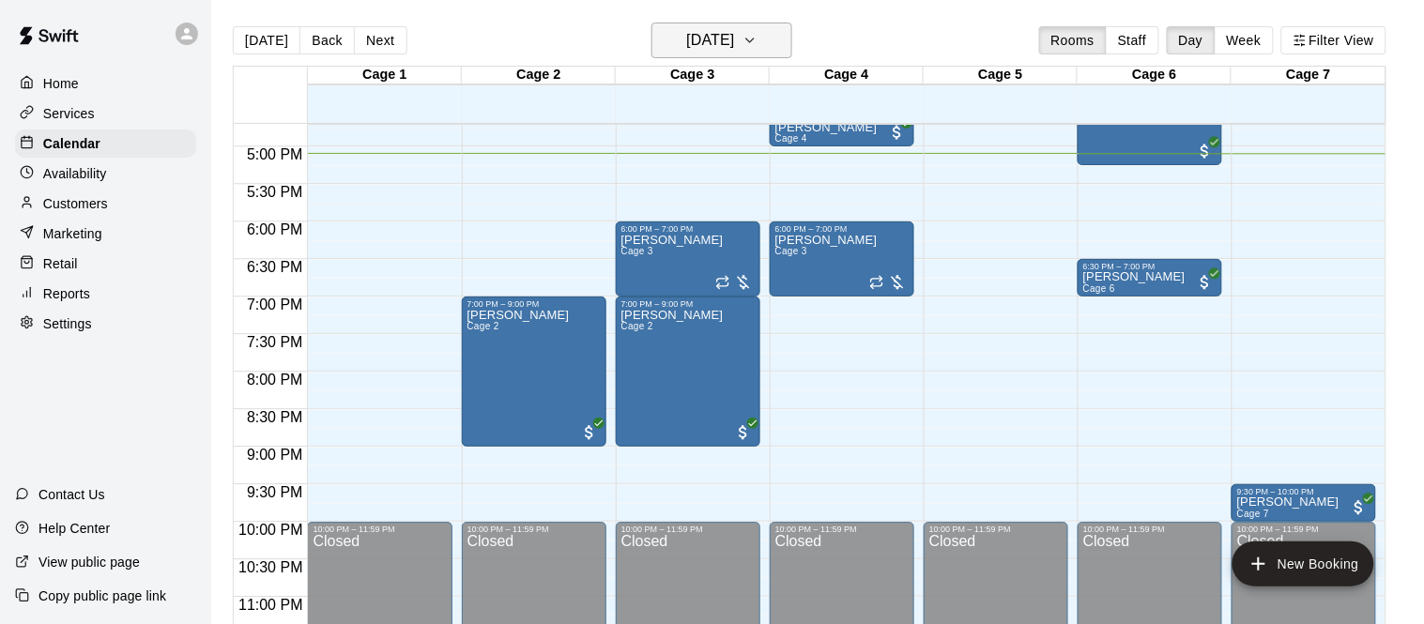
click at [734, 33] on h6 "[DATE]" at bounding box center [710, 40] width 48 height 26
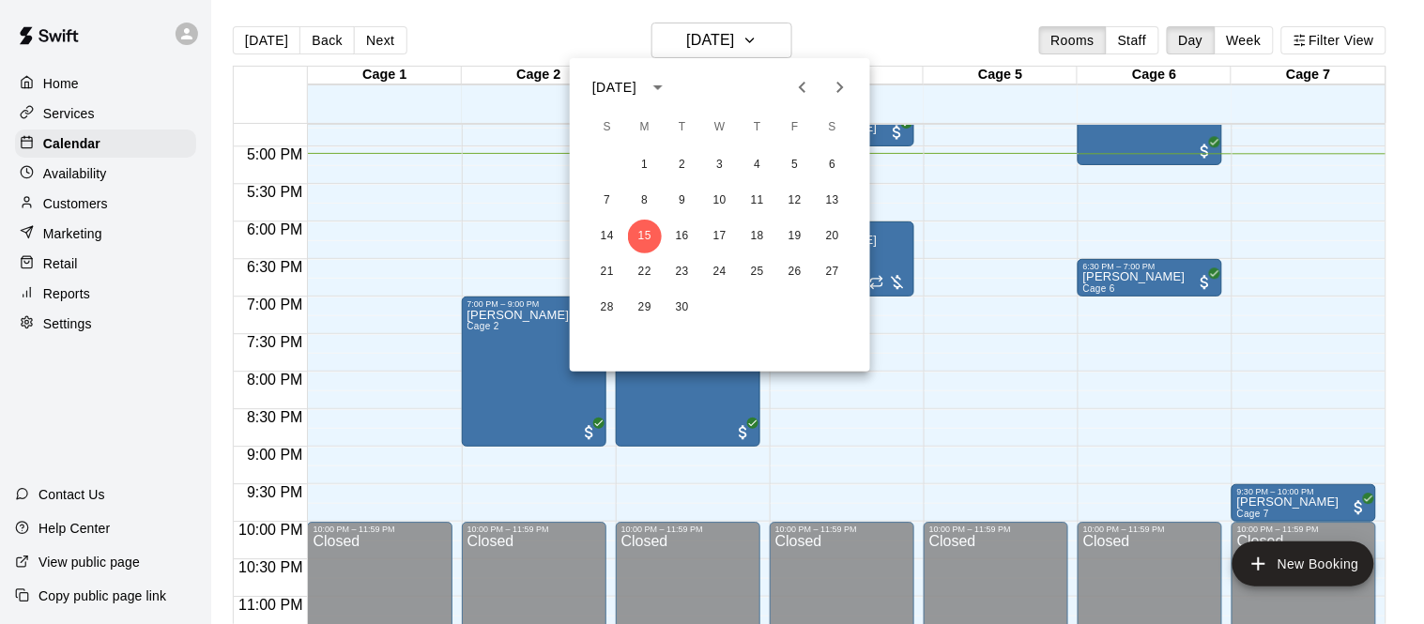
click at [819, 39] on div at bounding box center [712, 312] width 1424 height 624
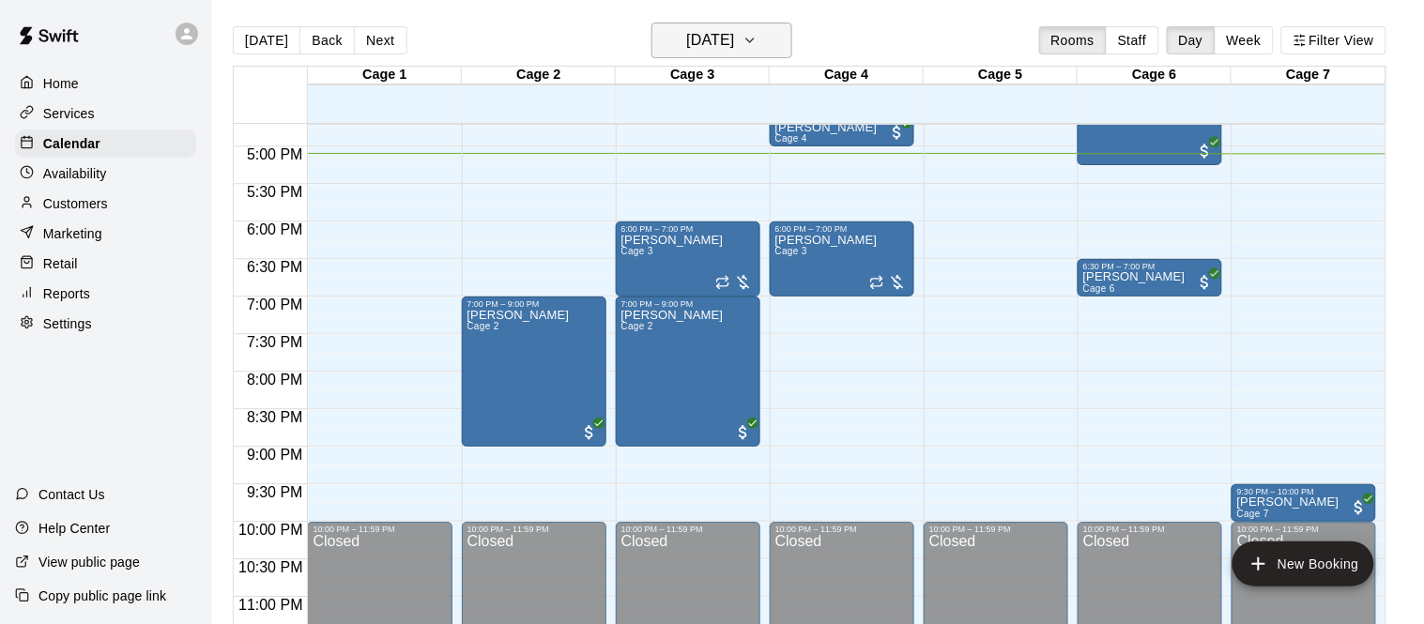
click at [734, 51] on h6 "[DATE]" at bounding box center [710, 40] width 48 height 26
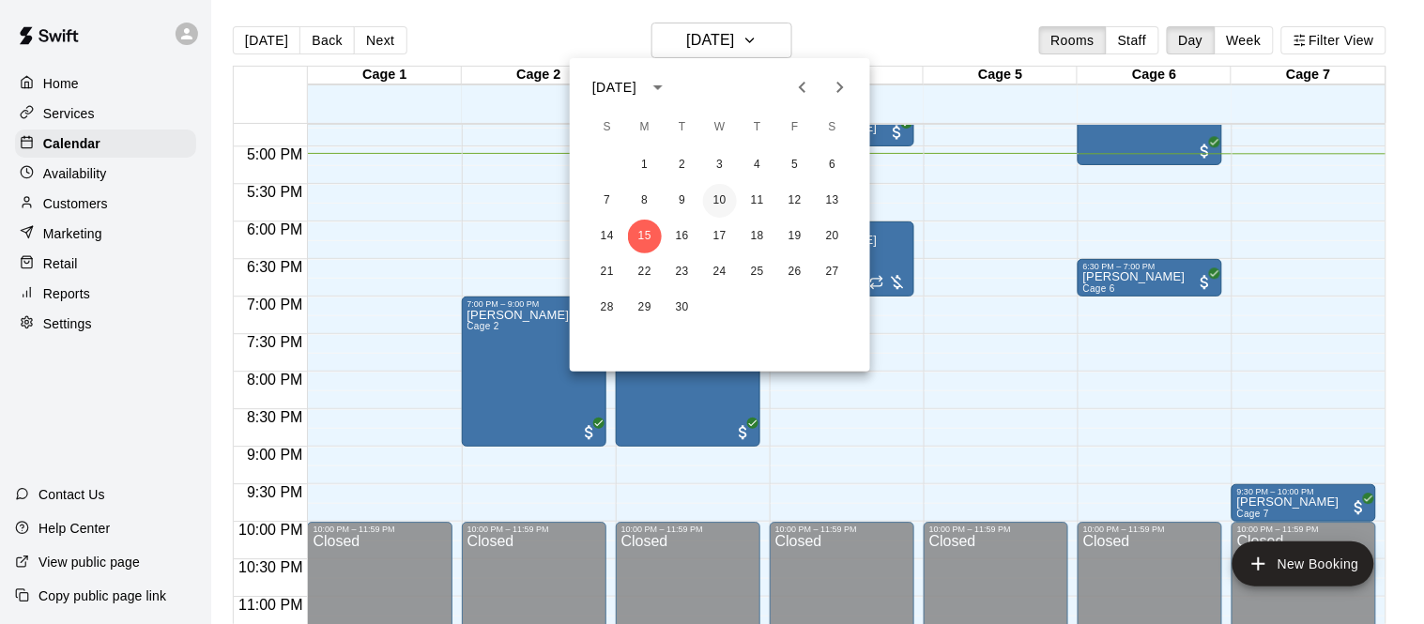
click at [720, 201] on button "10" at bounding box center [720, 201] width 34 height 34
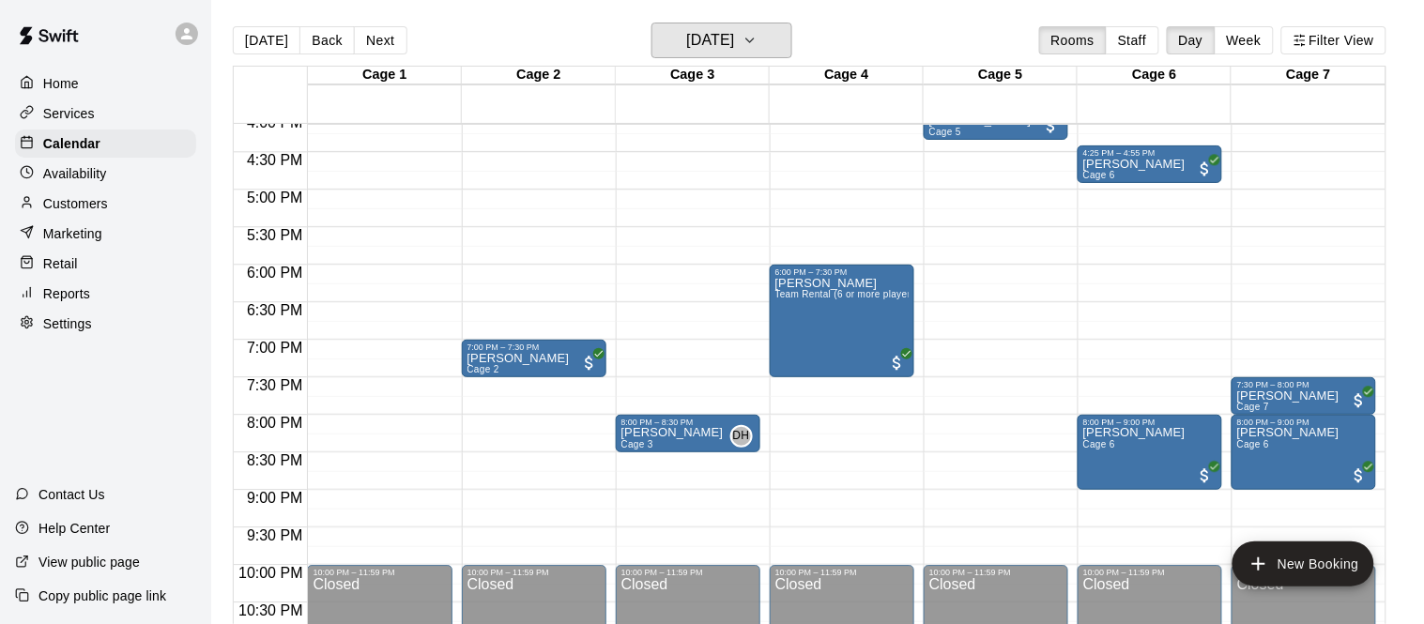
scroll to position [1202, 0]
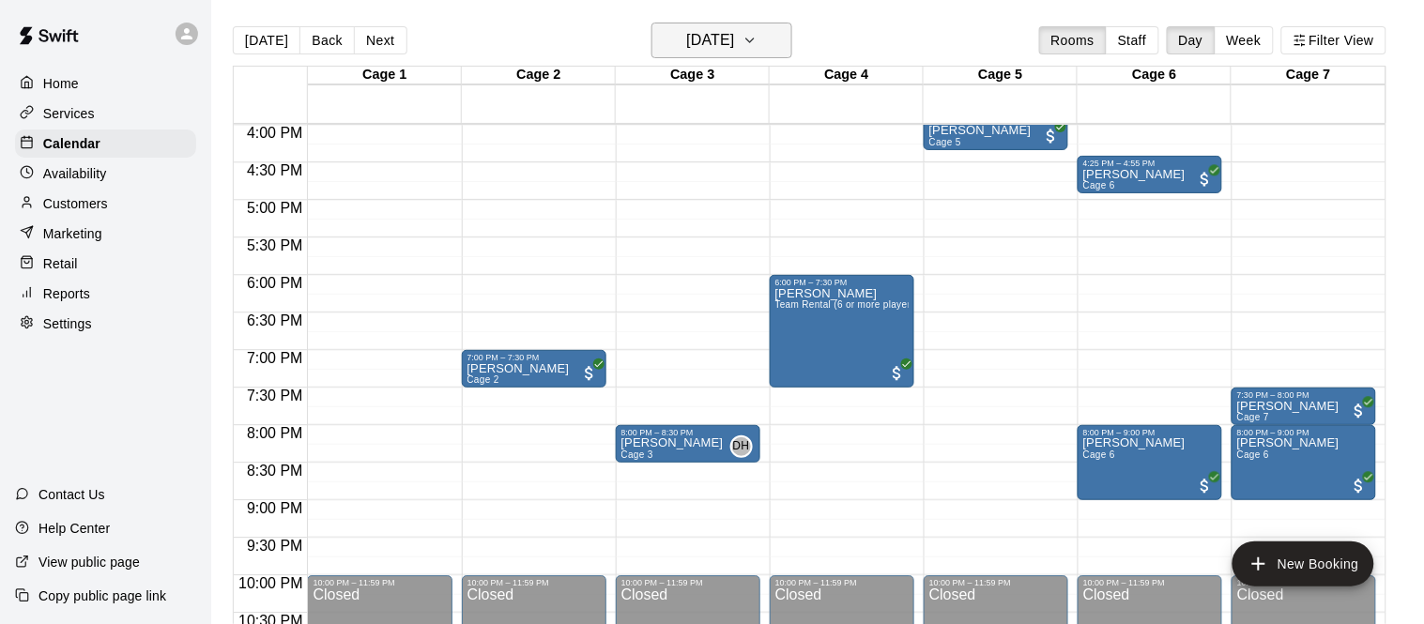
click at [766, 54] on button "Wednesday Sep 10" at bounding box center [722, 41] width 141 height 36
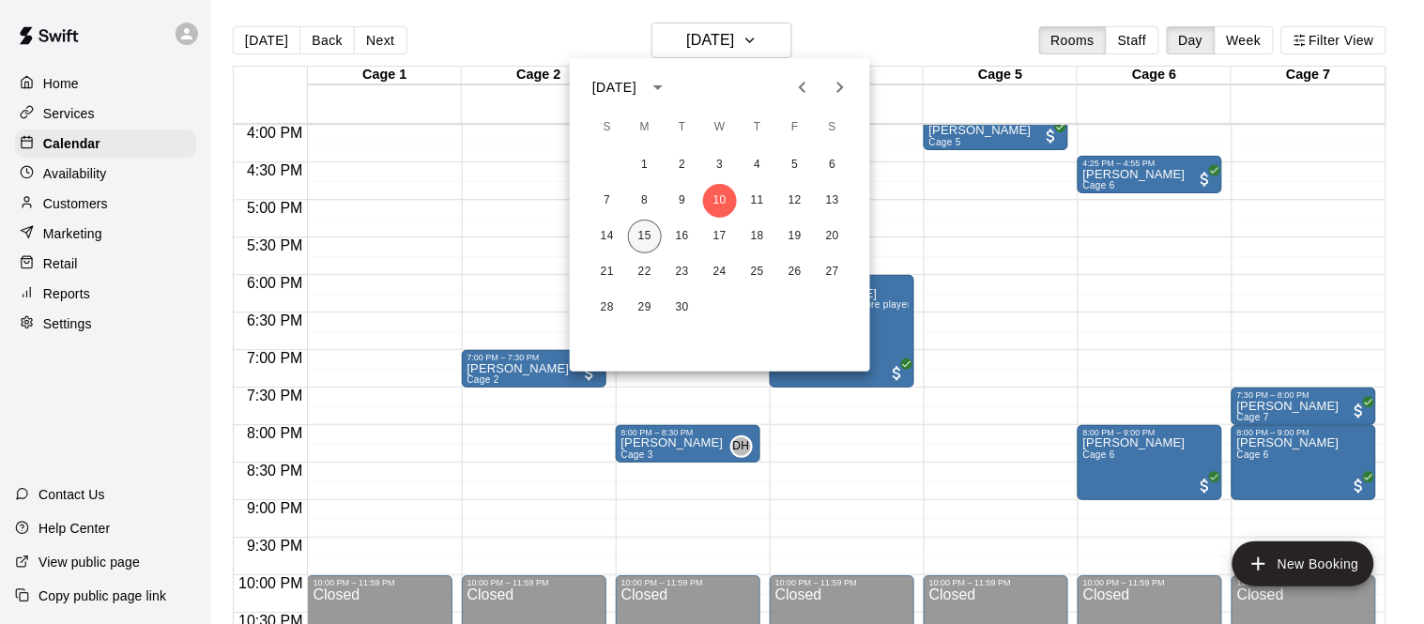
click at [657, 233] on button "15" at bounding box center [645, 237] width 34 height 34
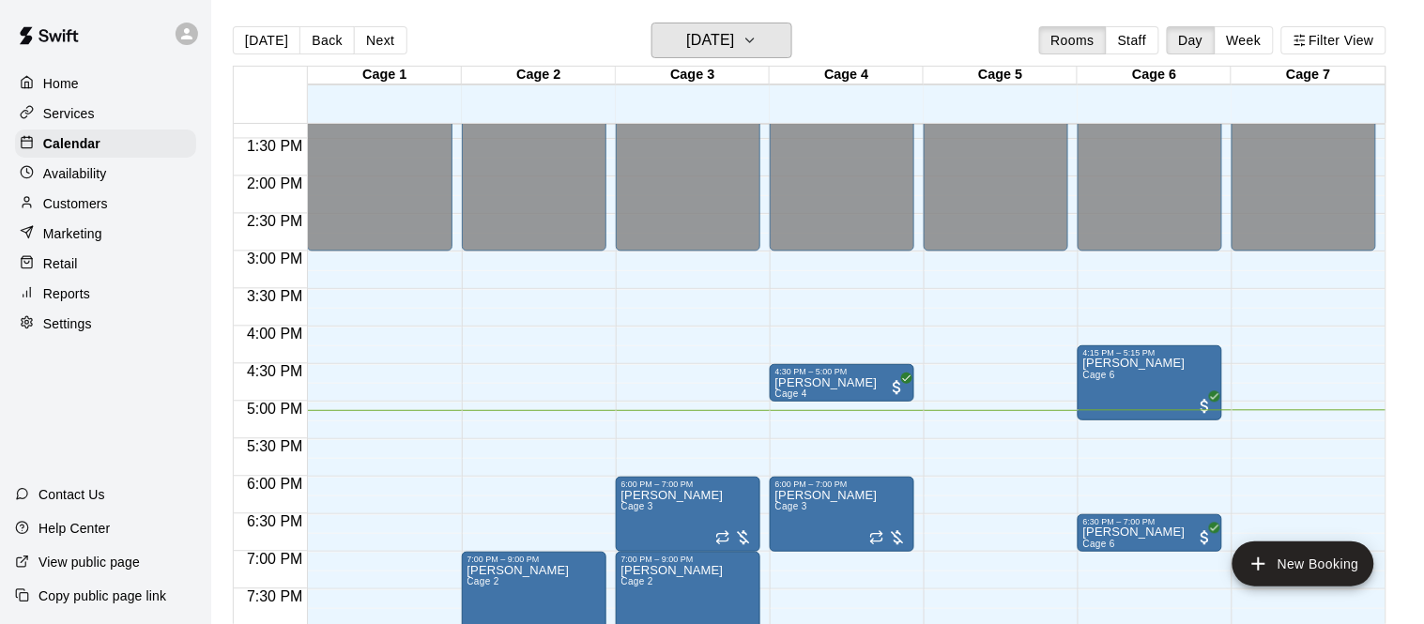
scroll to position [1280, 0]
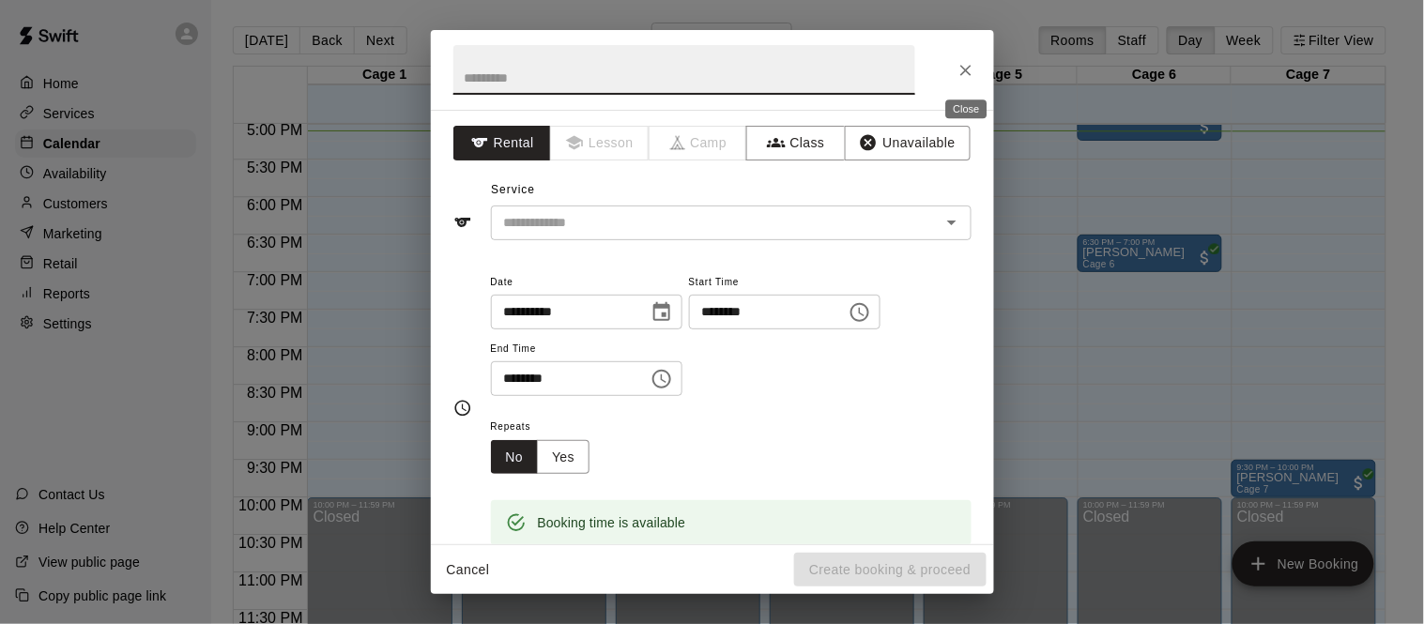
click at [949, 71] on button "Close" at bounding box center [966, 71] width 34 height 34
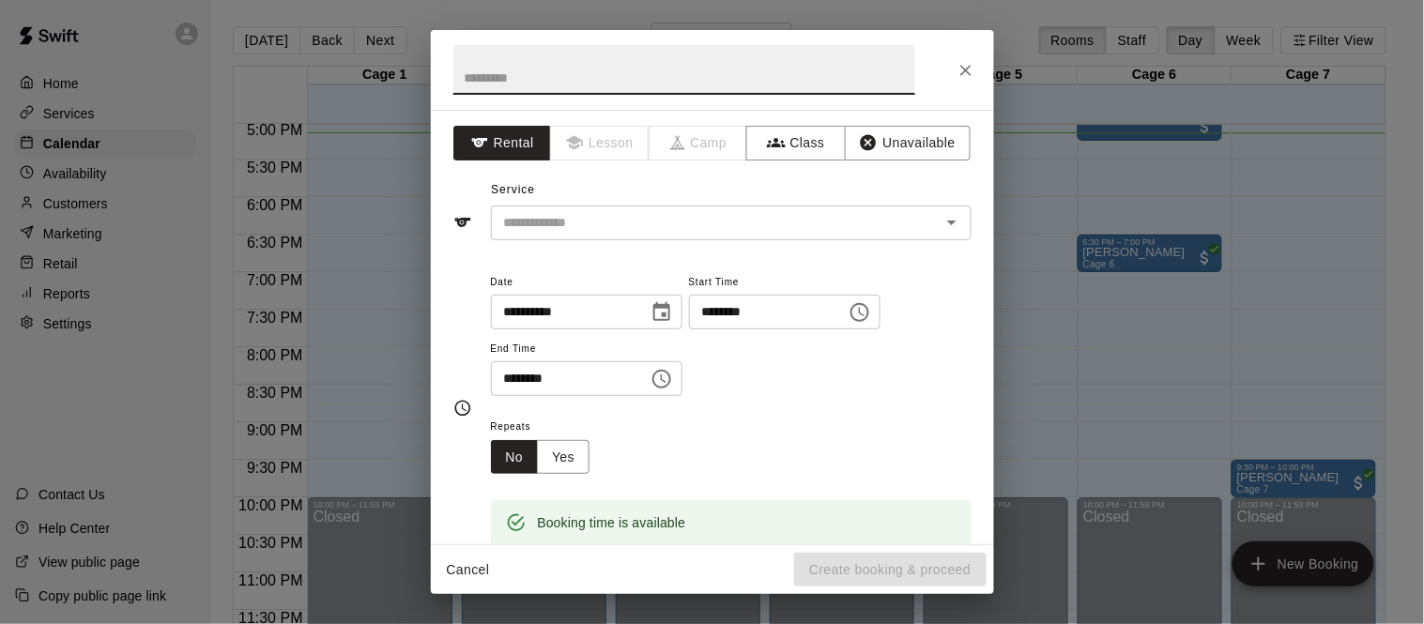
click at [689, 330] on input "********" at bounding box center [761, 312] width 145 height 35
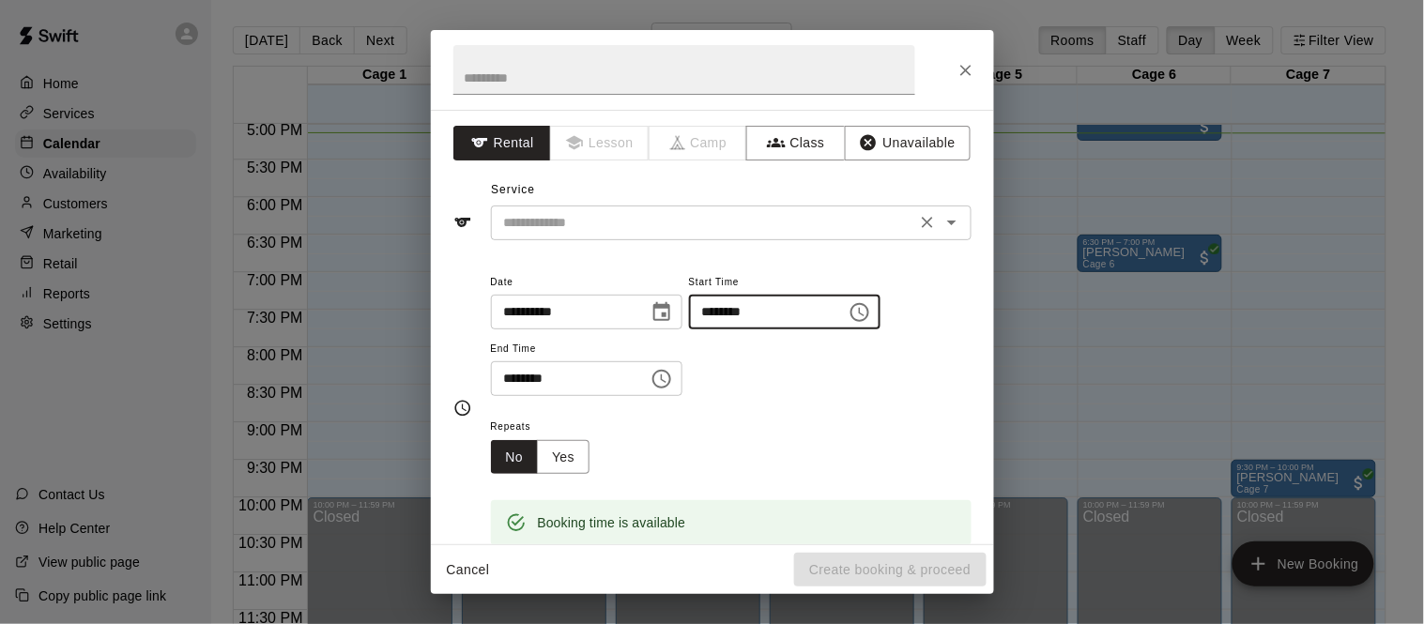
click at [689, 227] on input "text" at bounding box center [704, 222] width 414 height 23
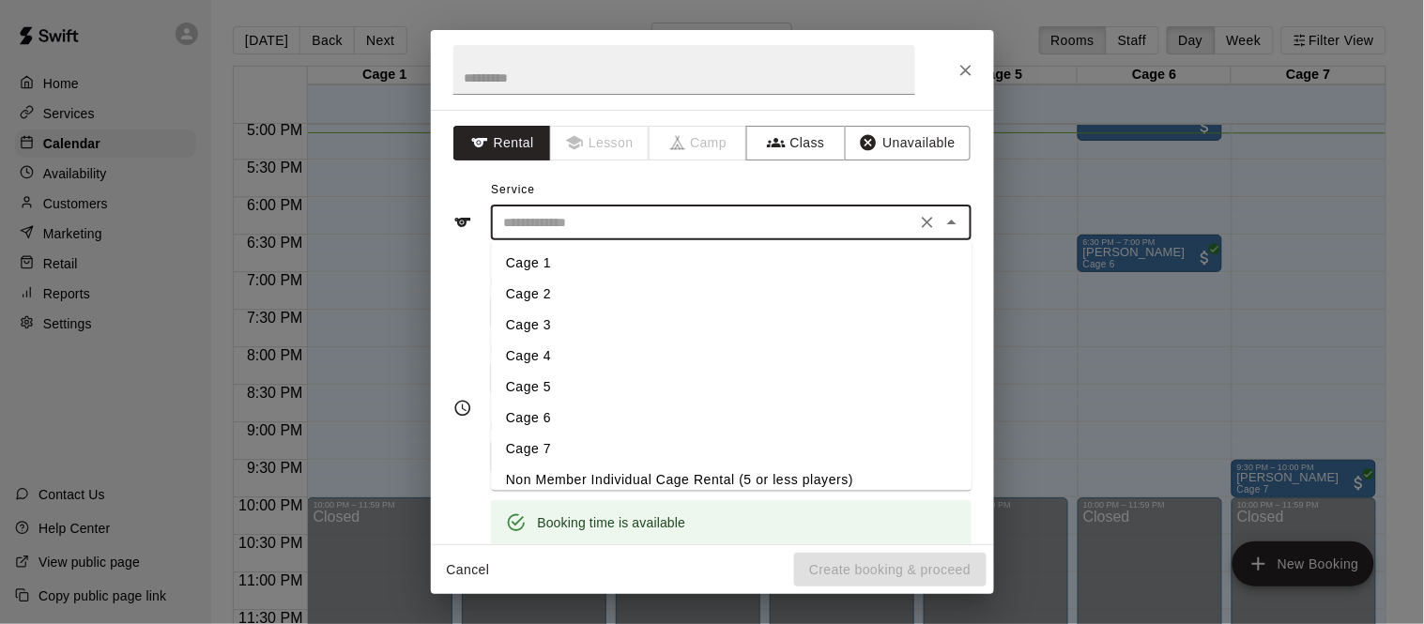
click at [567, 348] on li "Cage 4" at bounding box center [731, 356] width 481 height 31
type input "******"
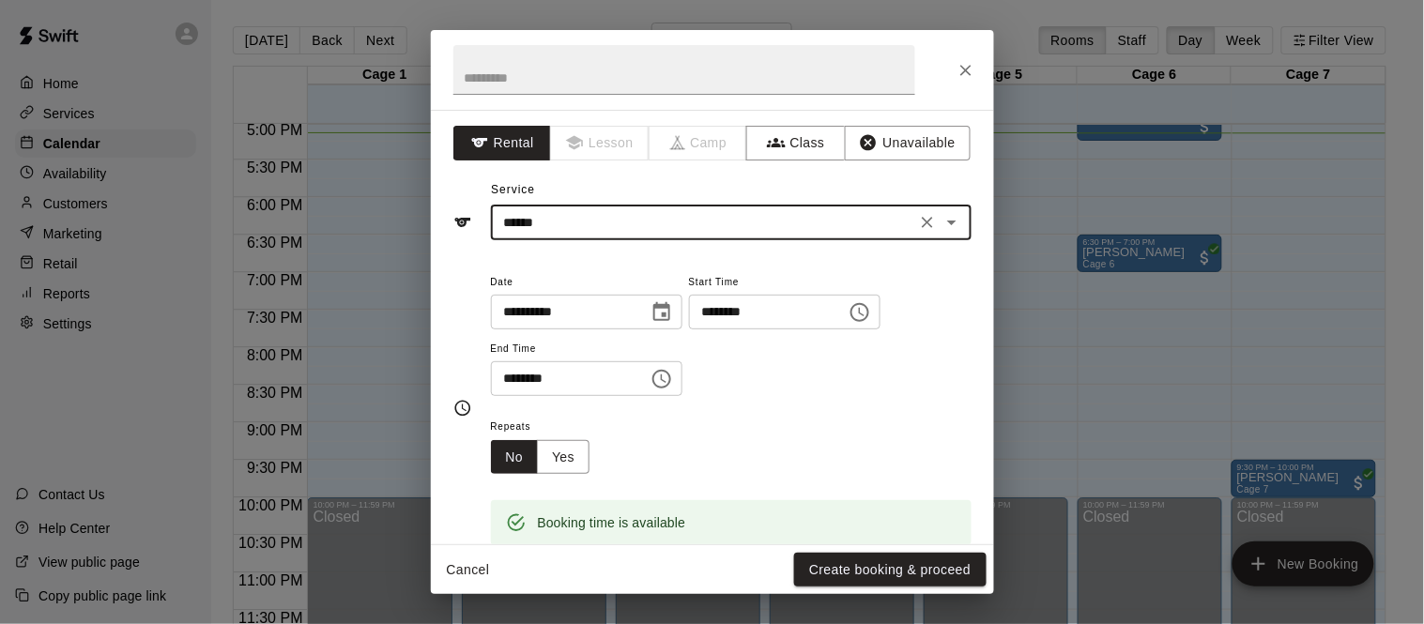
click at [689, 330] on input "********" at bounding box center [761, 312] width 145 height 35
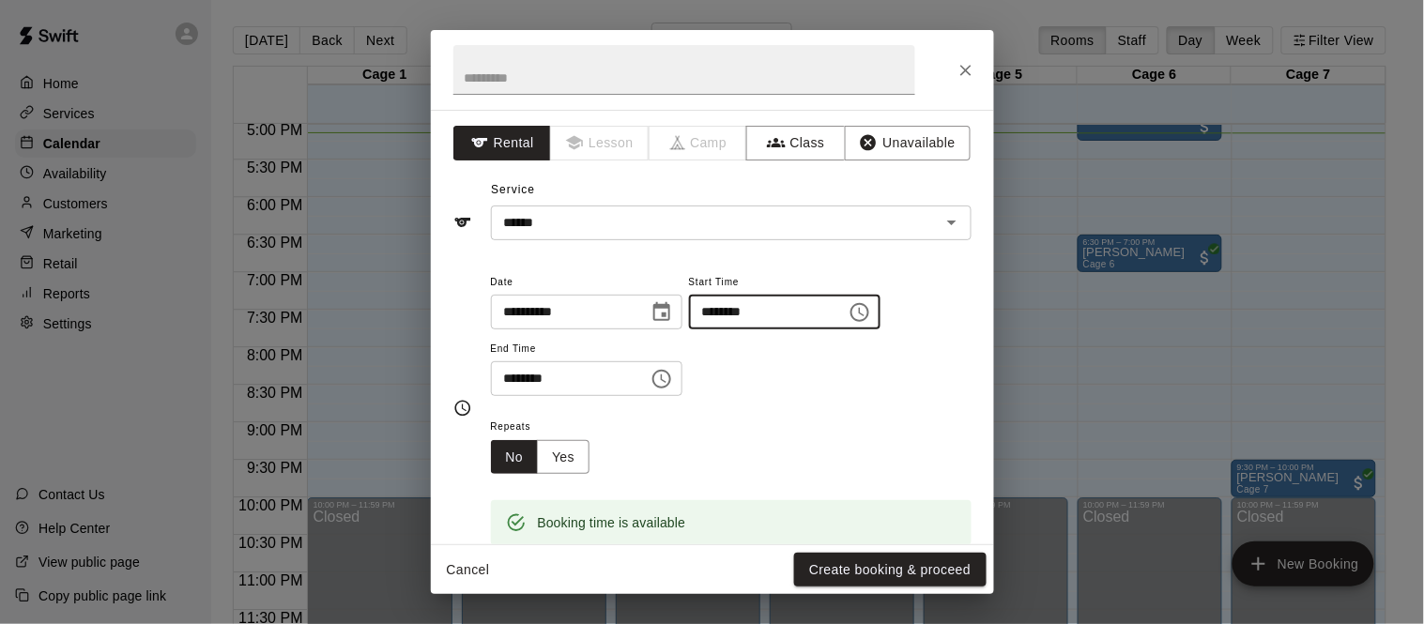
type input "********"
click at [530, 396] on input "********" at bounding box center [563, 378] width 145 height 35
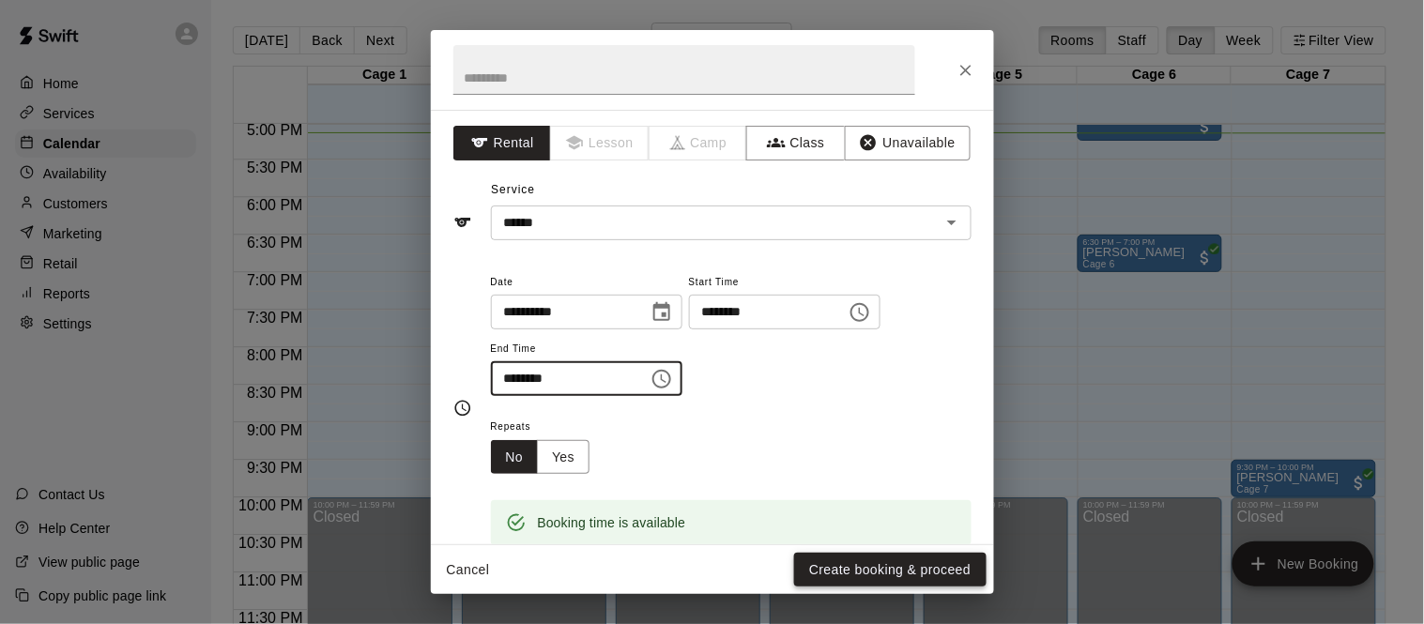
type input "********"
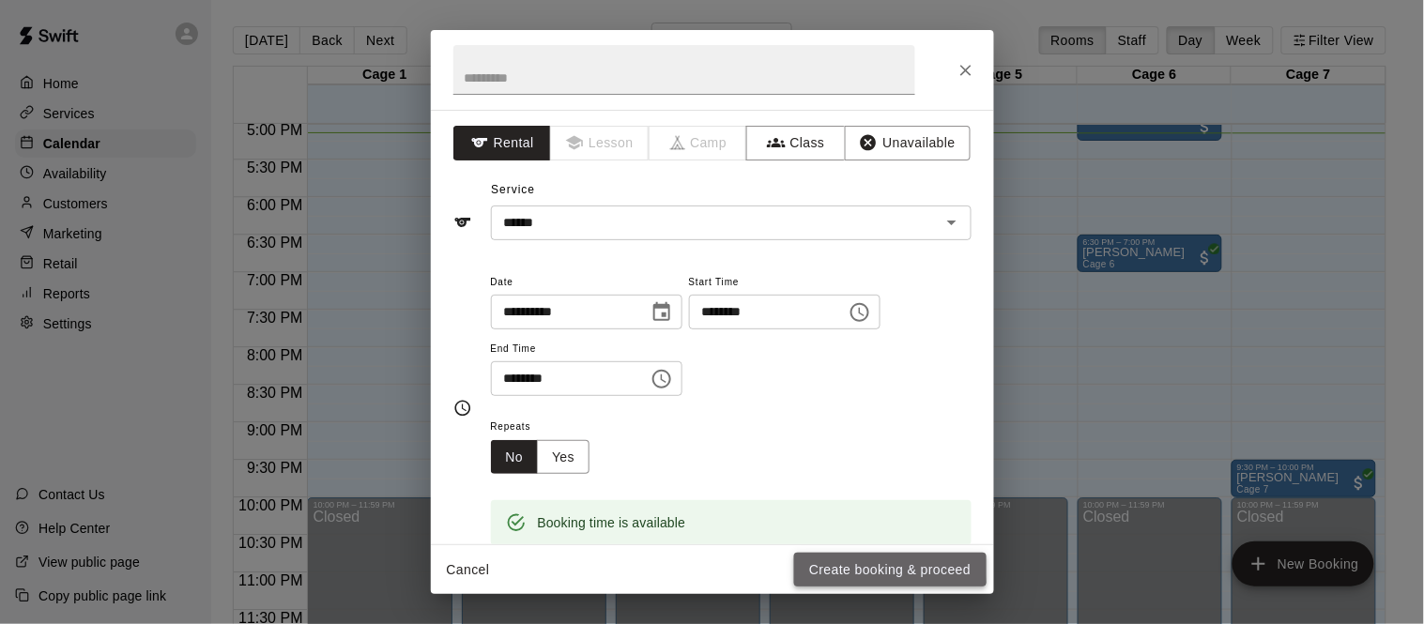
click at [861, 565] on button "Create booking & proceed" at bounding box center [890, 570] width 192 height 35
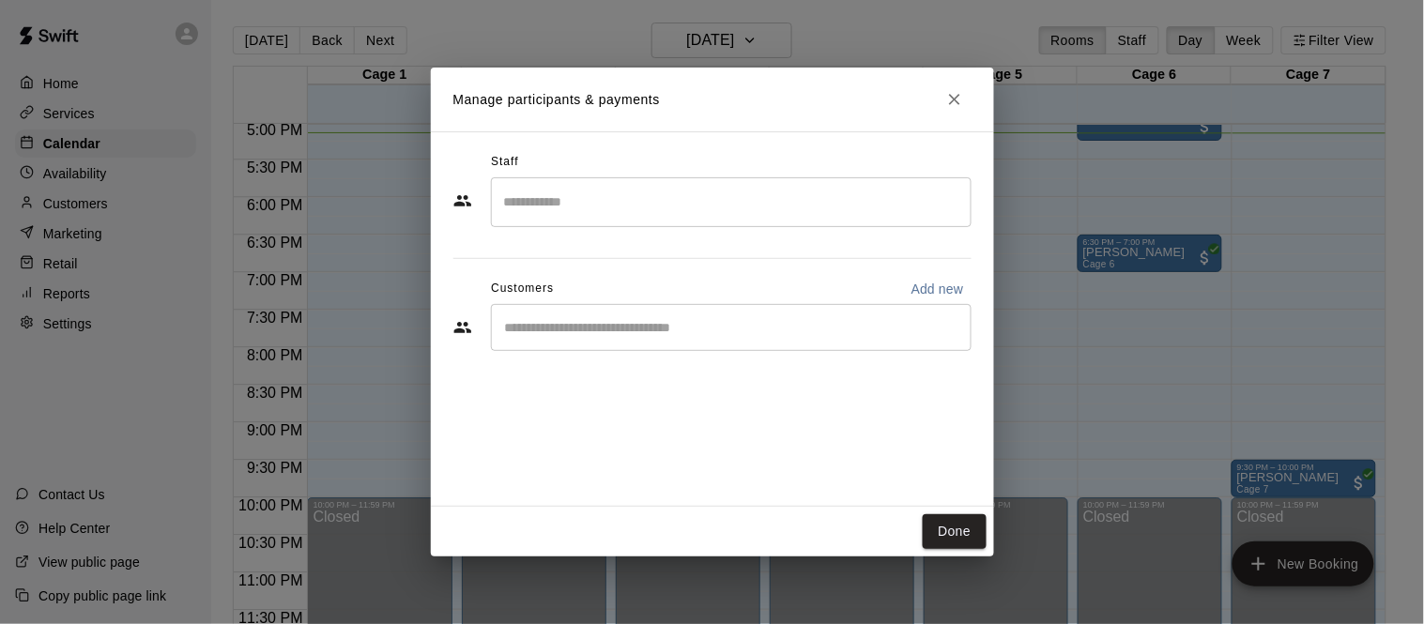
click at [571, 327] on input "Start typing to search customers..." at bounding box center [732, 327] width 464 height 19
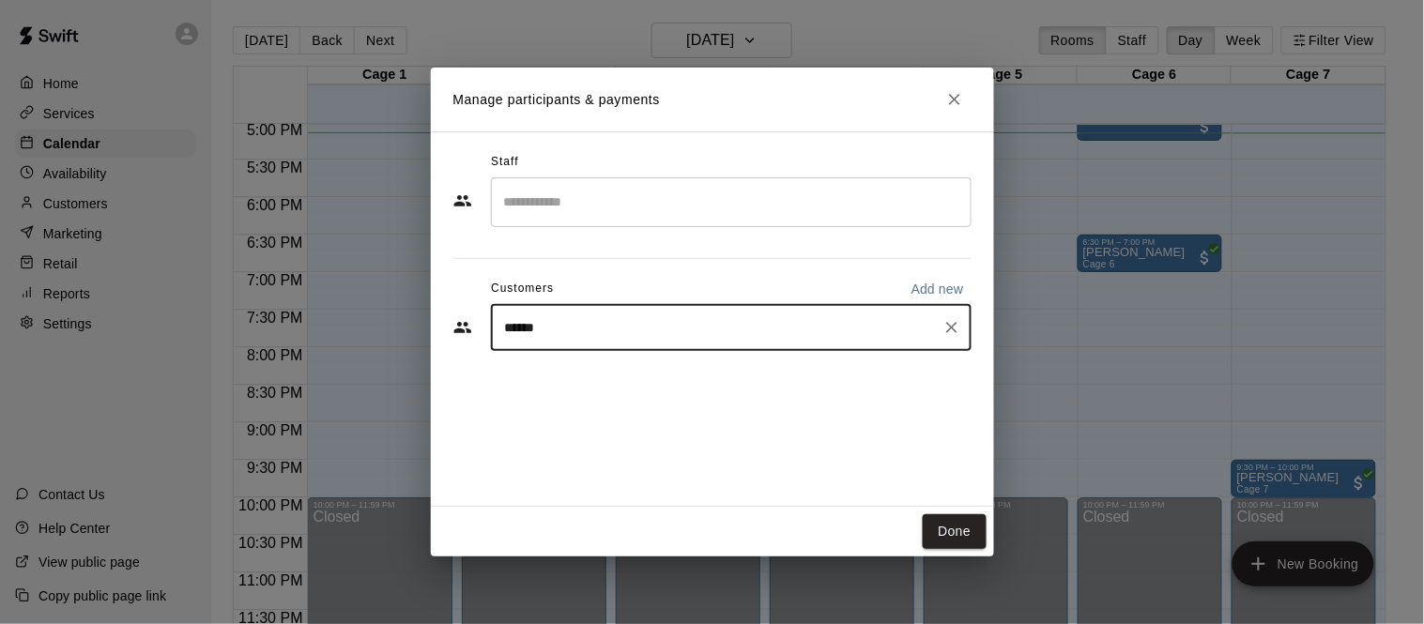
type input "****"
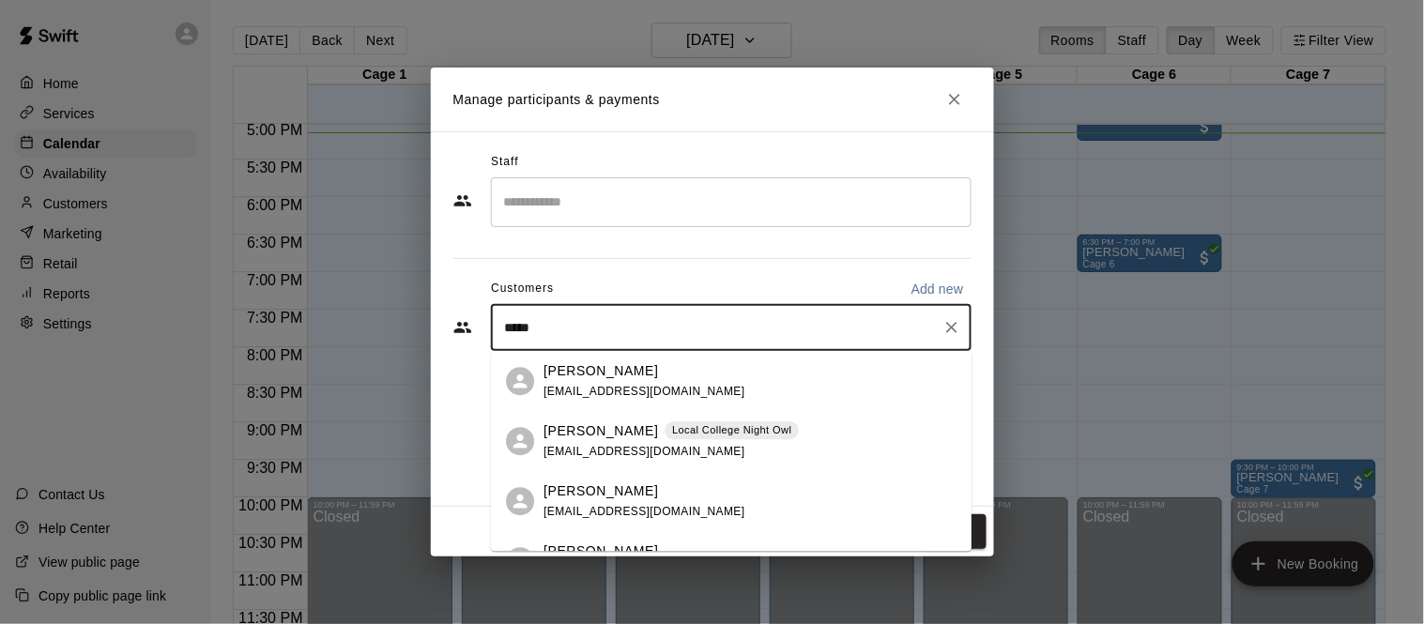
click at [618, 458] on span "juanbgarcia2004@outlook.com" at bounding box center [645, 451] width 202 height 13
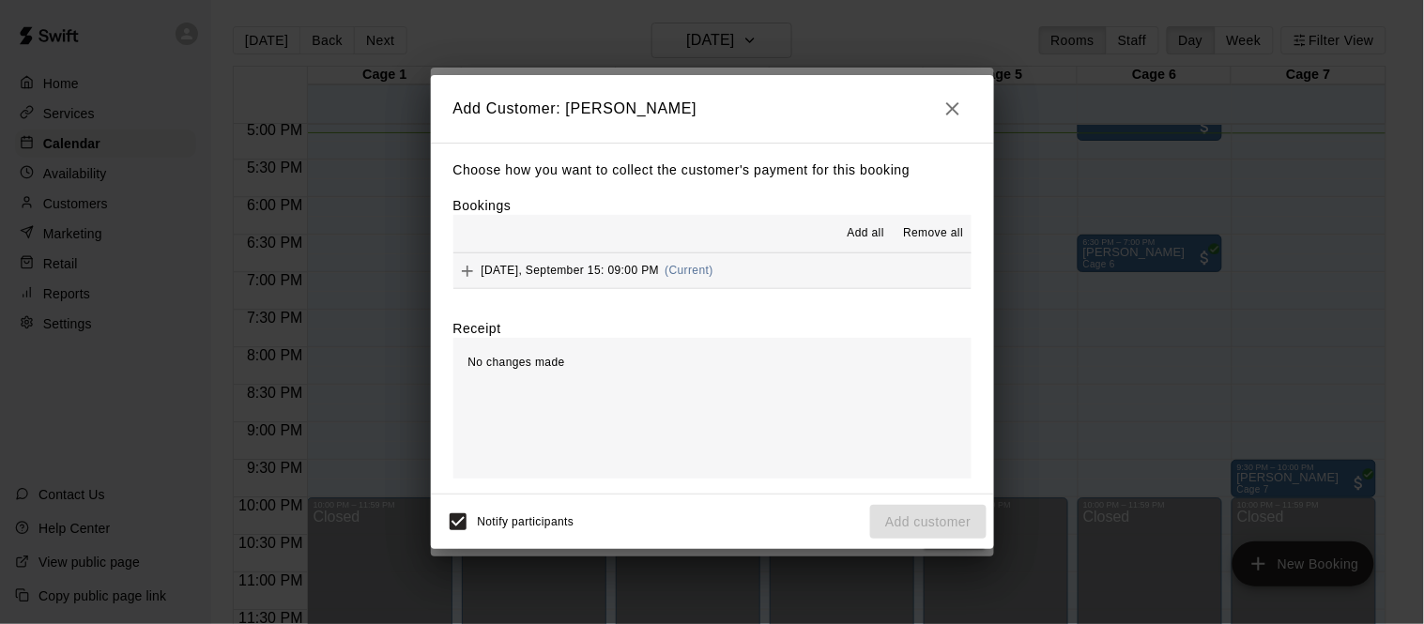
click at [563, 278] on div "Monday, September 15: 09:00 PM (Current)" at bounding box center [584, 271] width 260 height 28
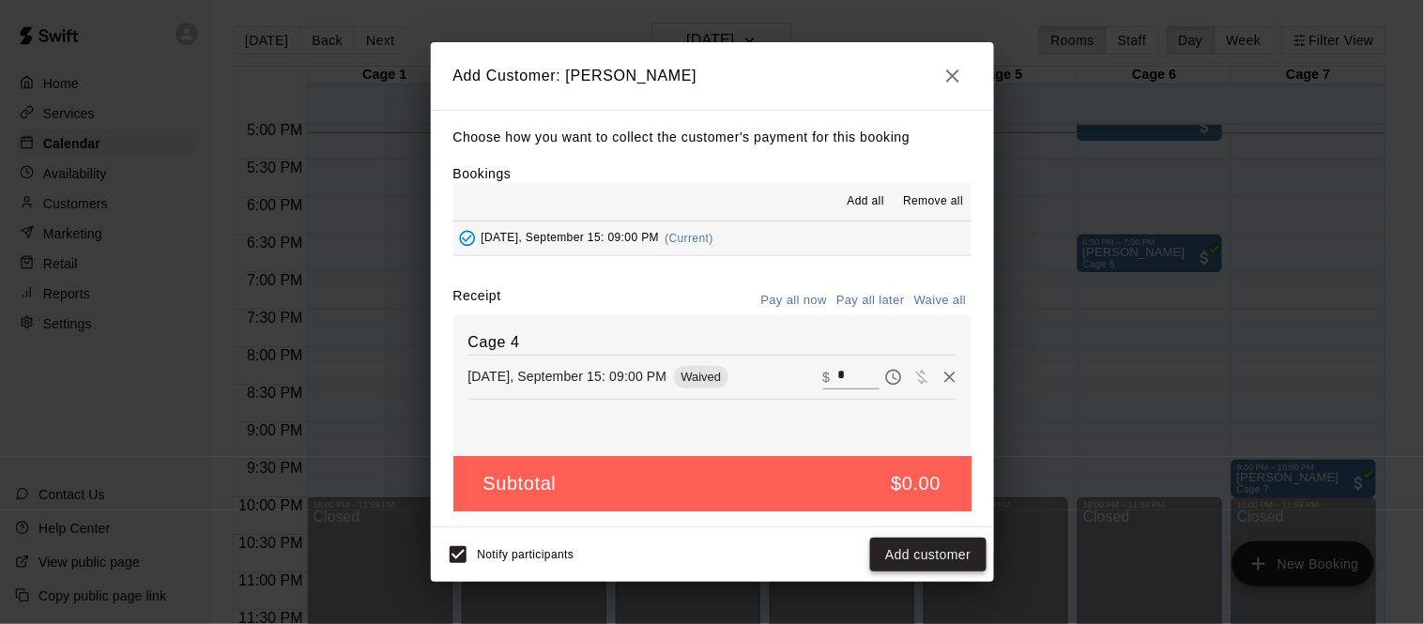
click at [930, 555] on button "Add customer" at bounding box center [927, 555] width 115 height 35
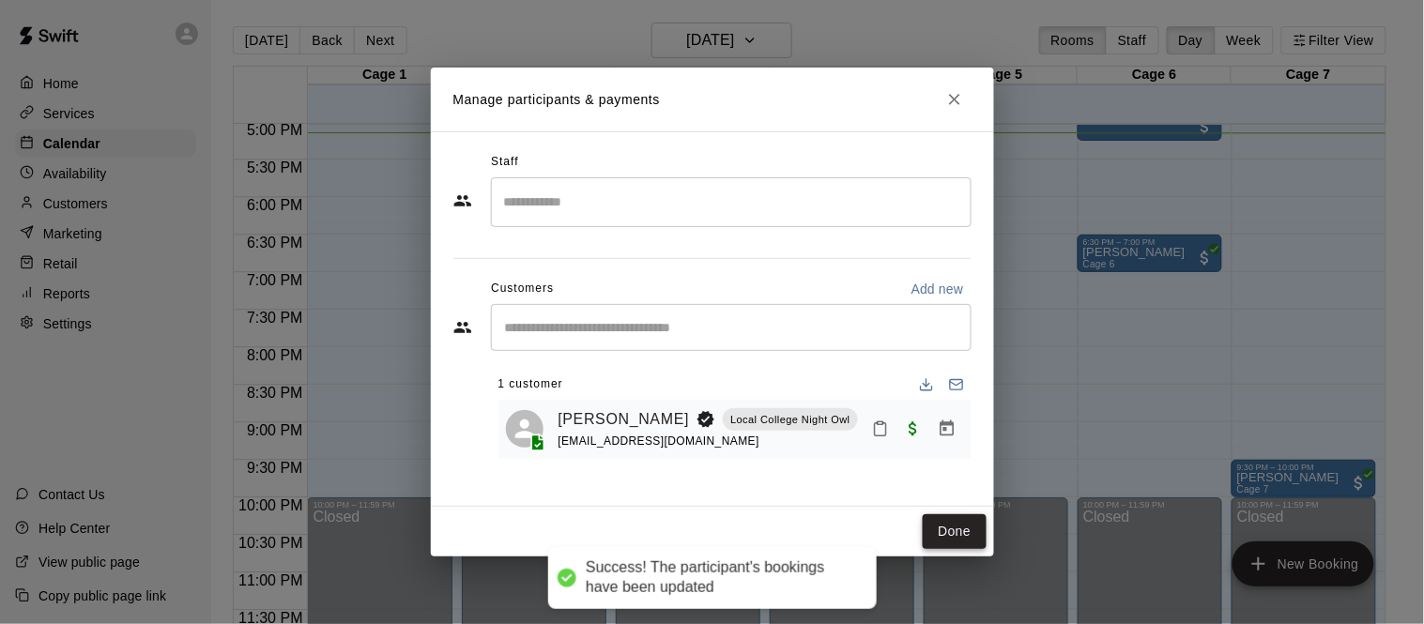
click at [951, 540] on button "Done" at bounding box center [954, 532] width 63 height 35
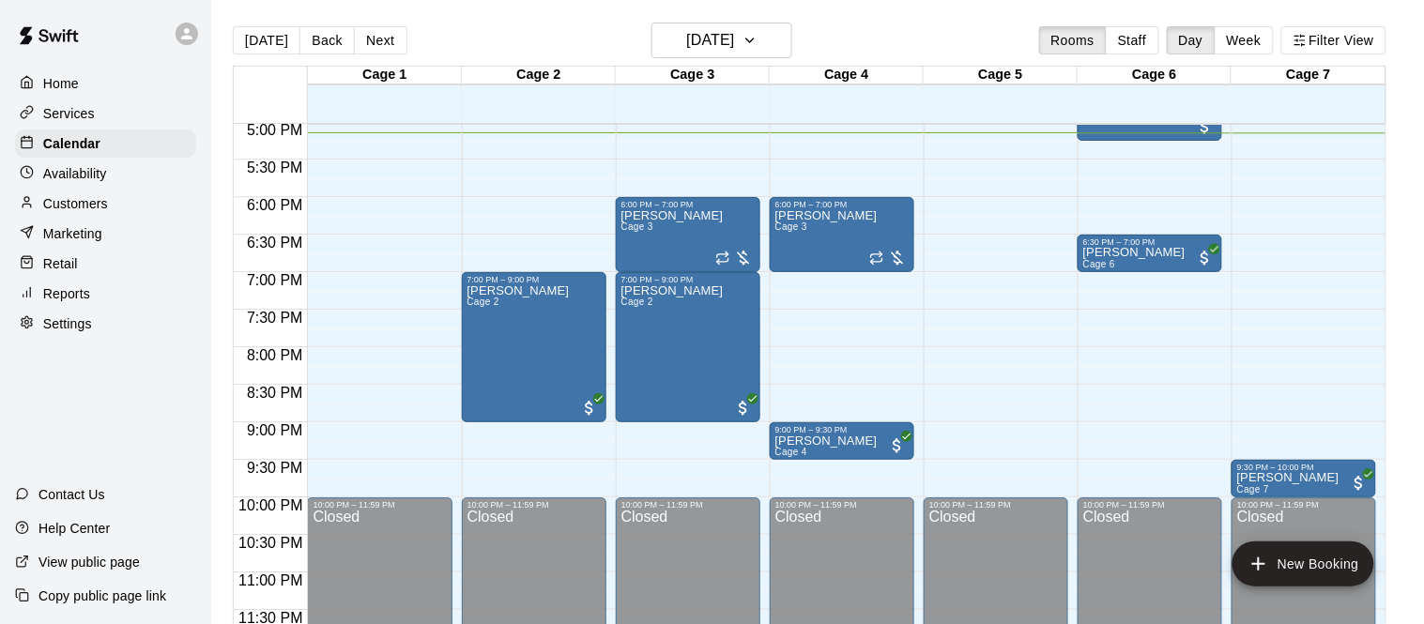
click at [88, 108] on p "Services" at bounding box center [69, 113] width 52 height 19
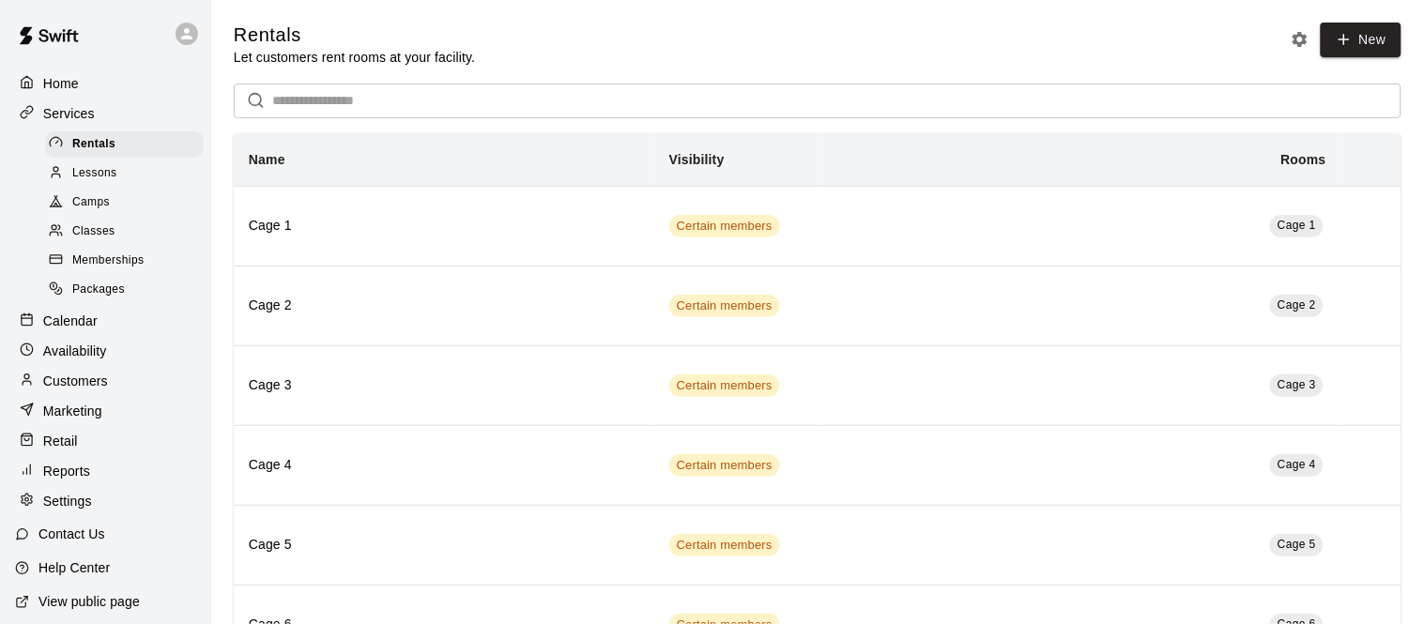
click at [94, 254] on span "Memberships" at bounding box center [107, 261] width 71 height 19
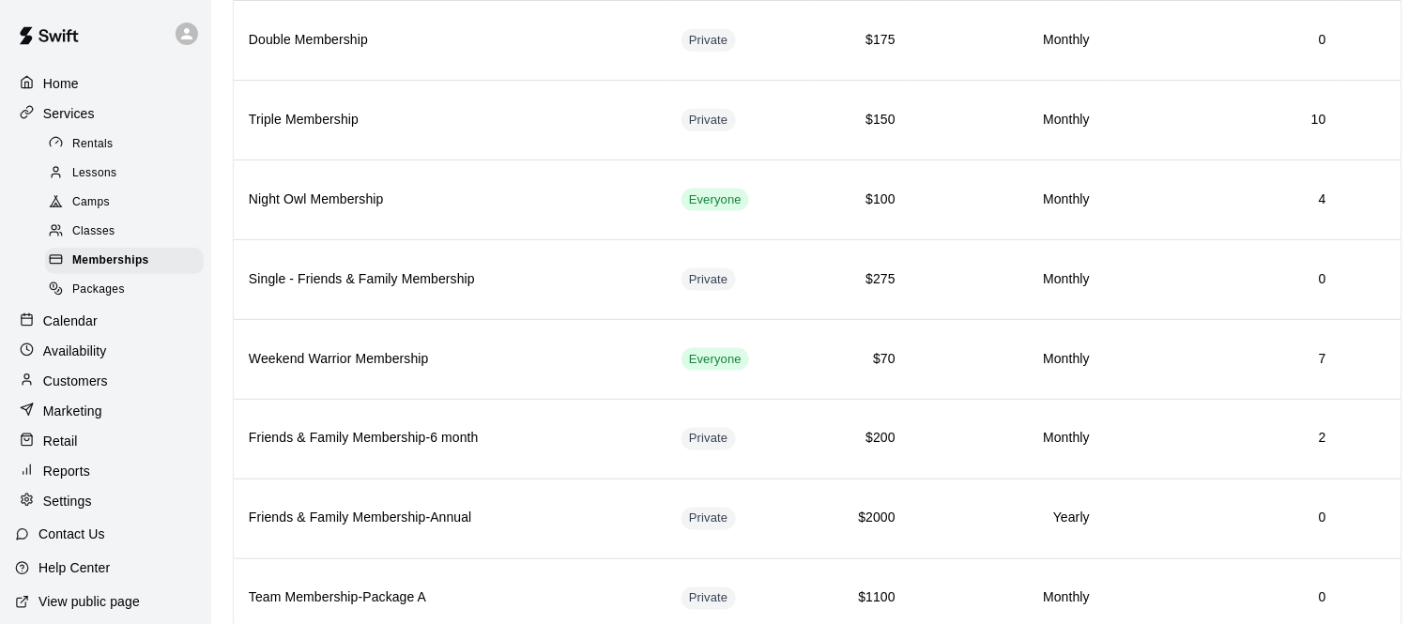
scroll to position [502, 0]
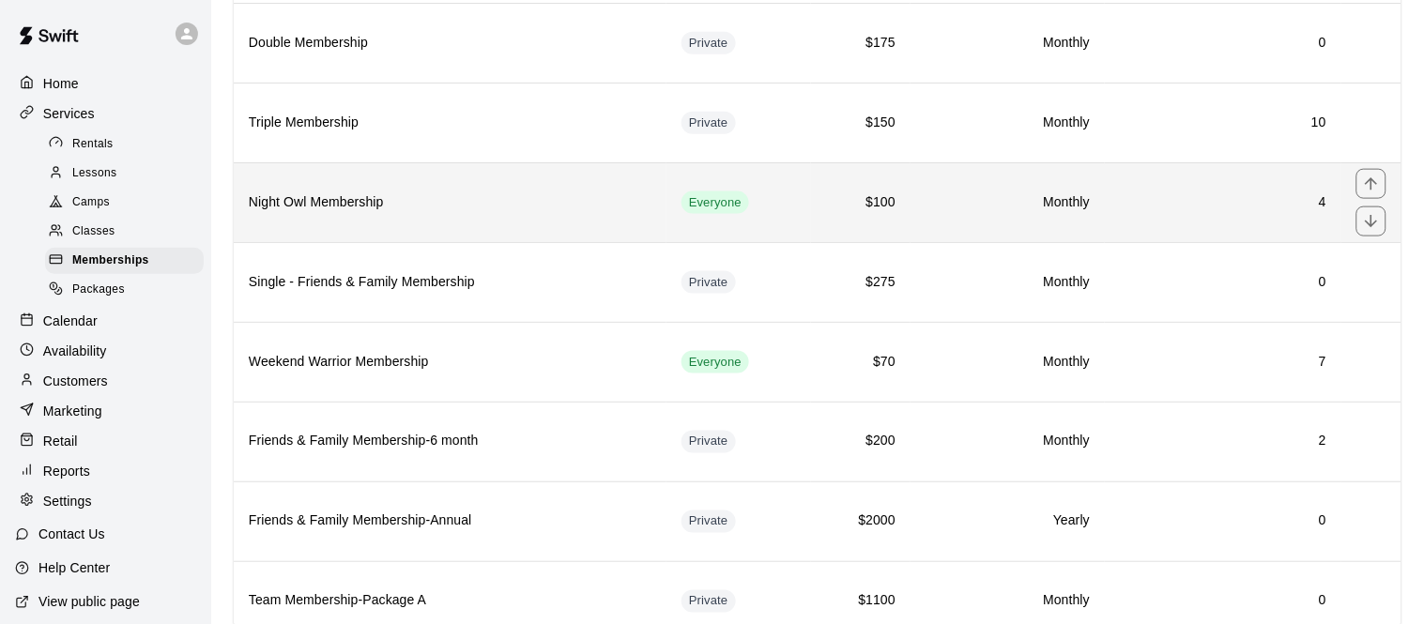
click at [379, 199] on h6 "Night Owl Membership" at bounding box center [450, 202] width 403 height 21
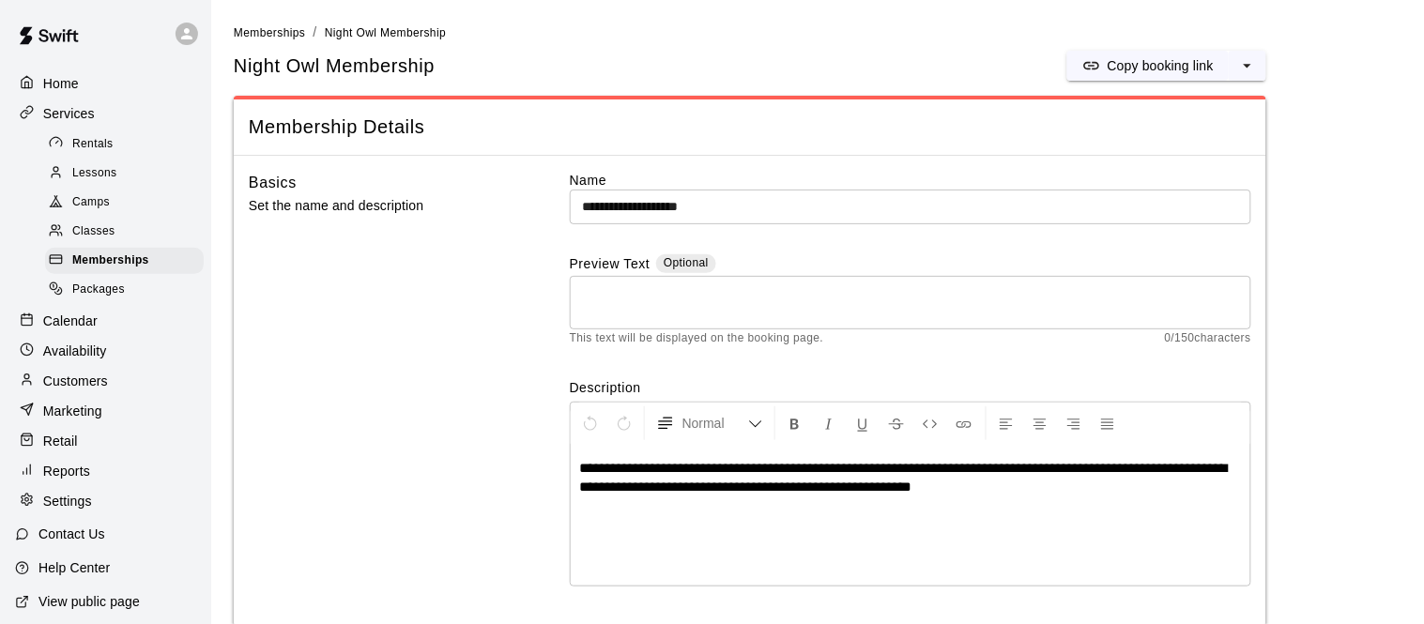
click at [109, 136] on span "Rentals" at bounding box center [92, 144] width 41 height 19
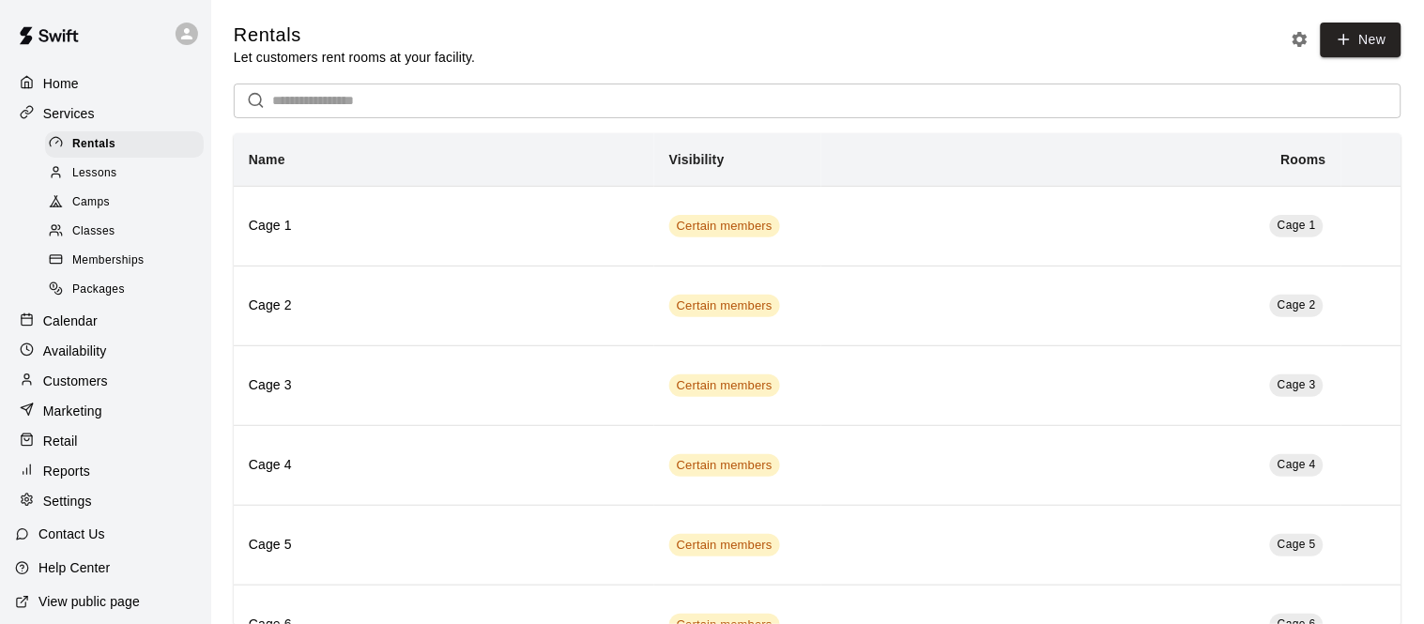
click at [38, 71] on div "Home" at bounding box center [105, 83] width 181 height 28
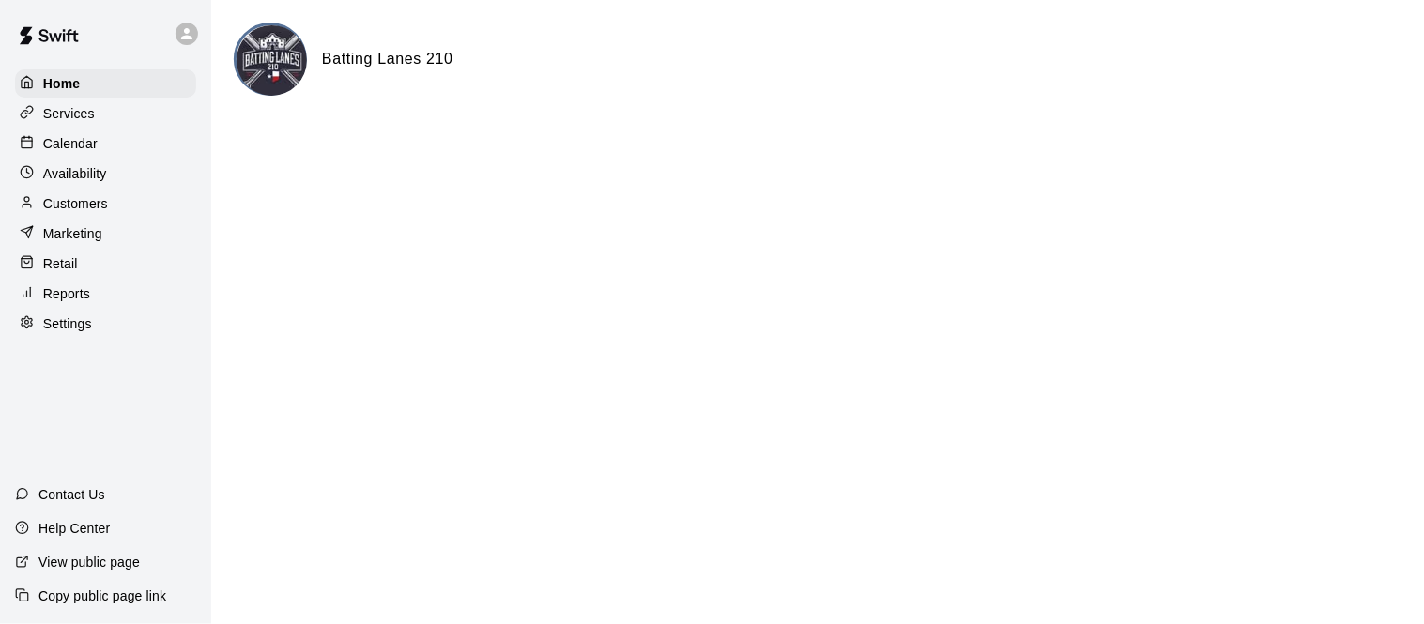
click at [84, 137] on p "Calendar" at bounding box center [70, 143] width 54 height 19
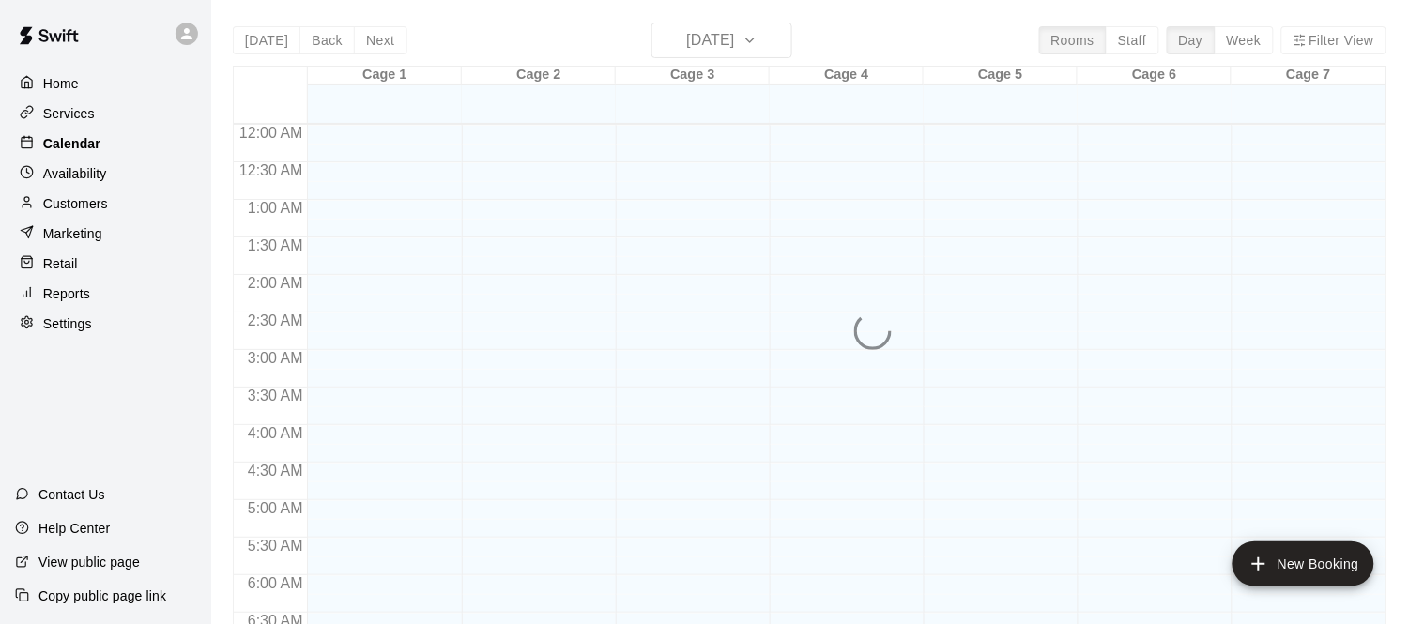
scroll to position [1224, 0]
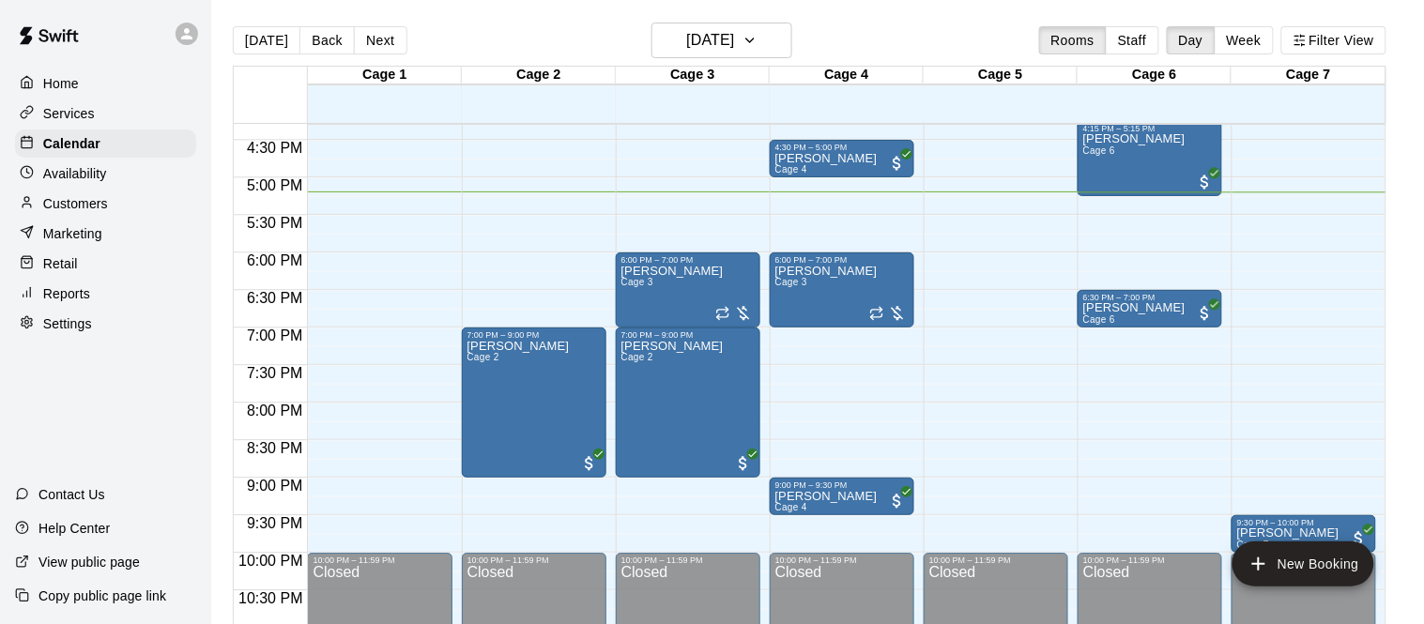
click at [60, 208] on p "Customers" at bounding box center [75, 203] width 65 height 19
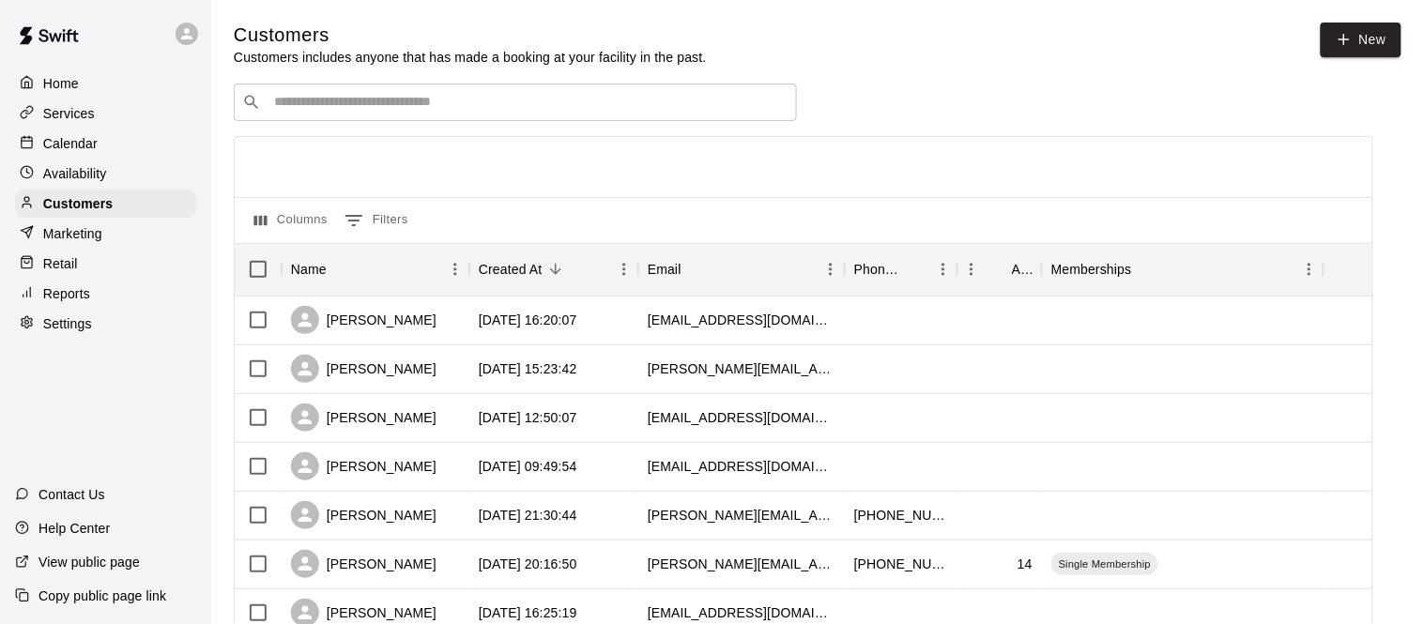
click at [277, 112] on div "​ ​" at bounding box center [515, 103] width 563 height 38
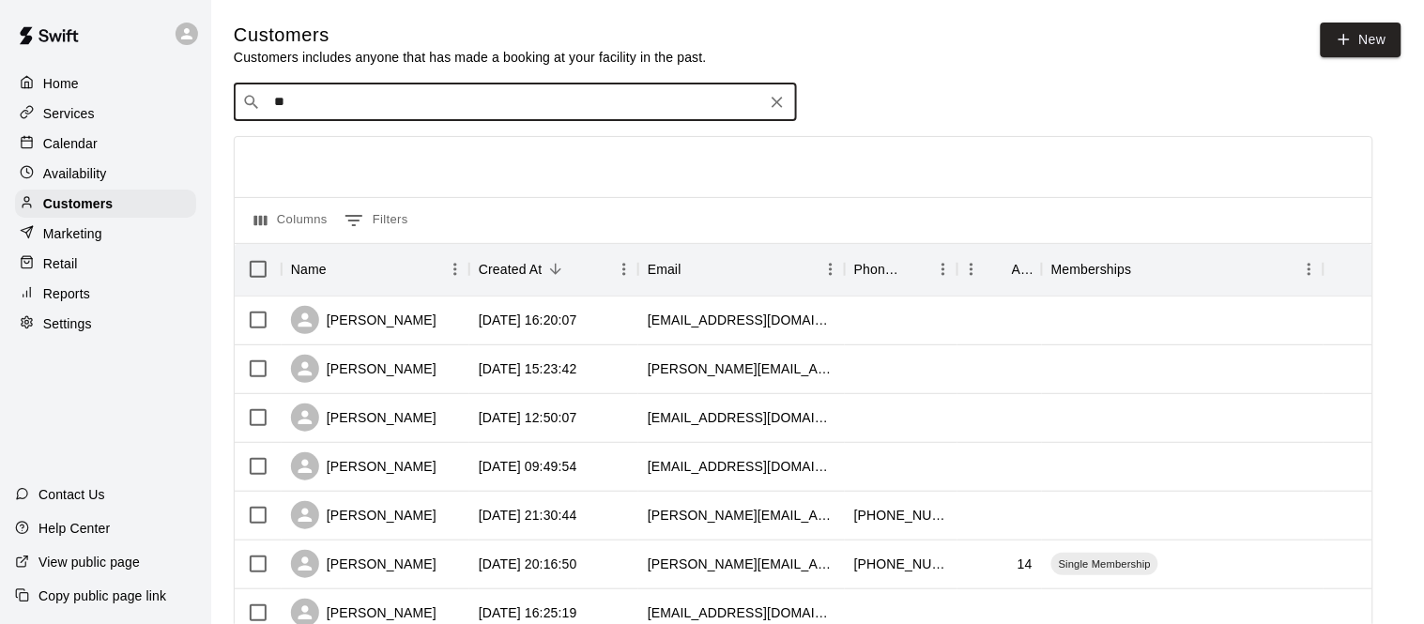
type input "***"
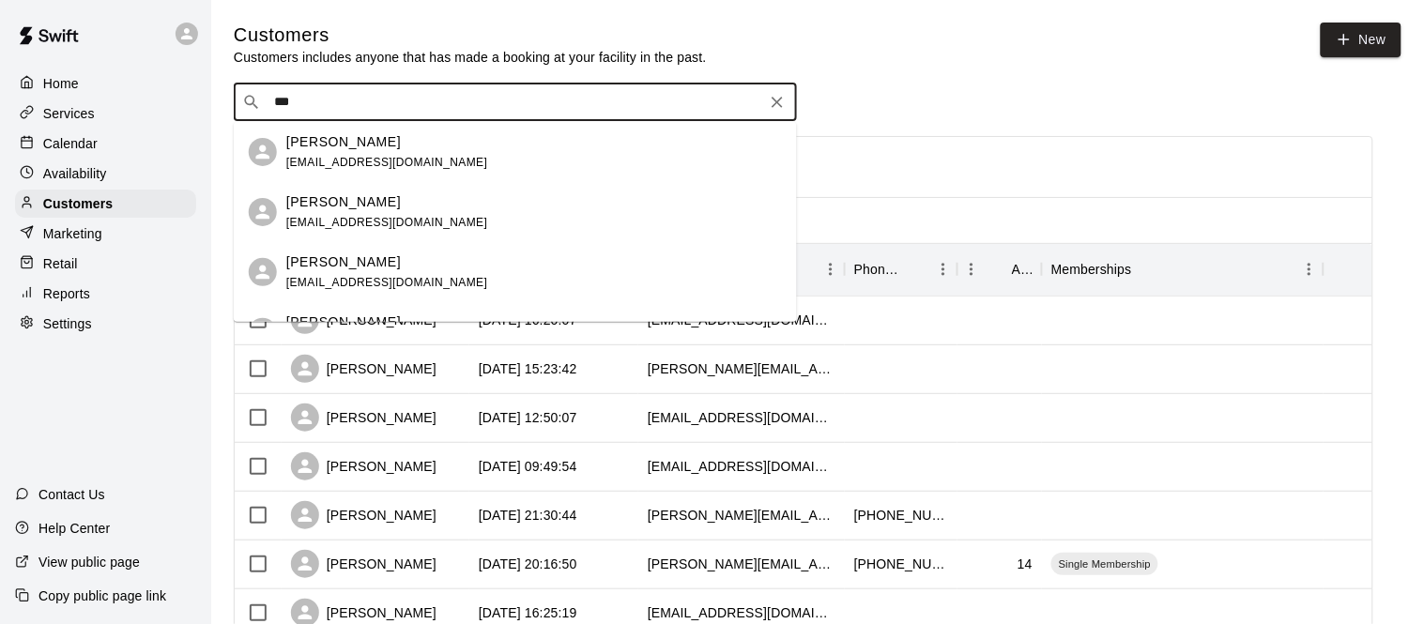
click at [351, 149] on p "jory goldstrom" at bounding box center [343, 142] width 115 height 20
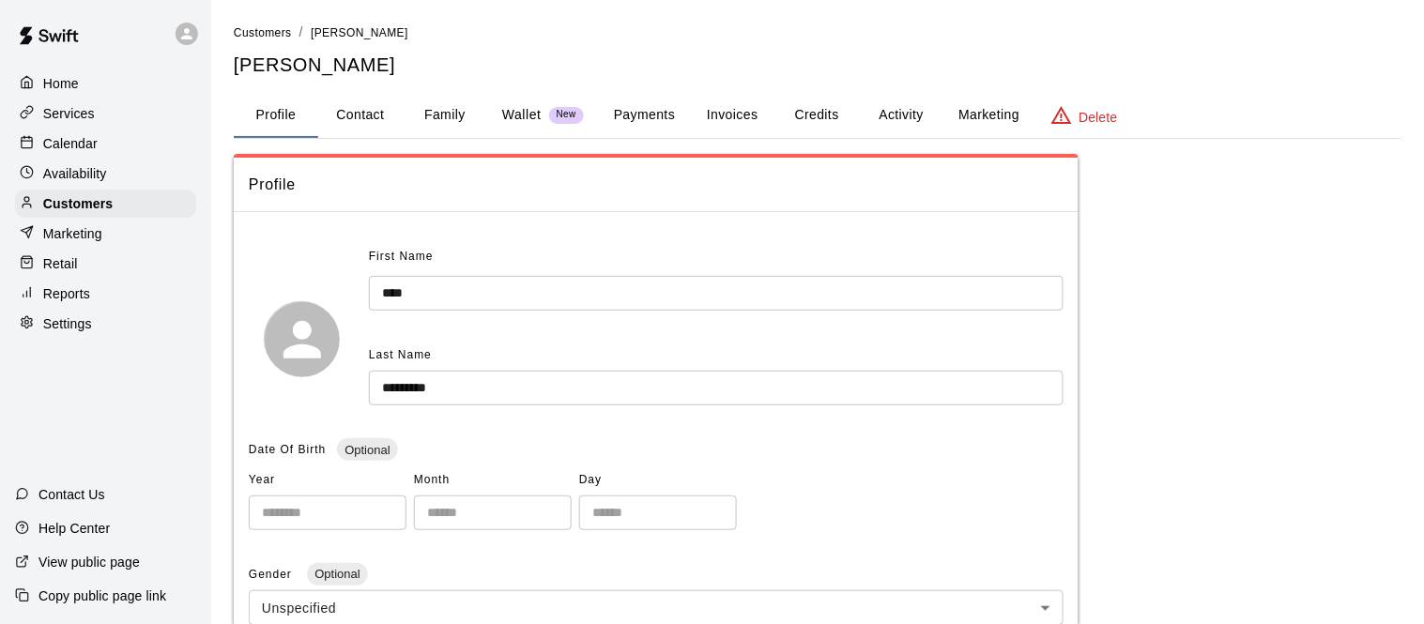
click at [922, 109] on button "Activity" at bounding box center [901, 115] width 85 height 45
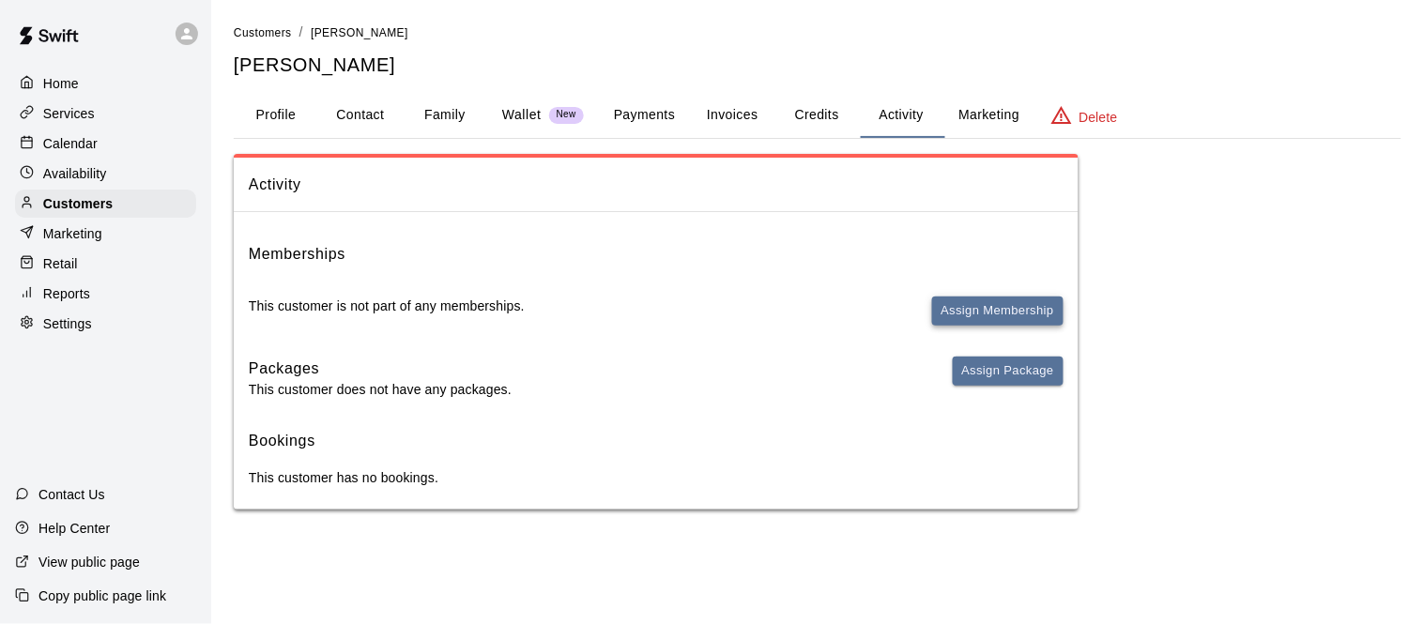
click at [1042, 302] on button "Assign Membership" at bounding box center [997, 311] width 131 height 29
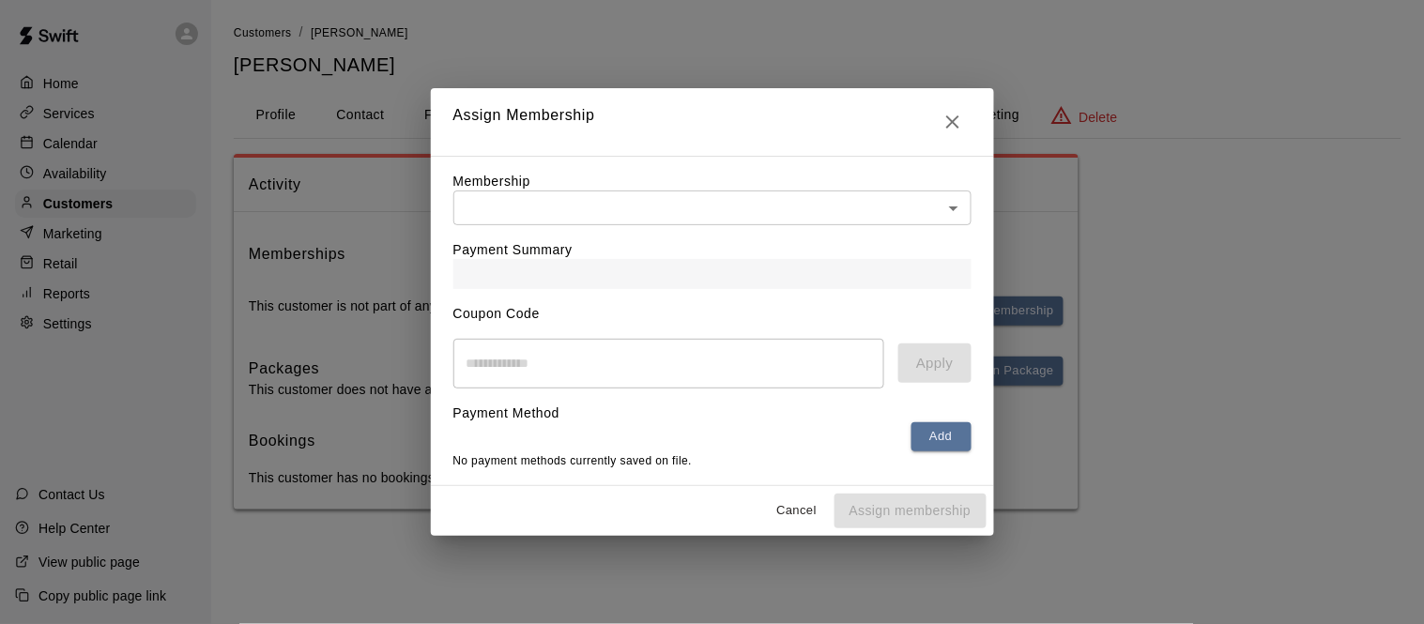
click at [667, 195] on body "Home Services Calendar Availability Customers Marketing Retail Reports Settings…" at bounding box center [712, 273] width 1424 height 547
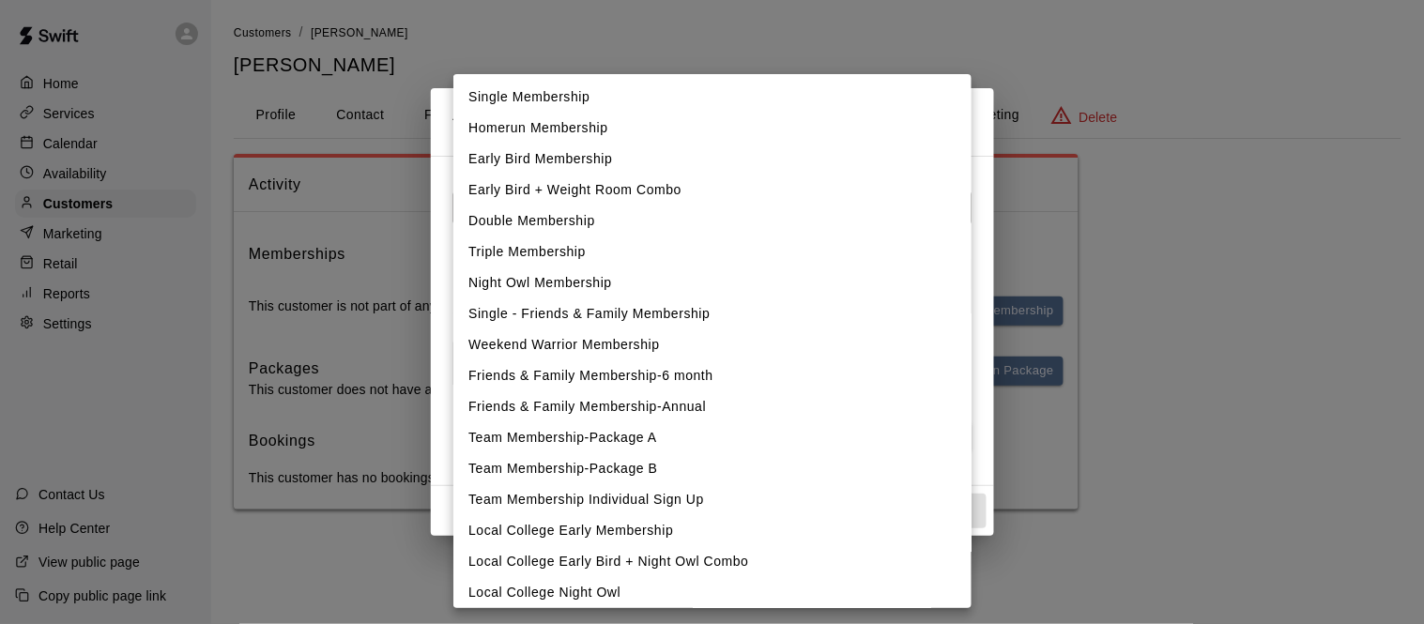
click at [539, 100] on li "Single Membership" at bounding box center [713, 97] width 518 height 31
type input "**********"
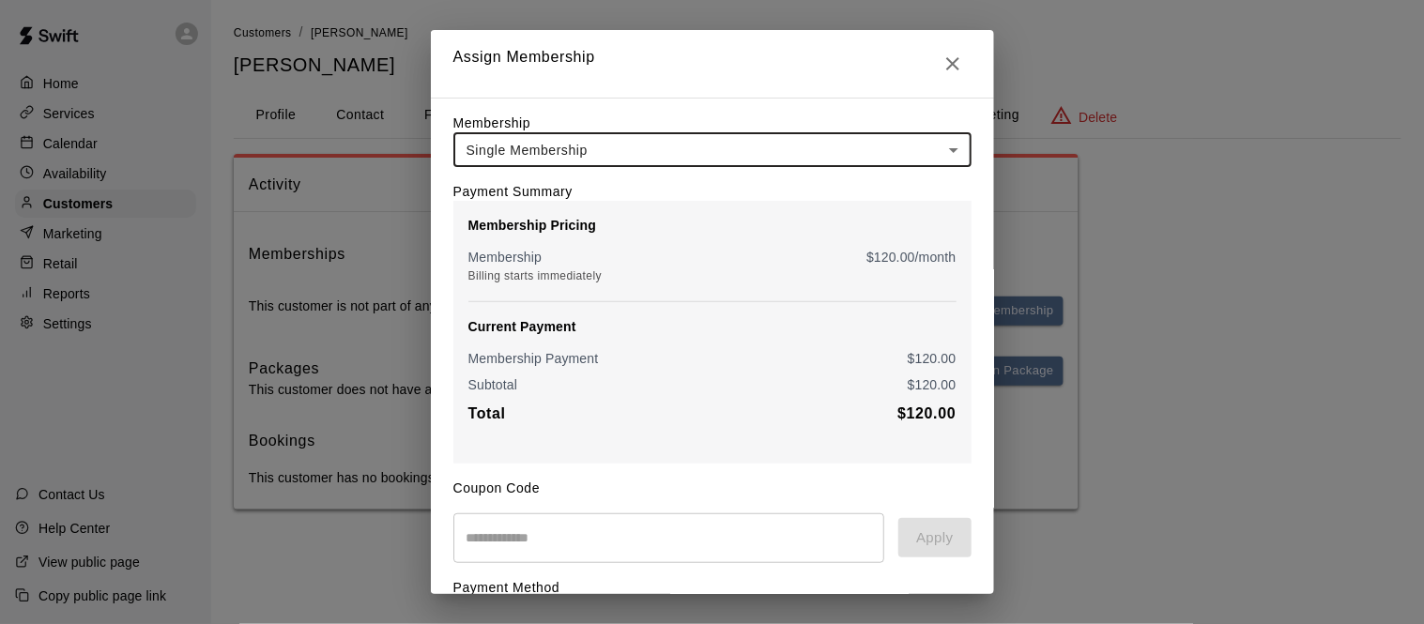
scroll to position [115, 0]
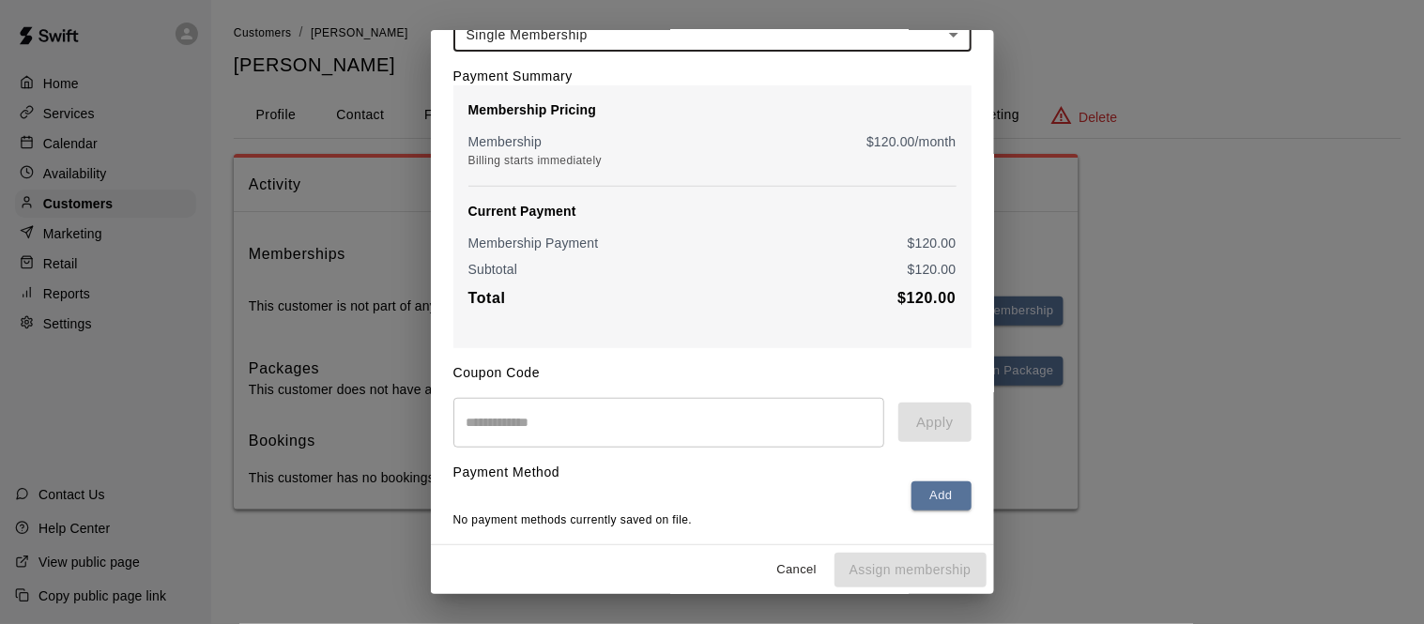
click at [873, 576] on div "Cancel Assign membership" at bounding box center [712, 571] width 563 height 50
click at [589, 412] on input "text" at bounding box center [670, 423] width 432 height 50
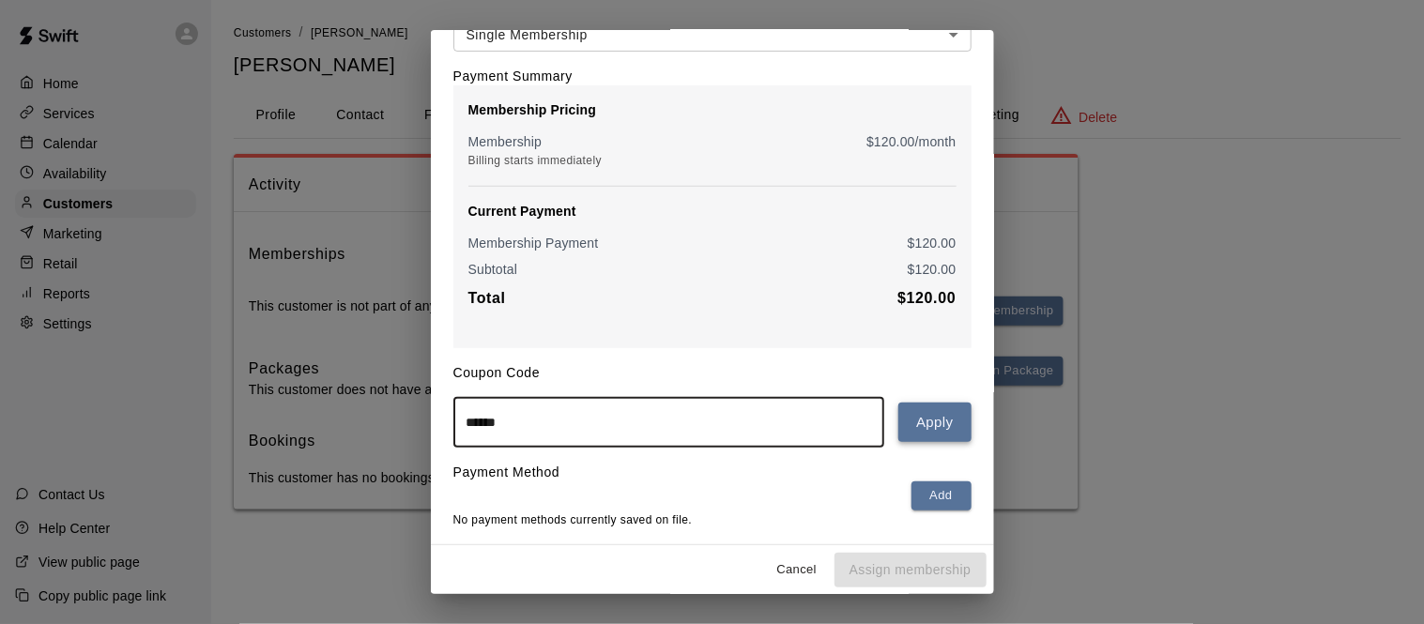
type input "******"
click at [957, 418] on button "Apply" at bounding box center [935, 422] width 72 height 39
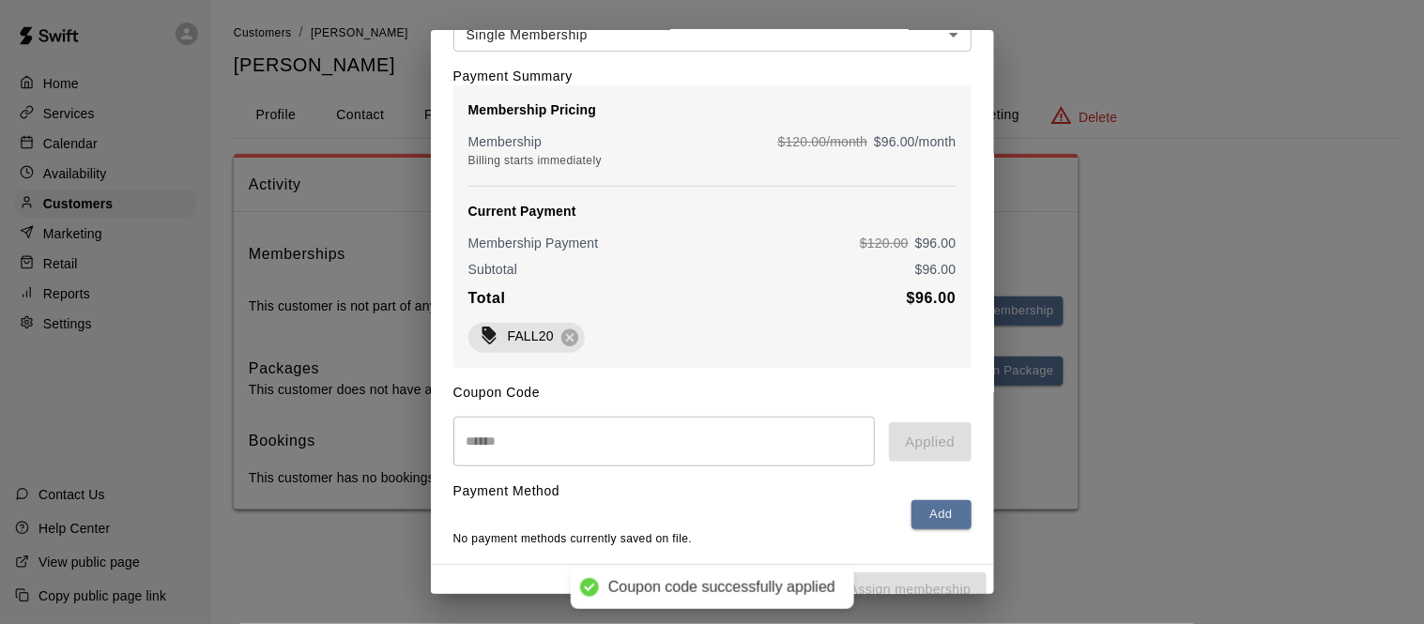
scroll to position [0, 0]
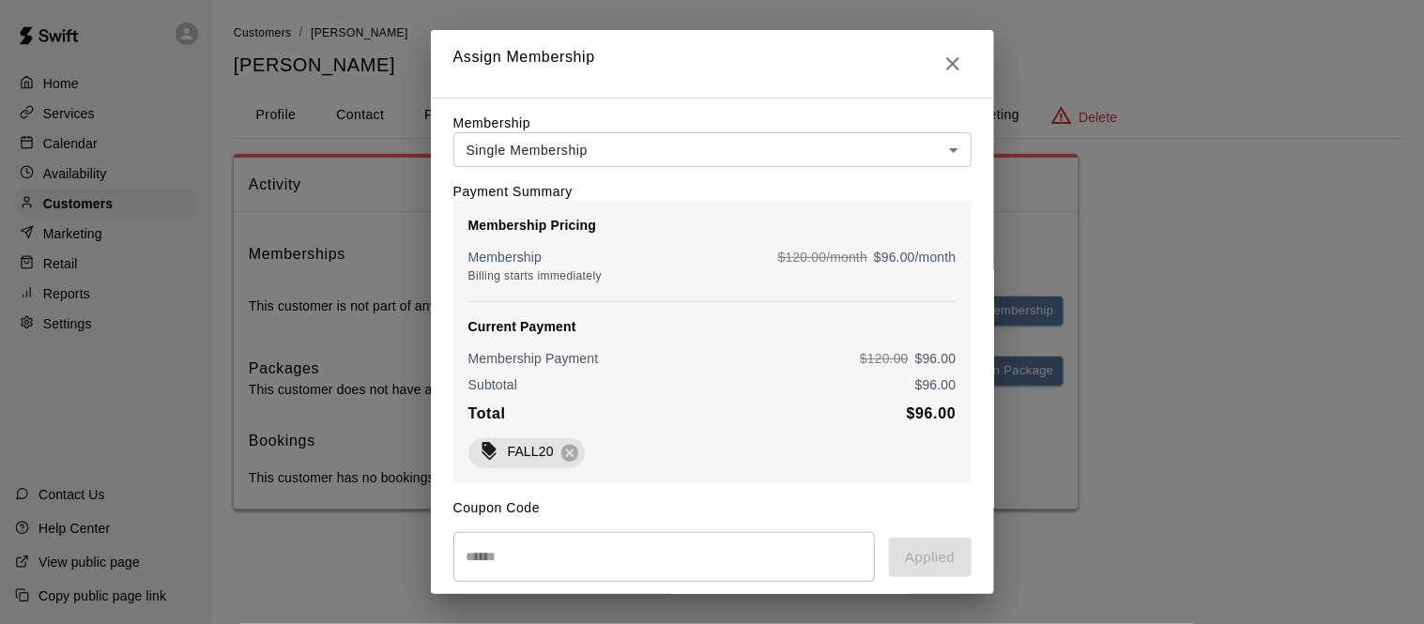
click at [959, 83] on h2 "Assign Membership" at bounding box center [712, 64] width 563 height 68
click at [951, 56] on icon "Close" at bounding box center [953, 64] width 23 height 23
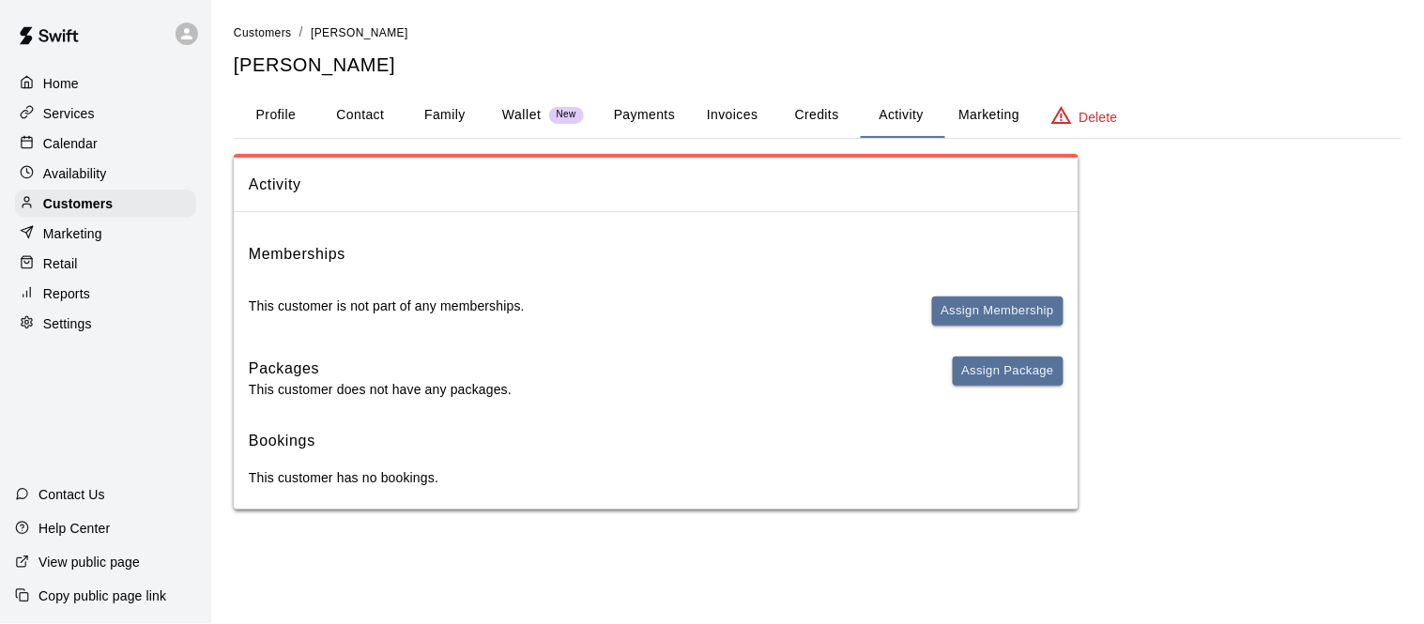
click at [69, 153] on div "Calendar" at bounding box center [105, 144] width 181 height 28
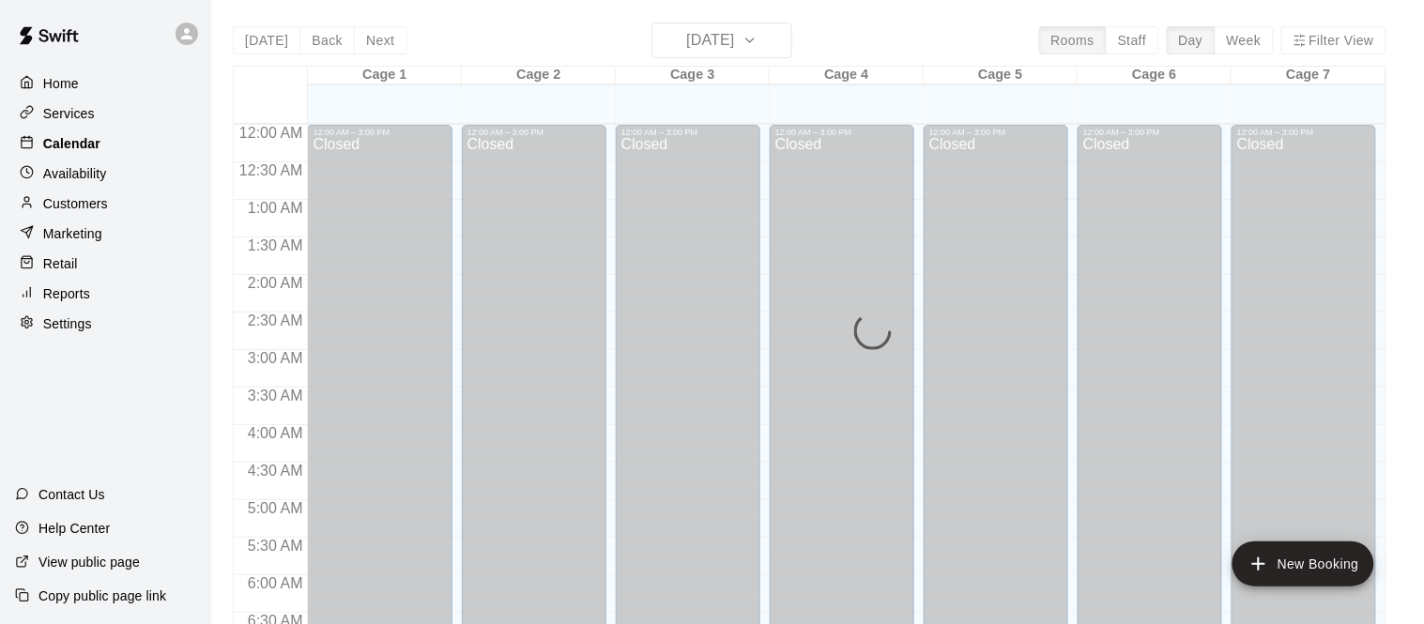
scroll to position [1224, 0]
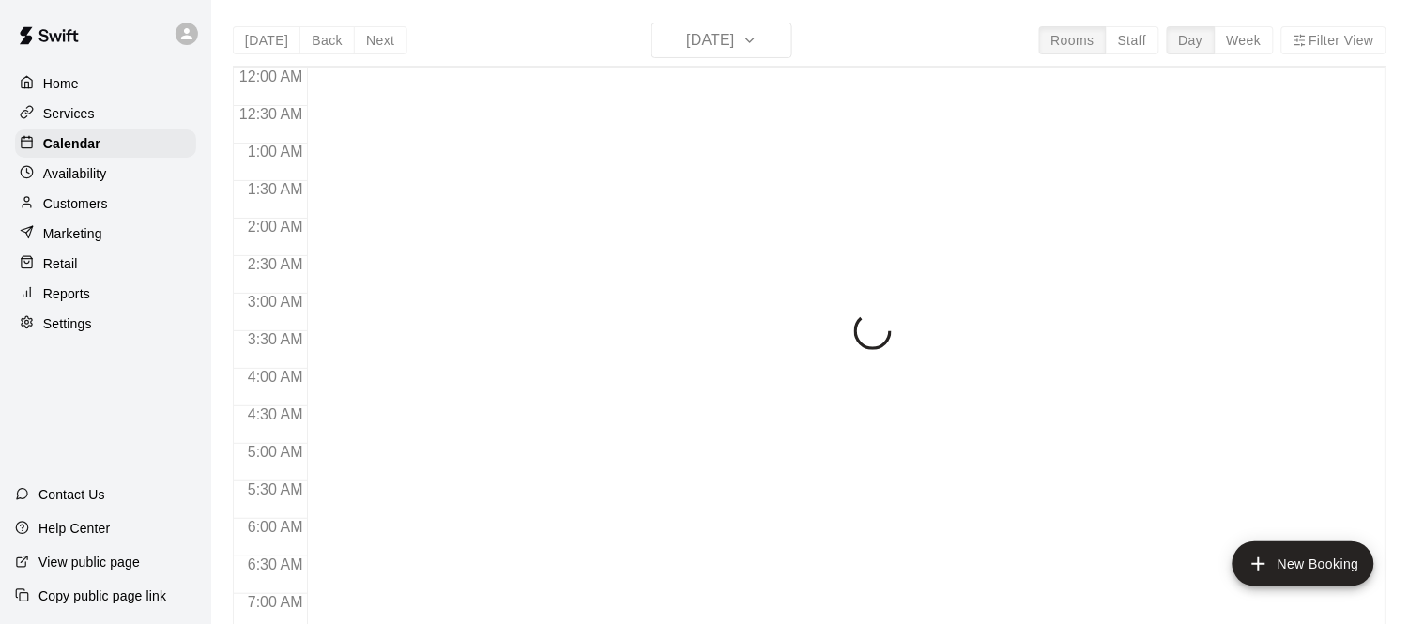
scroll to position [1224, 0]
